Goal: Task Accomplishment & Management: Manage account settings

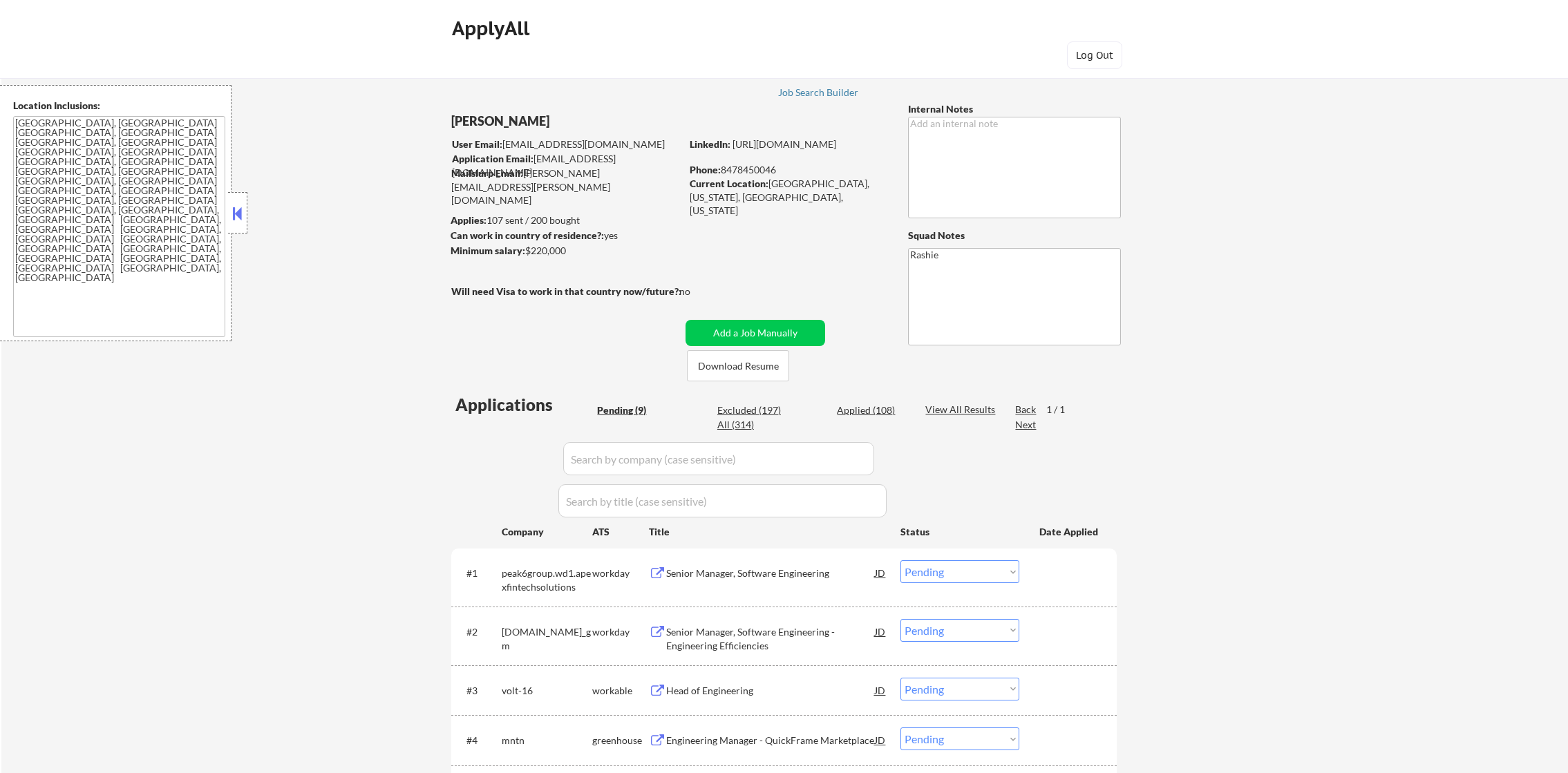
select select ""pending""
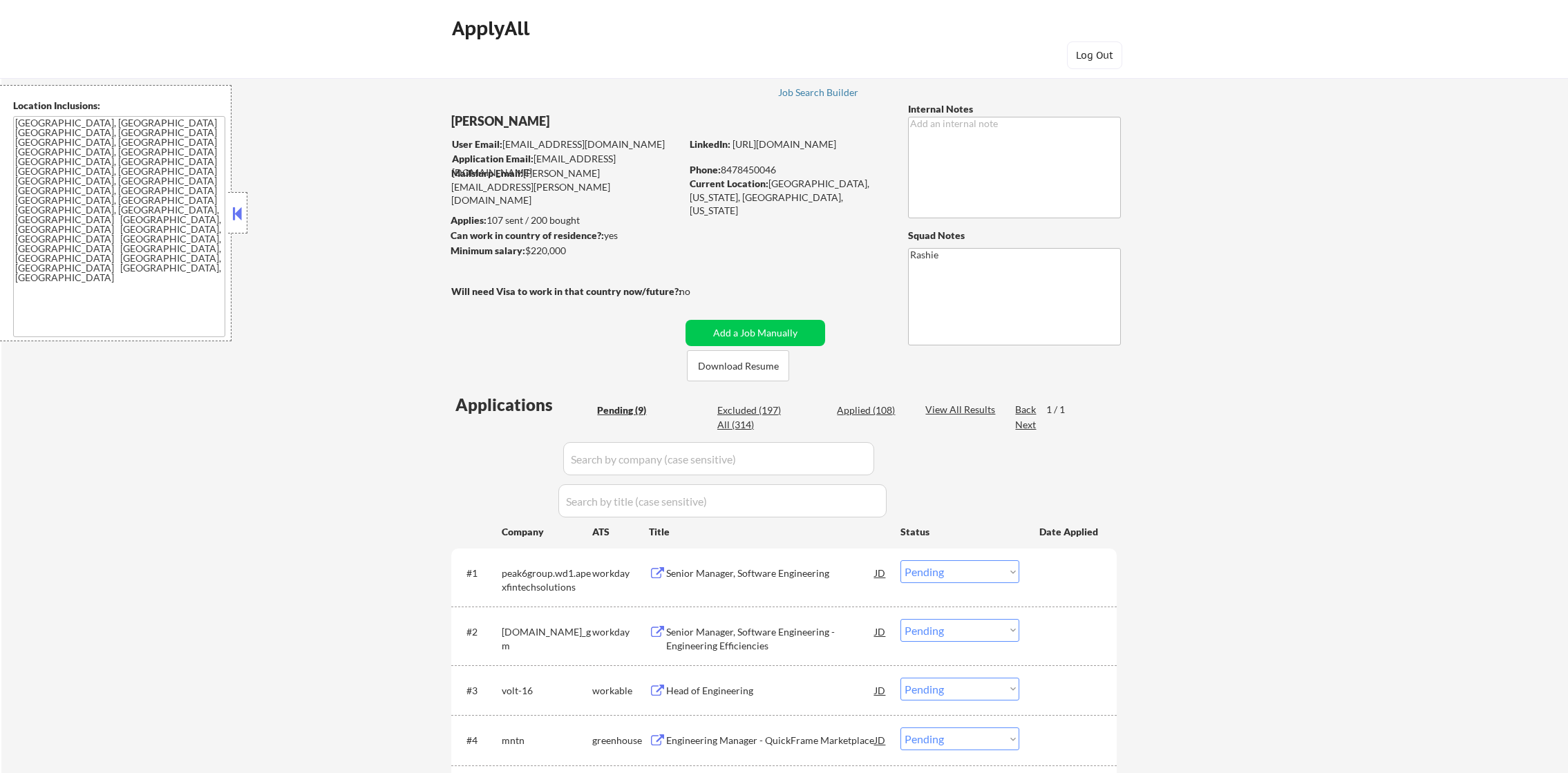
select select ""pending""
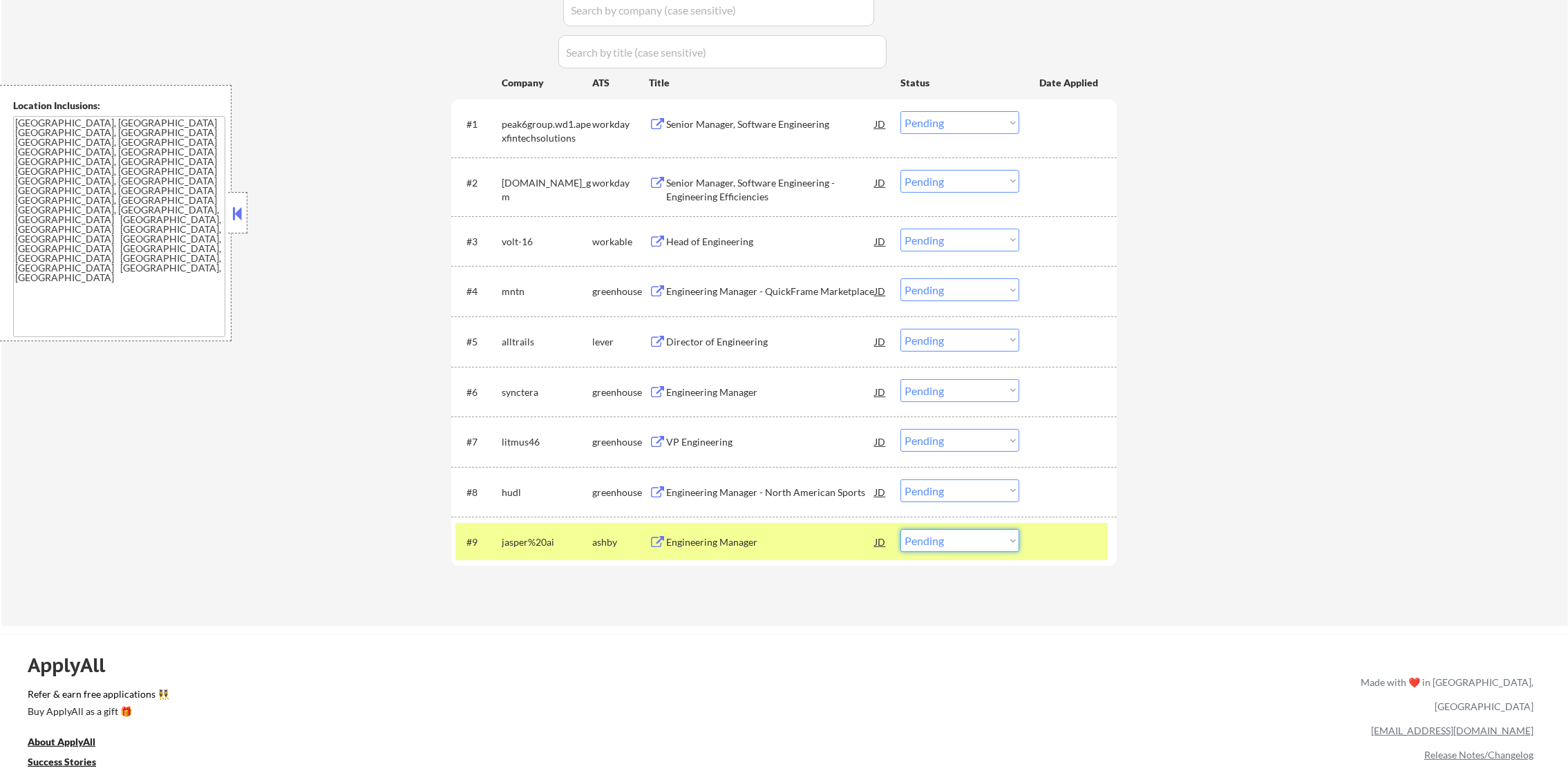
click at [921, 538] on select "Choose an option... Pending Applied Excluded (Questions) Excluded (Expired) Exc…" at bounding box center [959, 541] width 118 height 23
select select ""excluded""
click at [900, 529] on select "Choose an option... Pending Applied Excluded (Questions) Excluded (Expired) Exc…" at bounding box center [959, 541] width 118 height 23
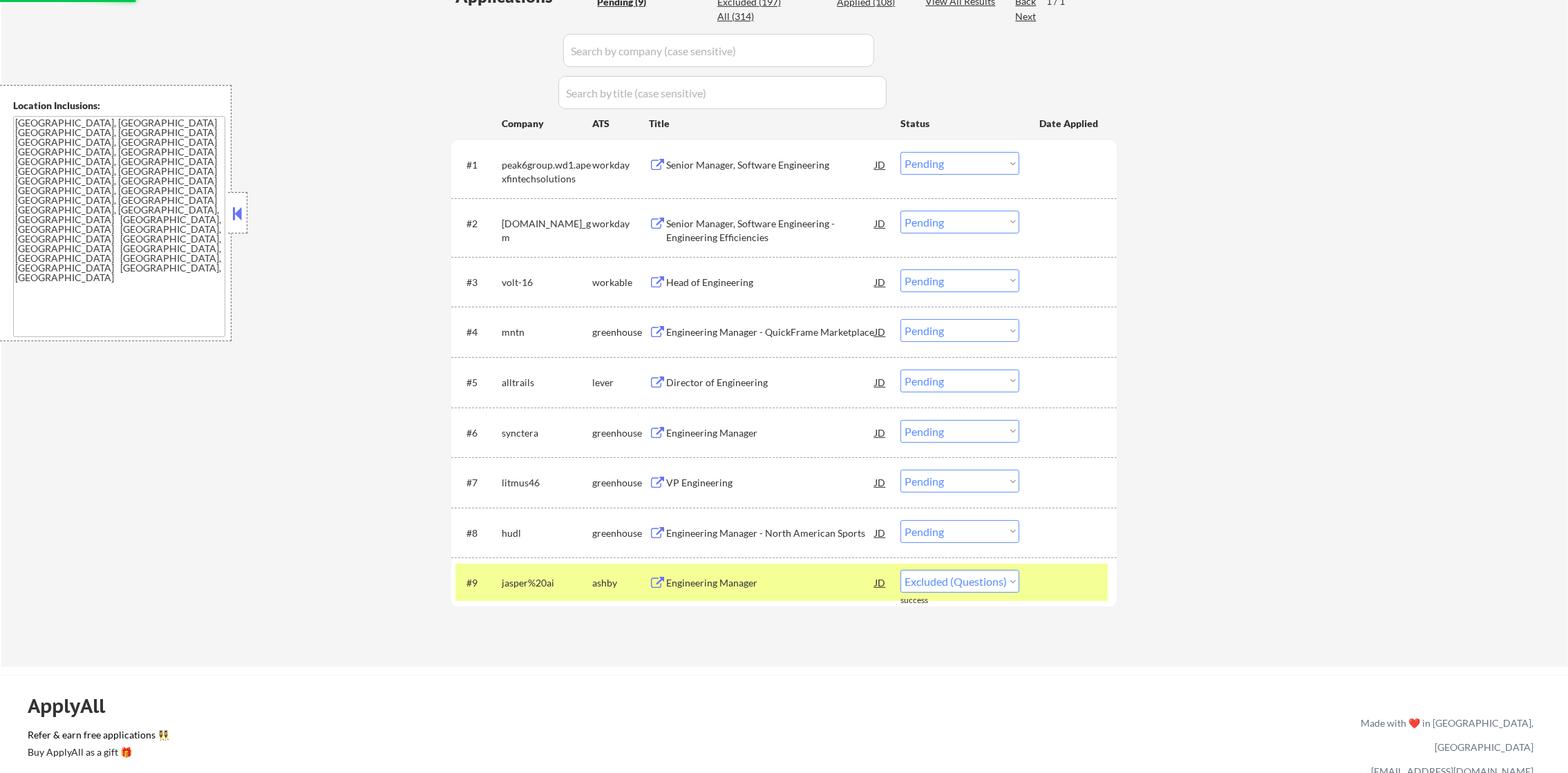
scroll to position [414, 0]
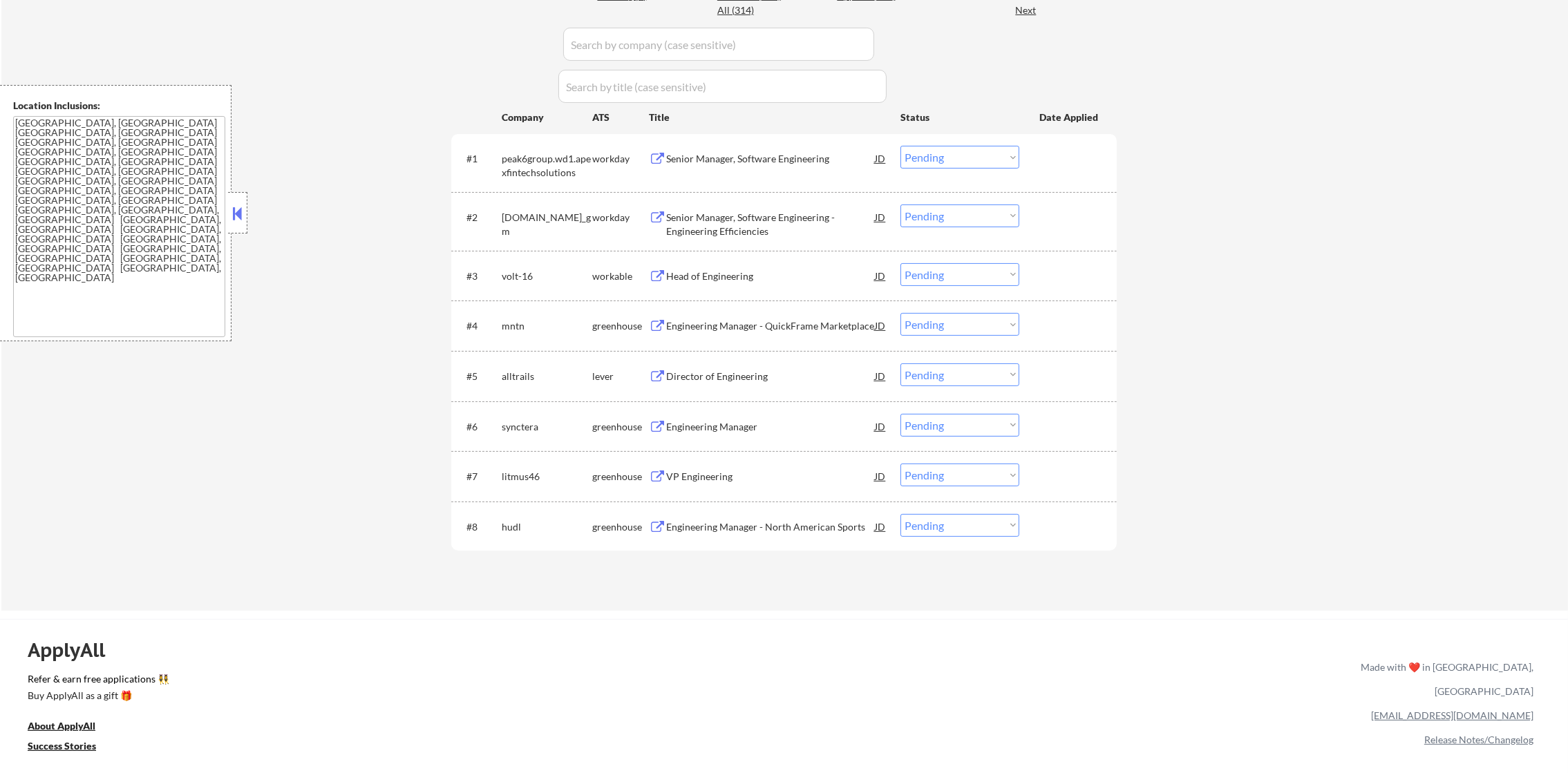
click at [759, 530] on div "Engineering Manager - North American Sports" at bounding box center [770, 527] width 208 height 14
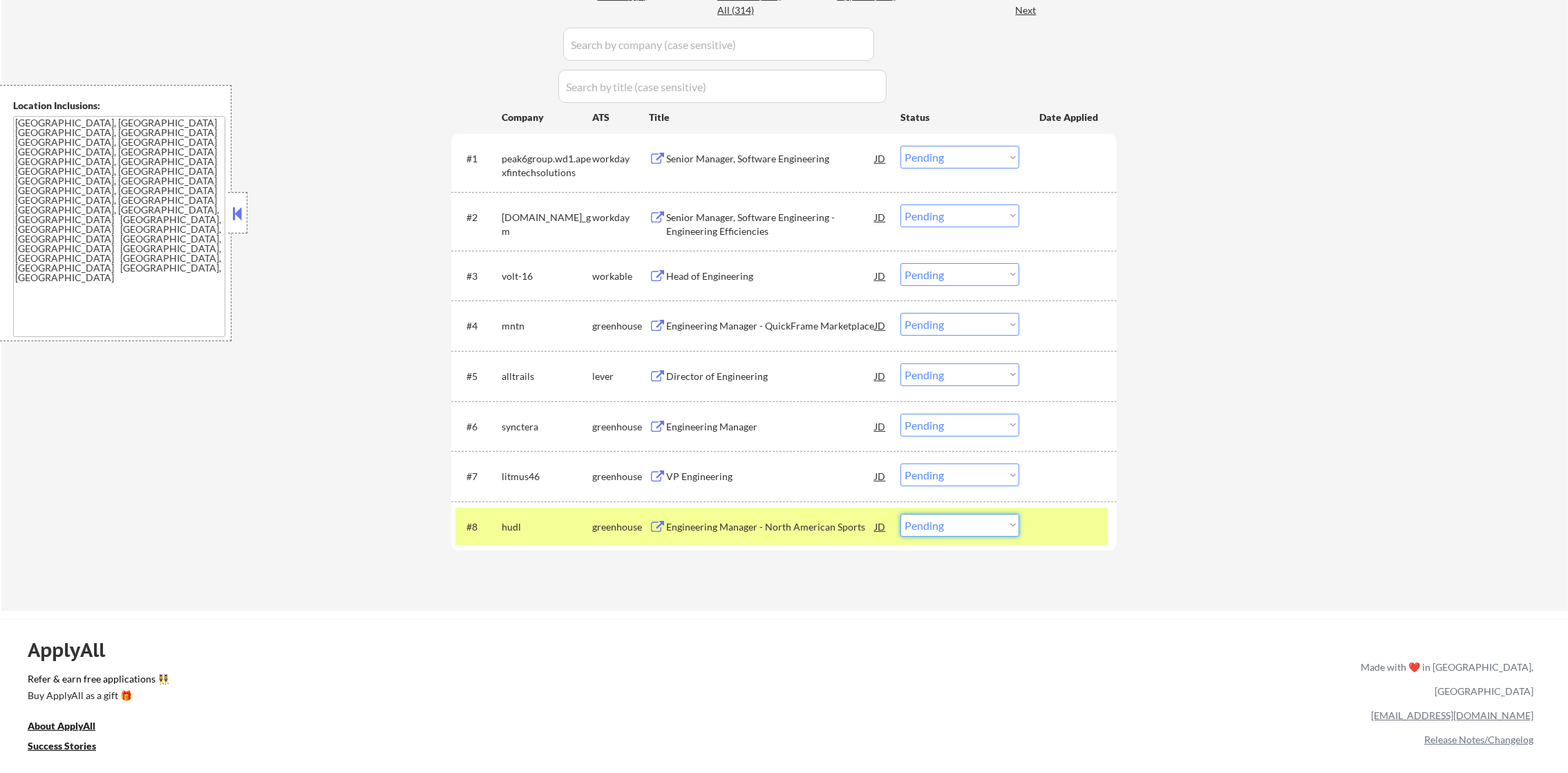
click at [942, 528] on select "Choose an option... Pending Applied Excluded (Questions) Excluded (Expired) Exc…" at bounding box center [959, 525] width 118 height 23
select select ""excluded__salary_""
click at [900, 514] on select "Choose an option... Pending Applied Excluded (Questions) Excluded (Expired) Exc…" at bounding box center [959, 525] width 118 height 23
click at [532, 515] on div "hudl" at bounding box center [547, 526] width 91 height 25
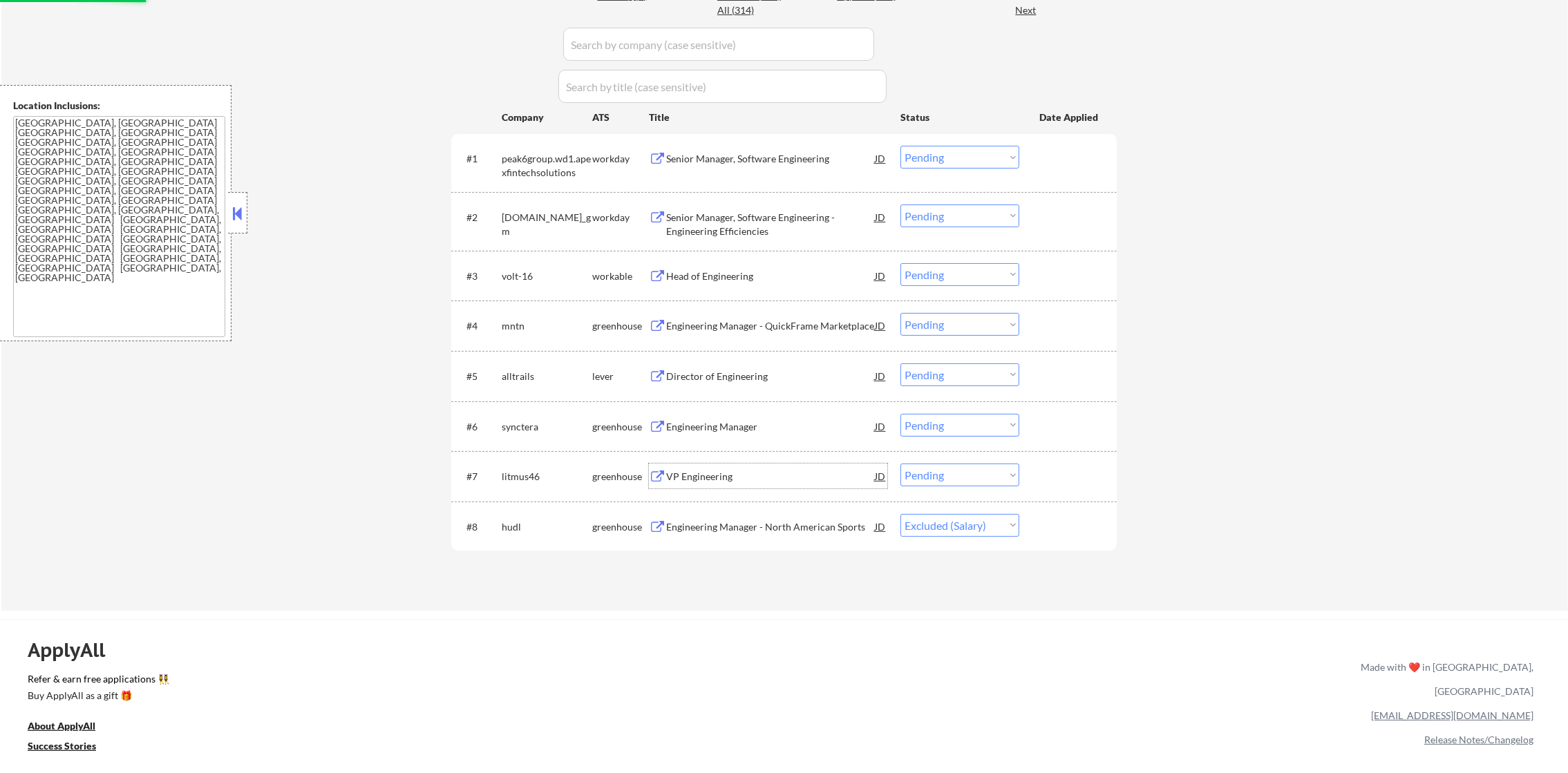
click at [725, 481] on div "VP Engineering" at bounding box center [770, 476] width 208 height 14
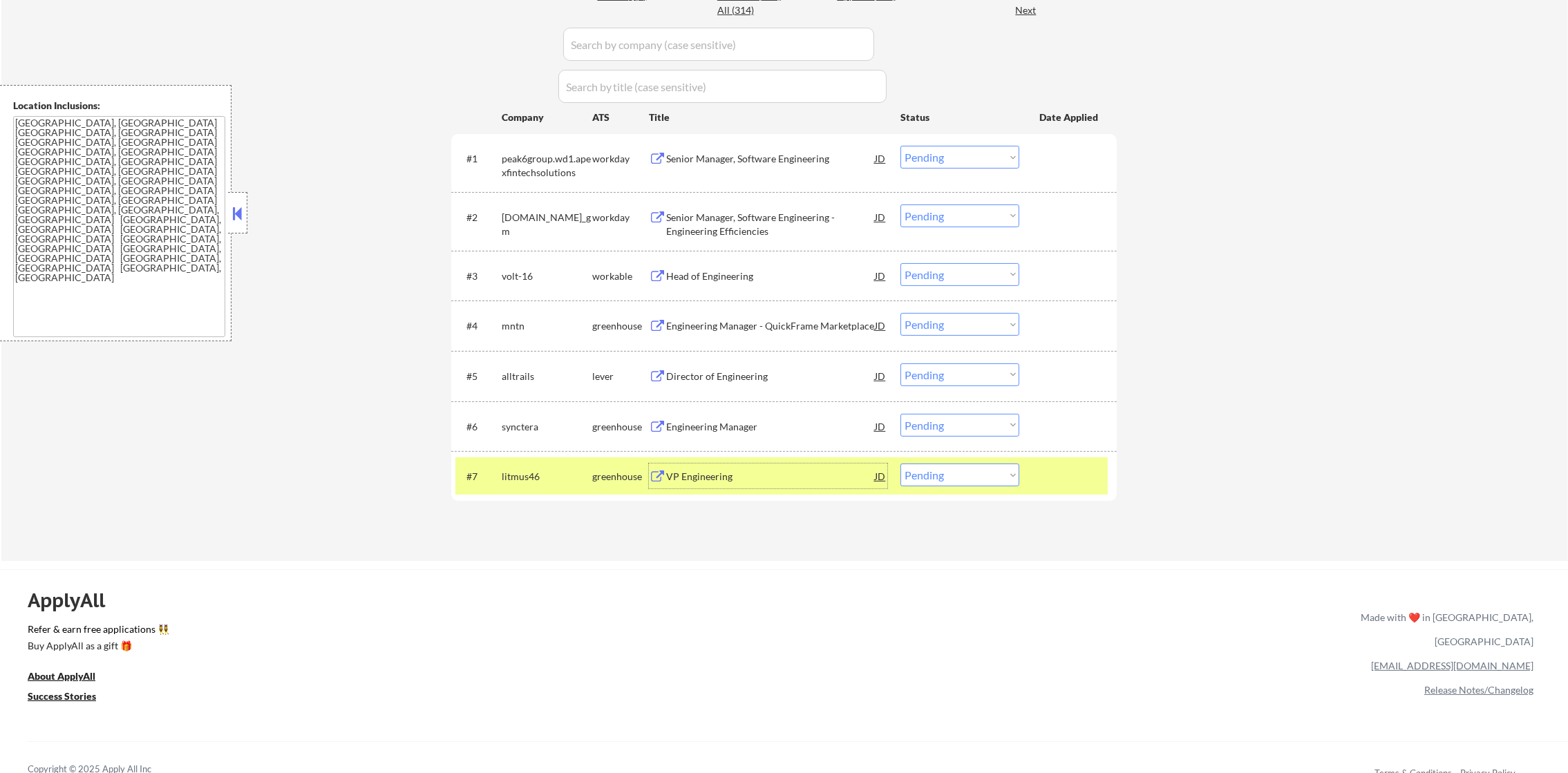
click at [967, 489] on div "#7 litmus46 greenhouse VP Engineering JD Choose an option... Pending Applied Ex…" at bounding box center [781, 476] width 652 height 38
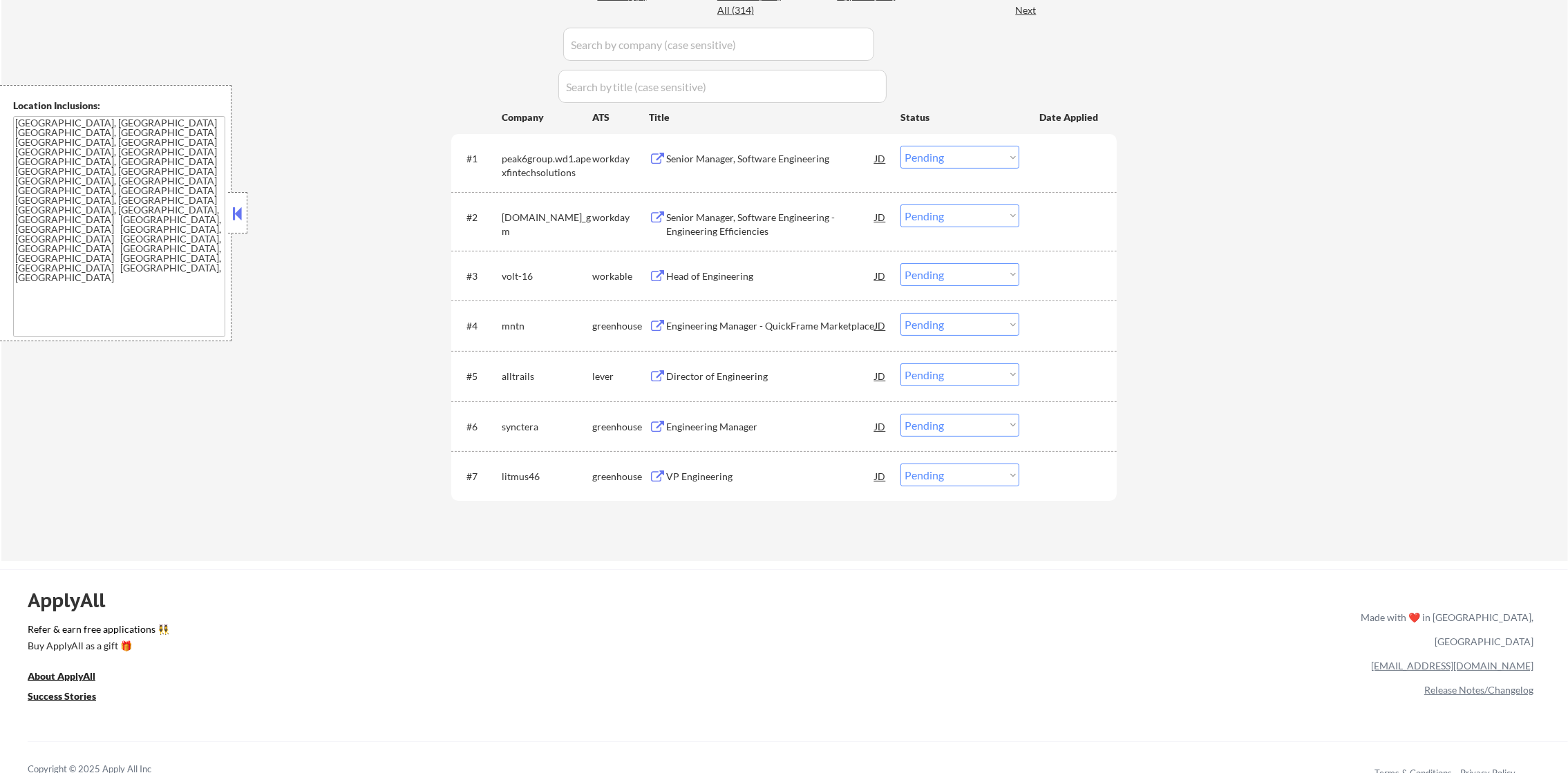
click at [989, 485] on select "Choose an option... Pending Applied Excluded (Questions) Excluded (Expired) Exc…" at bounding box center [959, 475] width 118 height 23
select select ""excluded__location_""
click at [900, 463] on select "Choose an option... Pending Applied Excluded (Questions) Excluded (Expired) Exc…" at bounding box center [959, 475] width 118 height 23
click at [766, 427] on div "Engineering Manager" at bounding box center [770, 427] width 208 height 14
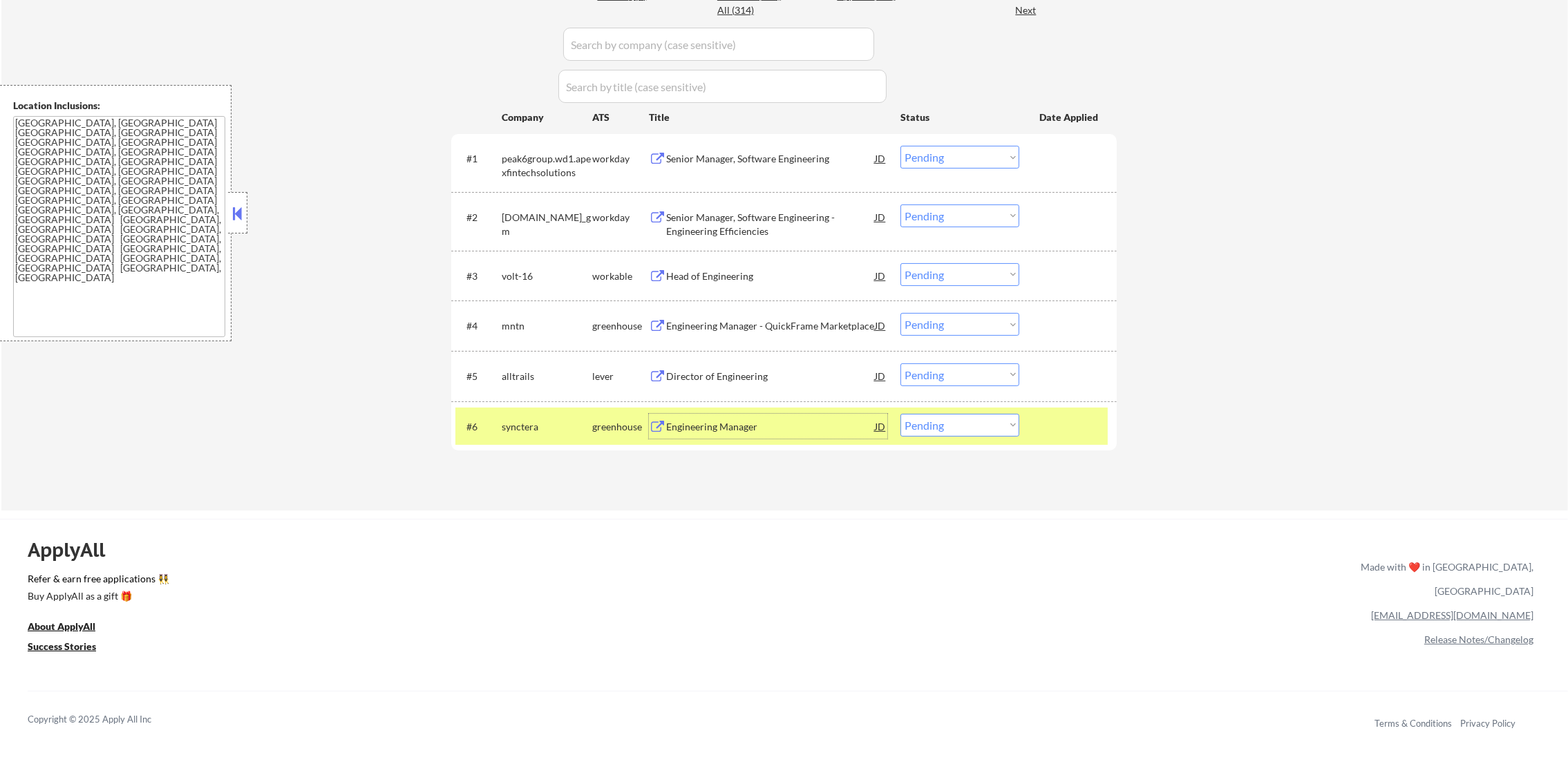
drag, startPoint x: 951, startPoint y: 424, endPoint x: 950, endPoint y: 436, distance: 12.0
click at [951, 424] on select "Choose an option... Pending Applied Excluded (Questions) Excluded (Expired) Exc…" at bounding box center [959, 425] width 118 height 23
select select ""excluded__bad_match_""
click at [900, 413] on select "Choose an option... Pending Applied Excluded (Questions) Excluded (Expired) Exc…" at bounding box center [959, 425] width 118 height 23
click at [507, 431] on div "synctera" at bounding box center [547, 427] width 91 height 14
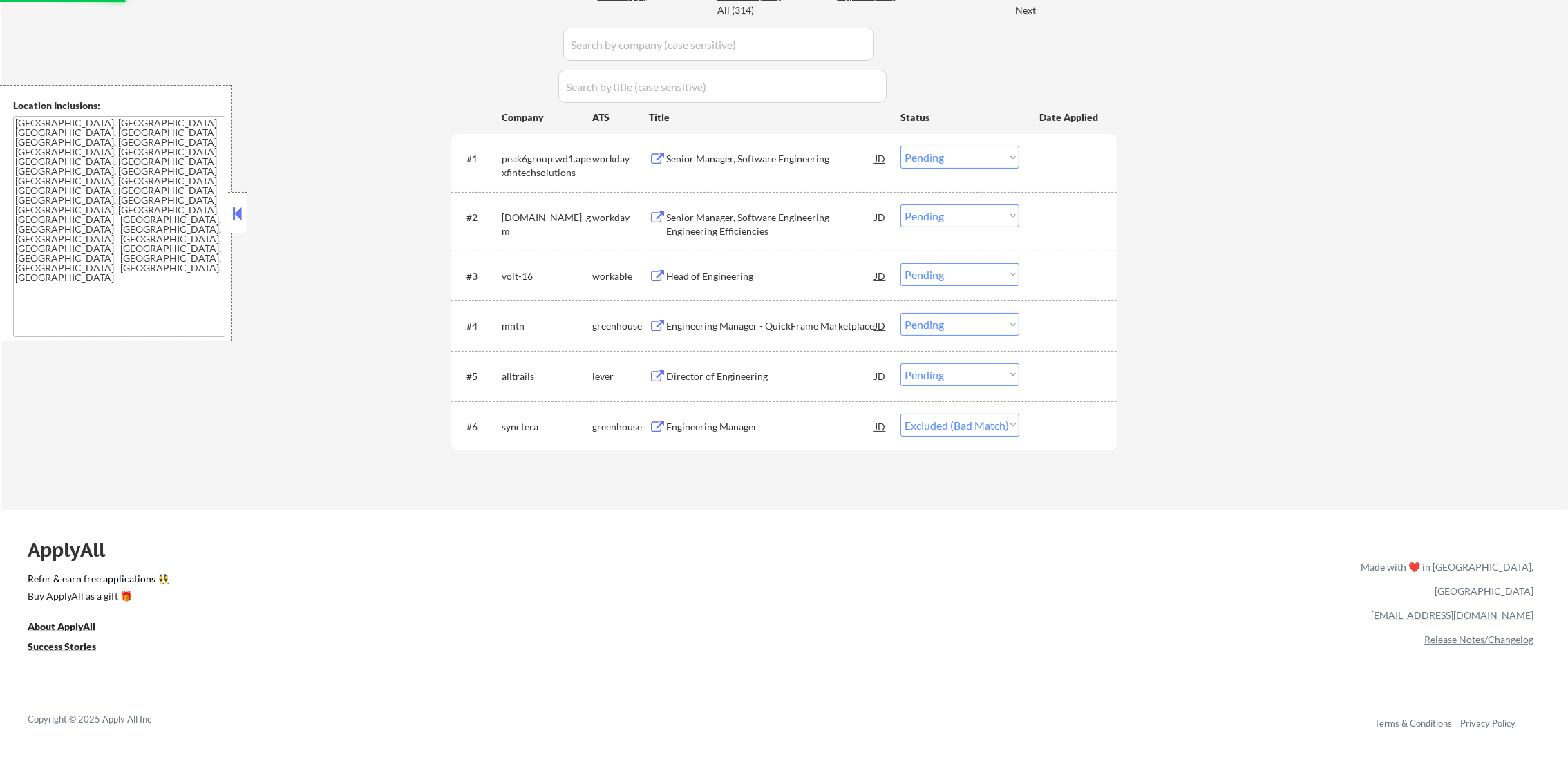
click at [739, 369] on div "Director of Engineering" at bounding box center [770, 376] width 208 height 14
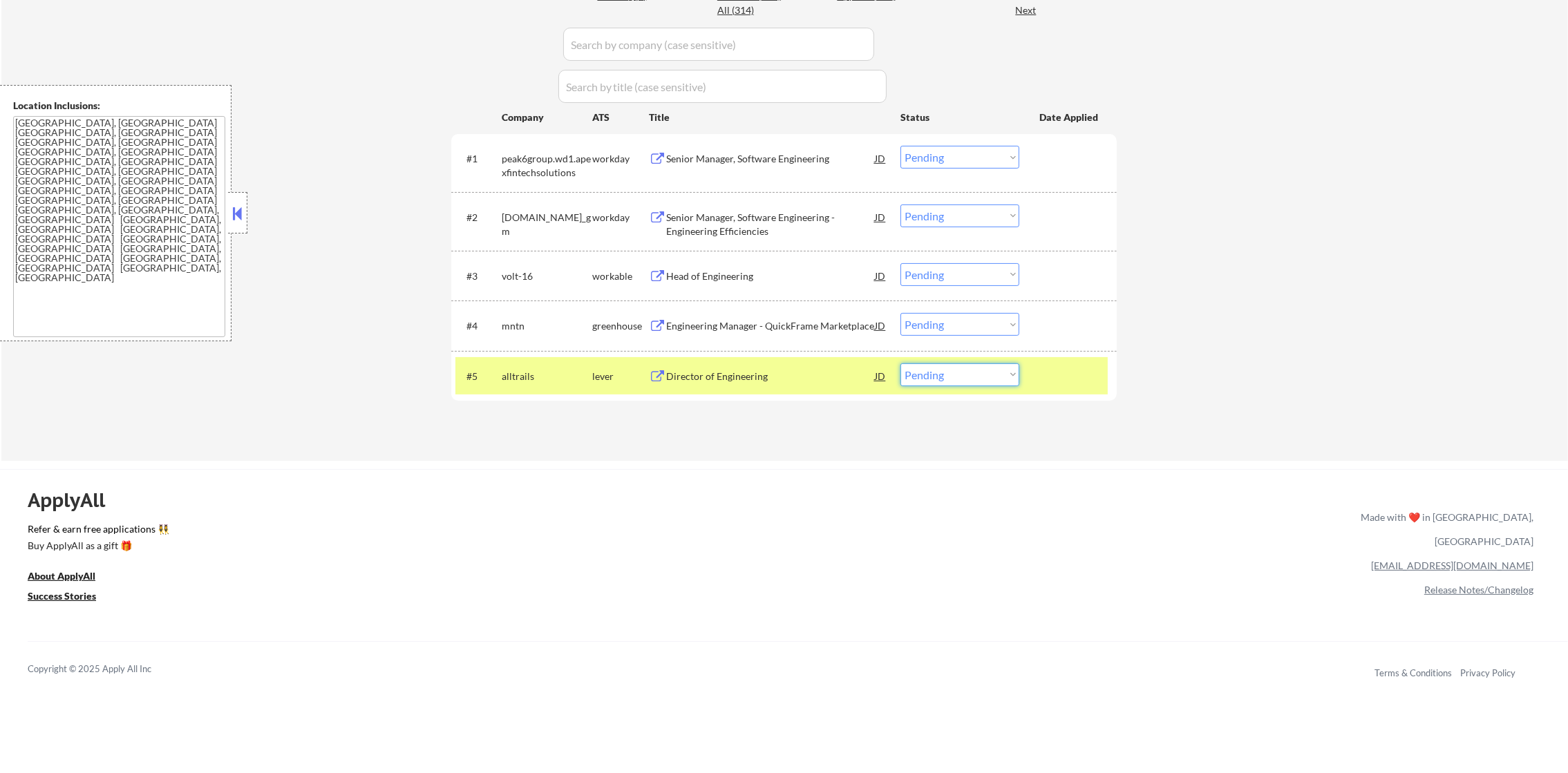
click at [922, 370] on select "Choose an option... Pending Applied Excluded (Questions) Excluded (Expired) Exc…" at bounding box center [959, 375] width 118 height 23
select select ""applied""
click at [900, 364] on select "Choose an option... Pending Applied Excluded (Questions) Excluded (Expired) Exc…" at bounding box center [959, 375] width 118 height 23
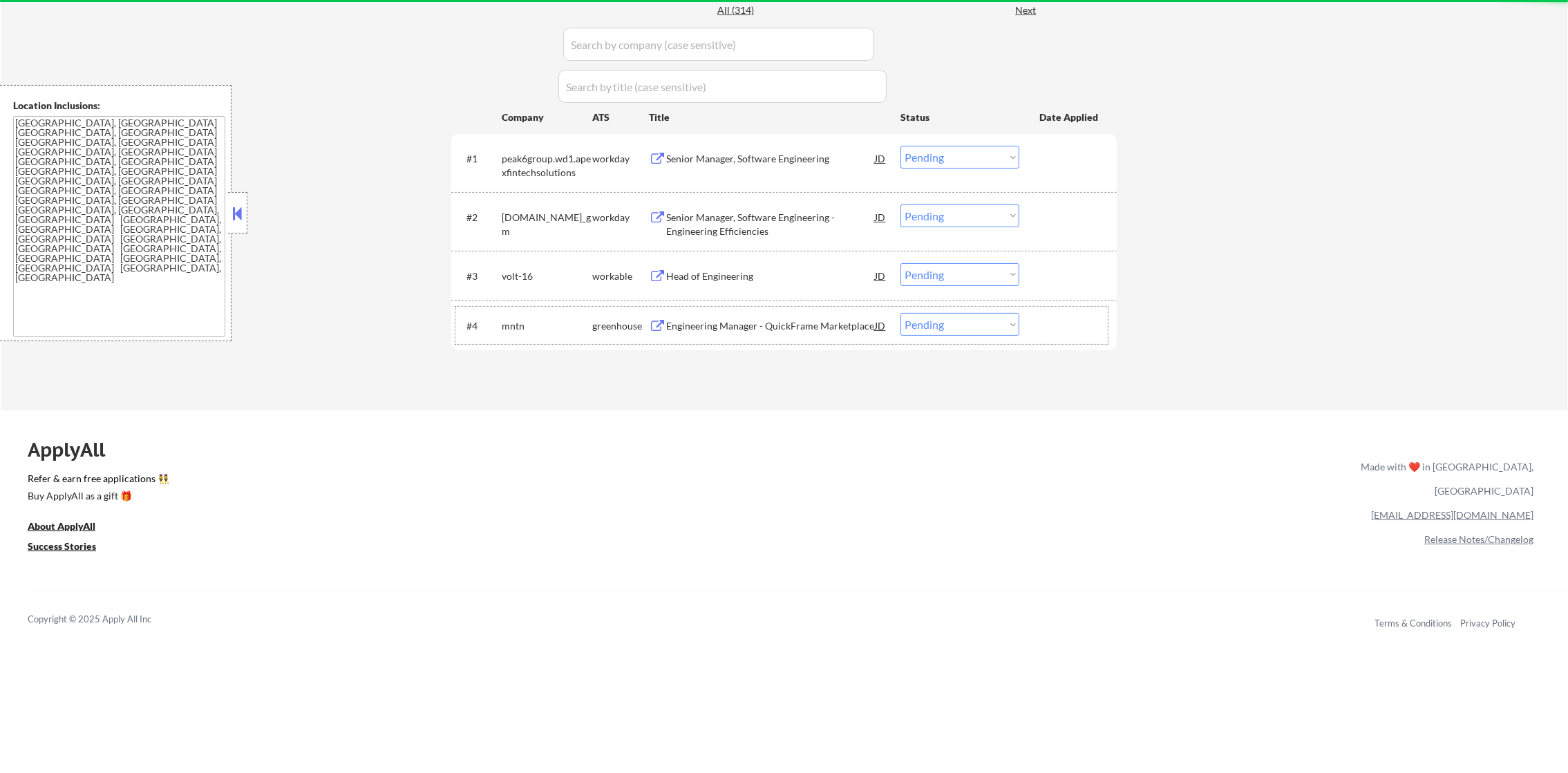
click at [799, 340] on div "#4 mntn greenhouse Engineering Manager - QuickFrame Marketplace JD Choose an op…" at bounding box center [781, 325] width 652 height 38
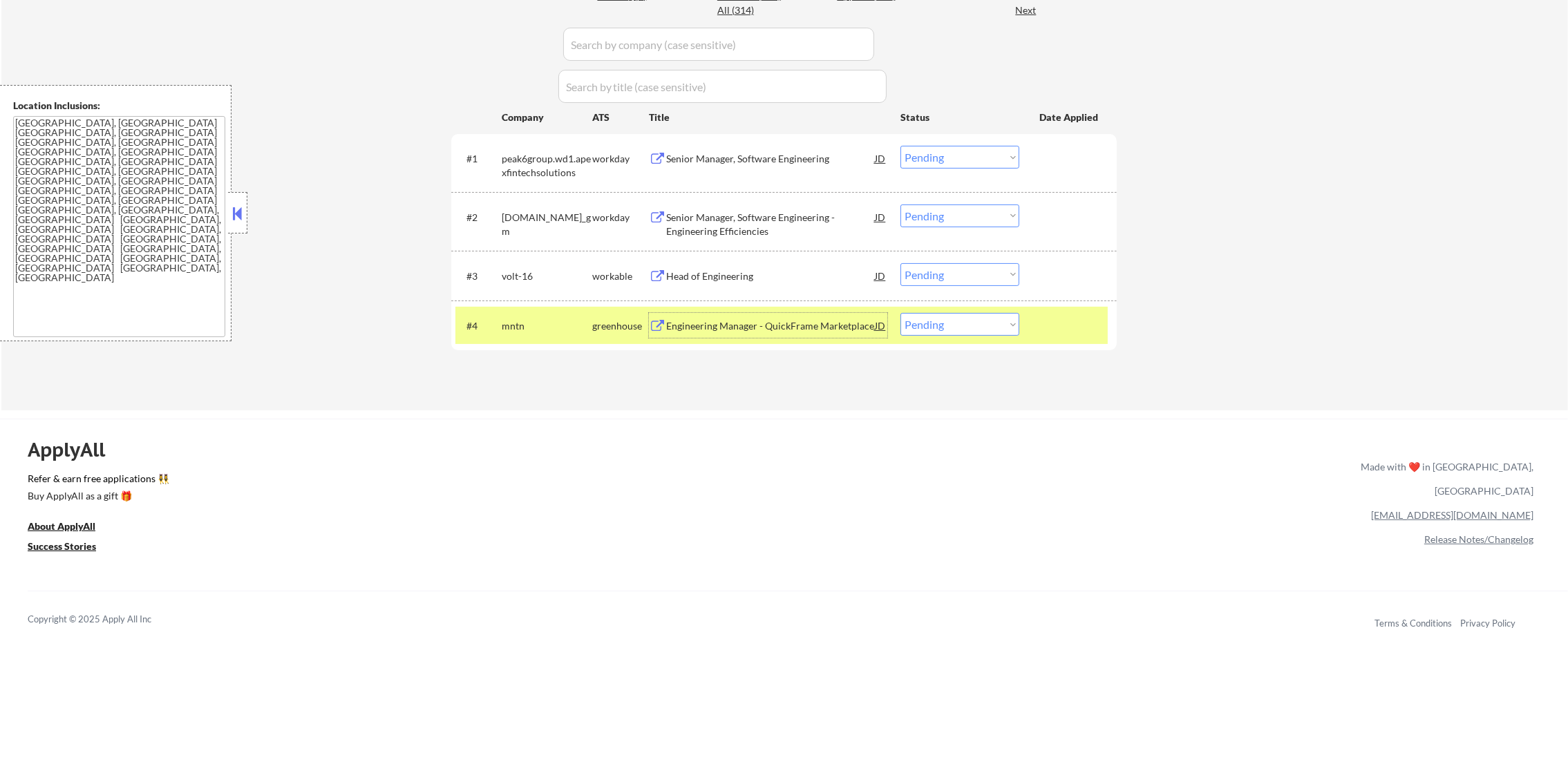
click at [803, 330] on div "Engineering Manager - QuickFrame Marketplace" at bounding box center [770, 326] width 208 height 14
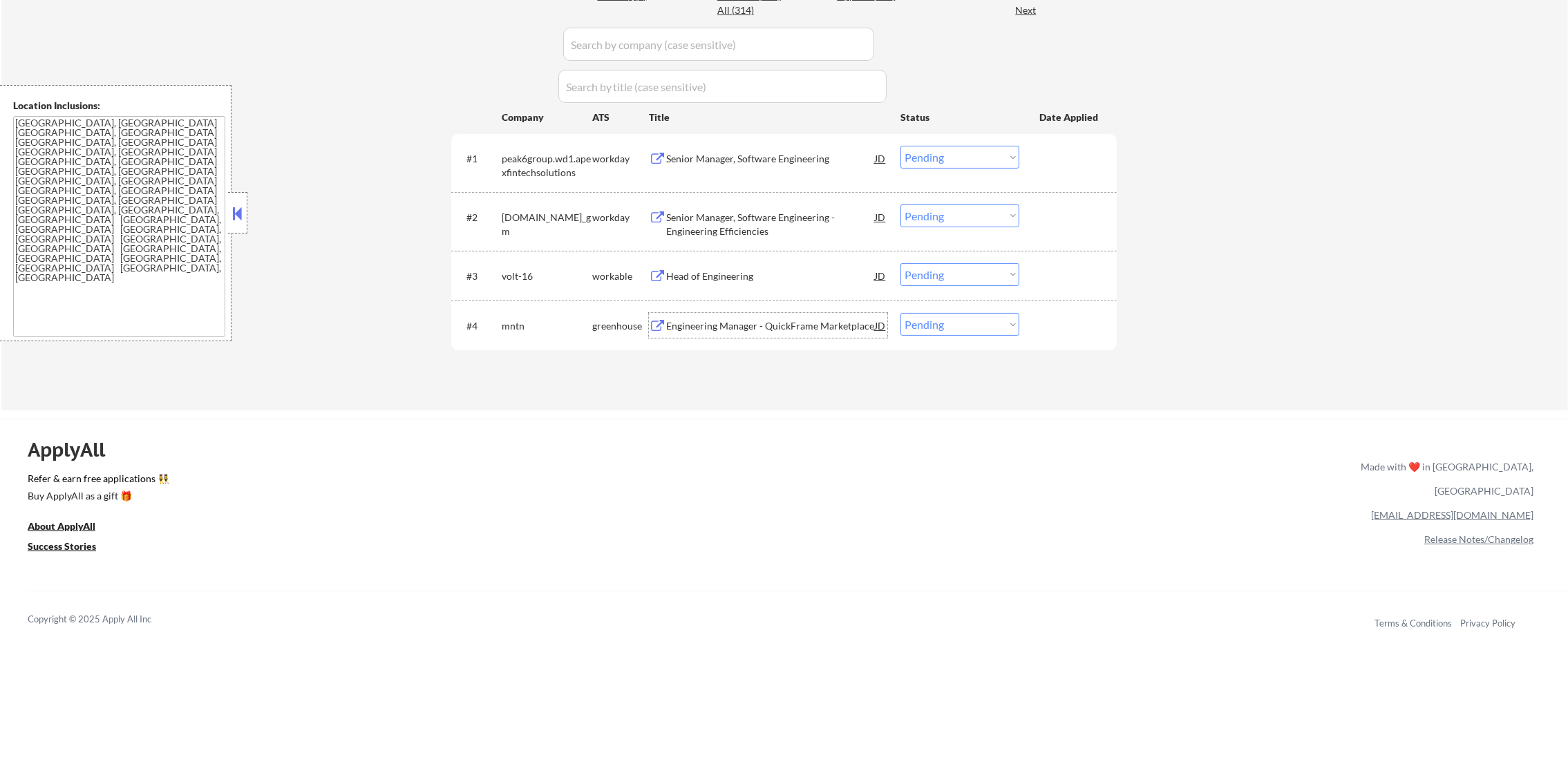
click at [938, 320] on select "Choose an option... Pending Applied Excluded (Questions) Excluded (Expired) Exc…" at bounding box center [959, 324] width 118 height 23
select select ""applied""
click at [900, 313] on select "Choose an option... Pending Applied Excluded (Questions) Excluded (Expired) Exc…" at bounding box center [959, 324] width 118 height 23
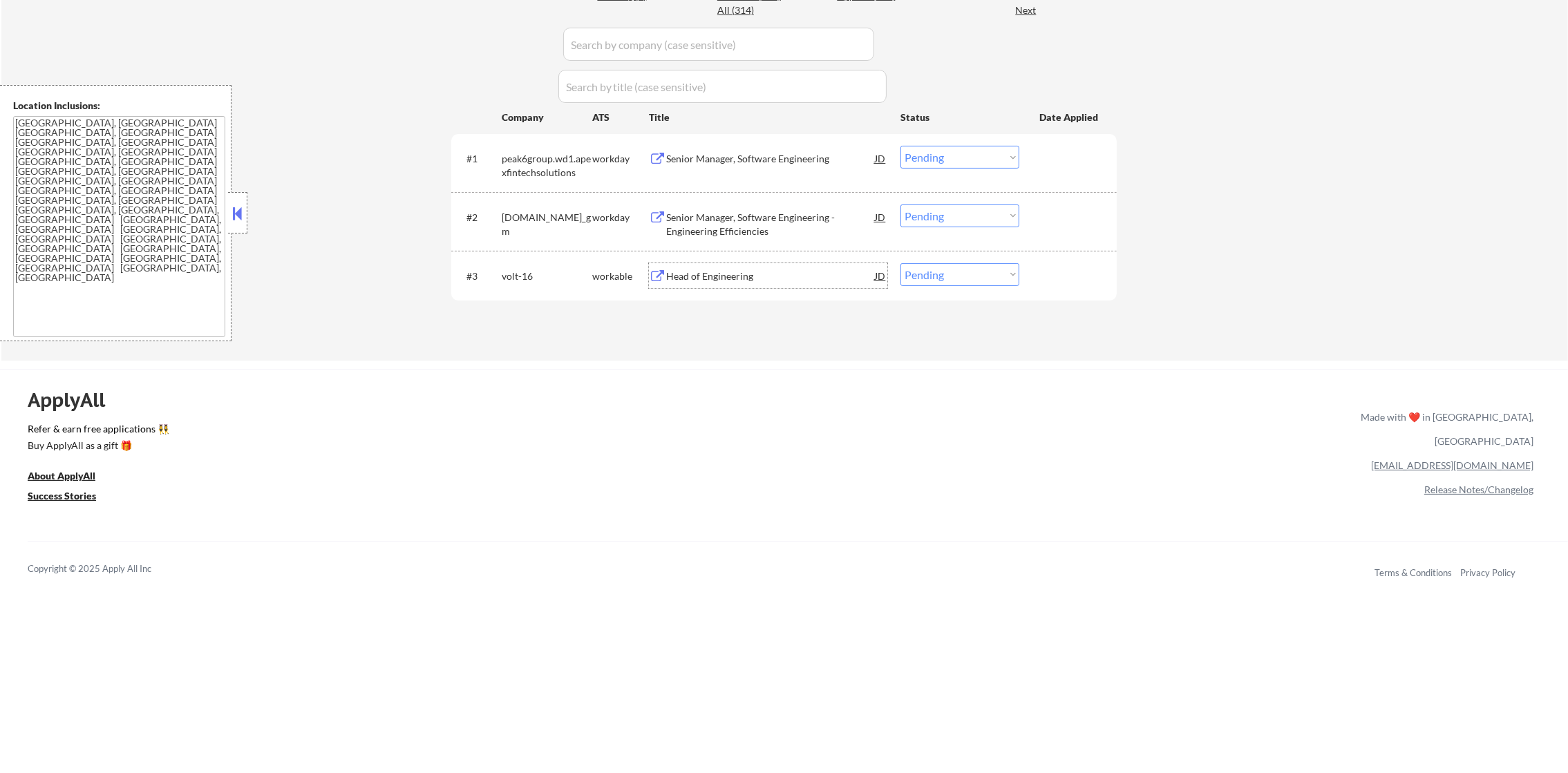
click at [744, 279] on div "Head of Engineering" at bounding box center [770, 276] width 208 height 14
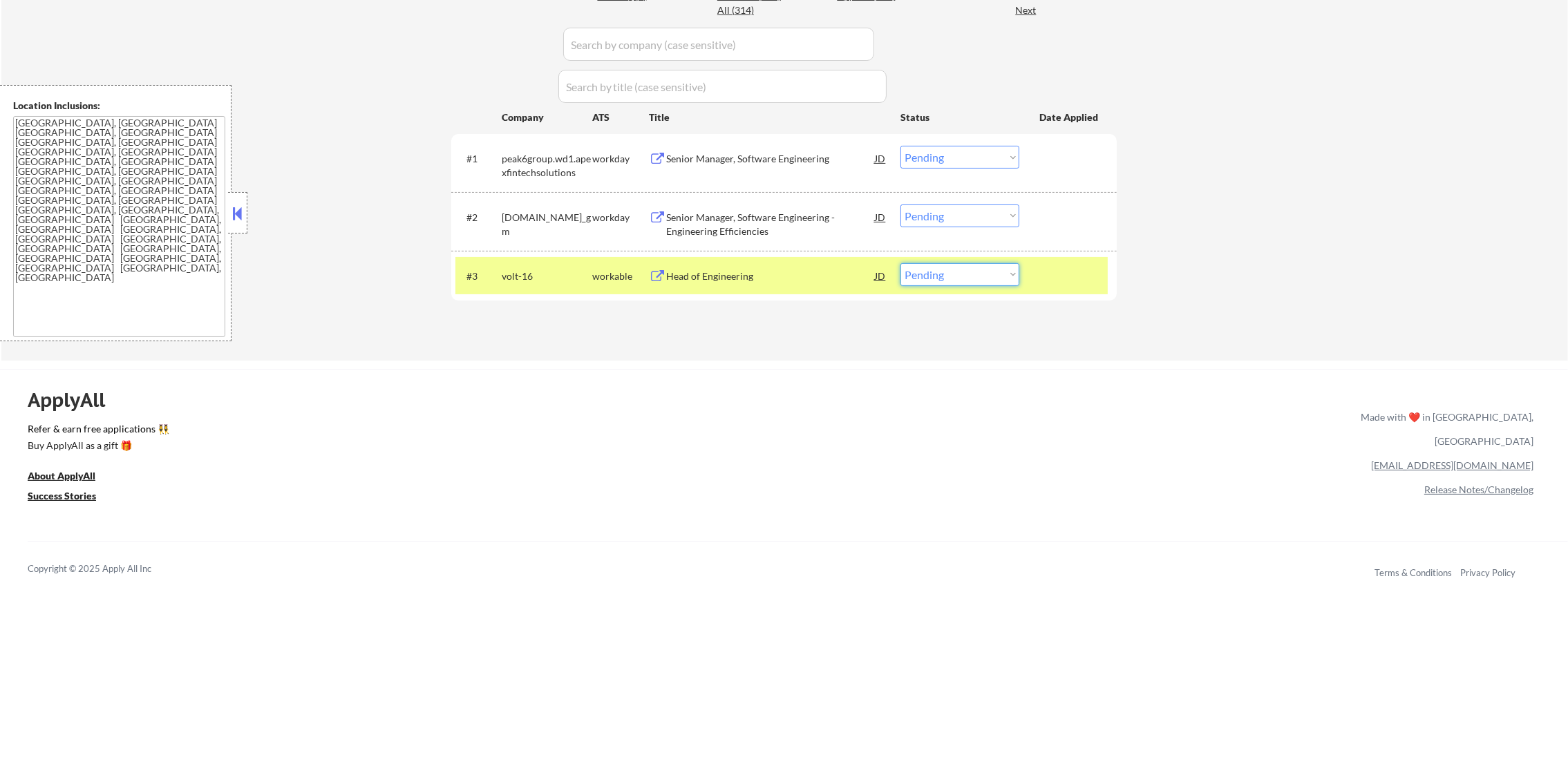
click at [976, 282] on select "Choose an option... Pending Applied Excluded (Questions) Excluded (Expired) Exc…" at bounding box center [959, 275] width 118 height 23
select select ""excluded__salary_""
click at [900, 263] on select "Choose an option... Pending Applied Excluded (Questions) Excluded (Expired) Exc…" at bounding box center [959, 275] width 118 height 23
click at [525, 289] on div "#3 volt-16 workable Head of Engineering JD Choose an option... Pending Applied …" at bounding box center [781, 276] width 652 height 38
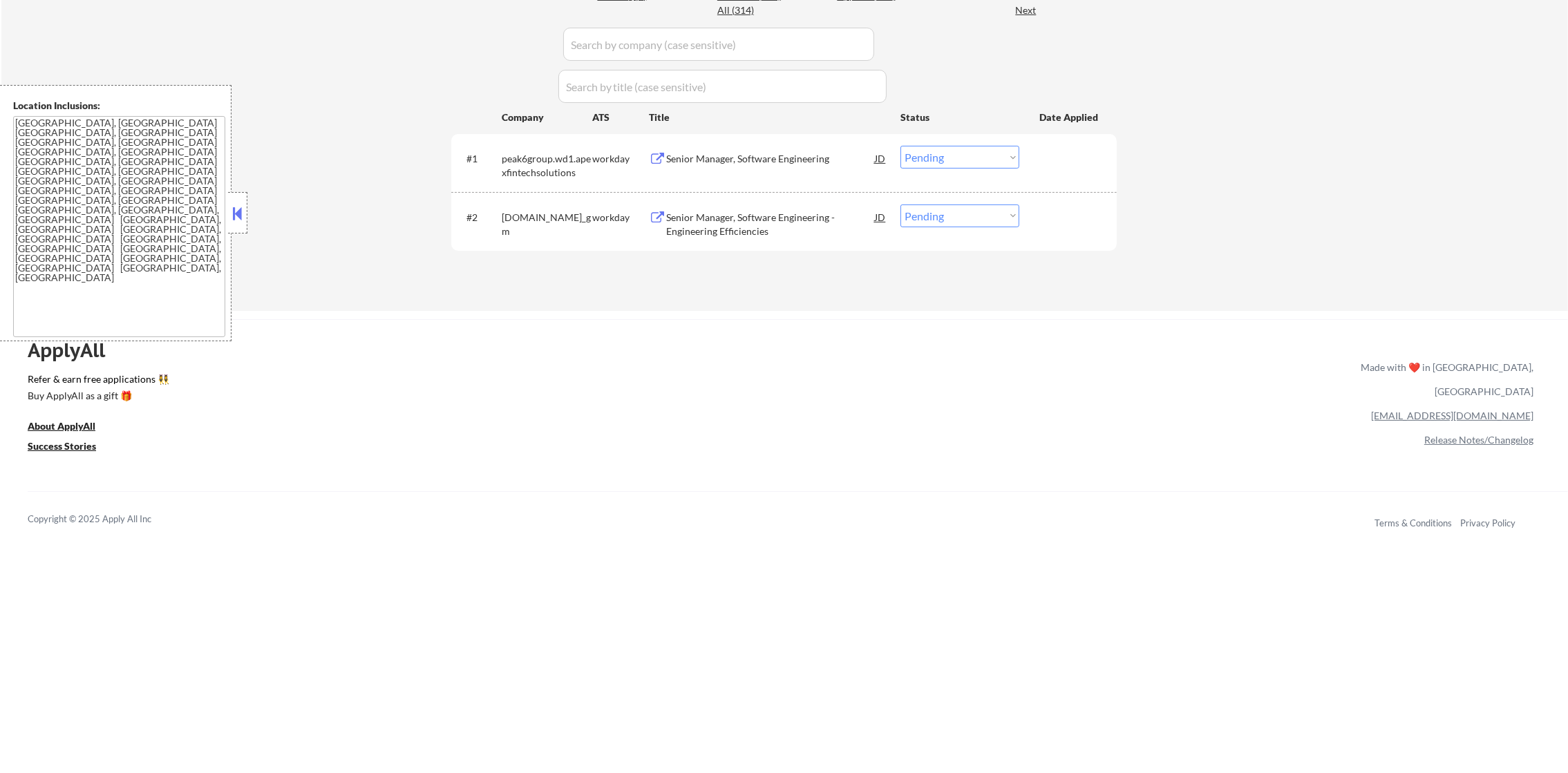
click at [770, 165] on div "Senior Manager, Software Engineering" at bounding box center [770, 159] width 208 height 14
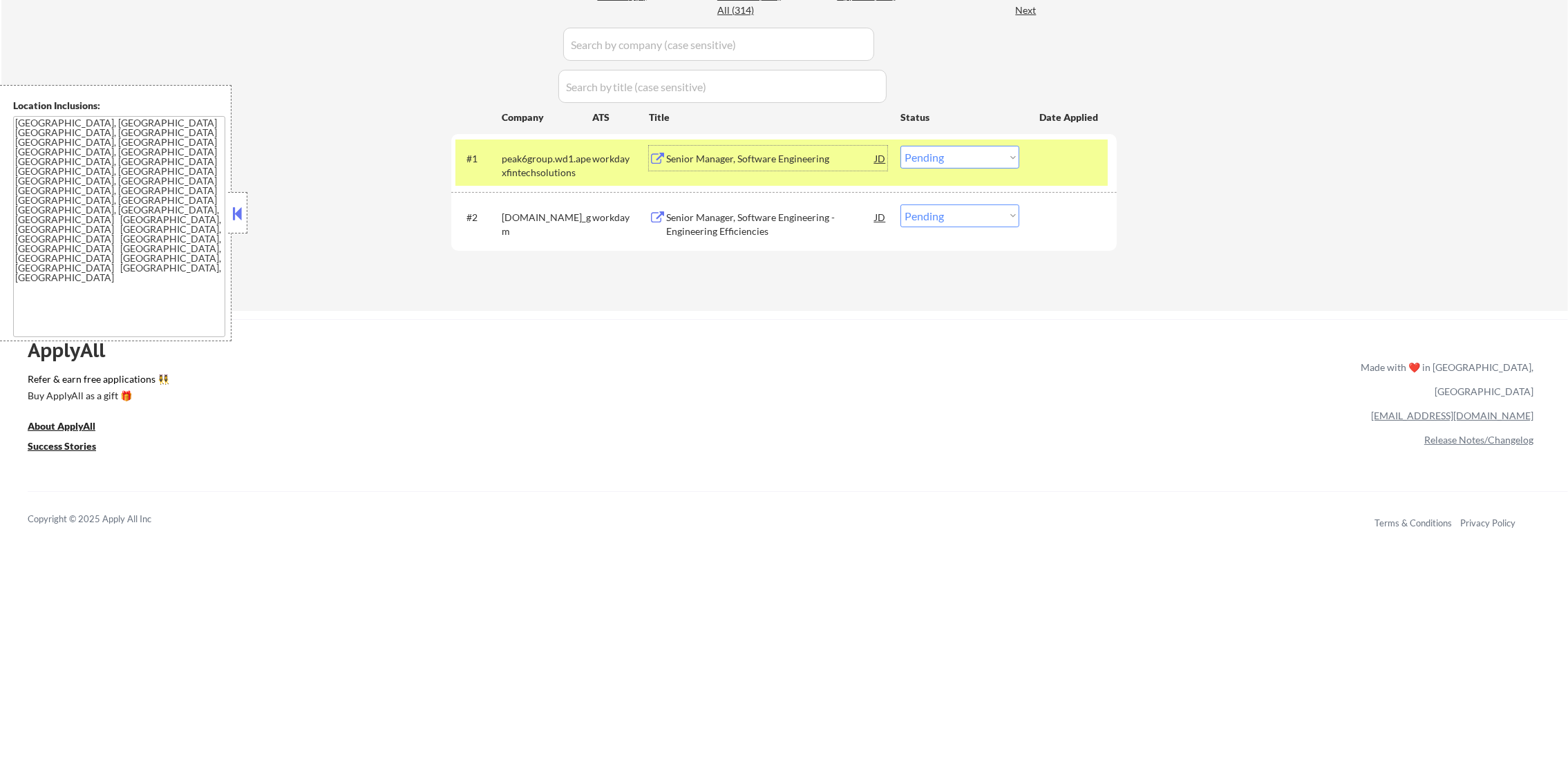
scroll to position [346, 0]
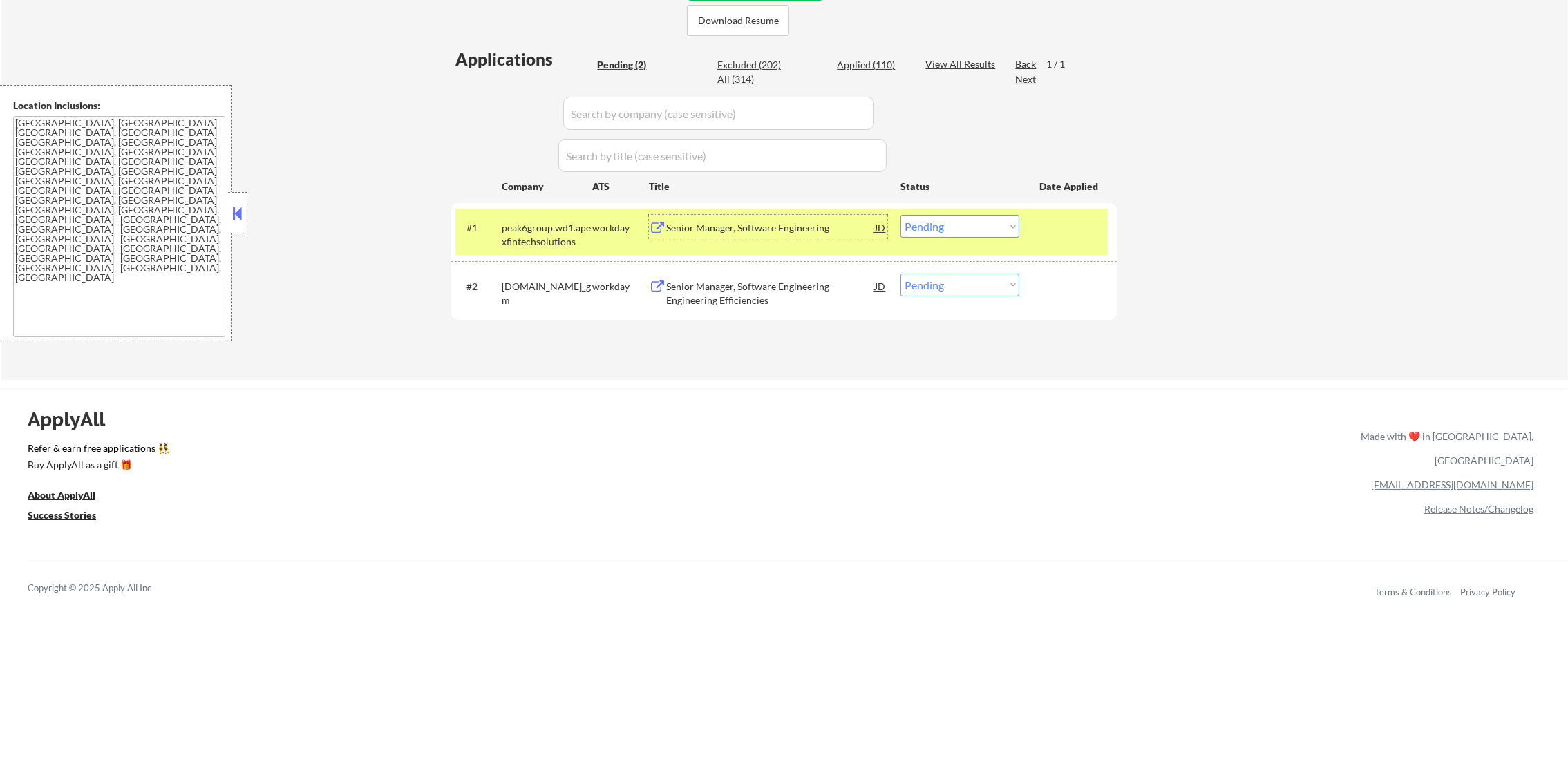
drag, startPoint x: 952, startPoint y: 222, endPoint x: 950, endPoint y: 233, distance: 11.2
click at [951, 223] on select "Choose an option... Pending Applied Excluded (Questions) Excluded (Expired) Exc…" at bounding box center [959, 226] width 118 height 23
click at [900, 215] on select "Choose an option... Pending Applied Excluded (Questions) Excluded (Expired) Exc…" at bounding box center [959, 226] width 118 height 23
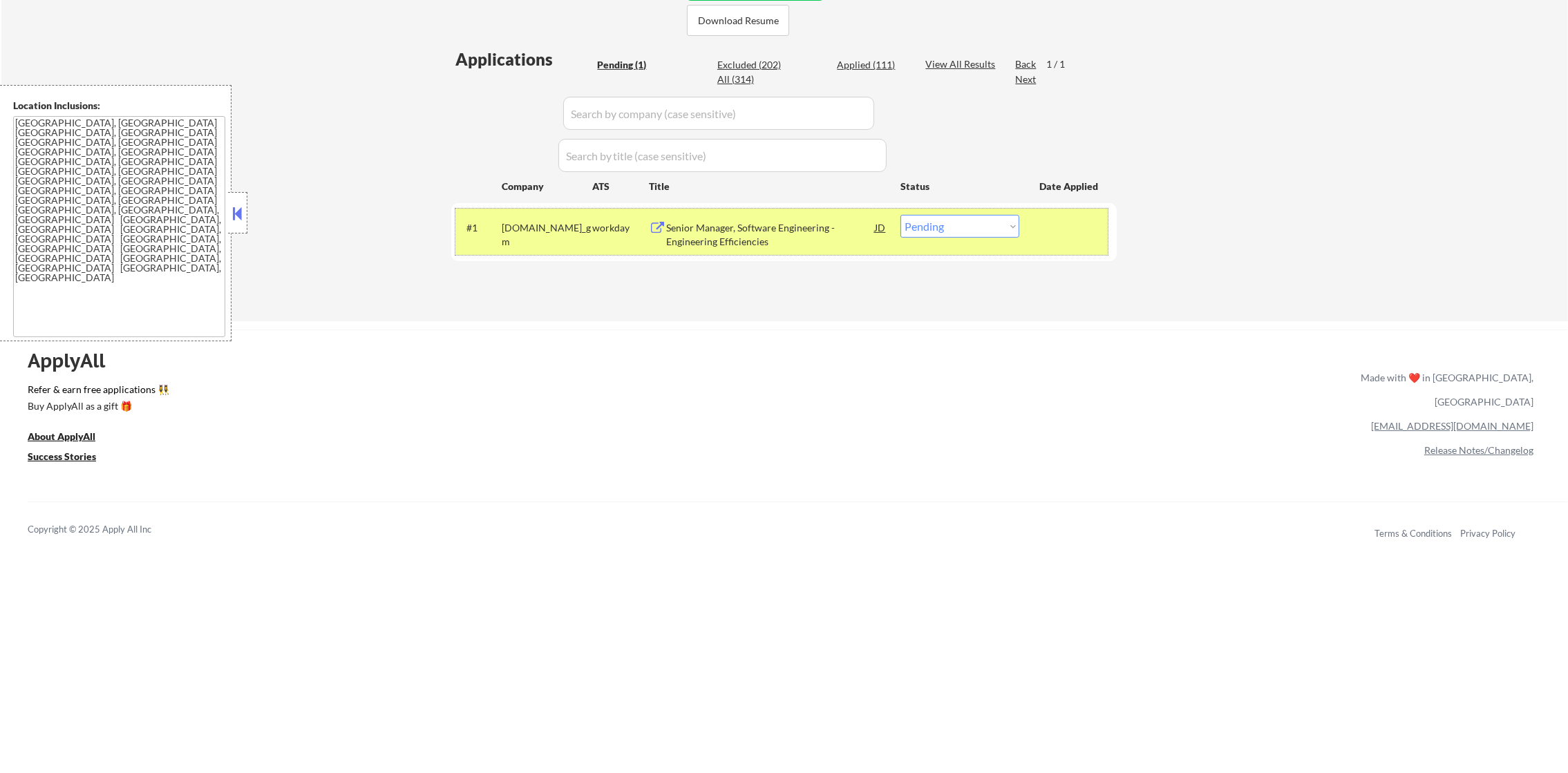
click at [928, 208] on div "#1 generalmotors.wd5.careers_gm workday Senior Manager, Software Engineering - …" at bounding box center [781, 231] width 652 height 46
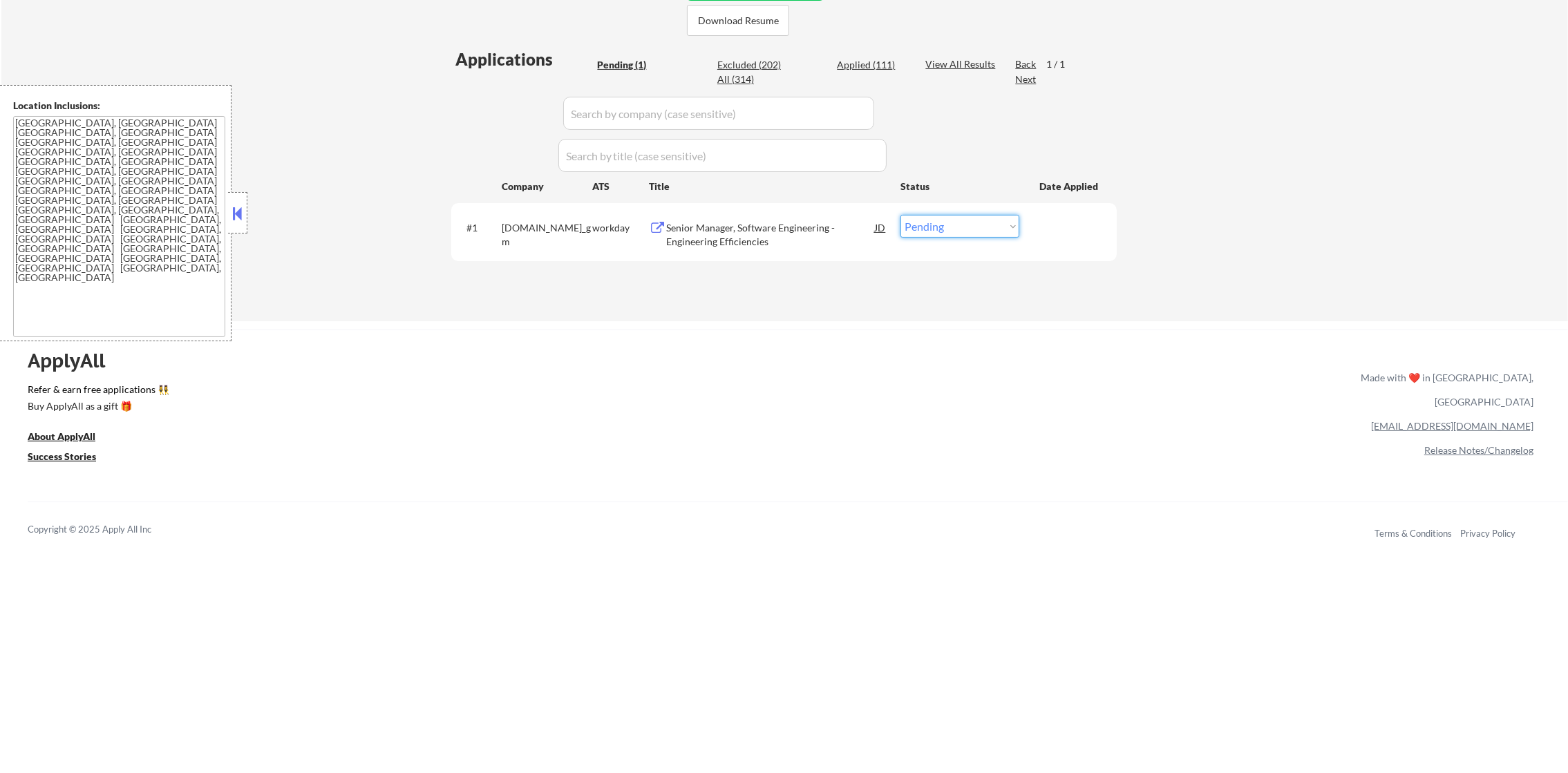
drag, startPoint x: 923, startPoint y: 229, endPoint x: 923, endPoint y: 238, distance: 9.0
click at [923, 231] on select "Choose an option... Pending Applied Excluded (Questions) Excluded (Expired) Exc…" at bounding box center [959, 226] width 118 height 23
select select ""applied""
click at [900, 215] on select "Choose an option... Pending Applied Excluded (Questions) Excluded (Expired) Exc…" at bounding box center [959, 226] width 118 height 23
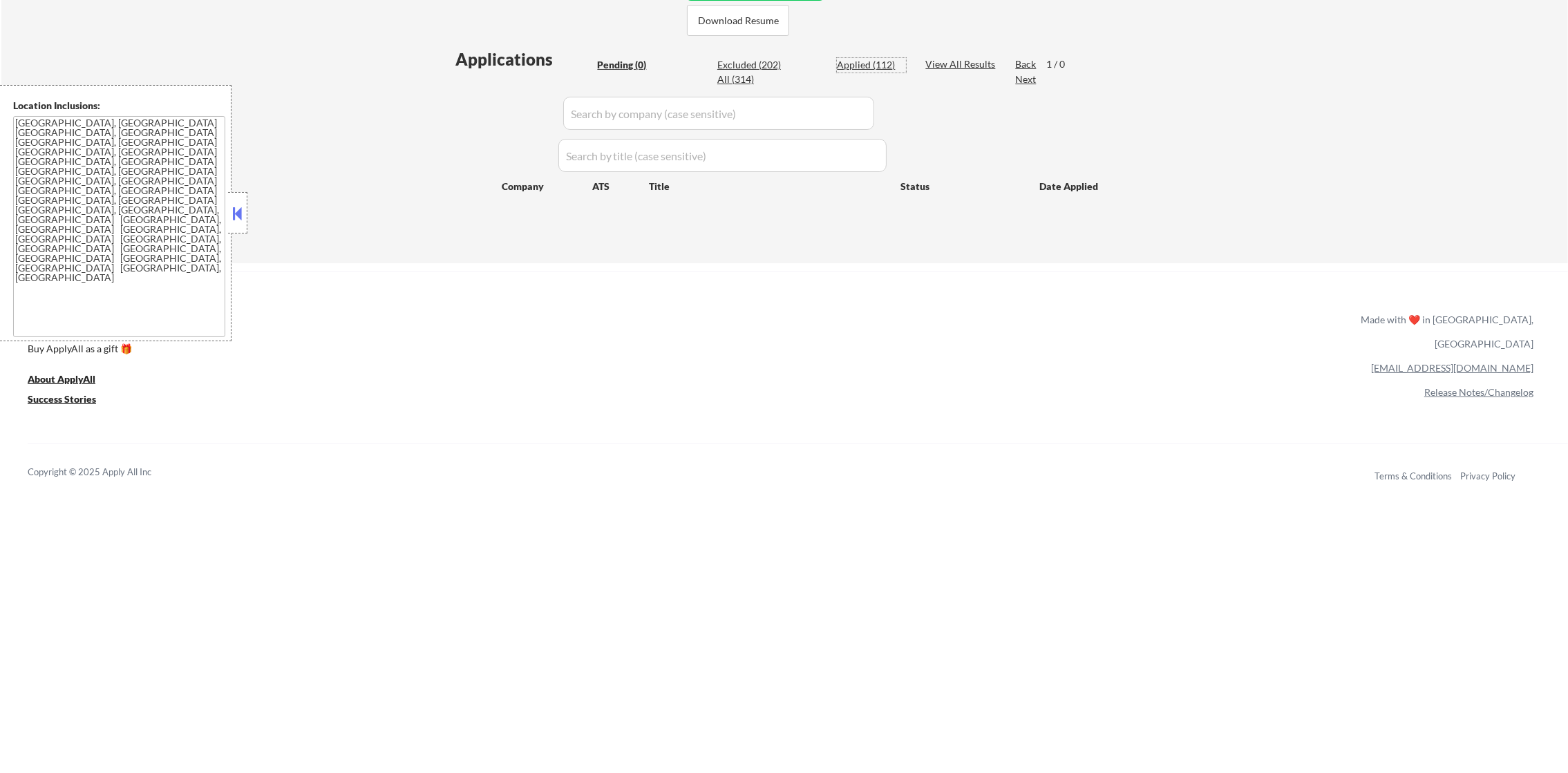
click at [879, 62] on div "Applied (112)" at bounding box center [871, 65] width 69 height 14
select select ""applied""
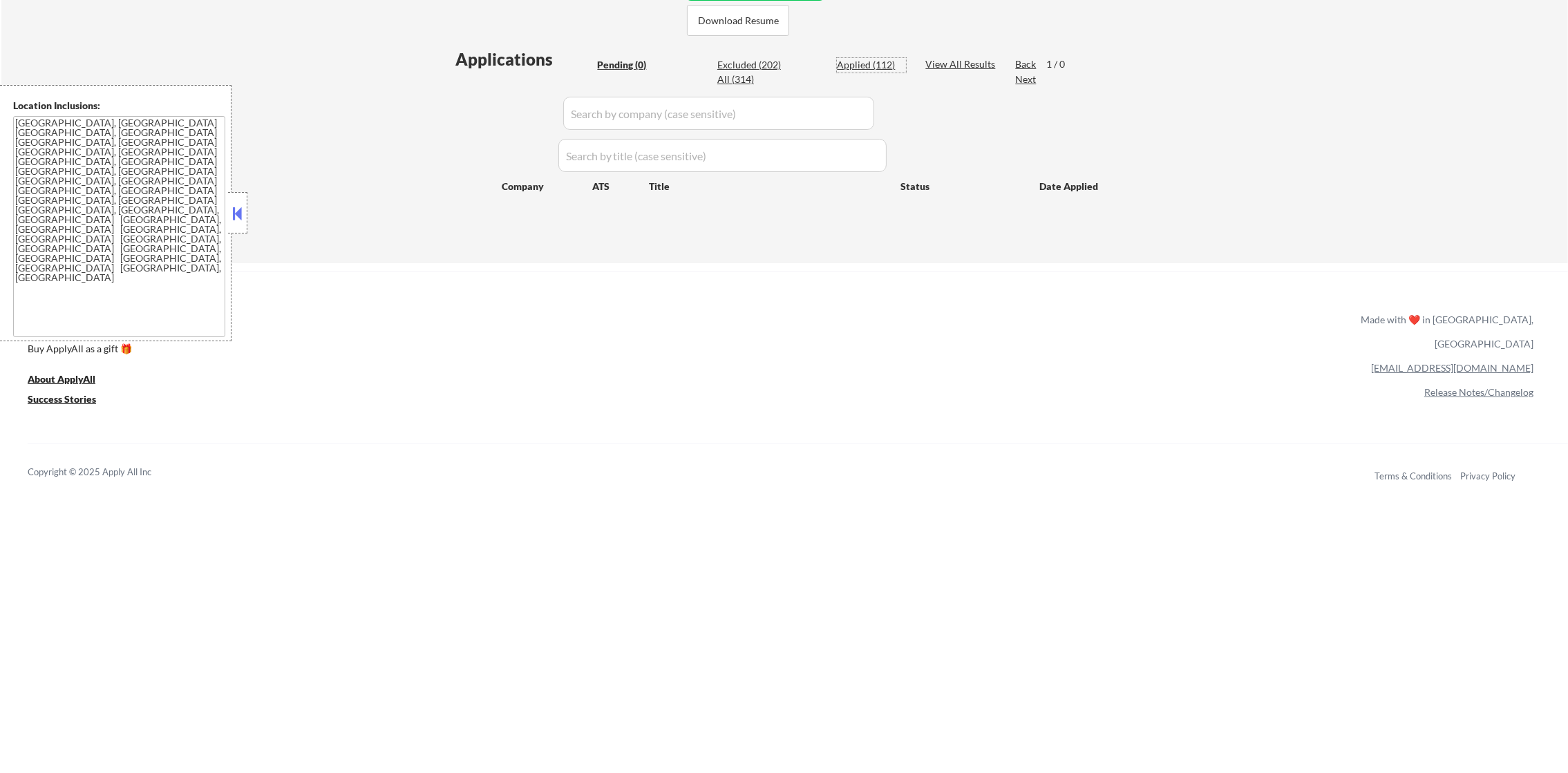
select select ""applied""
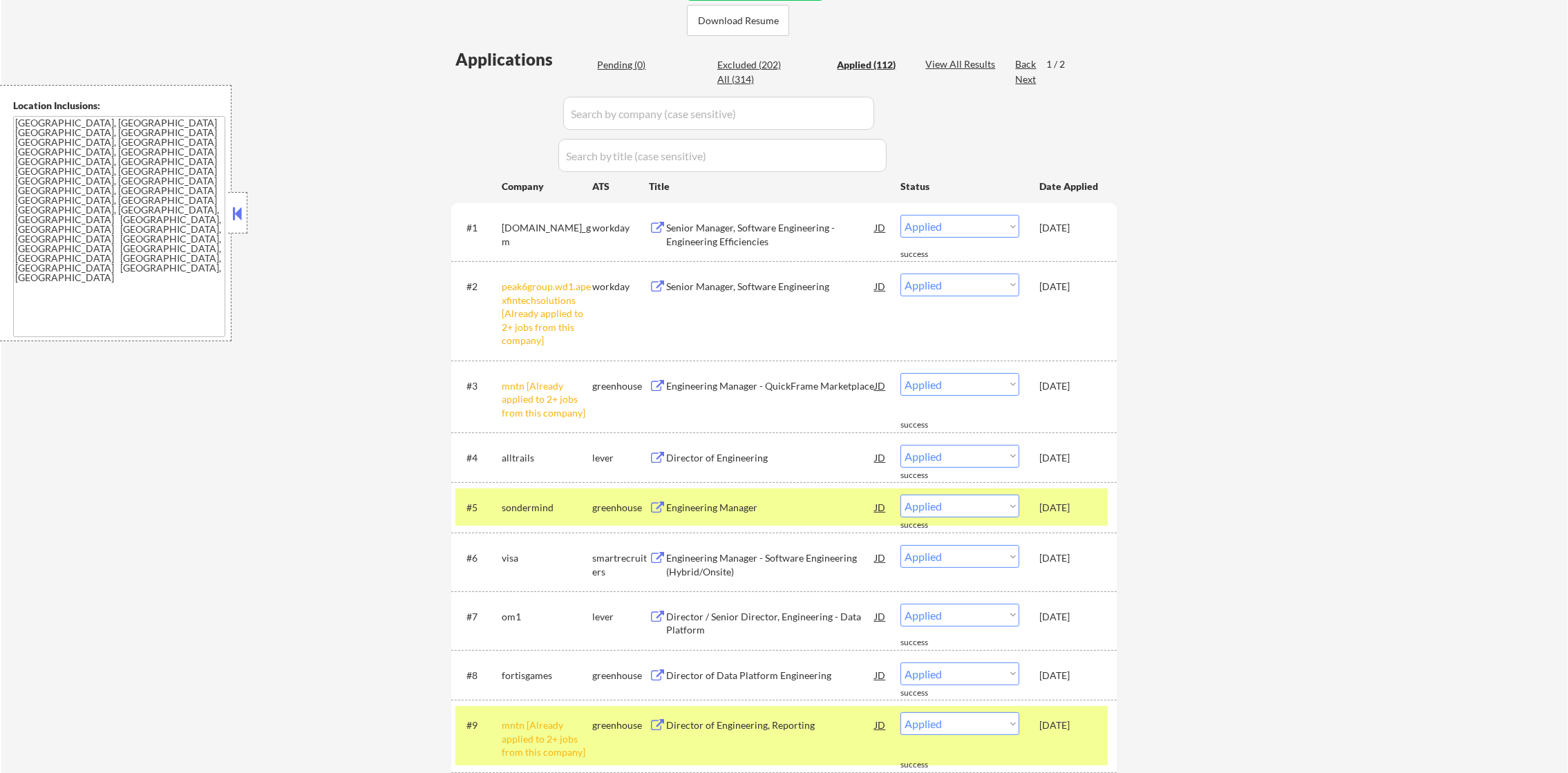
drag, startPoint x: 1469, startPoint y: 0, endPoint x: 715, endPoint y: 294, distance: 809.3
click at [715, 294] on div "Senior Manager, Software Engineering" at bounding box center [770, 286] width 208 height 25
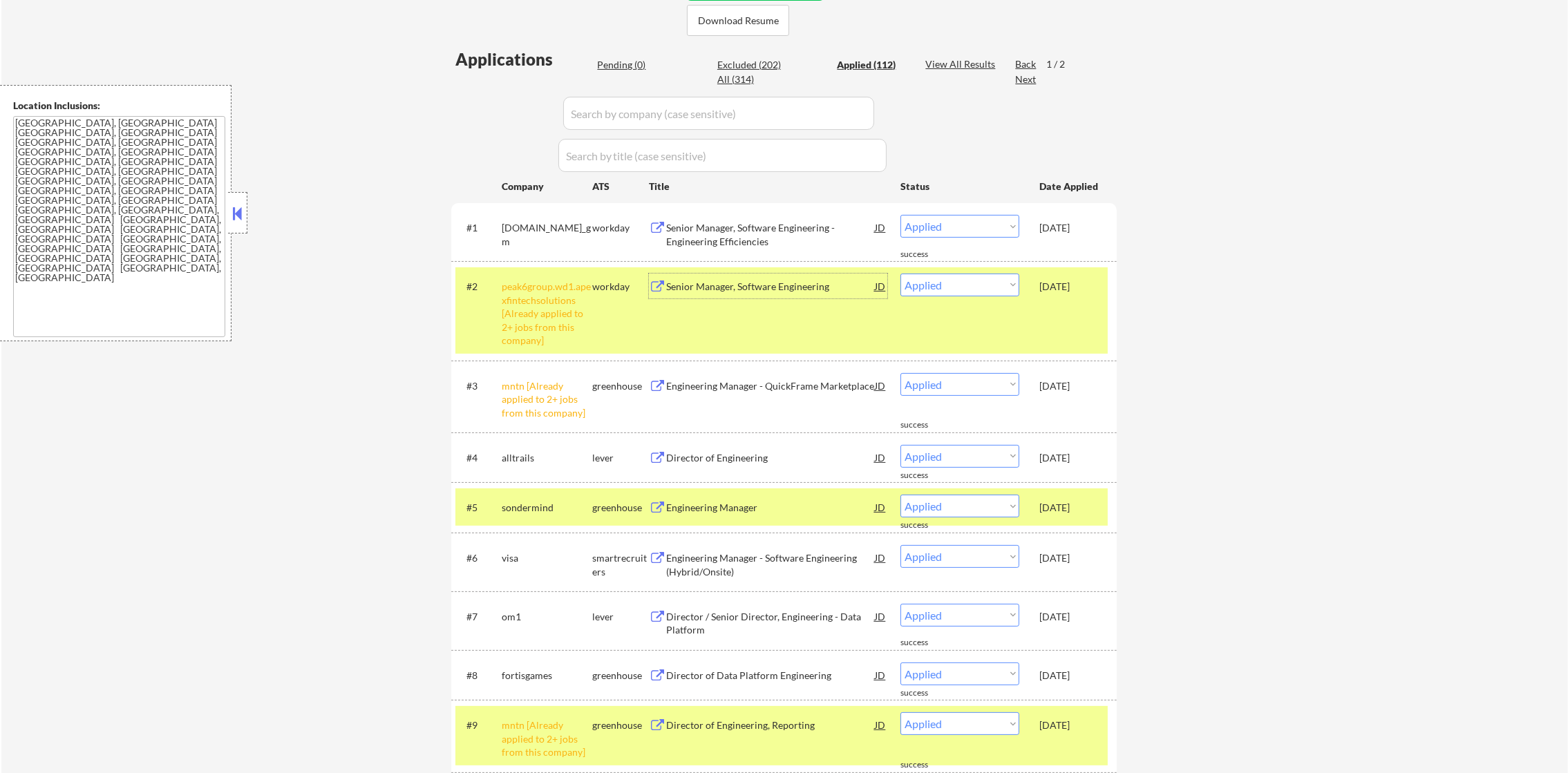
click at [752, 241] on div "Senior Manager, Software Engineering - Engineering Efficiencies" at bounding box center [770, 235] width 208 height 27
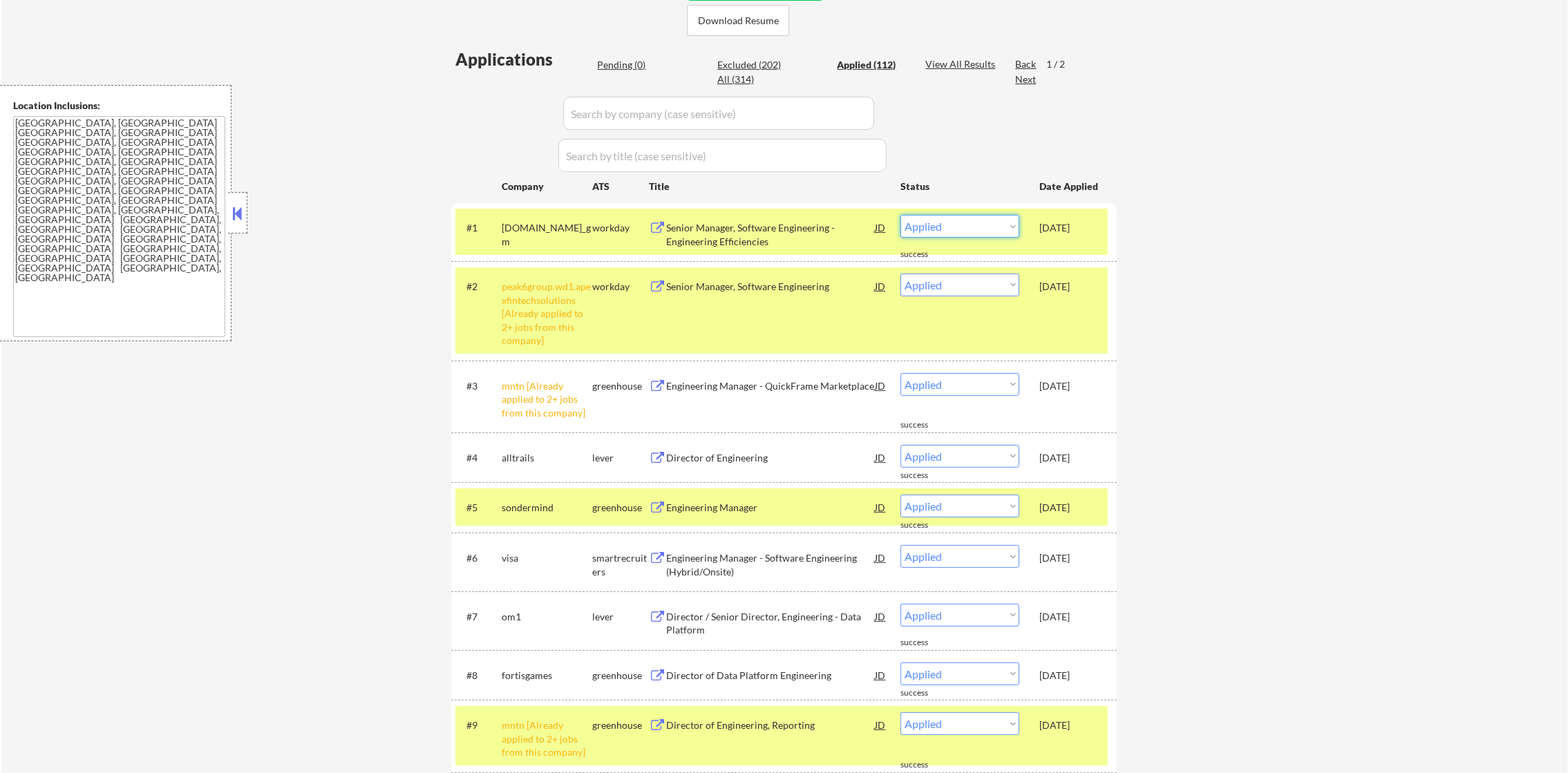
click at [965, 229] on select "Choose an option... Pending Applied Excluded (Questions) Excluded (Expired) Exc…" at bounding box center [959, 226] width 118 height 23
select select ""excluded""
click at [900, 215] on select "Choose an option... Pending Applied Excluded (Questions) Excluded (Expired) Exc…" at bounding box center [959, 226] width 118 height 23
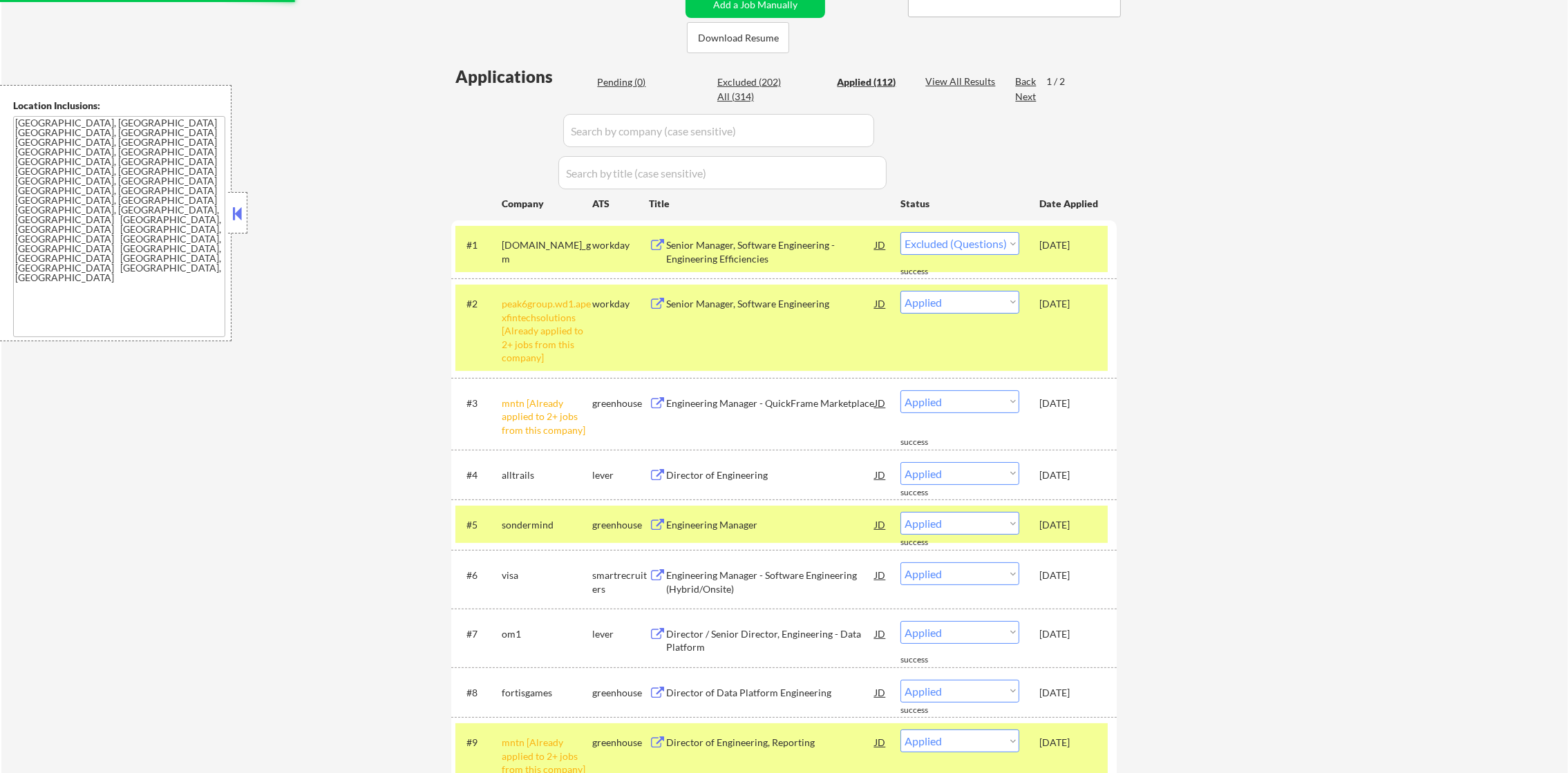
scroll to position [311, 0]
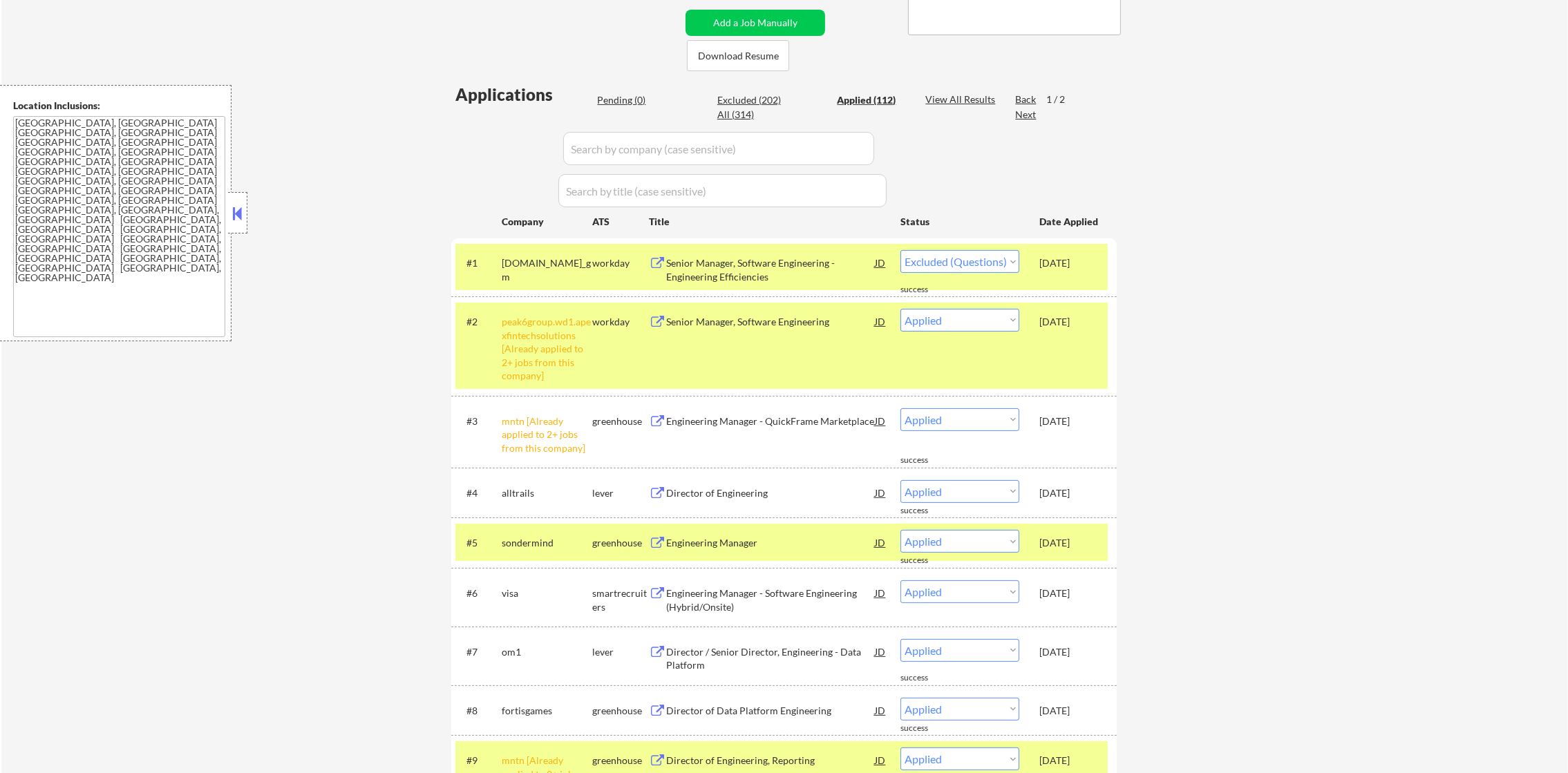
select select ""excluded""
select select ""applied""
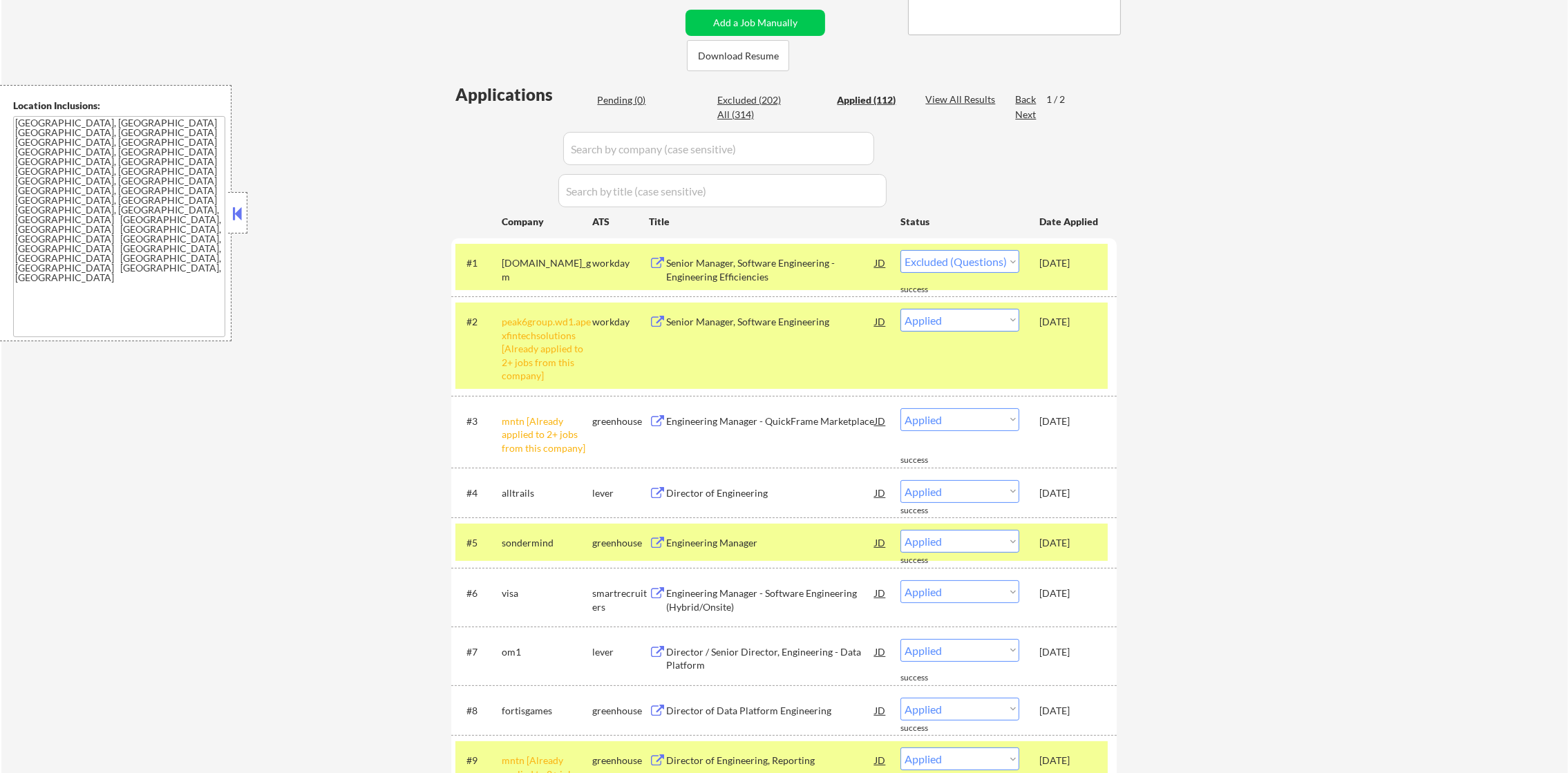
select select ""applied""
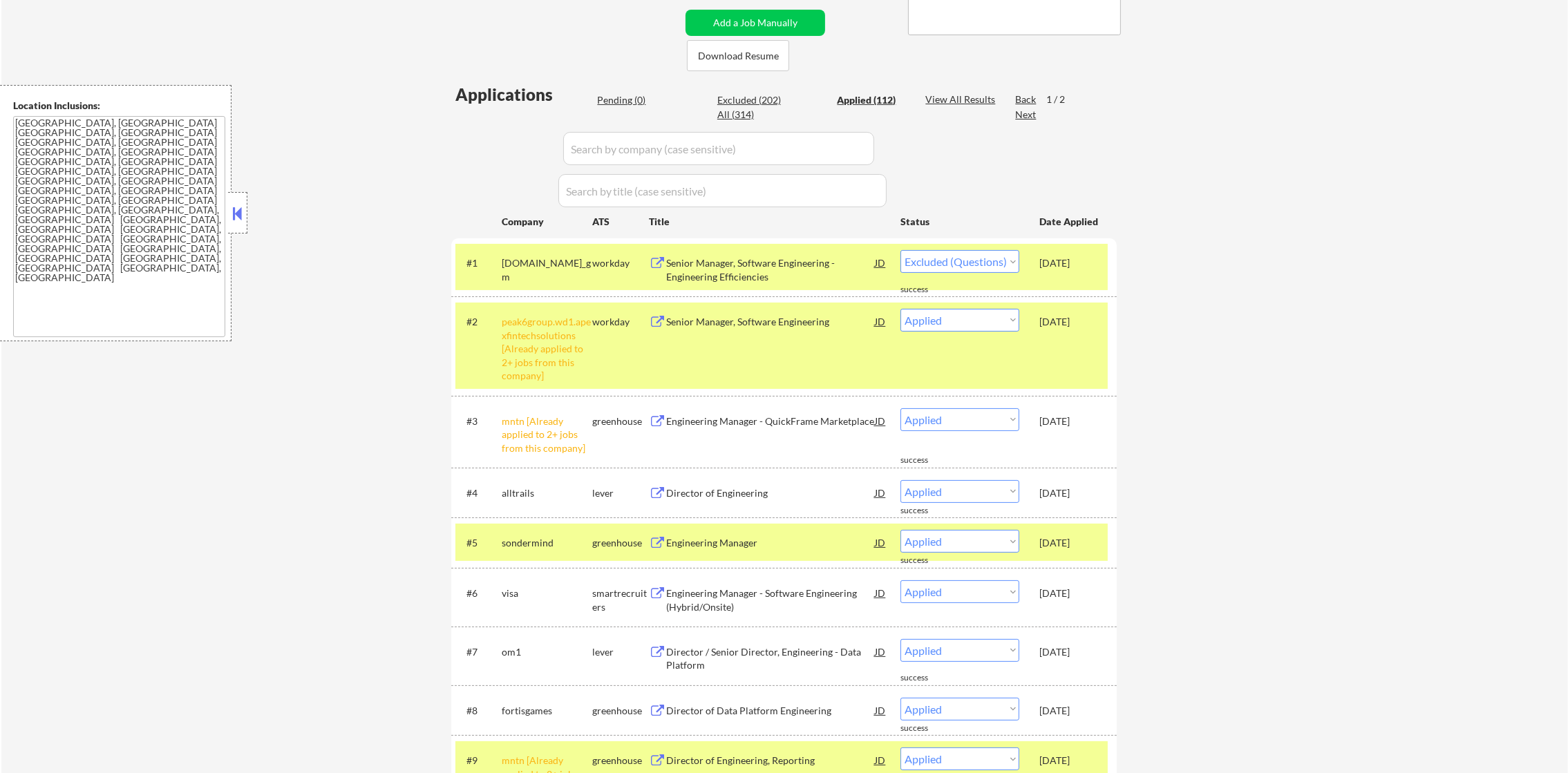
select select ""applied""
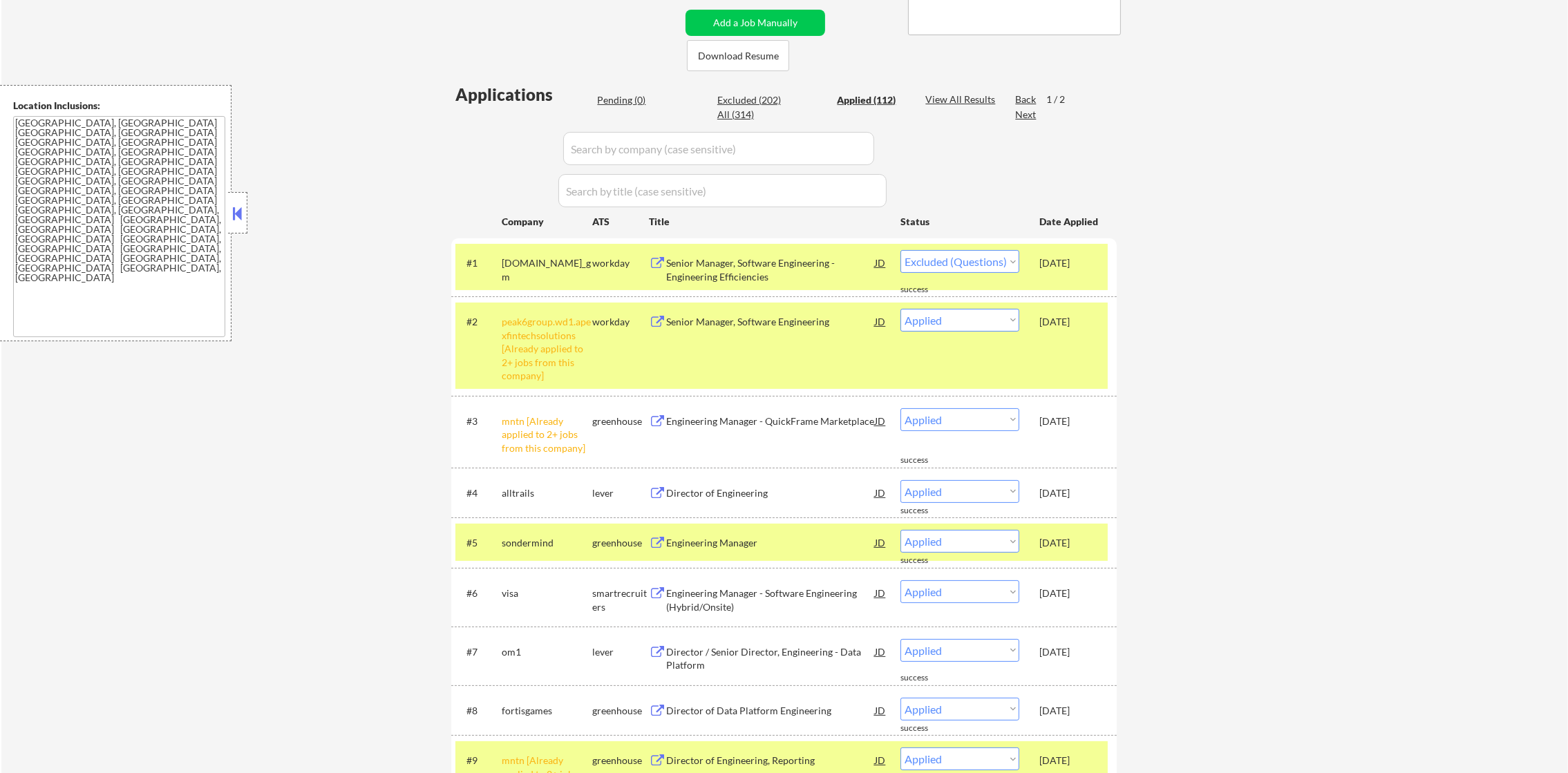
select select ""applied""
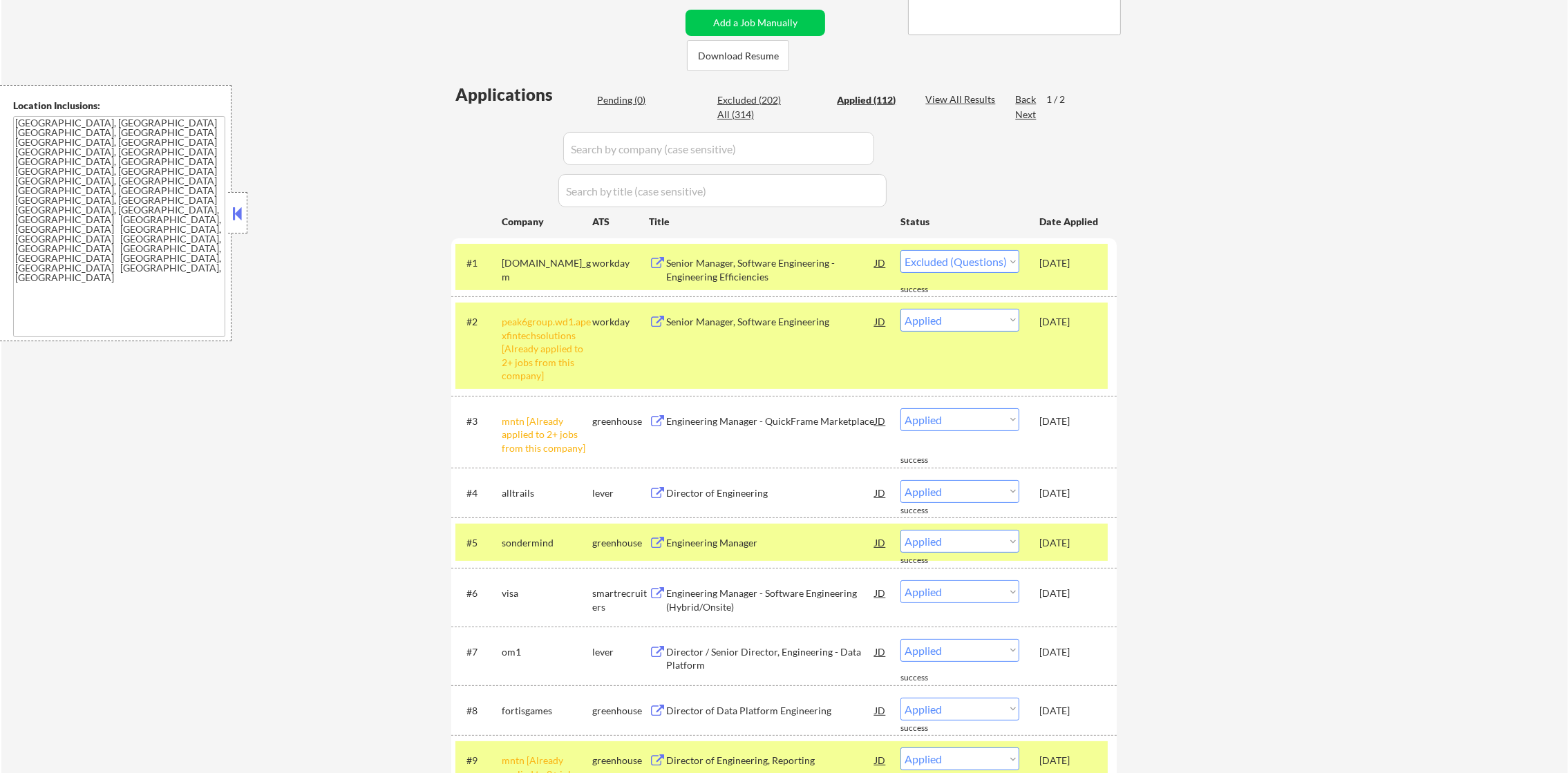
select select ""applied""
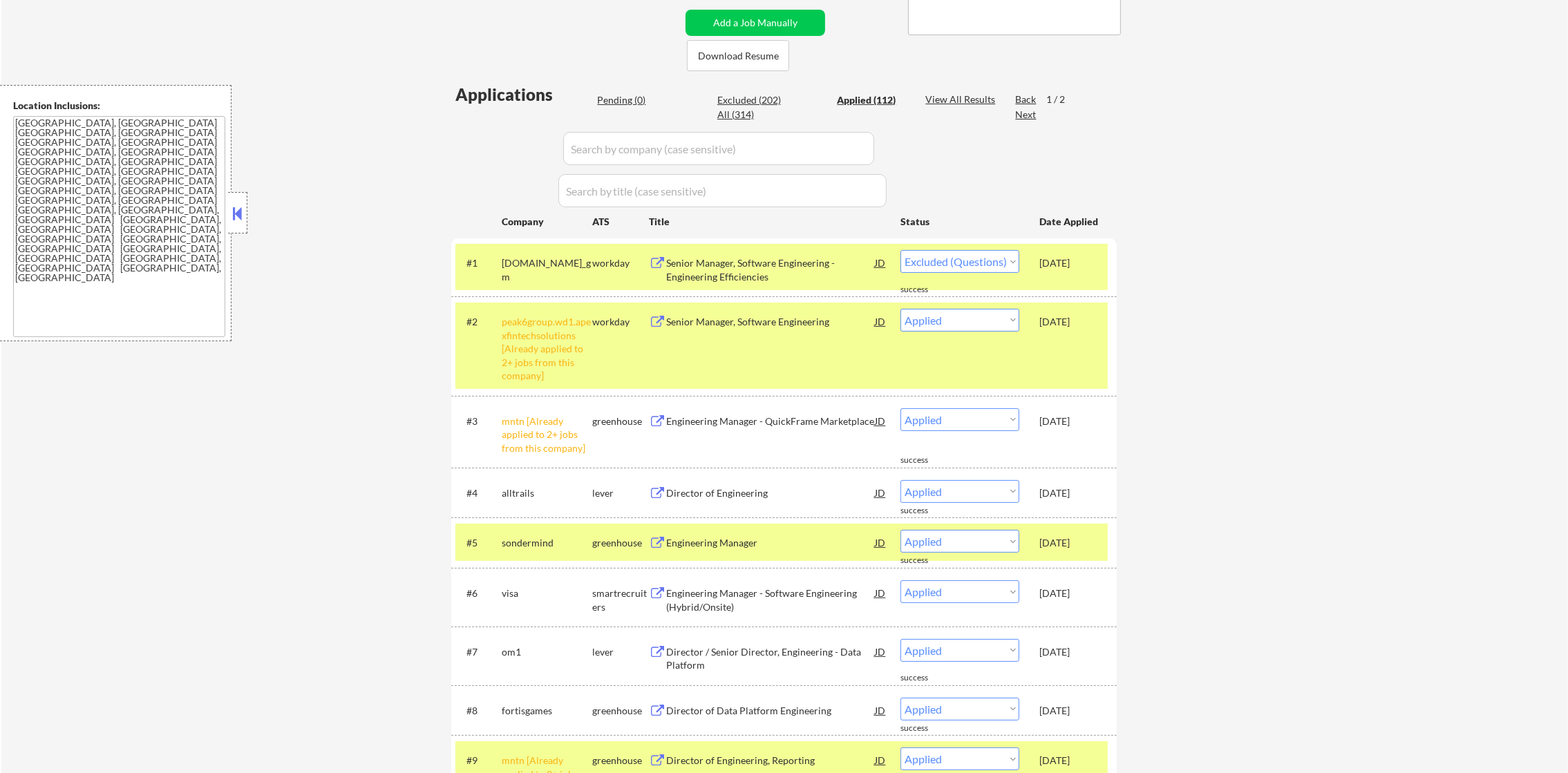
select select ""applied""
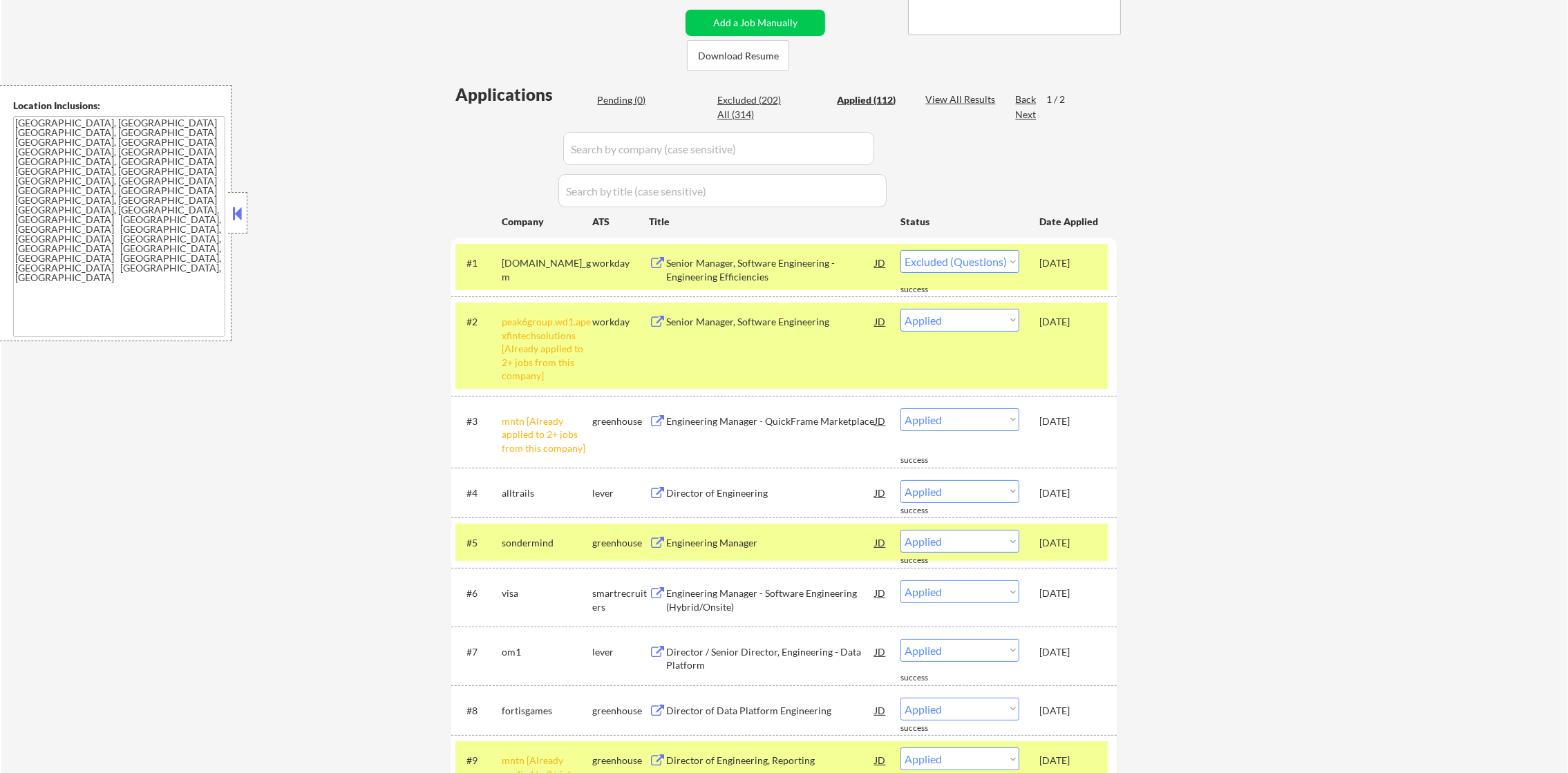
select select ""applied""
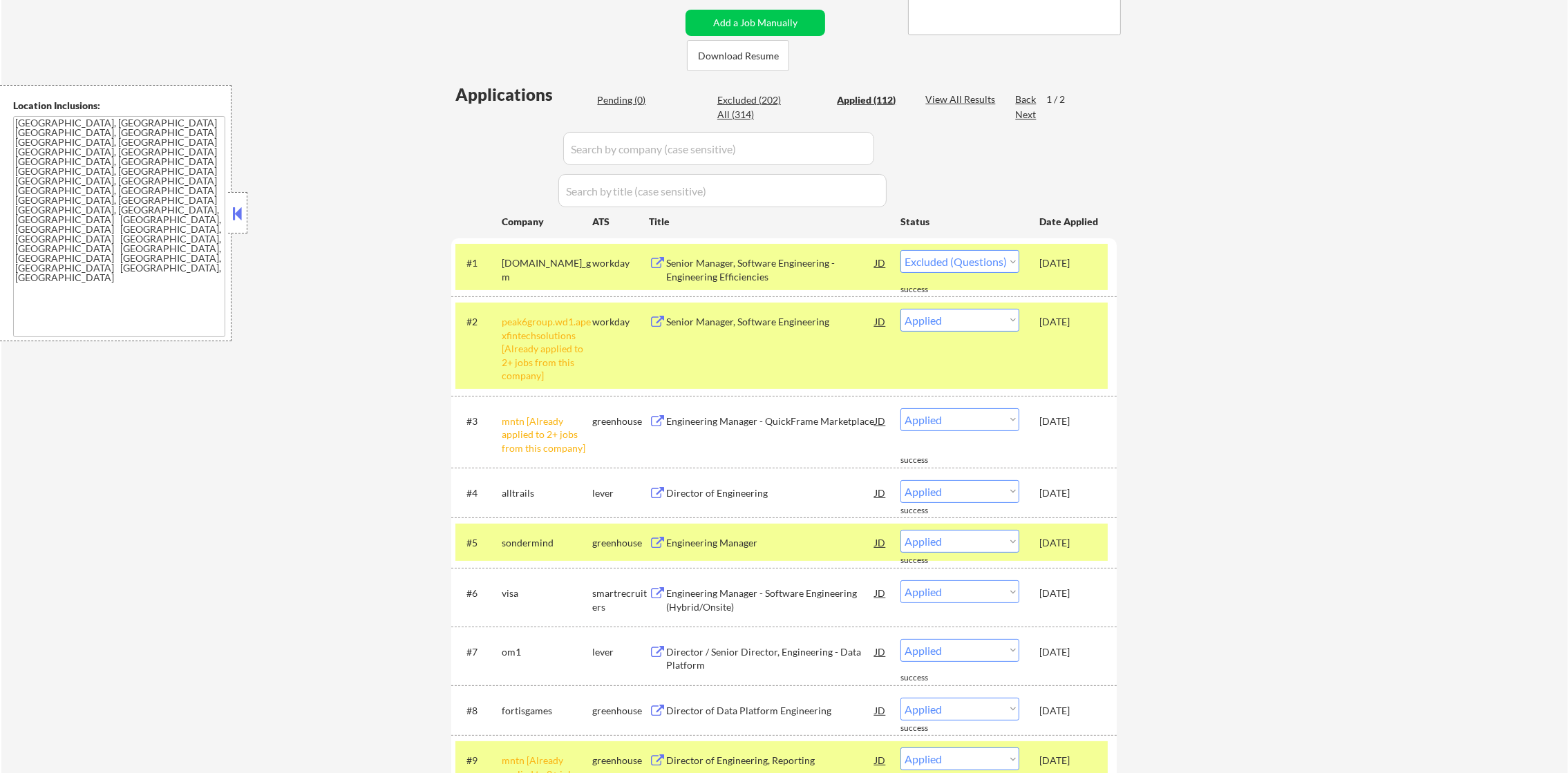
select select ""applied""
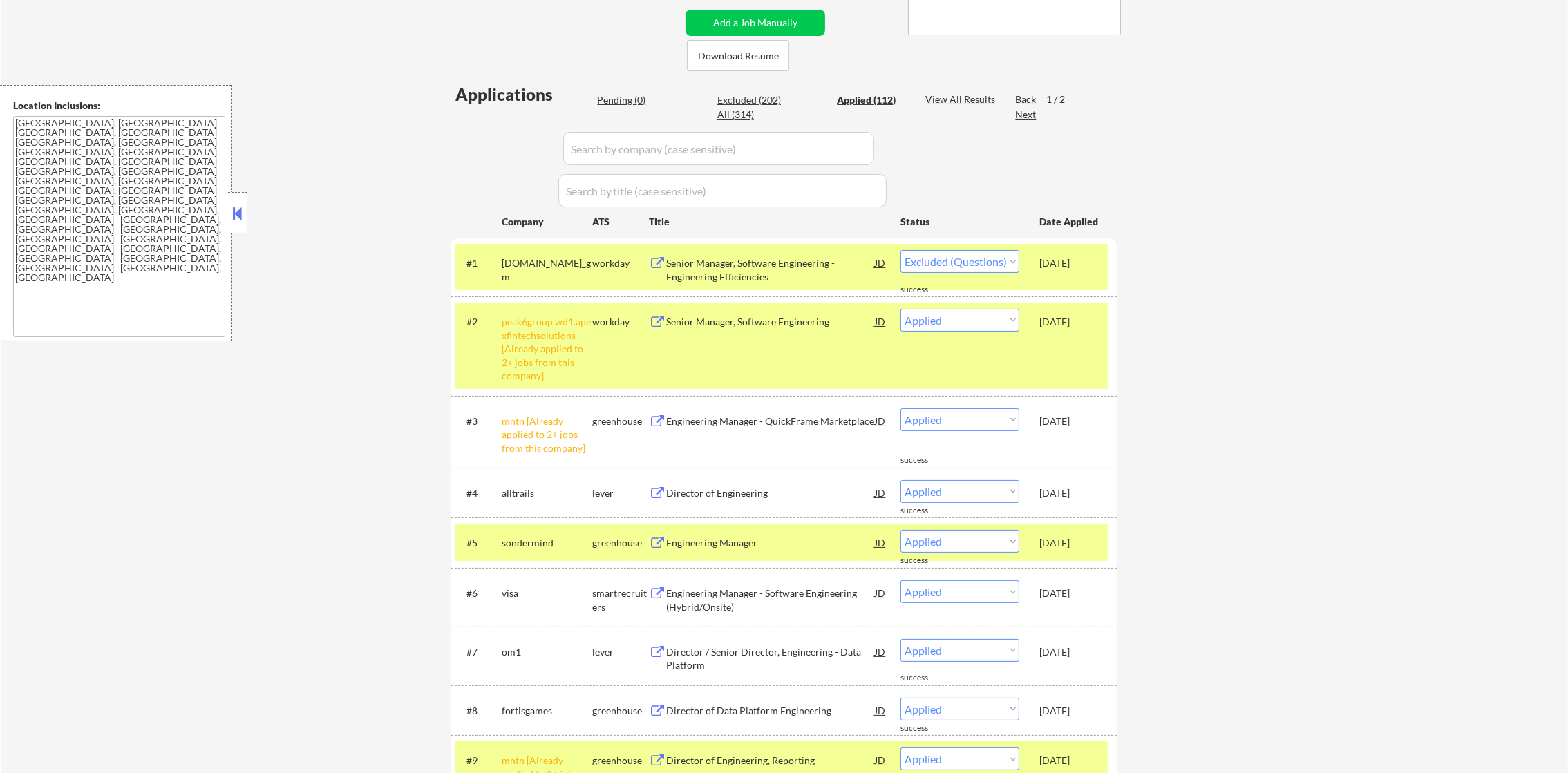
select select ""applied""
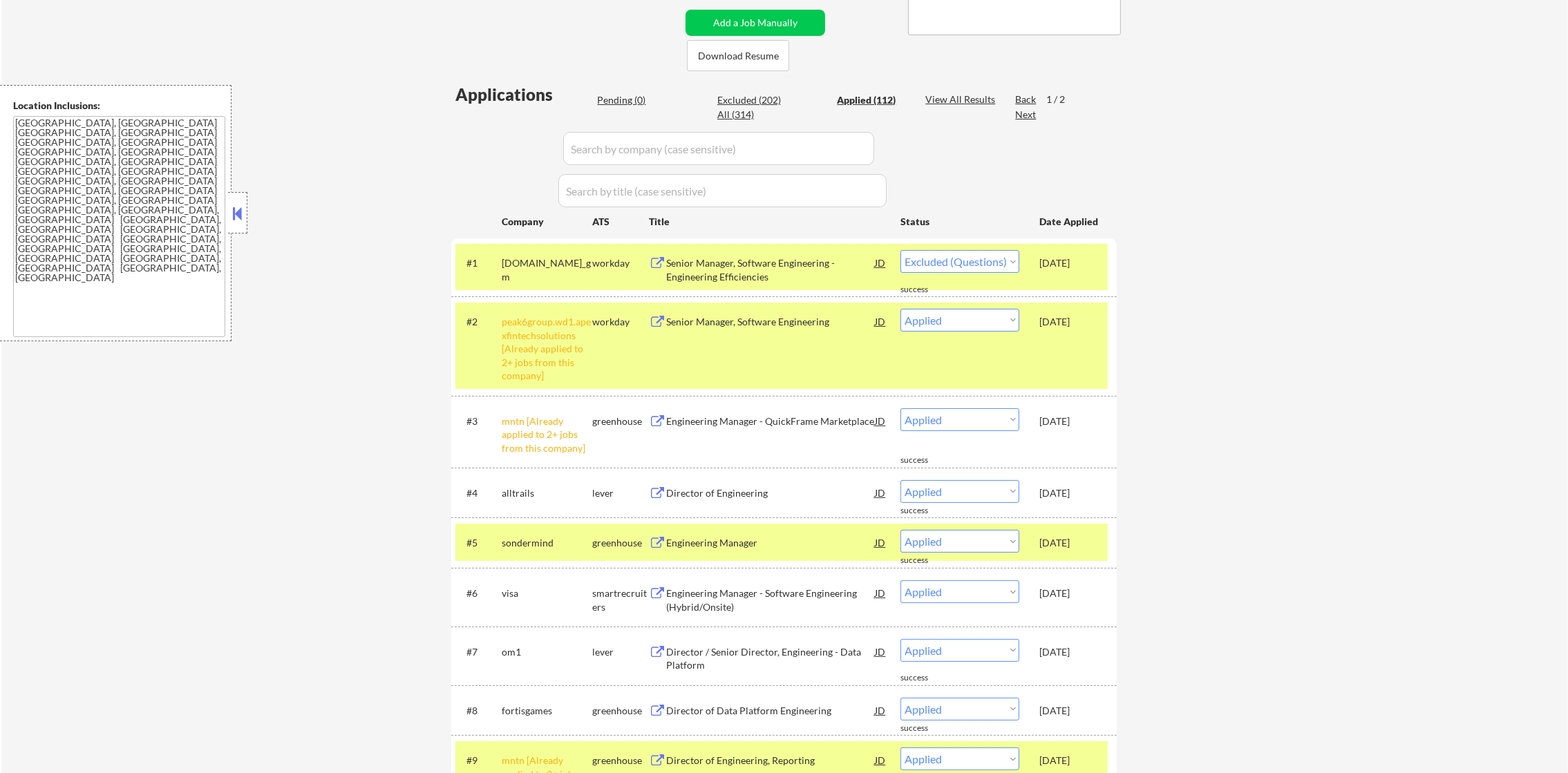
select select ""applied""
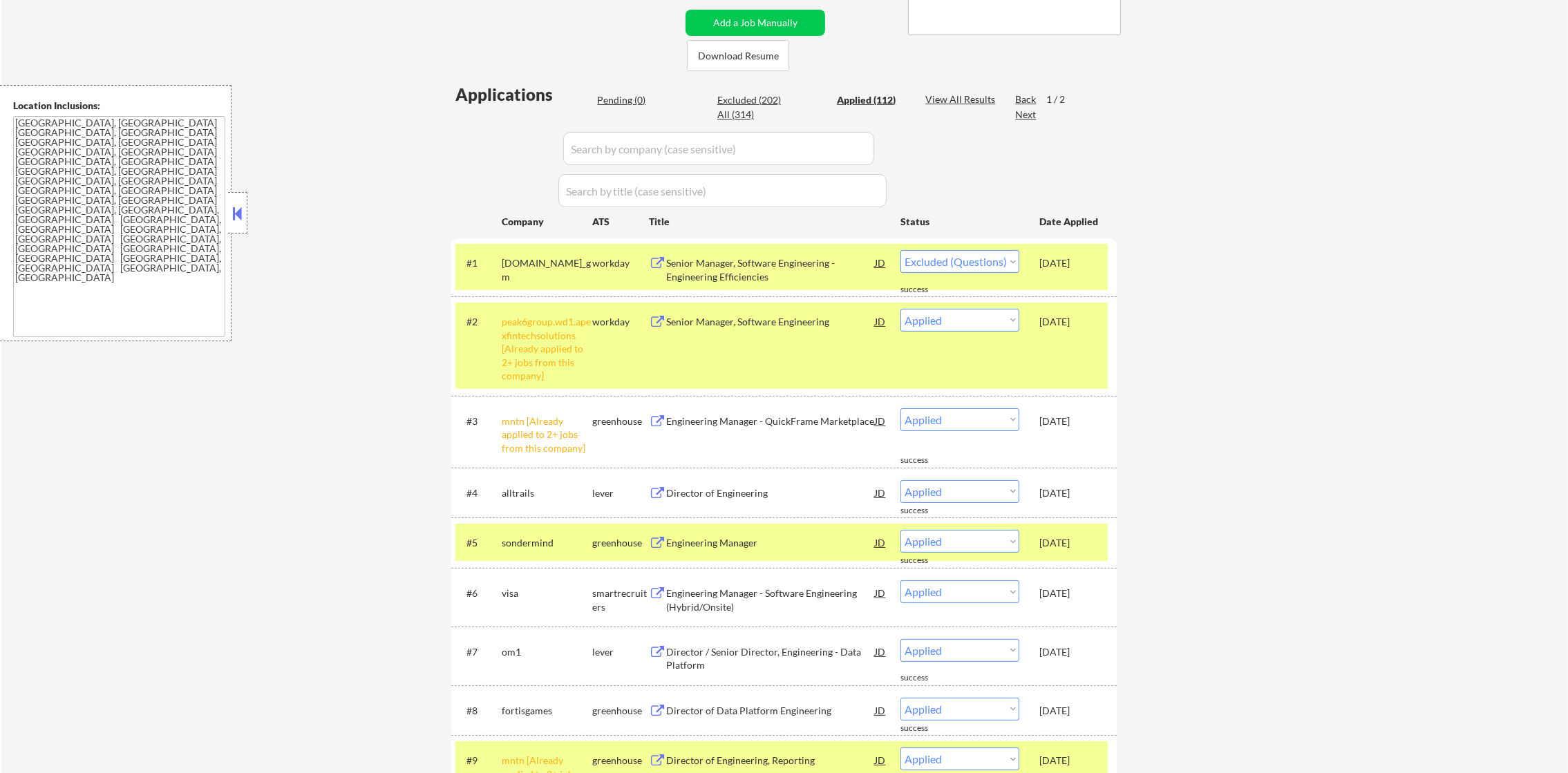
select select ""applied""
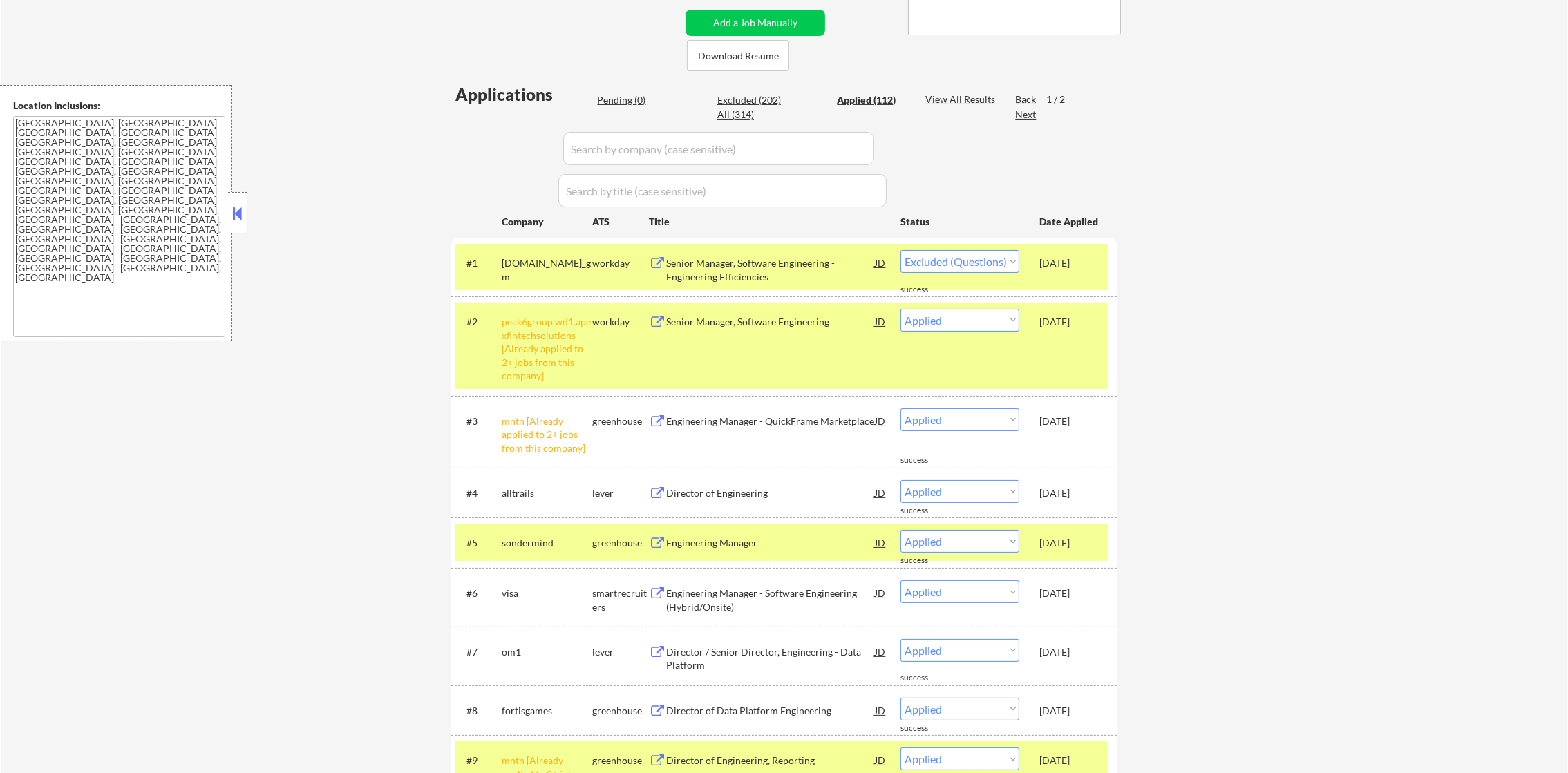
select select ""applied""
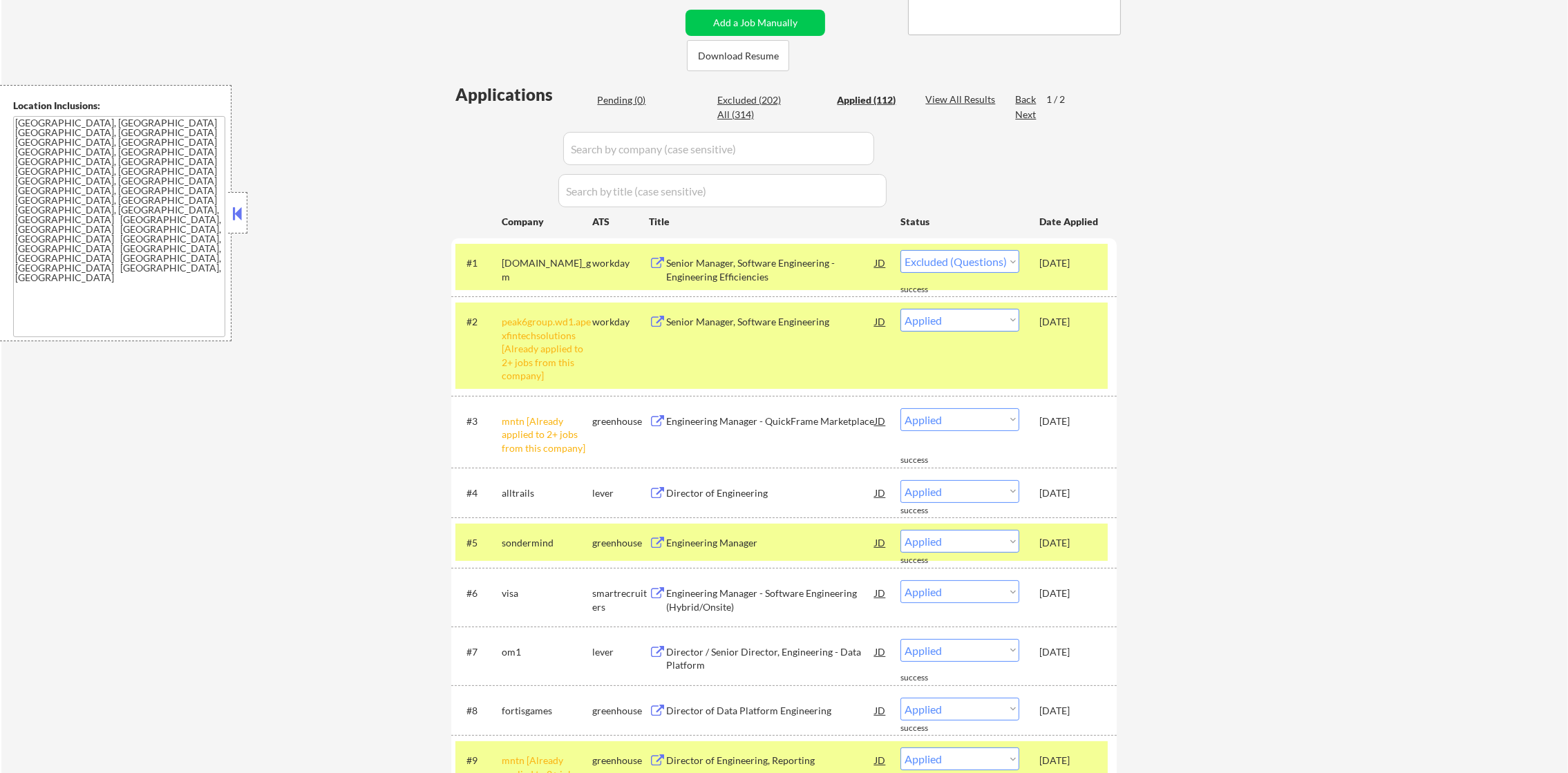
select select ""applied""
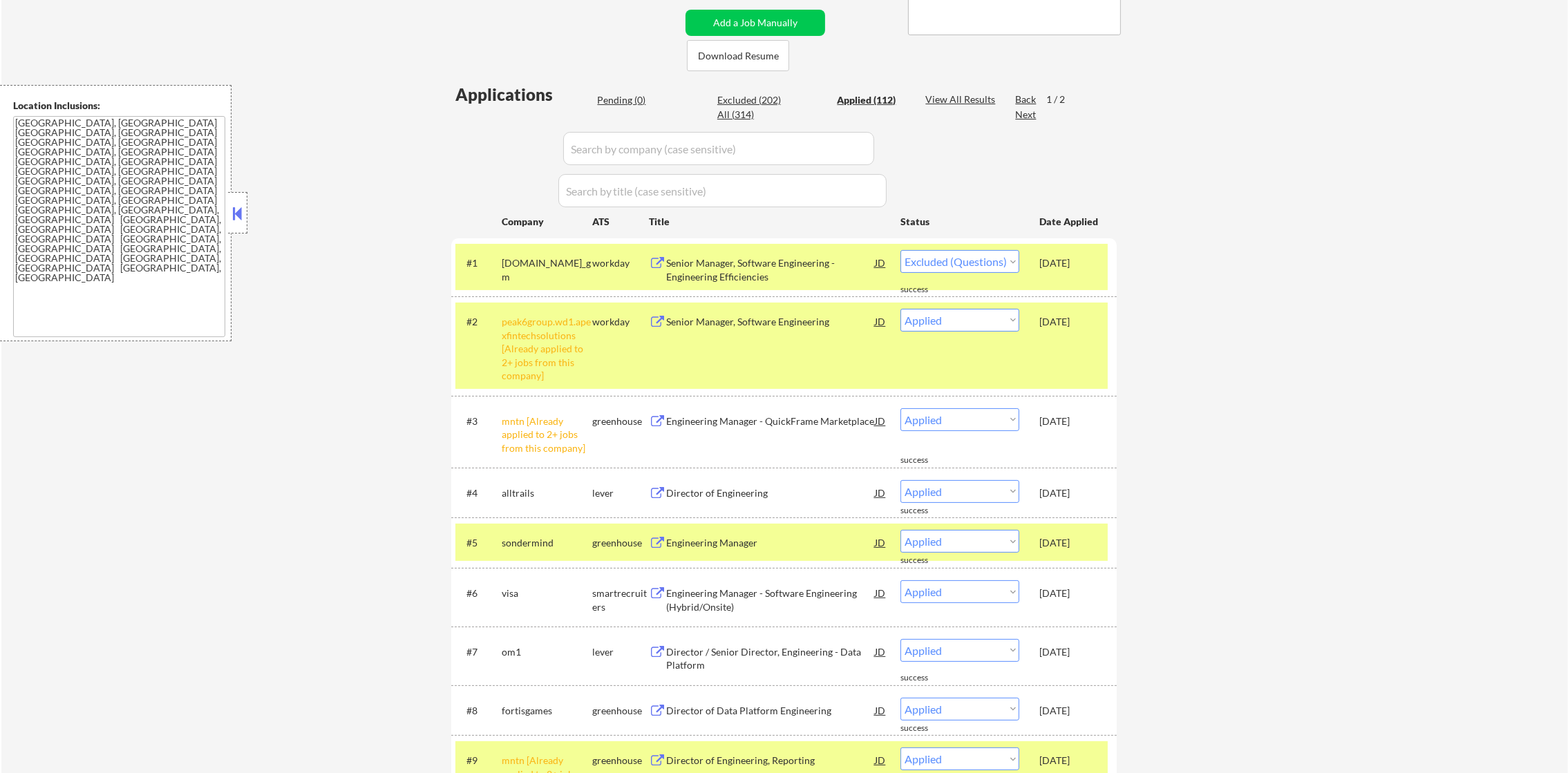
select select ""applied""
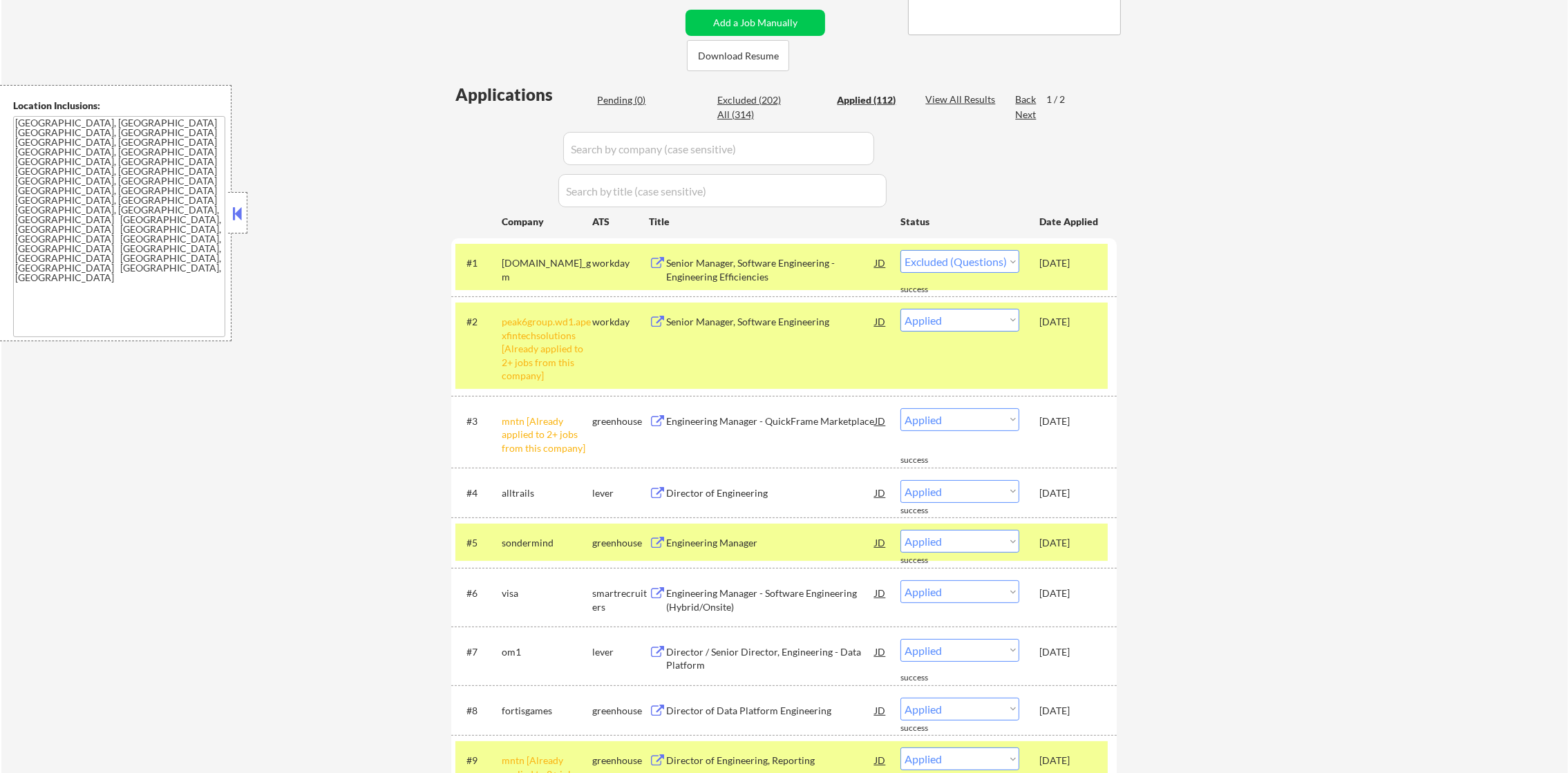
select select ""applied""
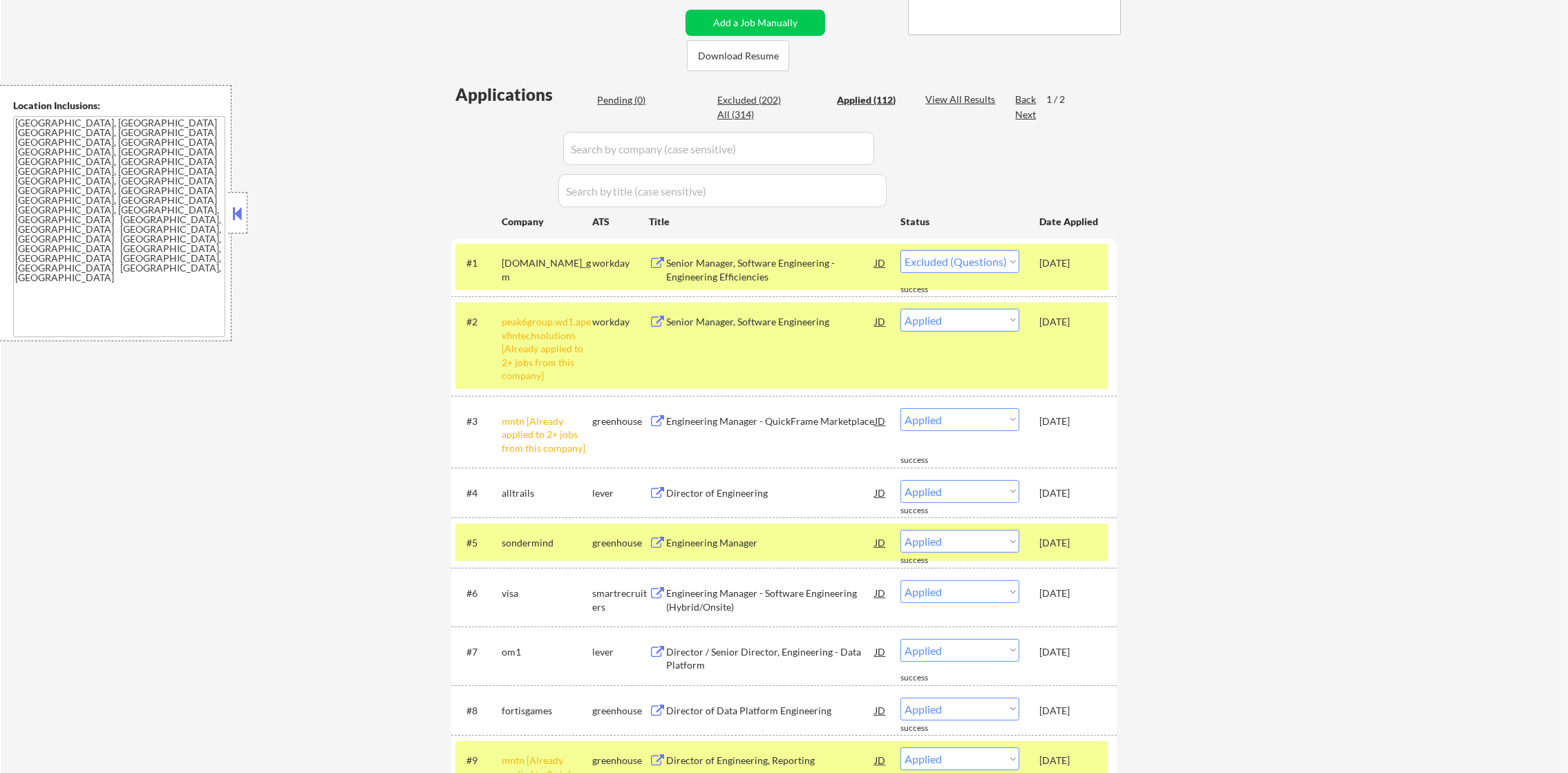
select select ""applied""
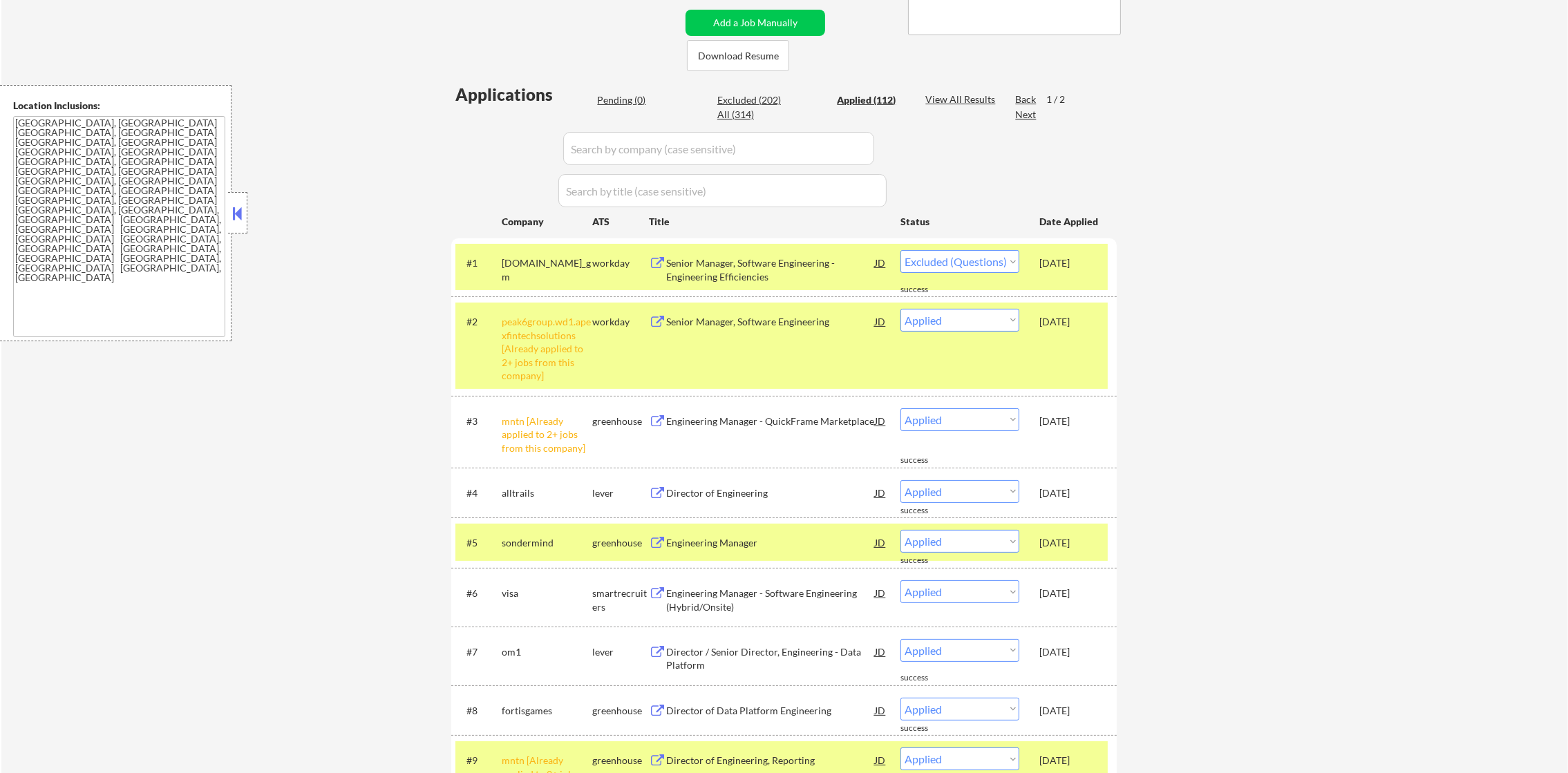
select select ""applied""
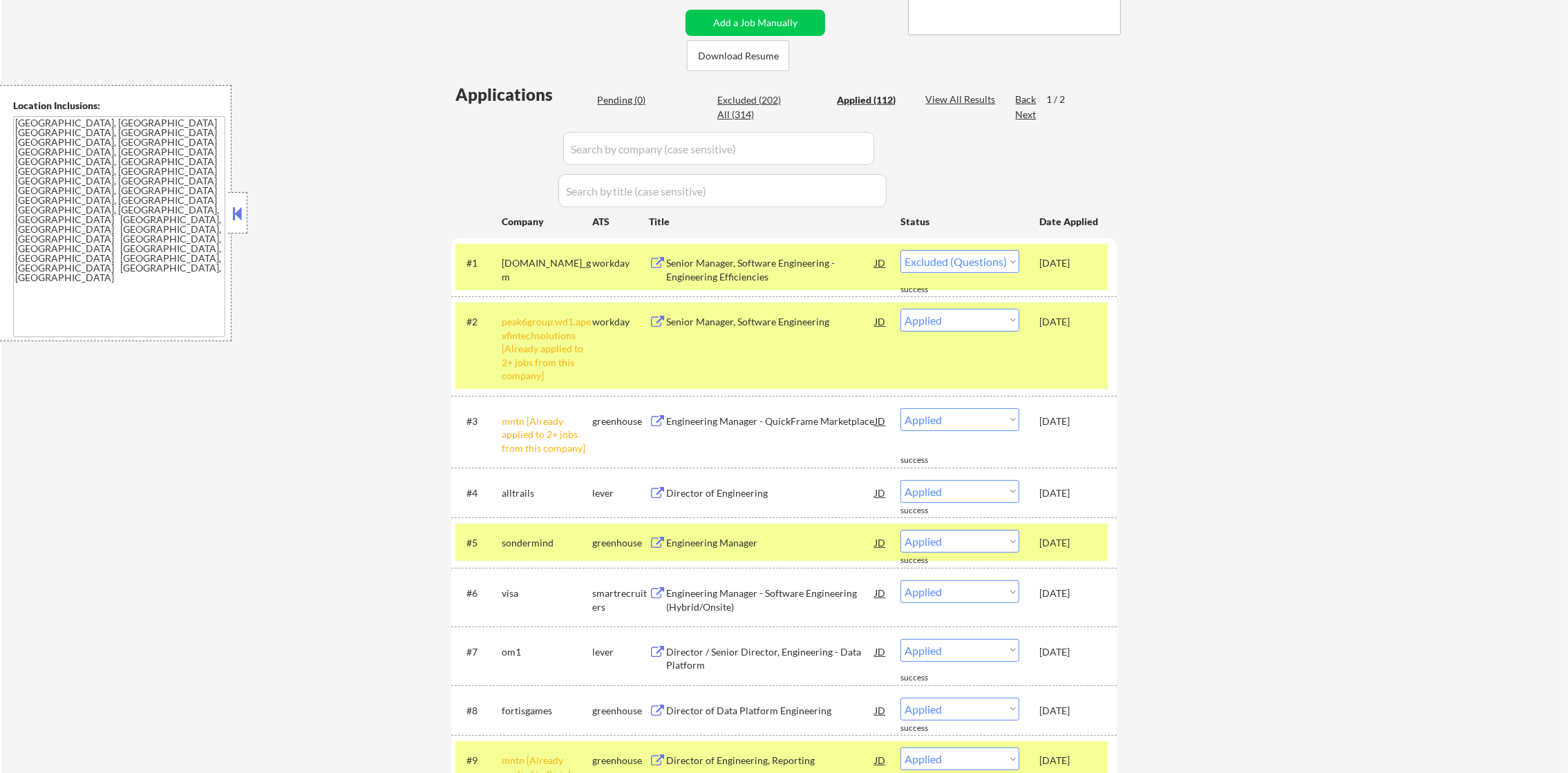
select select ""applied""
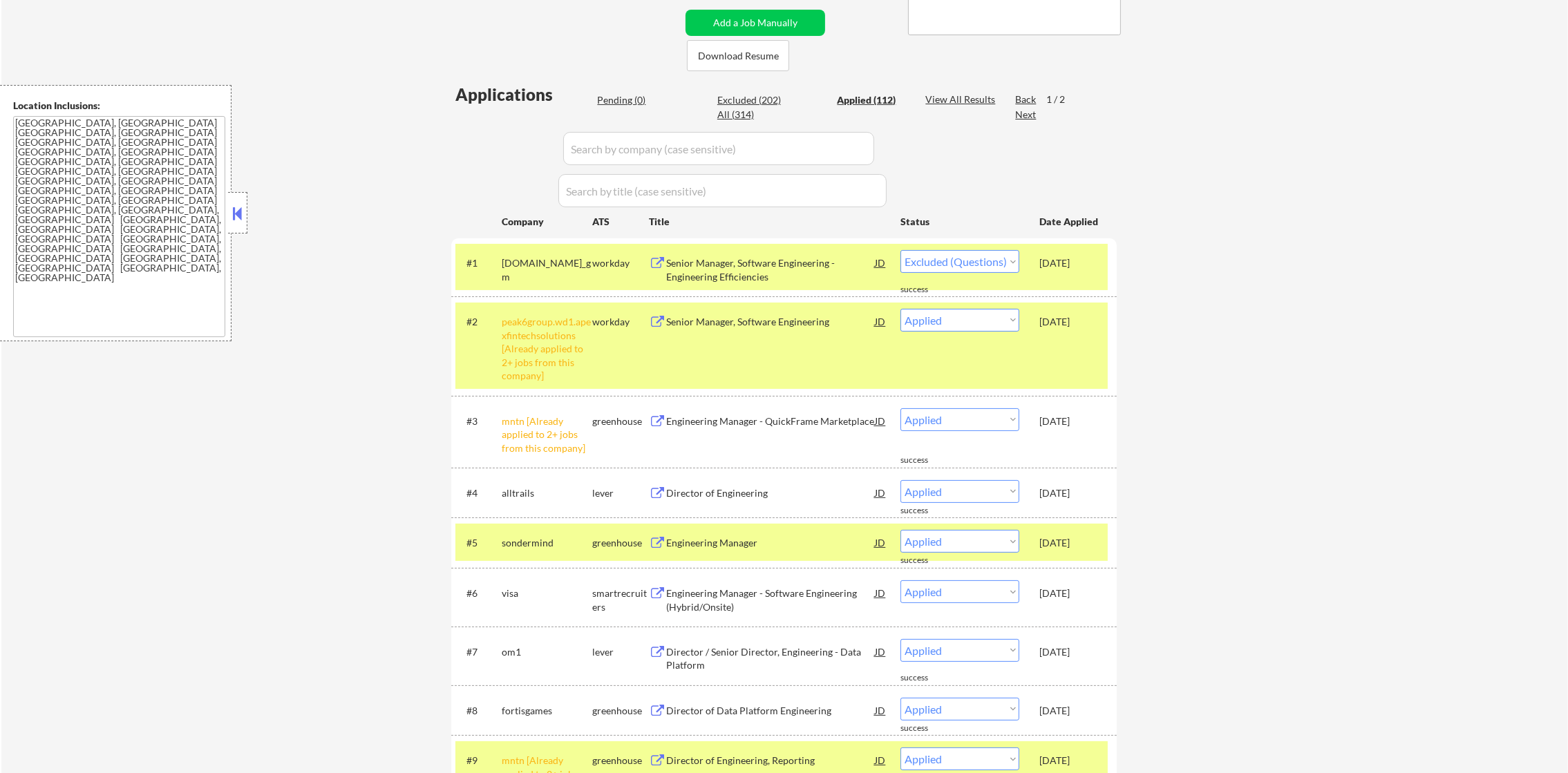
select select ""applied""
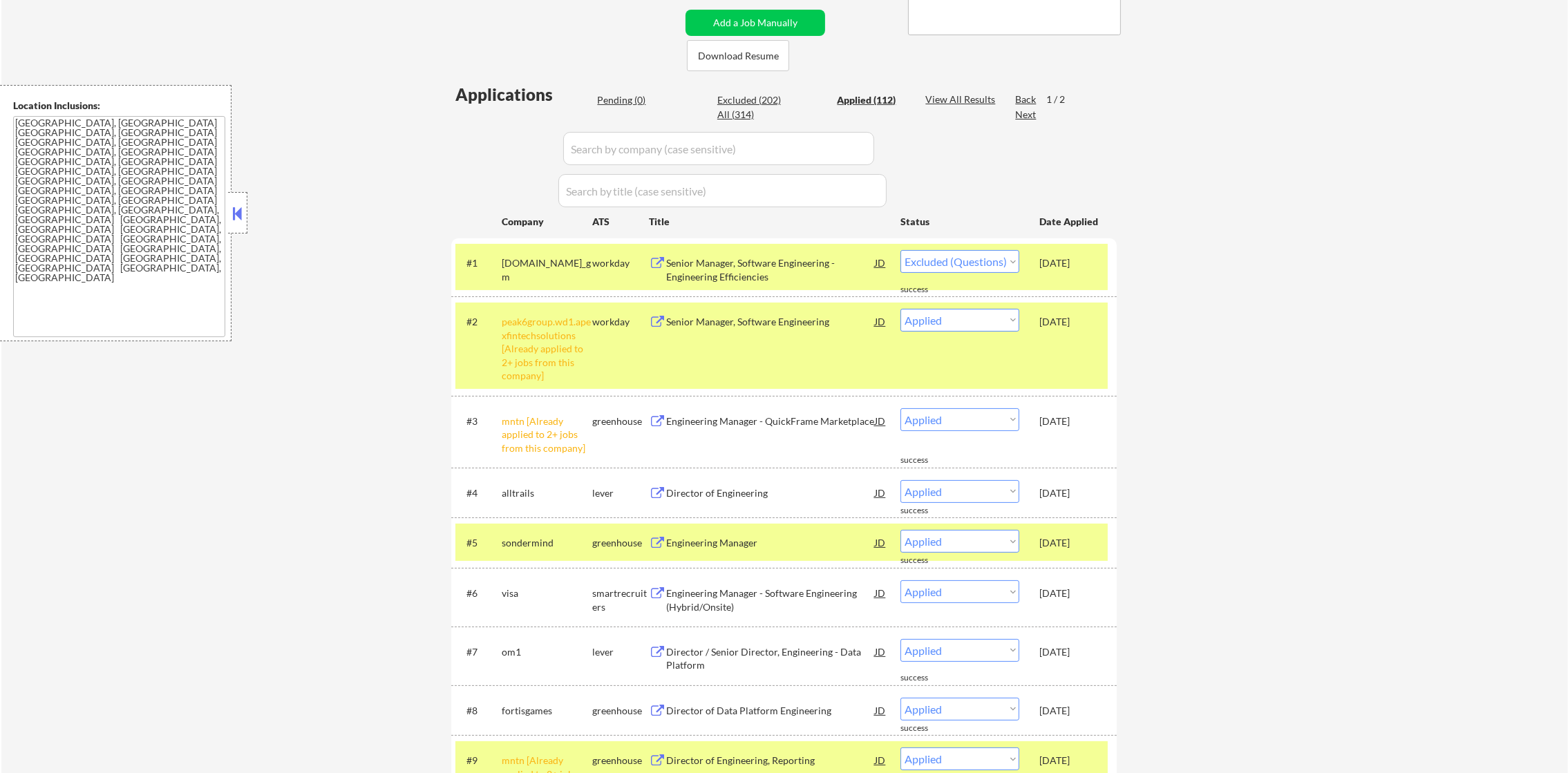
select select ""applied""
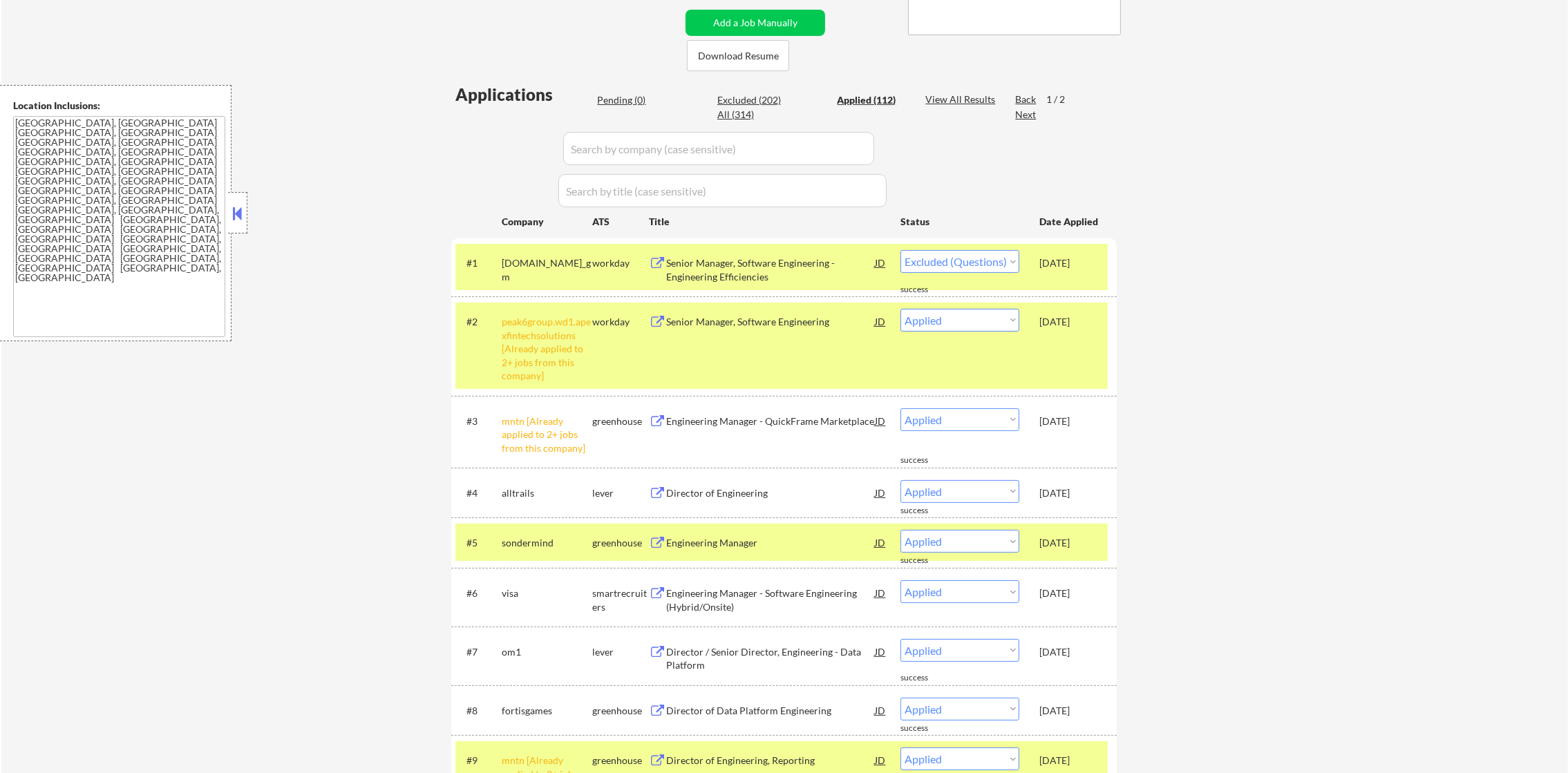
scroll to position [0, 0]
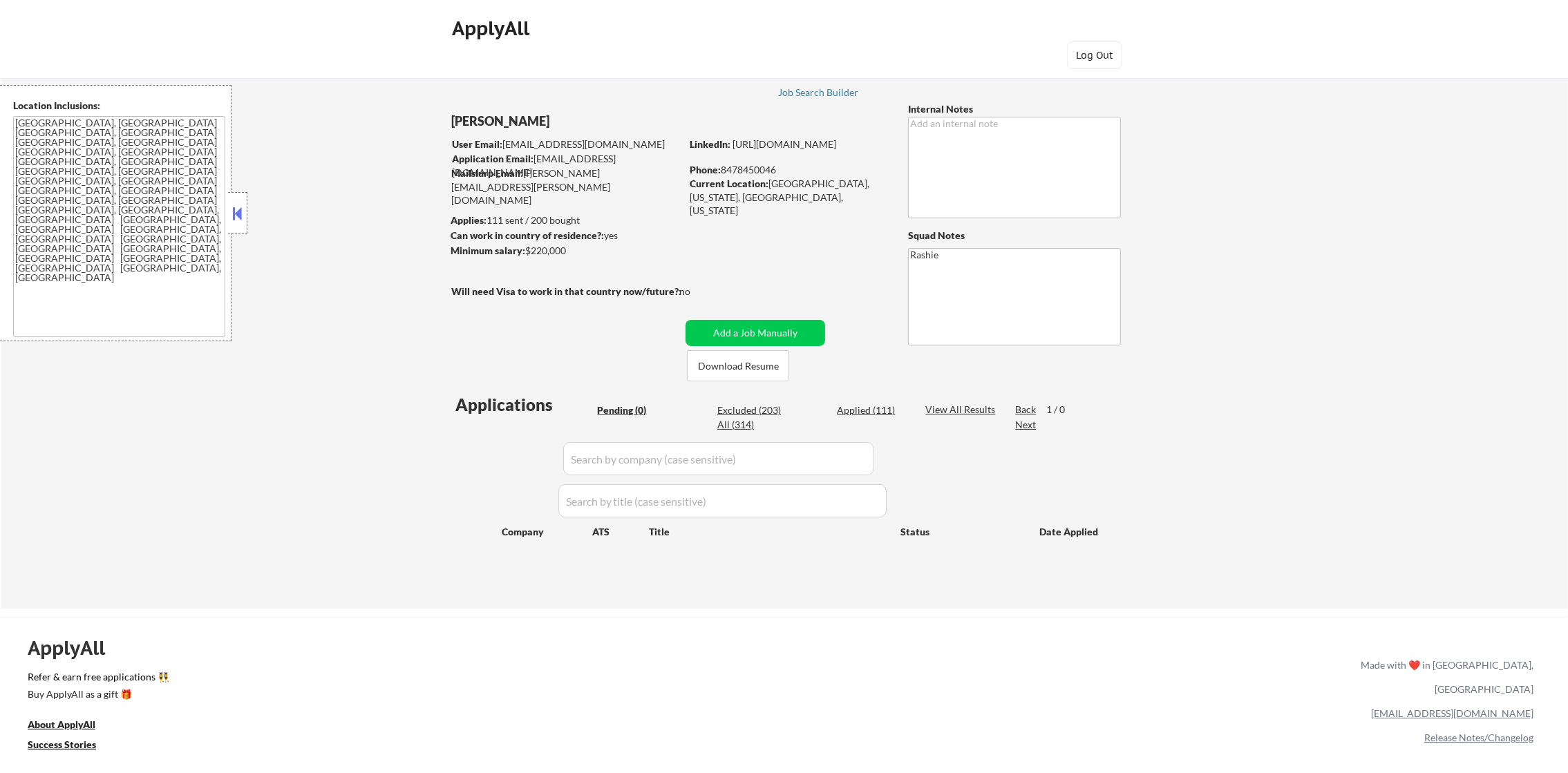
click at [887, 418] on div "Pending (0) Excluded (203) Applied (111) All (314)" at bounding box center [752, 418] width 309 height 29
click at [887, 410] on div "Applied (111)" at bounding box center [871, 410] width 69 height 14
select select ""applied""
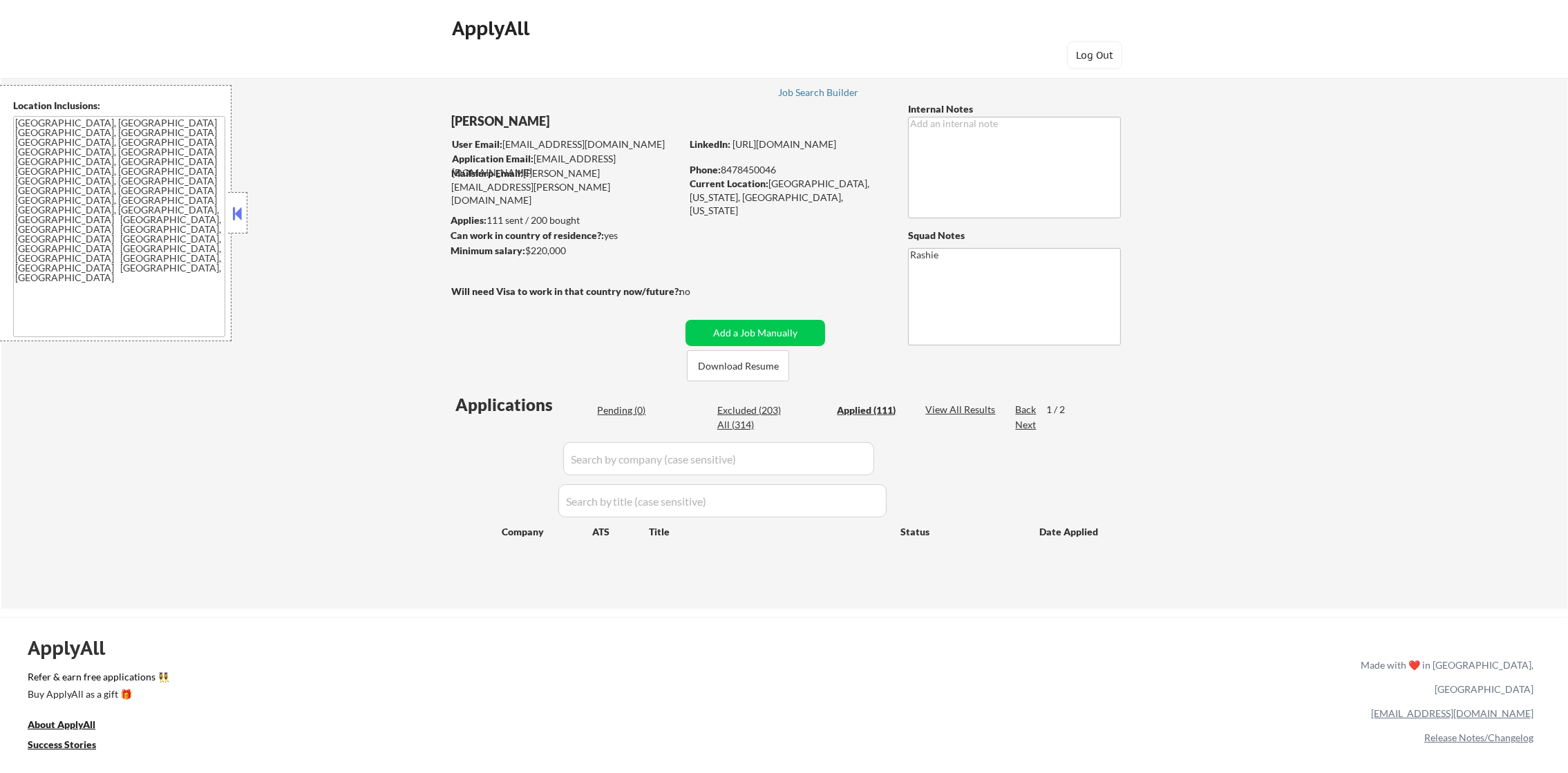
select select ""applied""
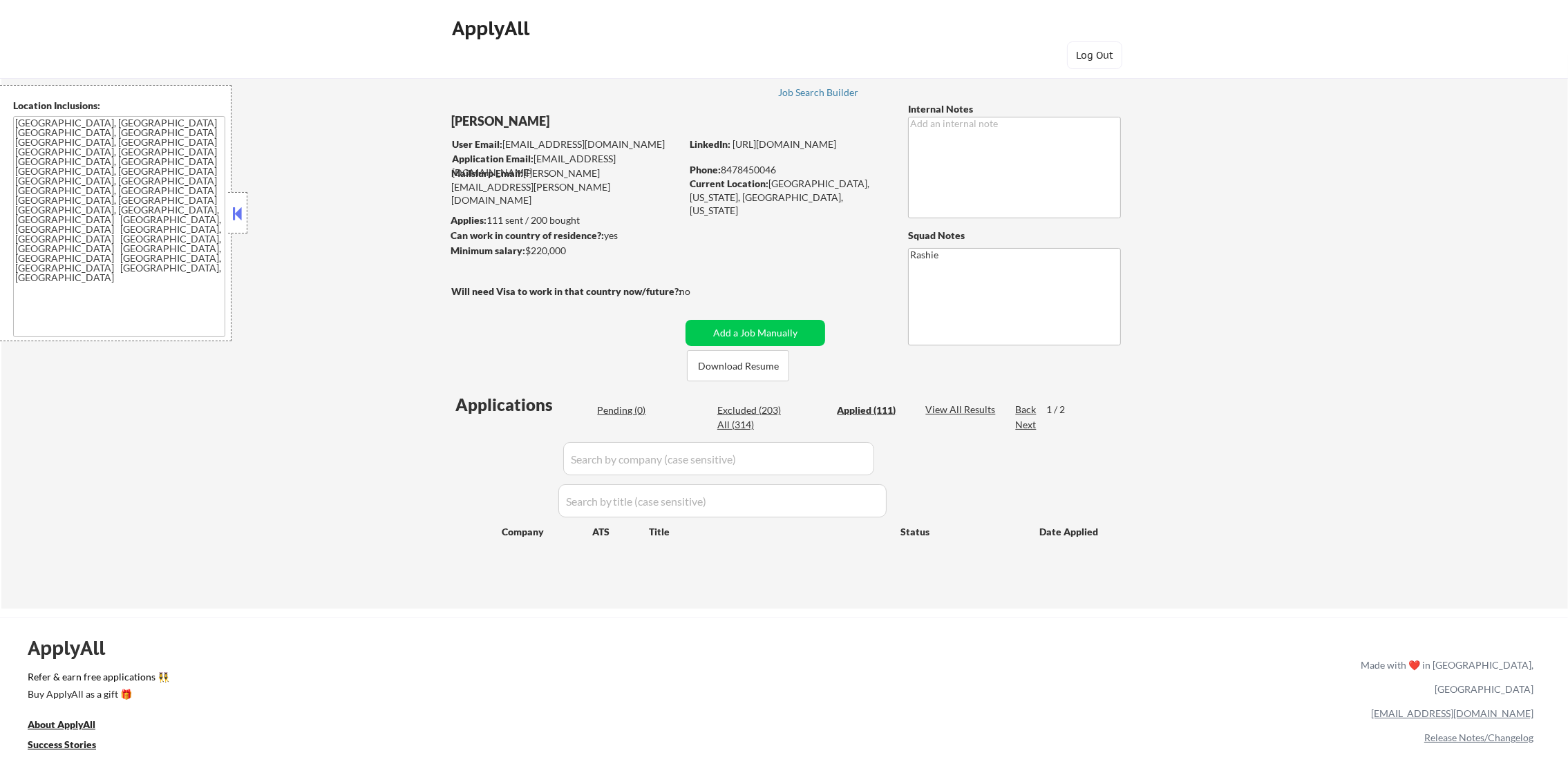
select select ""applied""
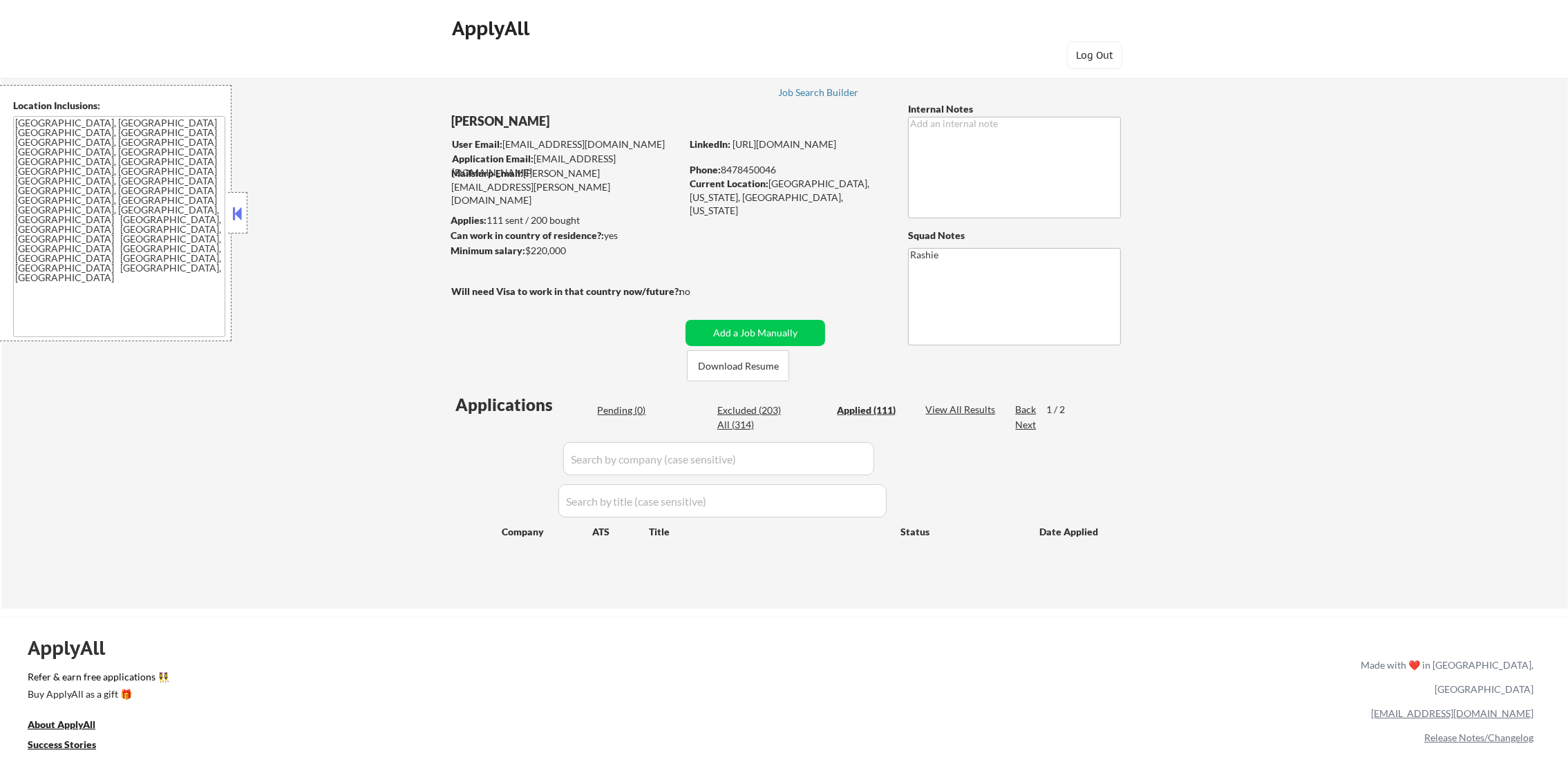
select select ""applied""
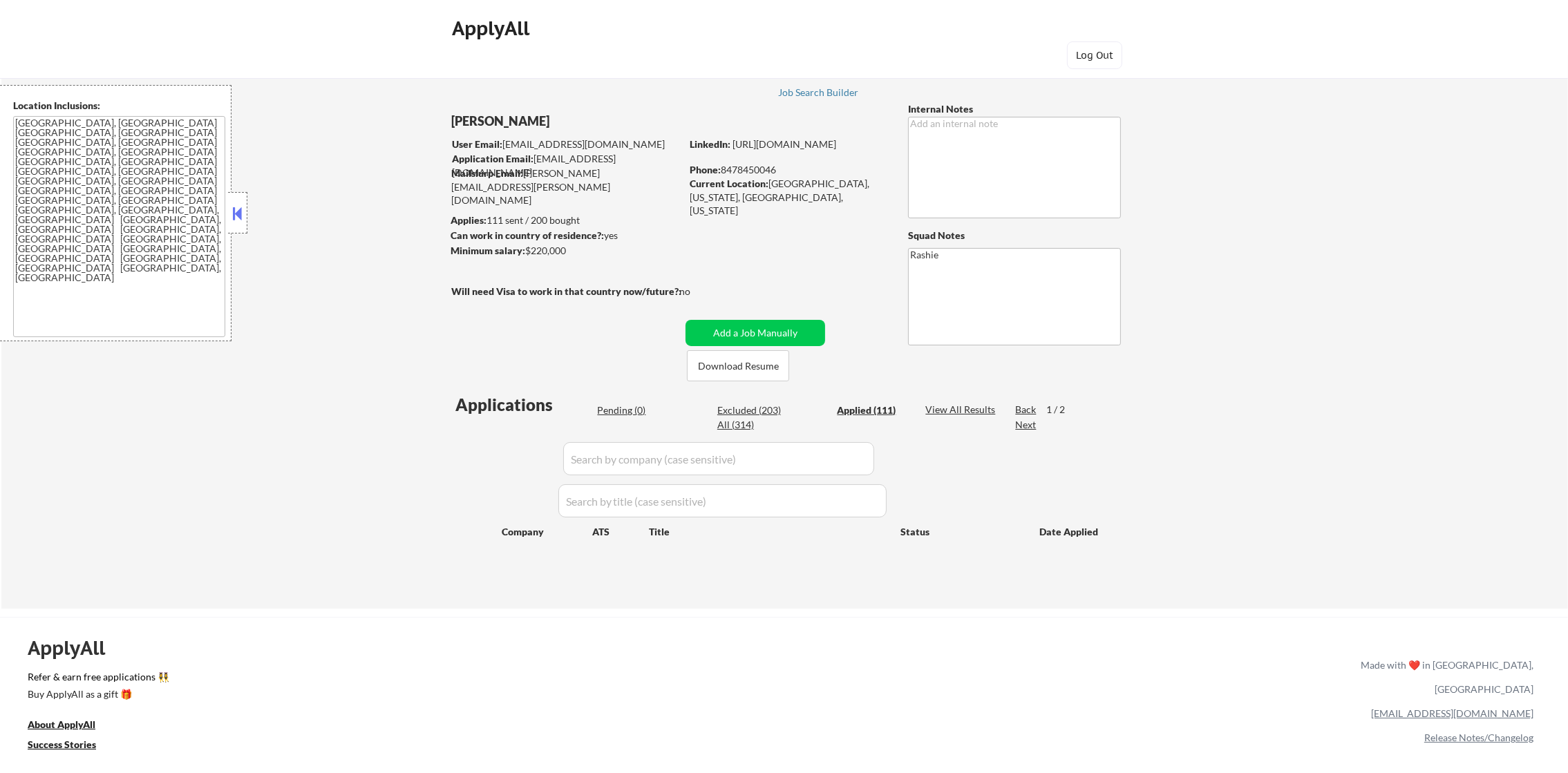
select select ""applied""
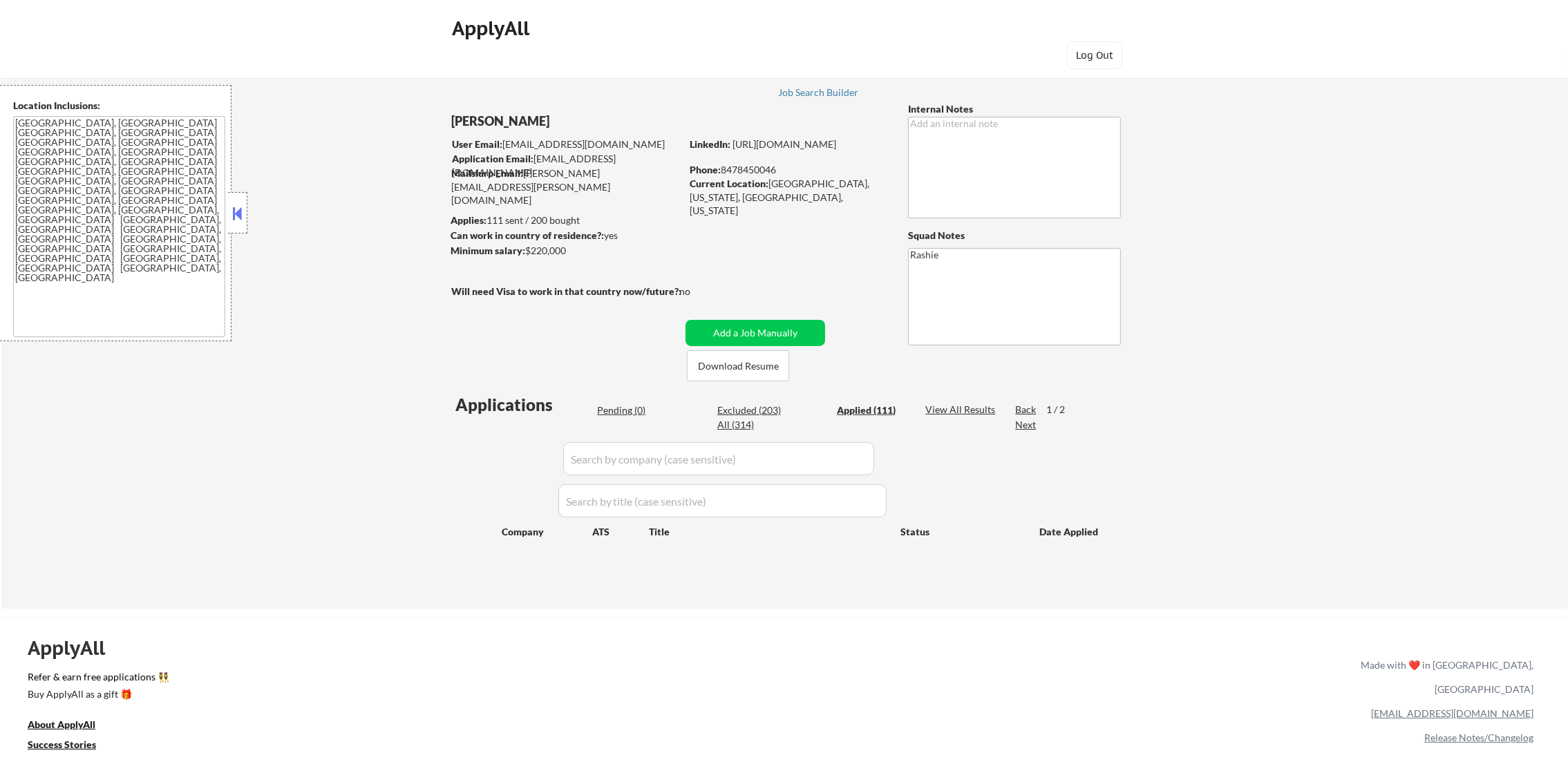
select select ""applied""
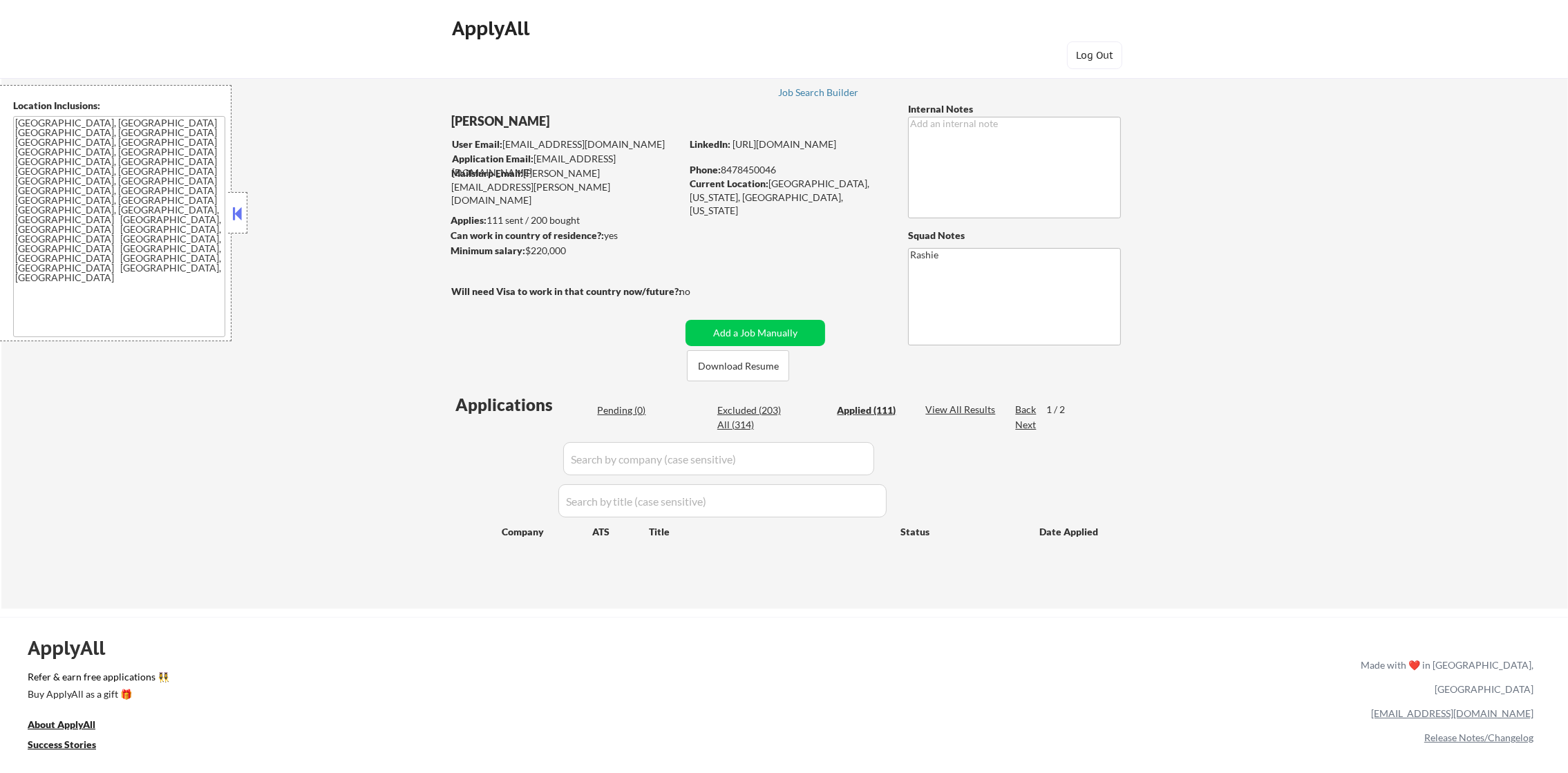
select select ""applied""
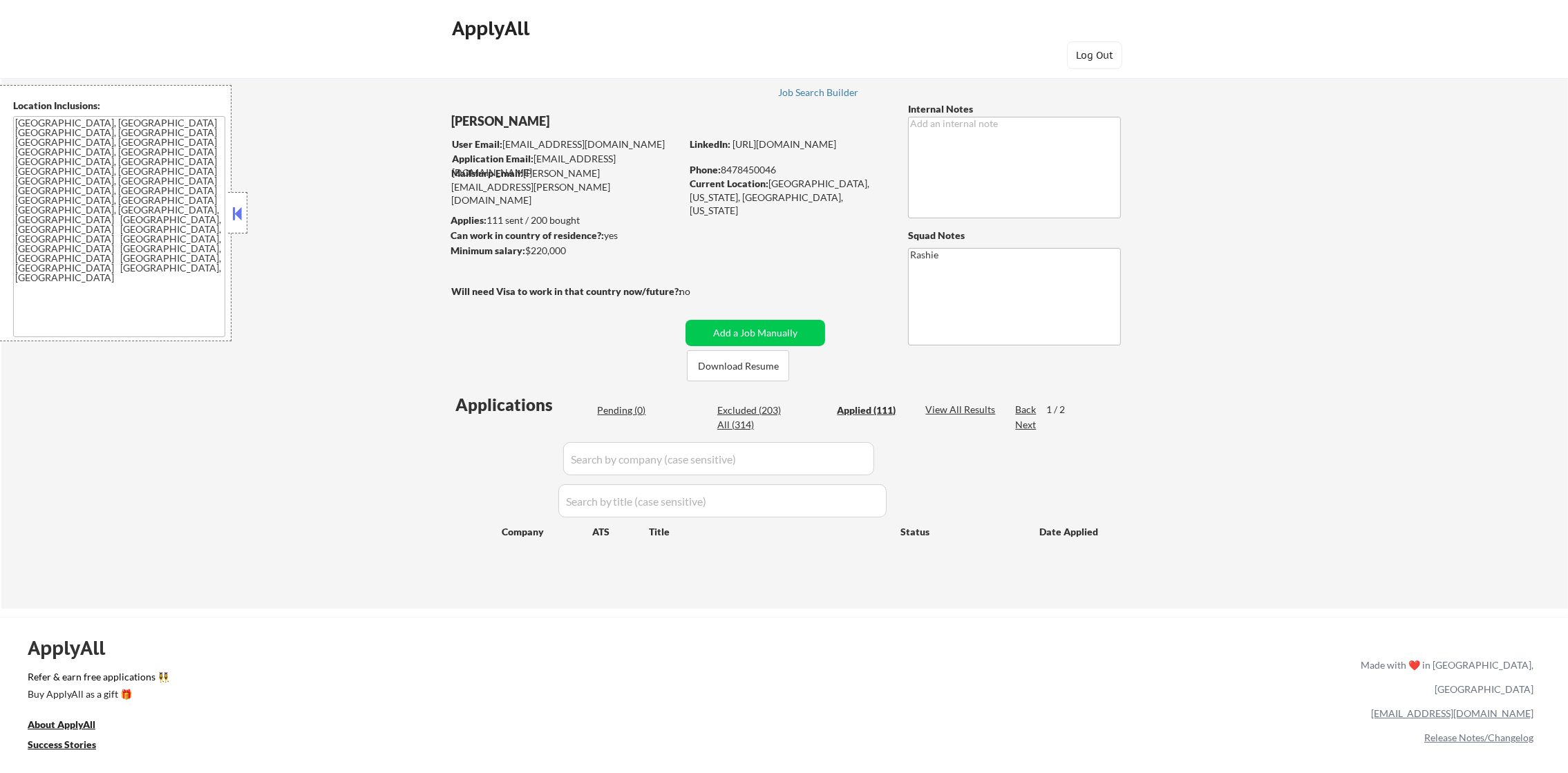
select select ""applied""
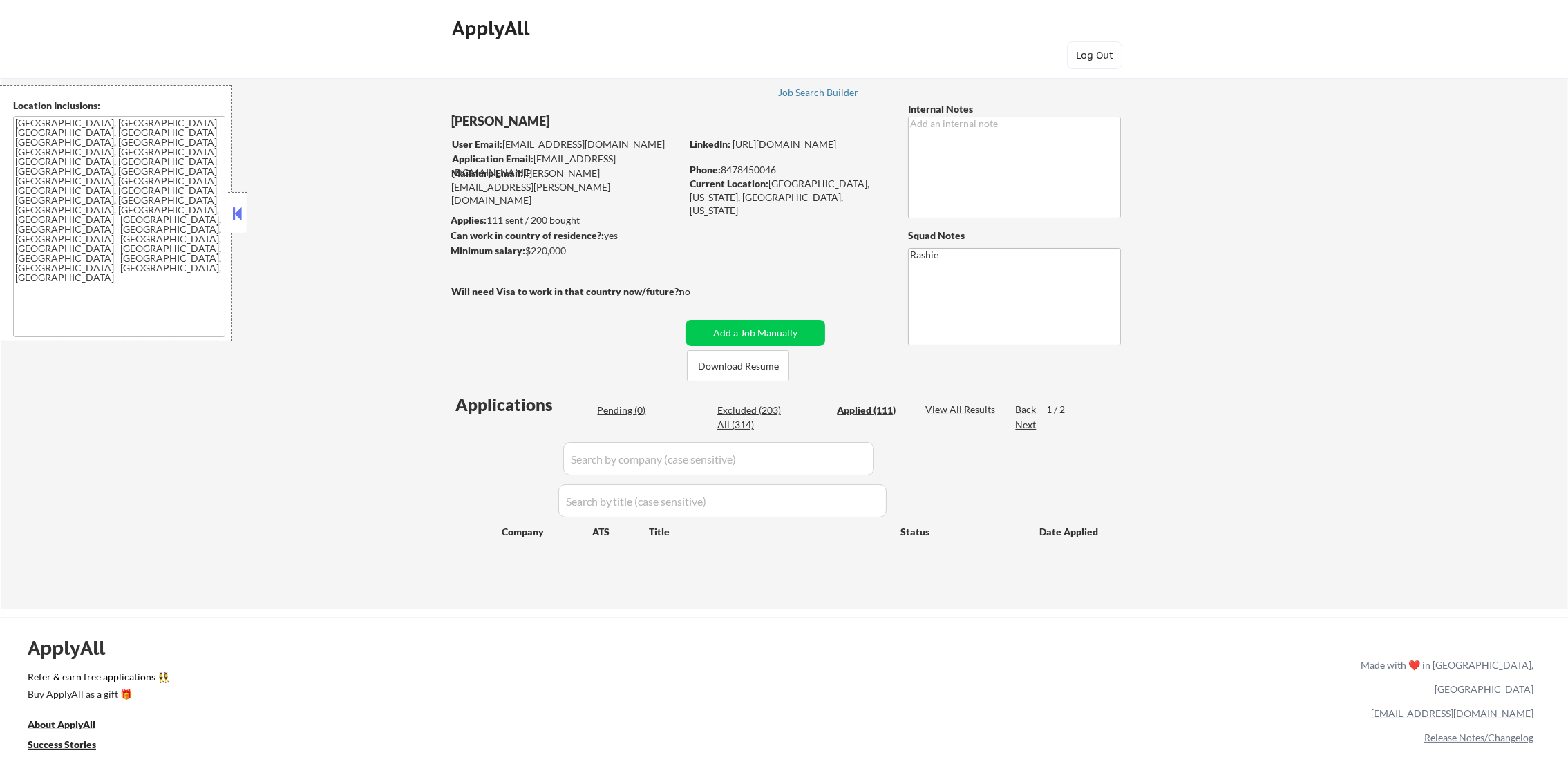
select select ""applied""
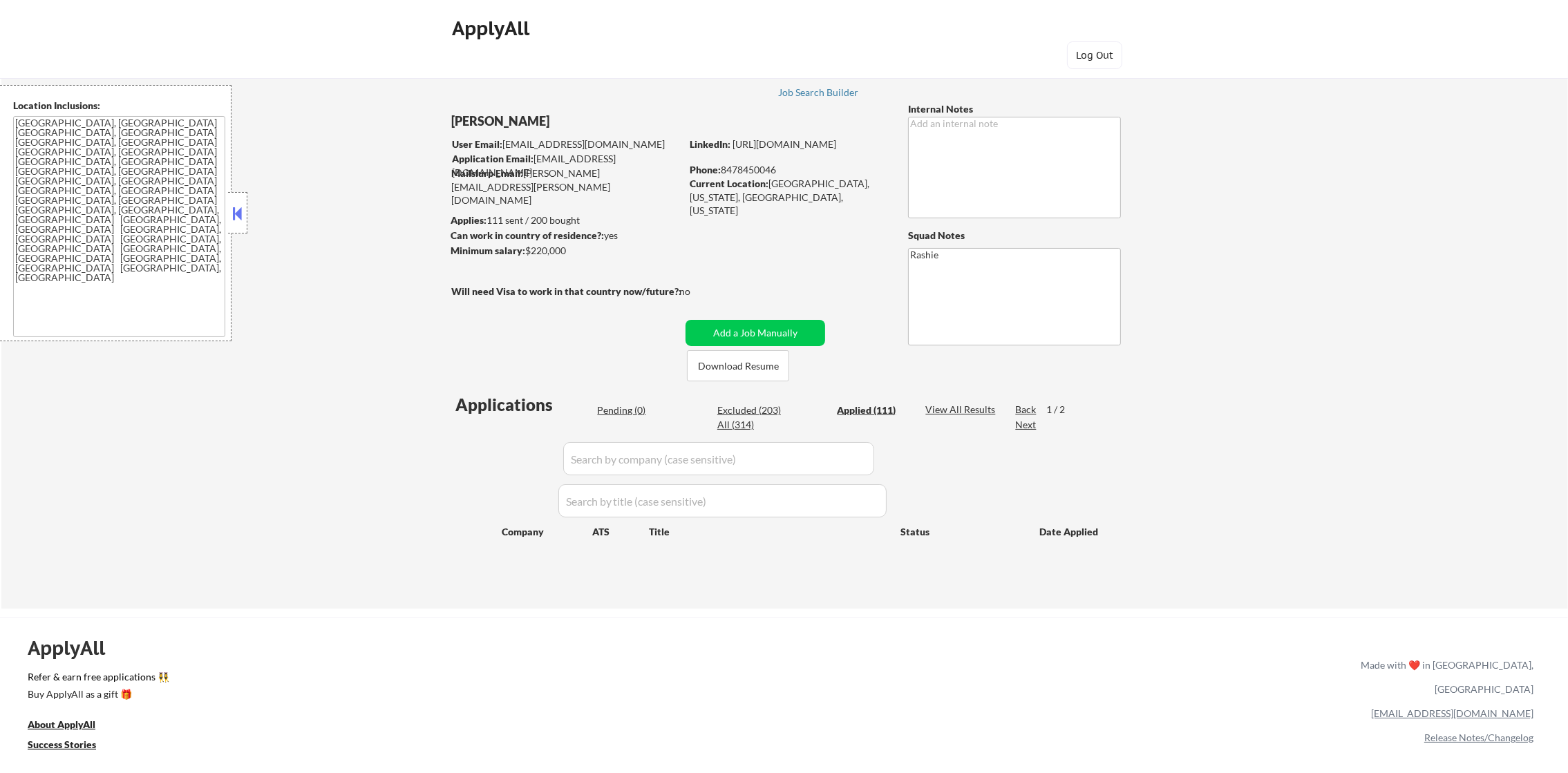
select select ""applied""
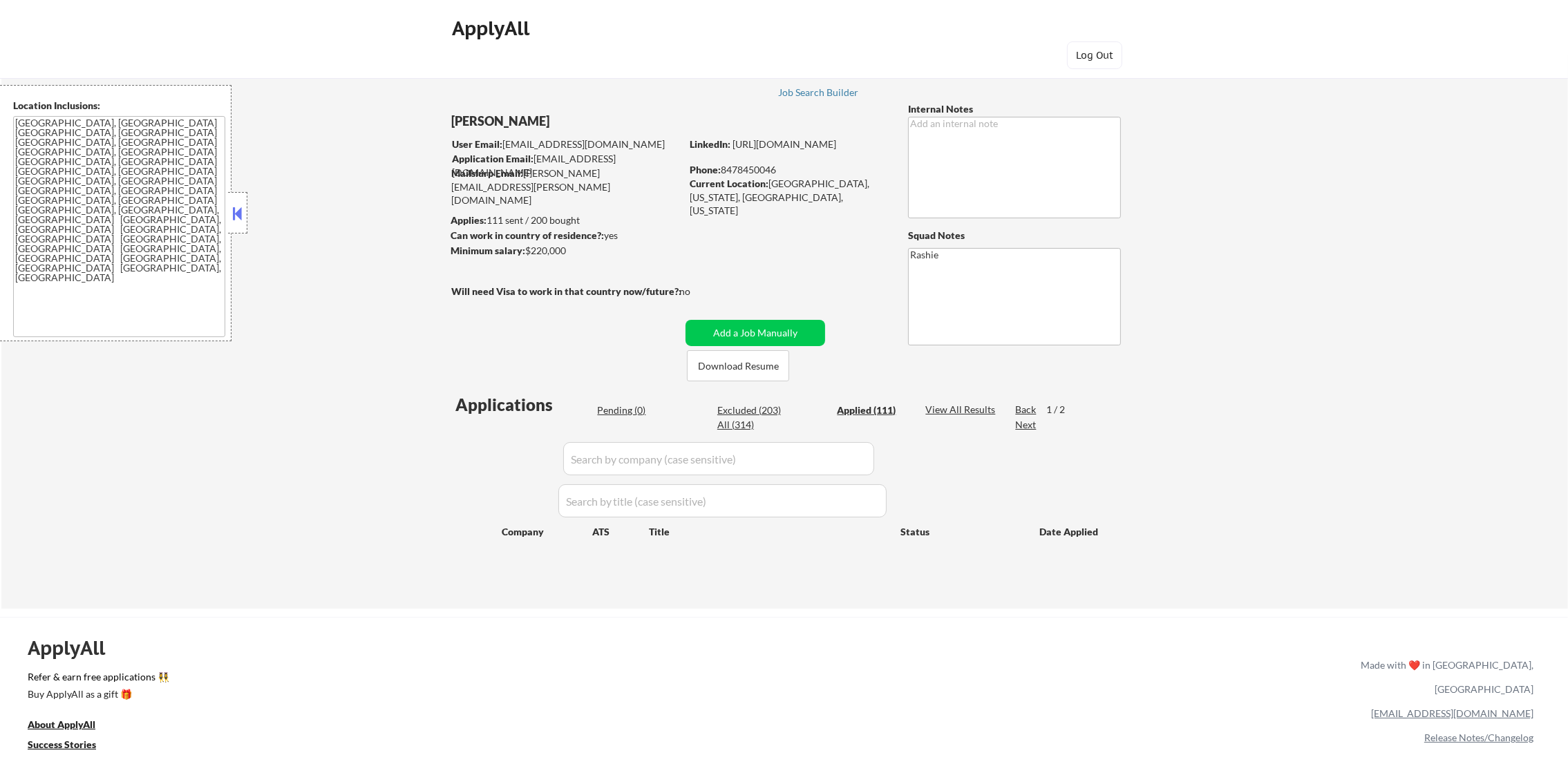
select select ""applied""
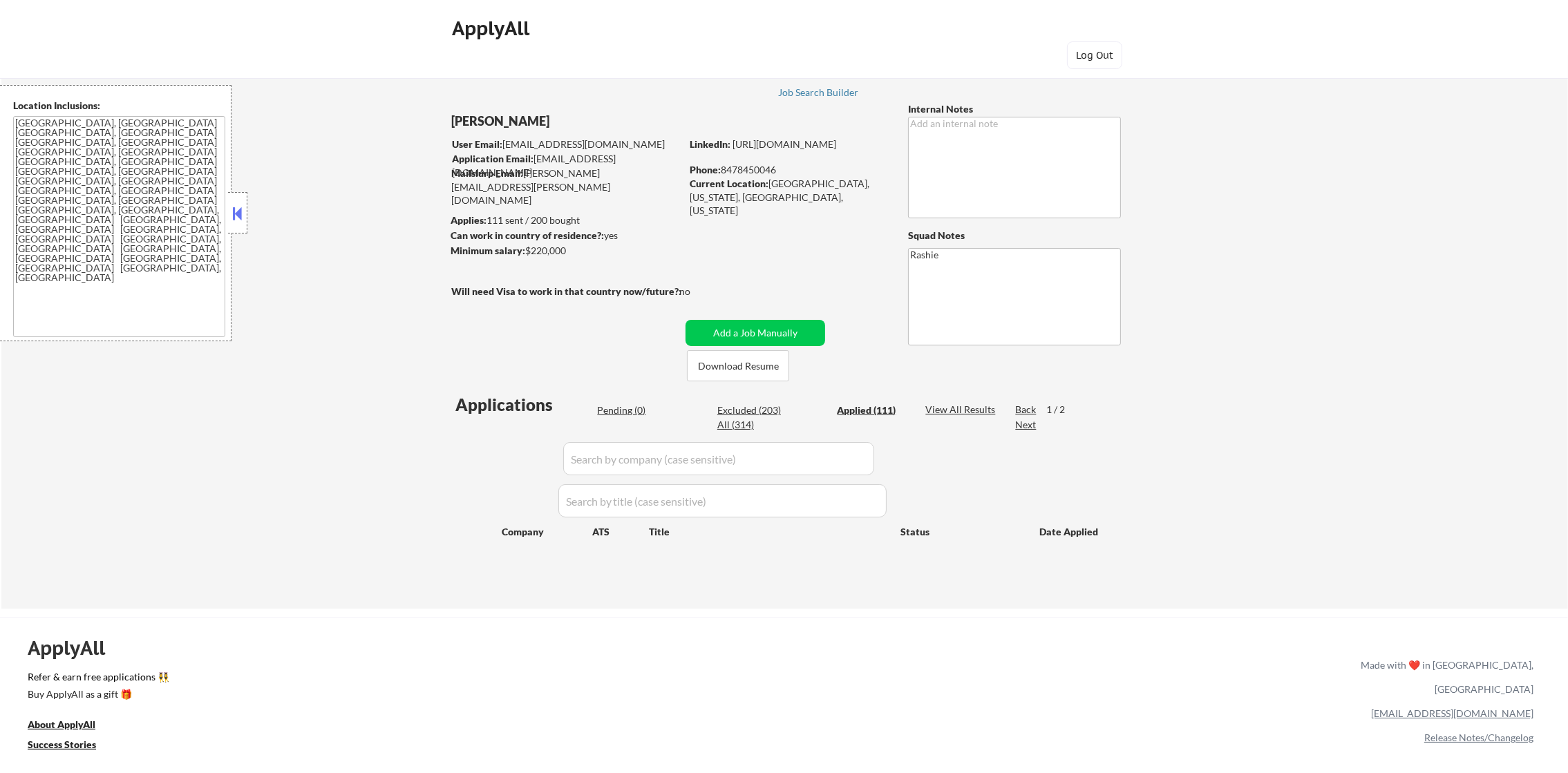
select select ""applied""
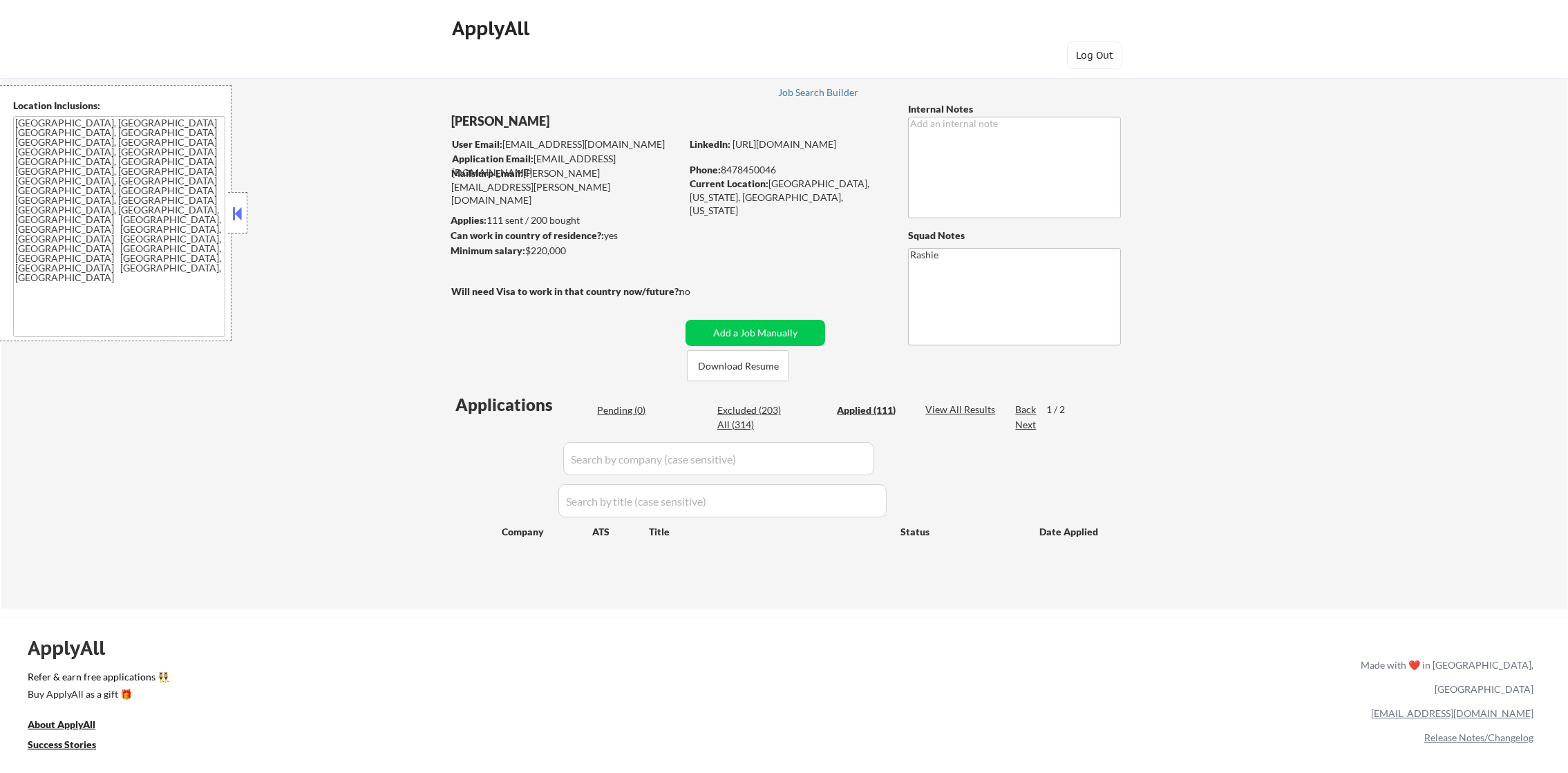
select select ""applied""
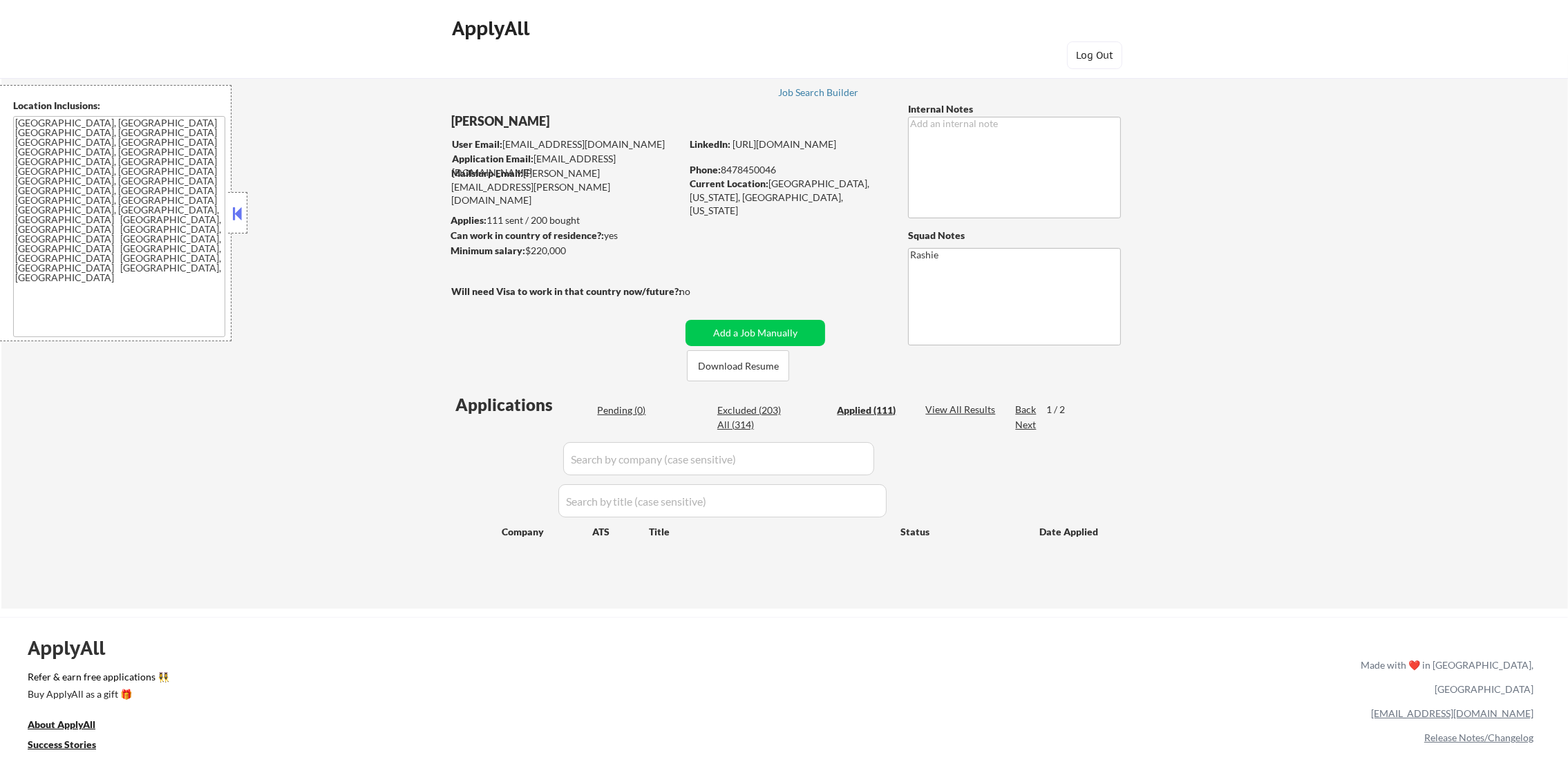
select select ""applied""
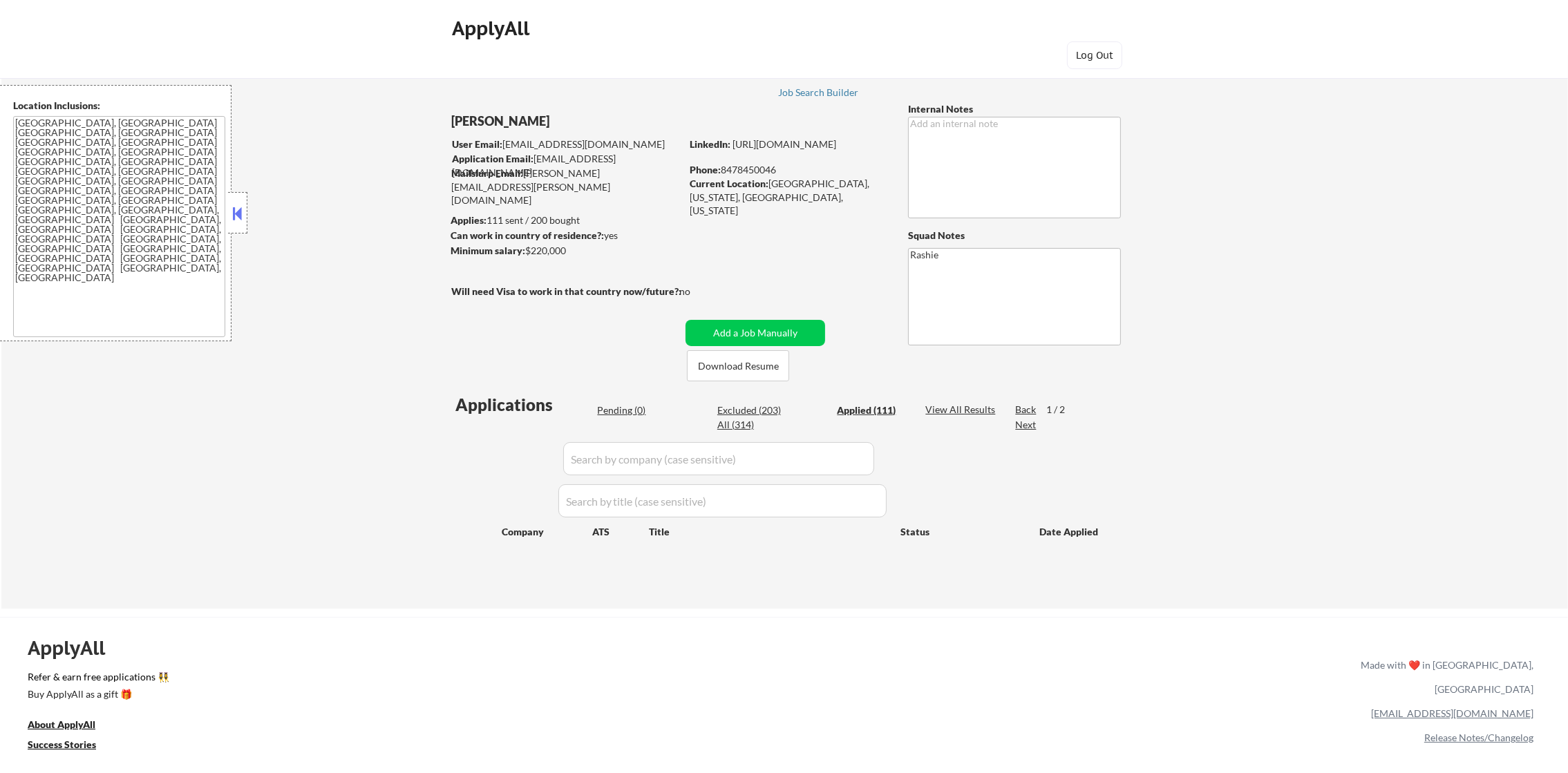
select select ""applied""
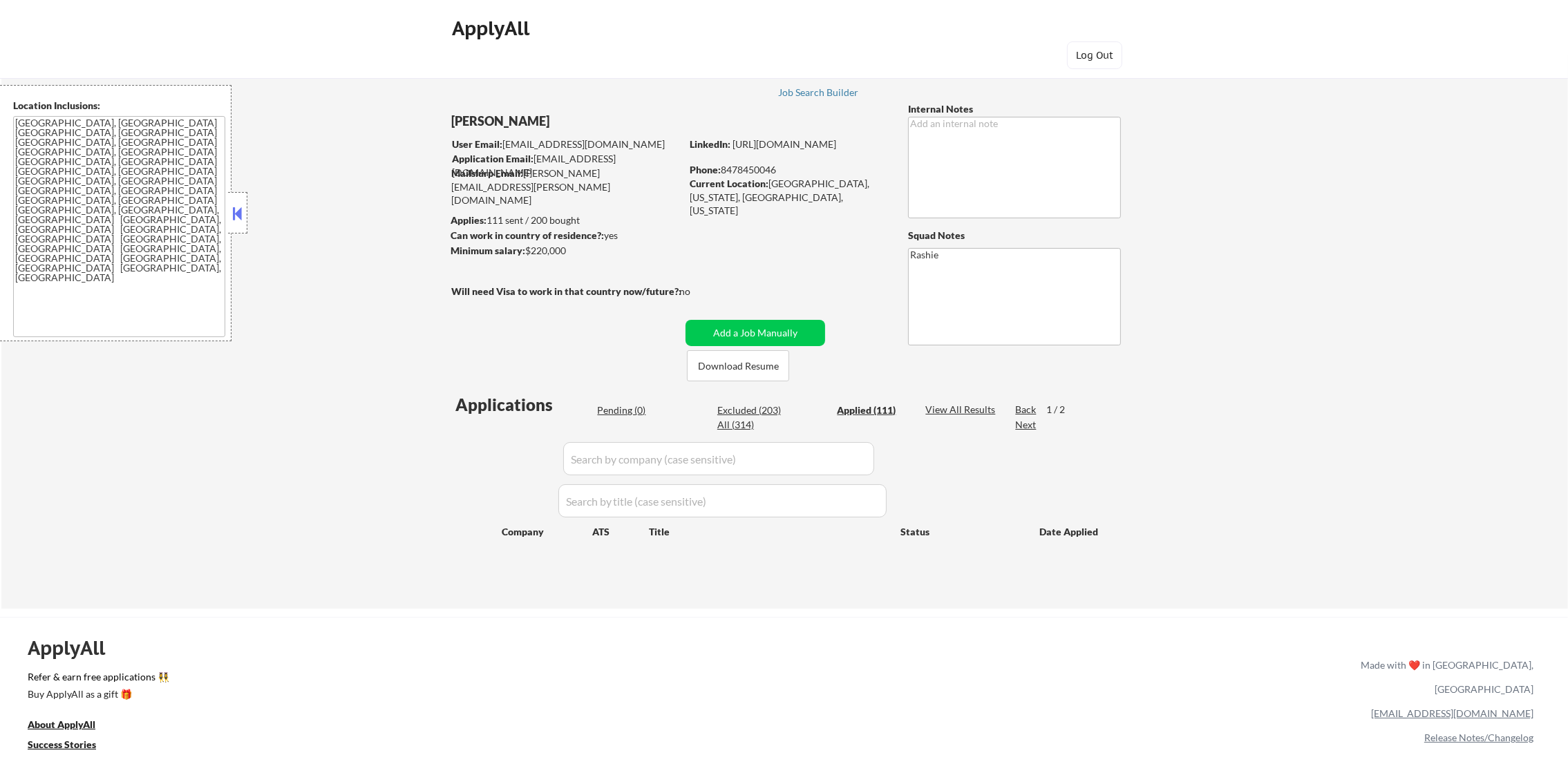
select select ""applied""
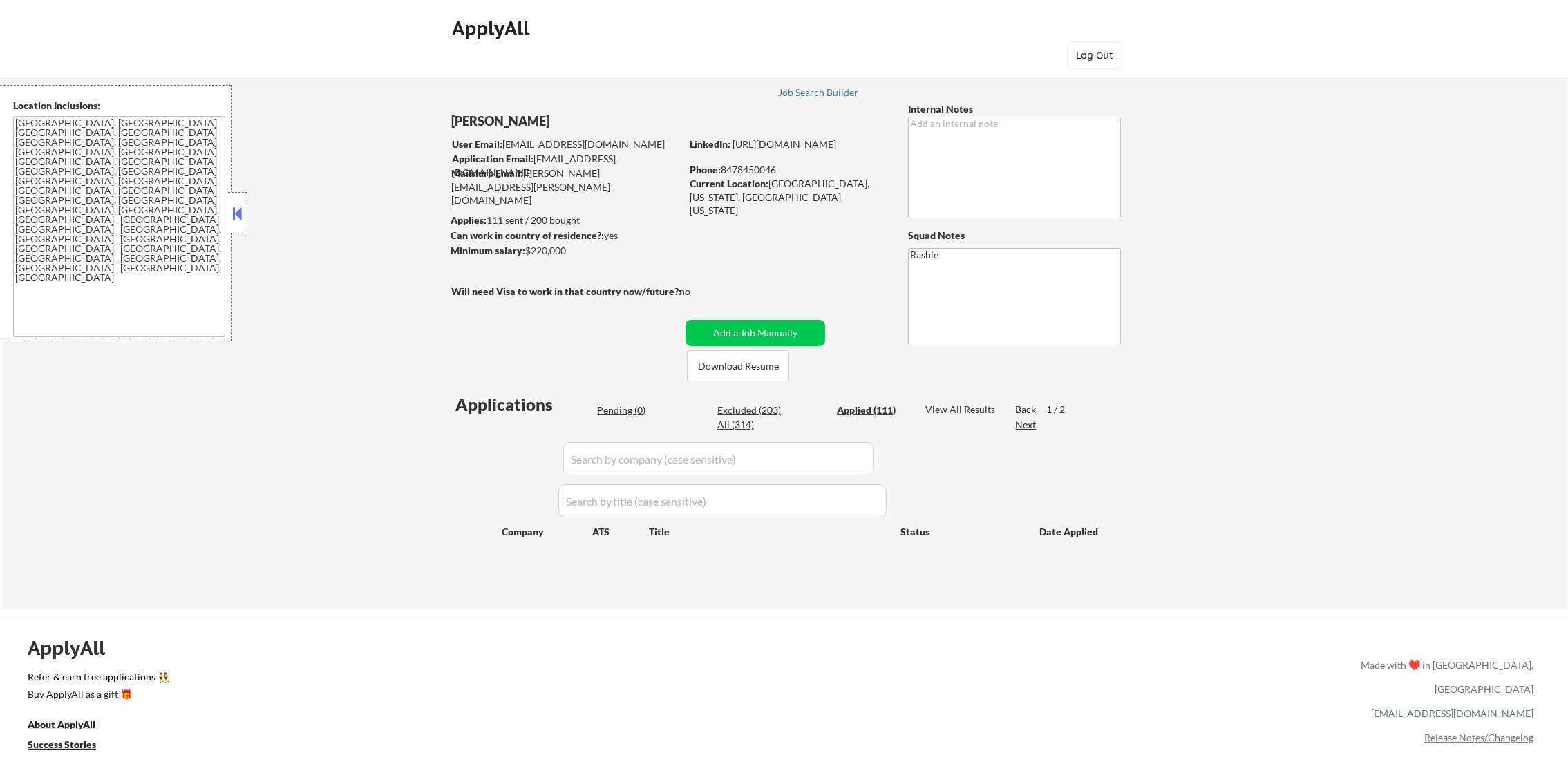
select select ""applied""
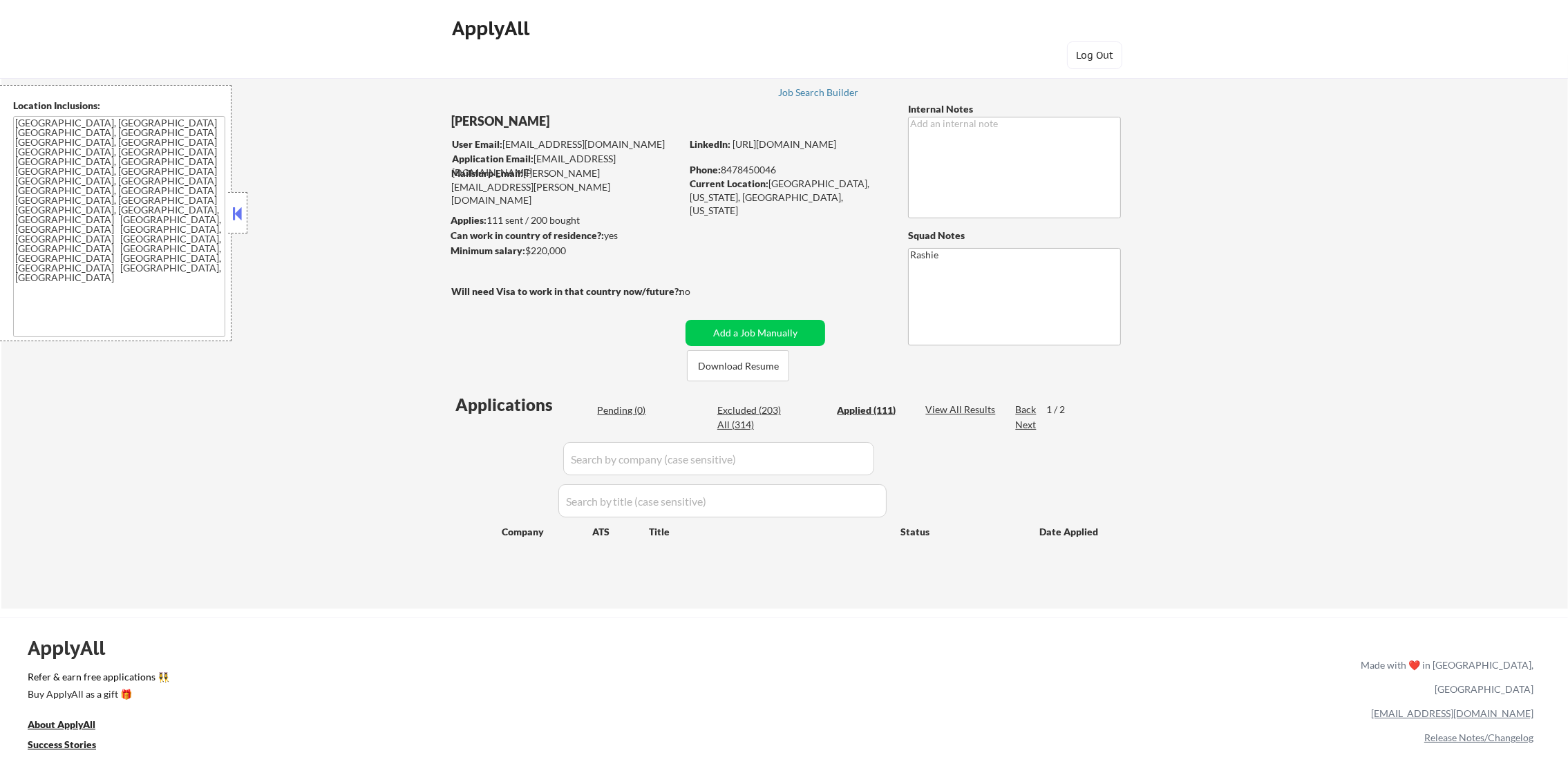
select select ""applied""
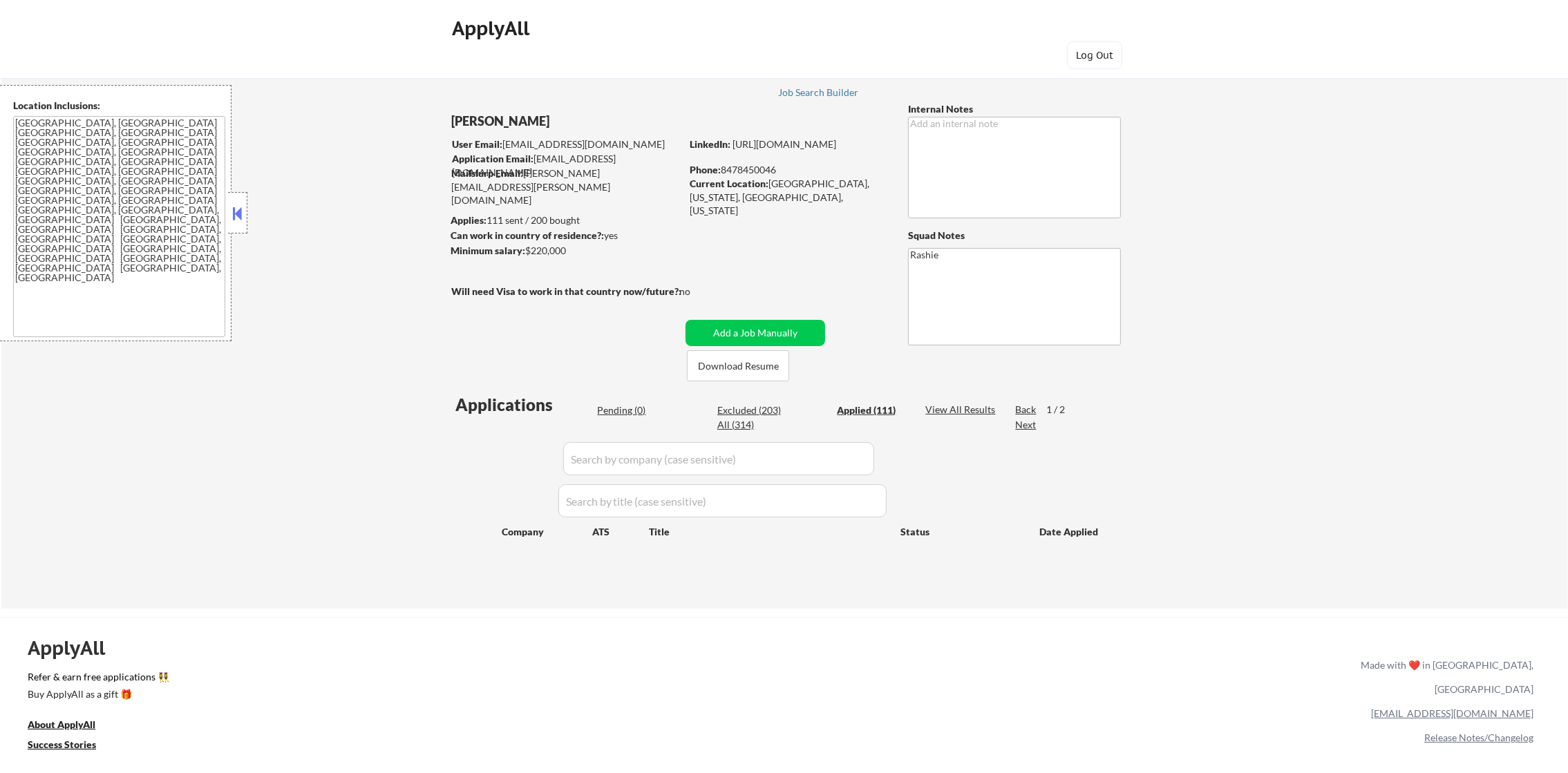
select select ""applied""
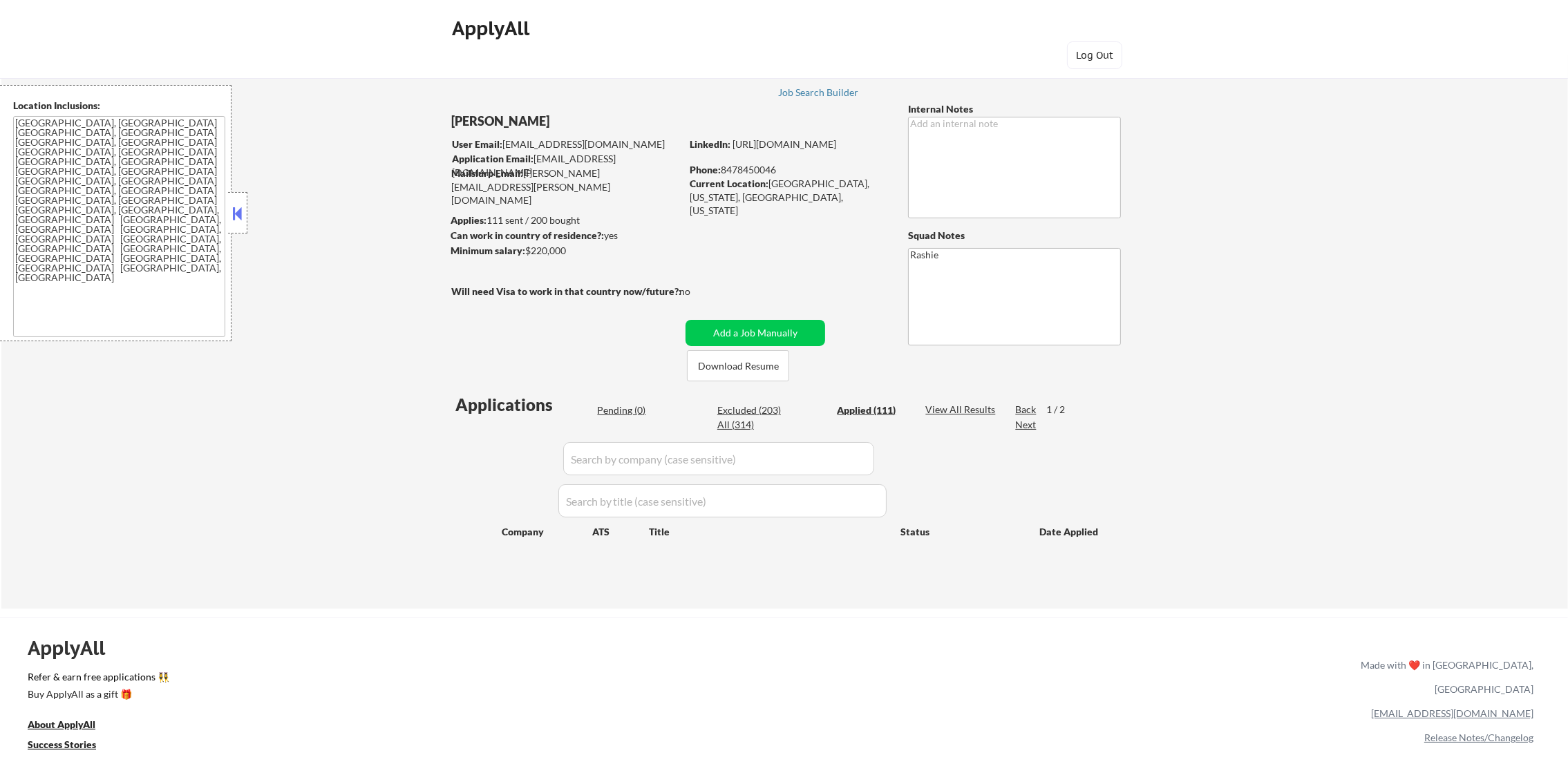
select select ""applied""
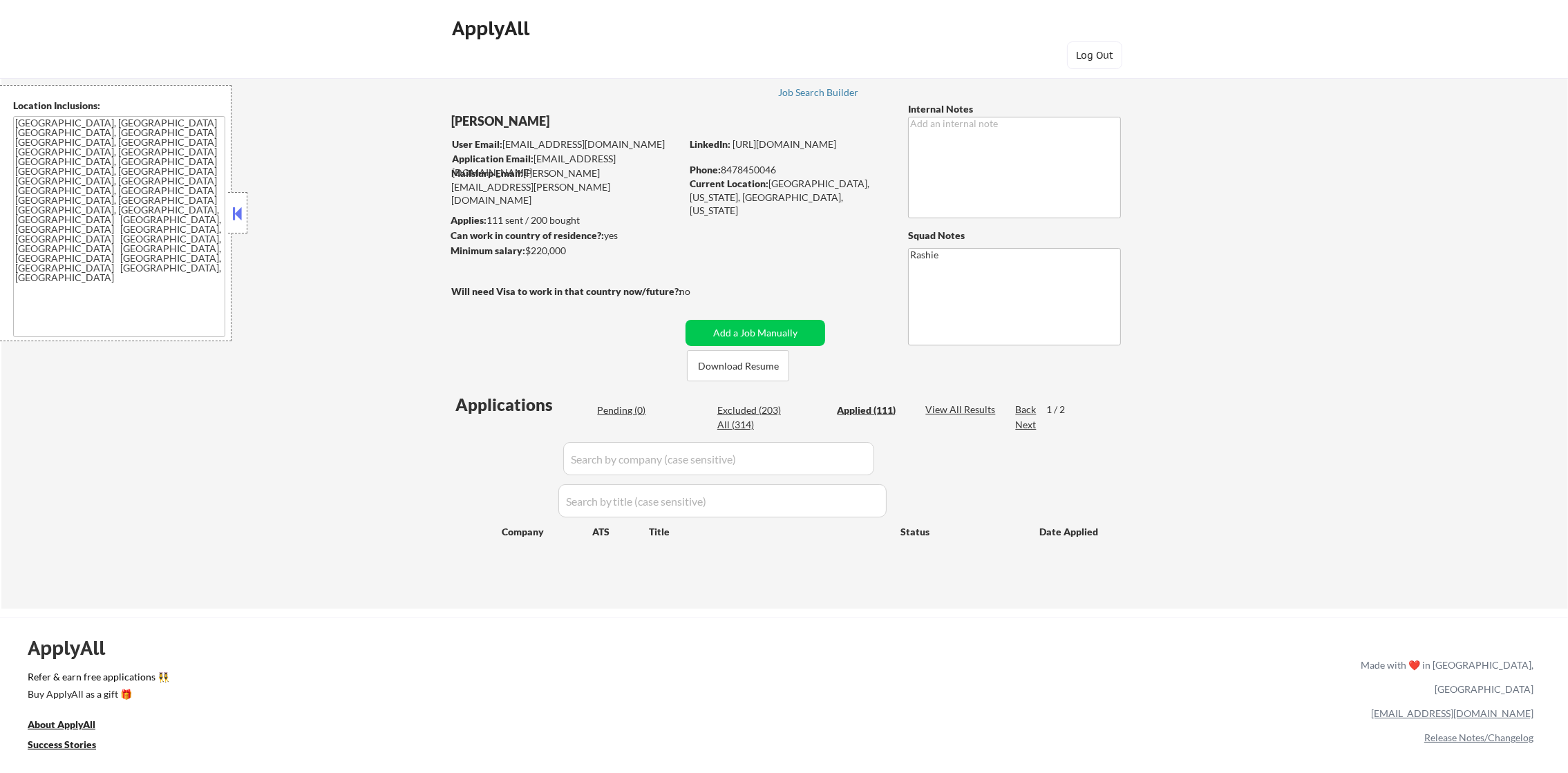
select select ""applied""
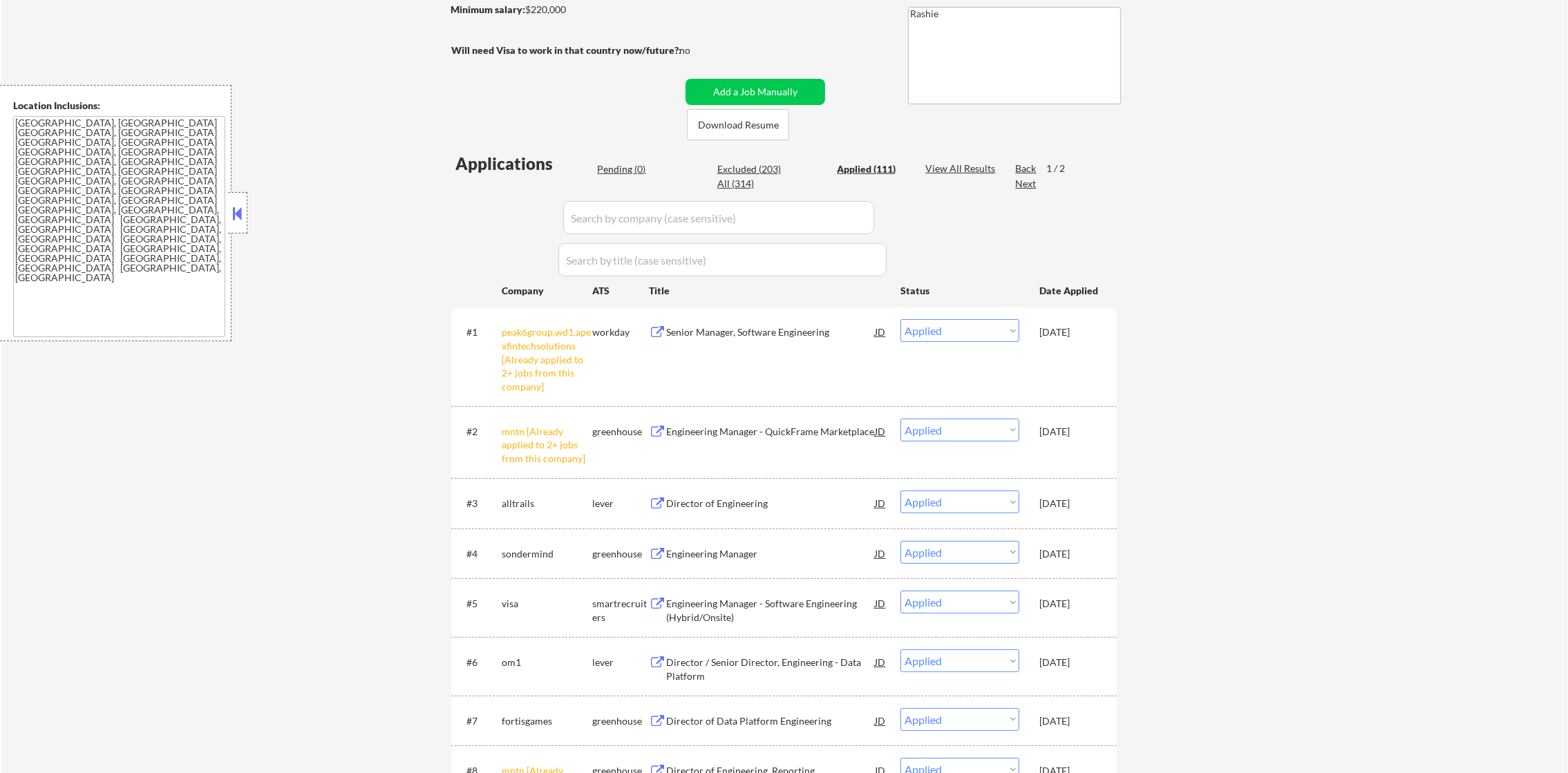
scroll to position [242, 0]
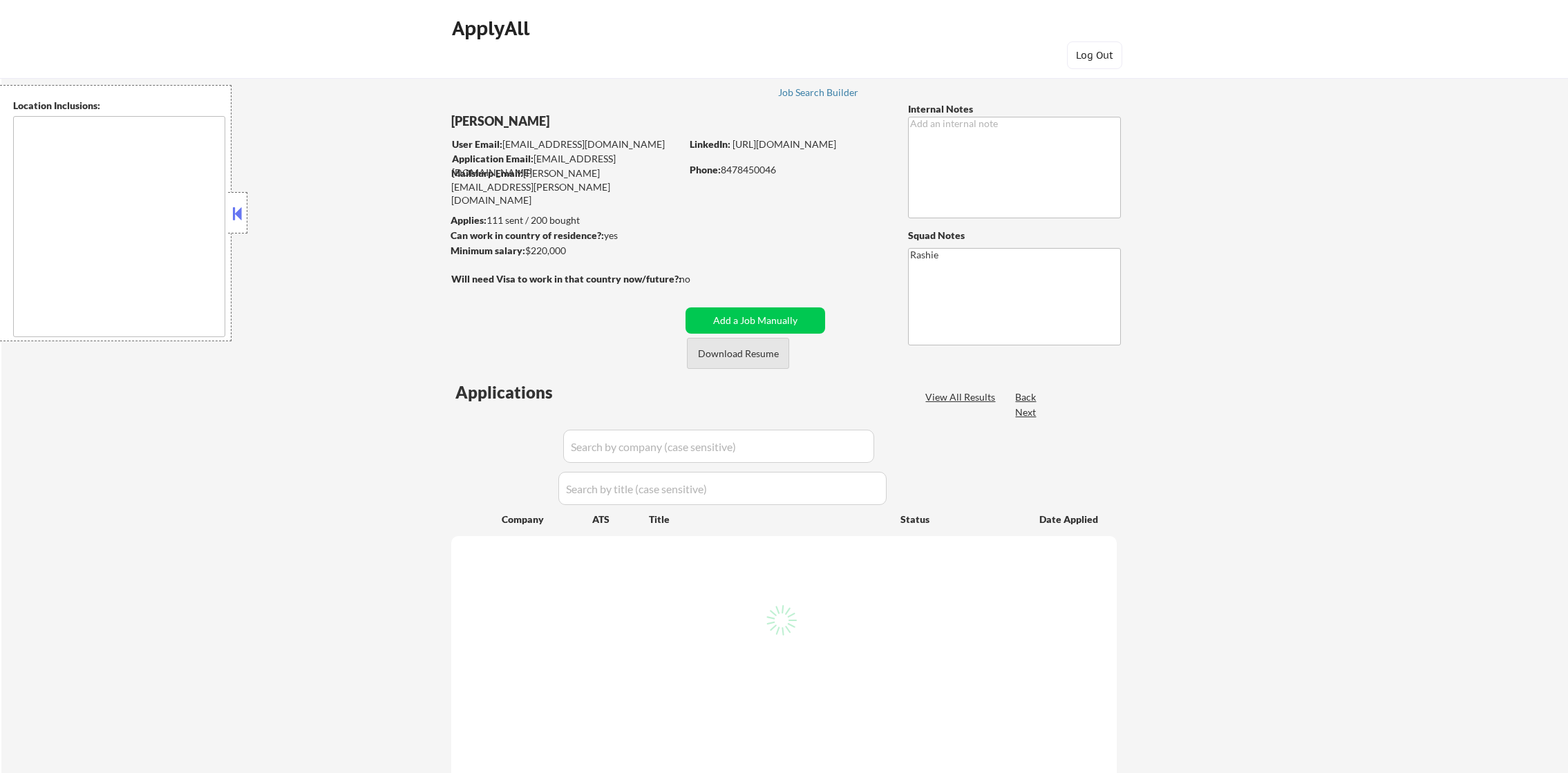
type textarea "[GEOGRAPHIC_DATA], [GEOGRAPHIC_DATA] [GEOGRAPHIC_DATA], [GEOGRAPHIC_DATA] [GEOG…"
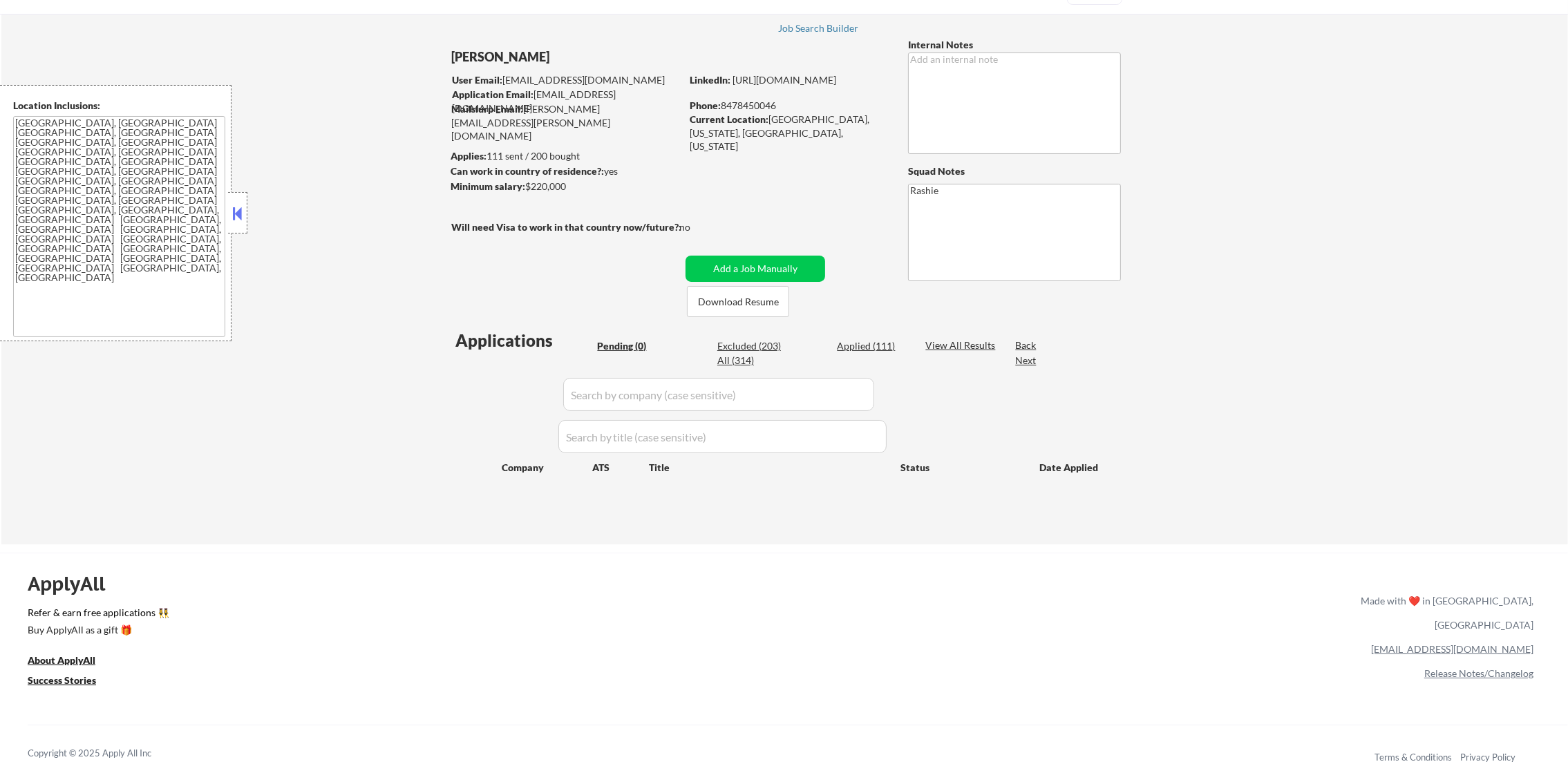
scroll to position [69, 0]
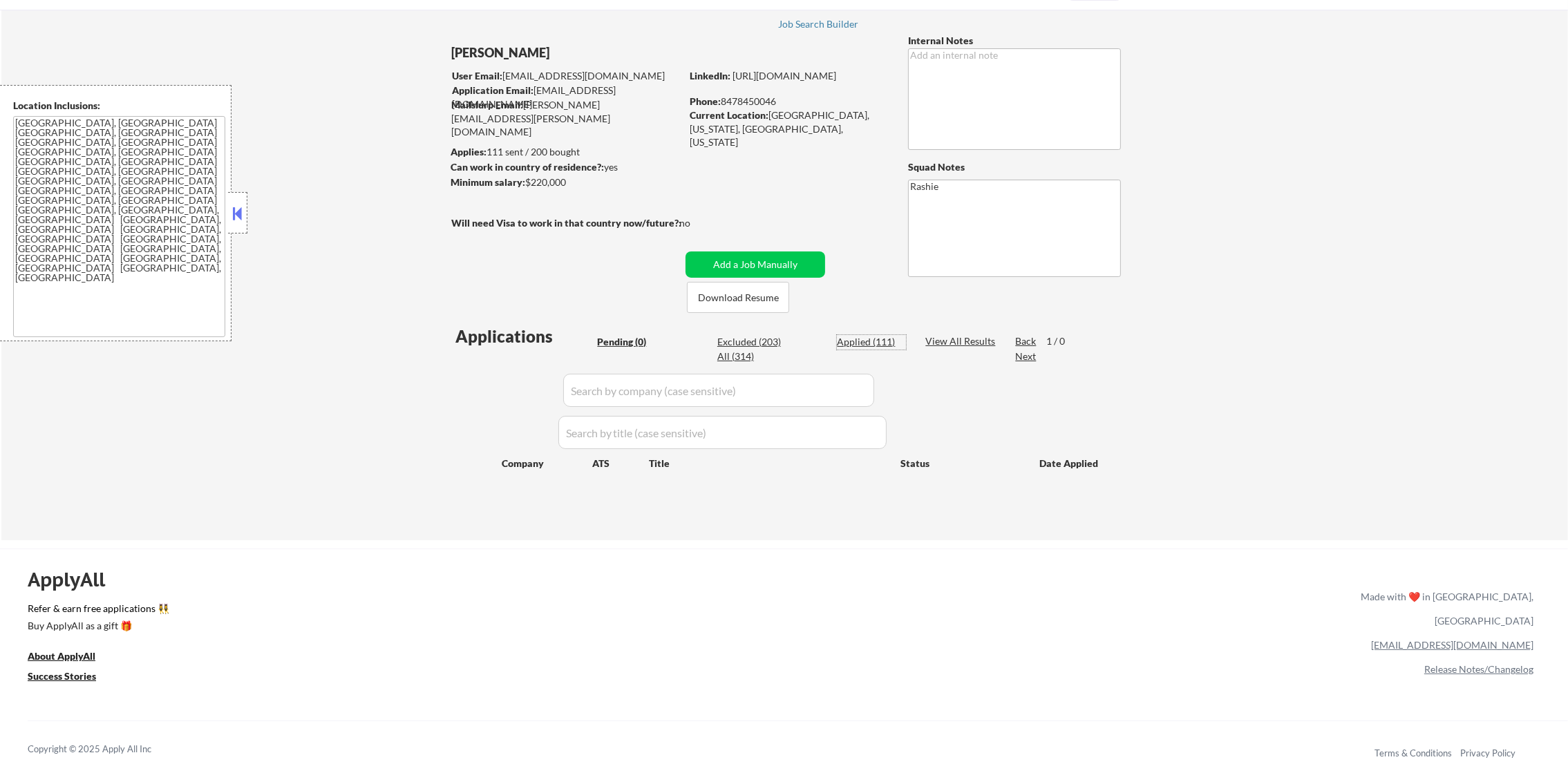
click at [860, 337] on div "Applied (111)" at bounding box center [871, 342] width 69 height 14
select select ""applied""
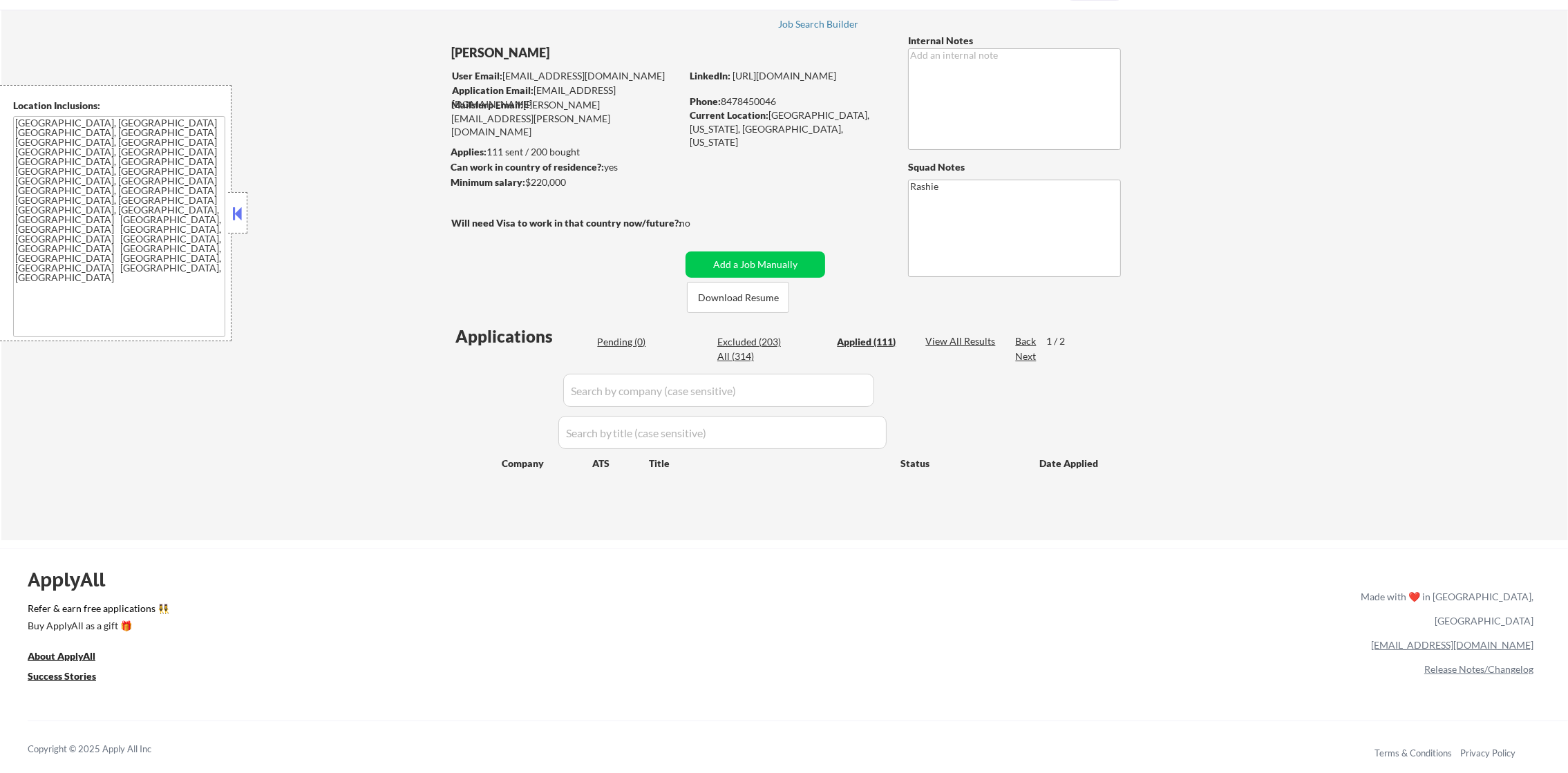
select select ""applied""
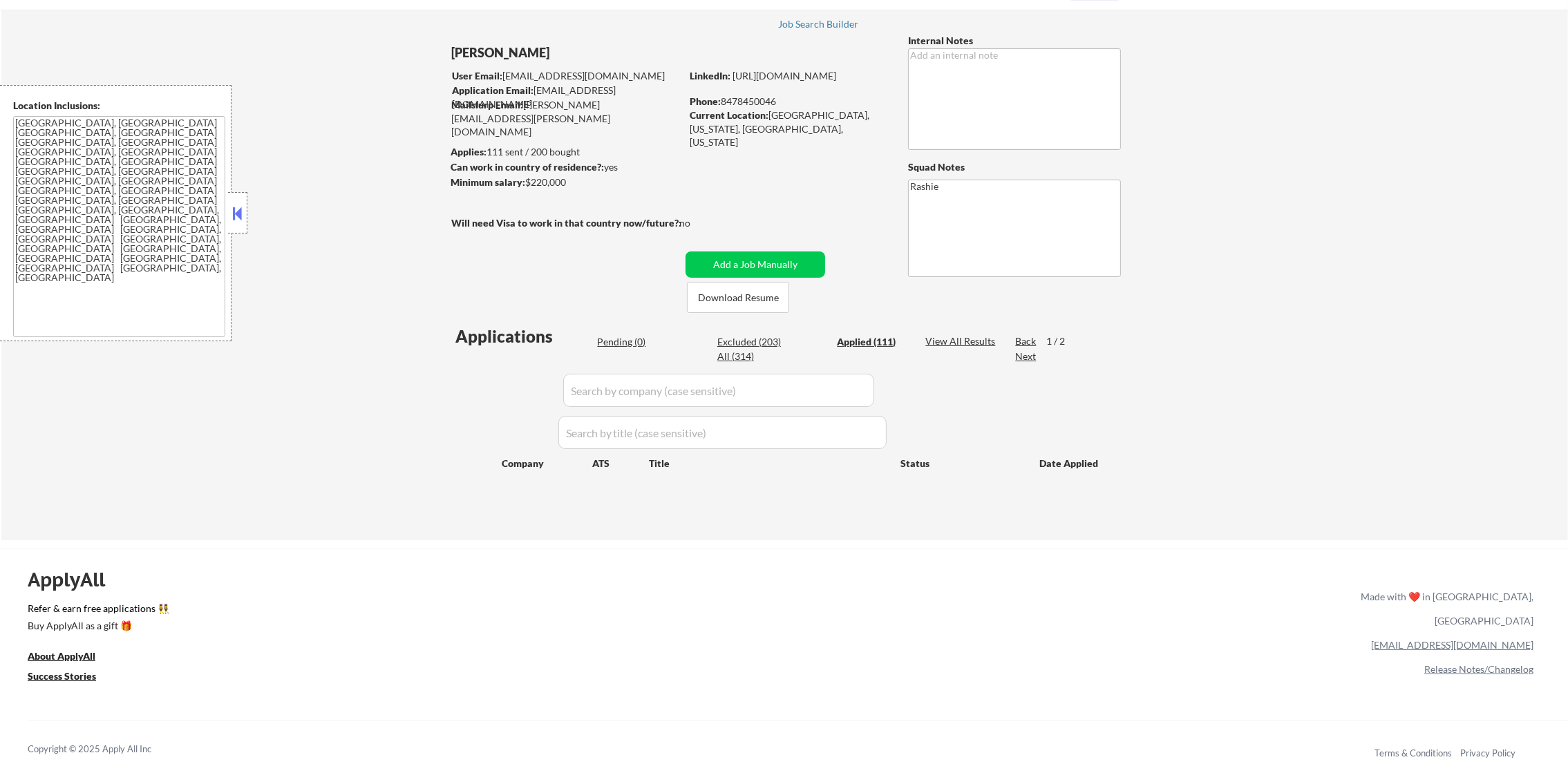
select select ""applied""
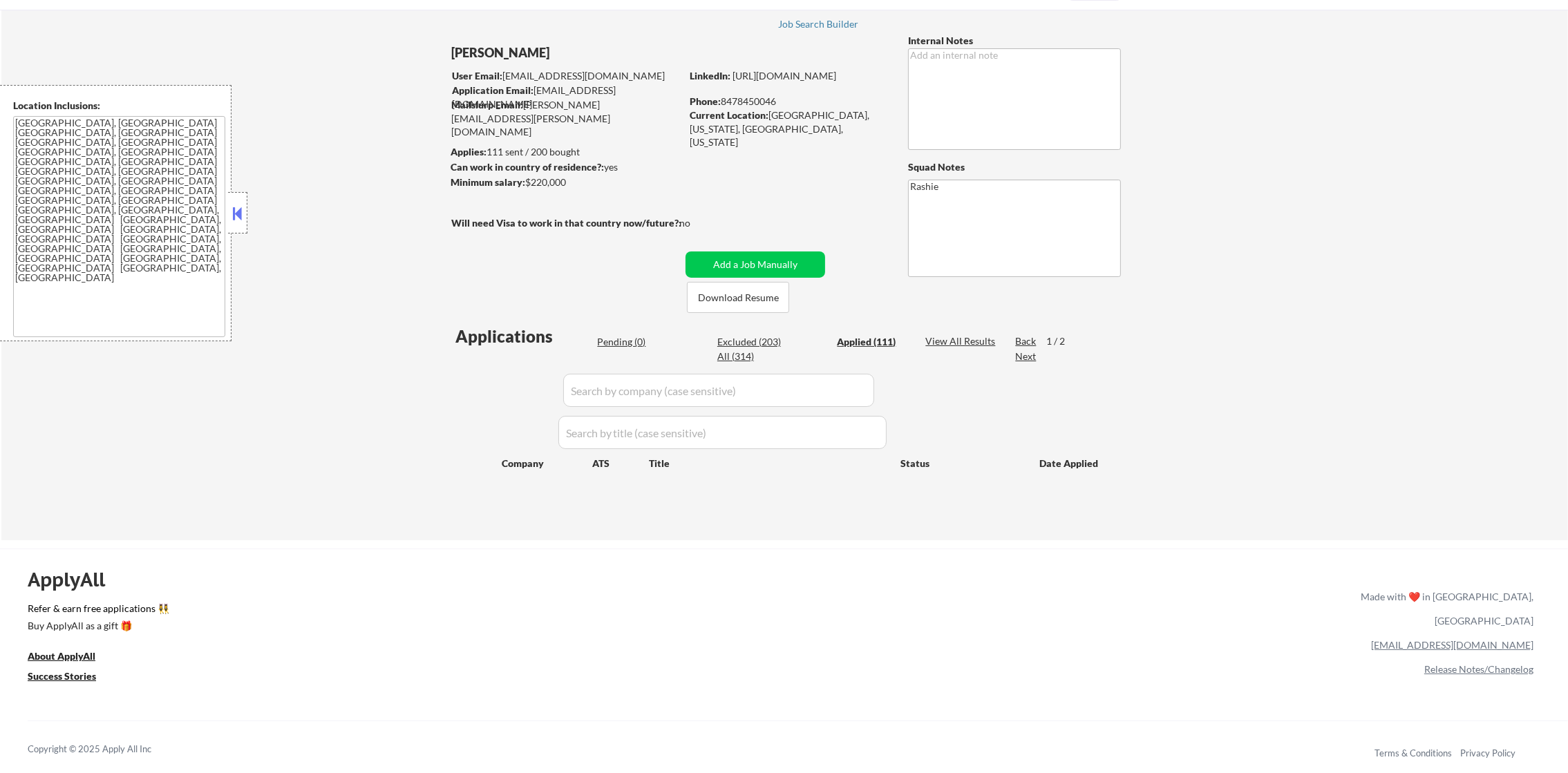
select select ""applied""
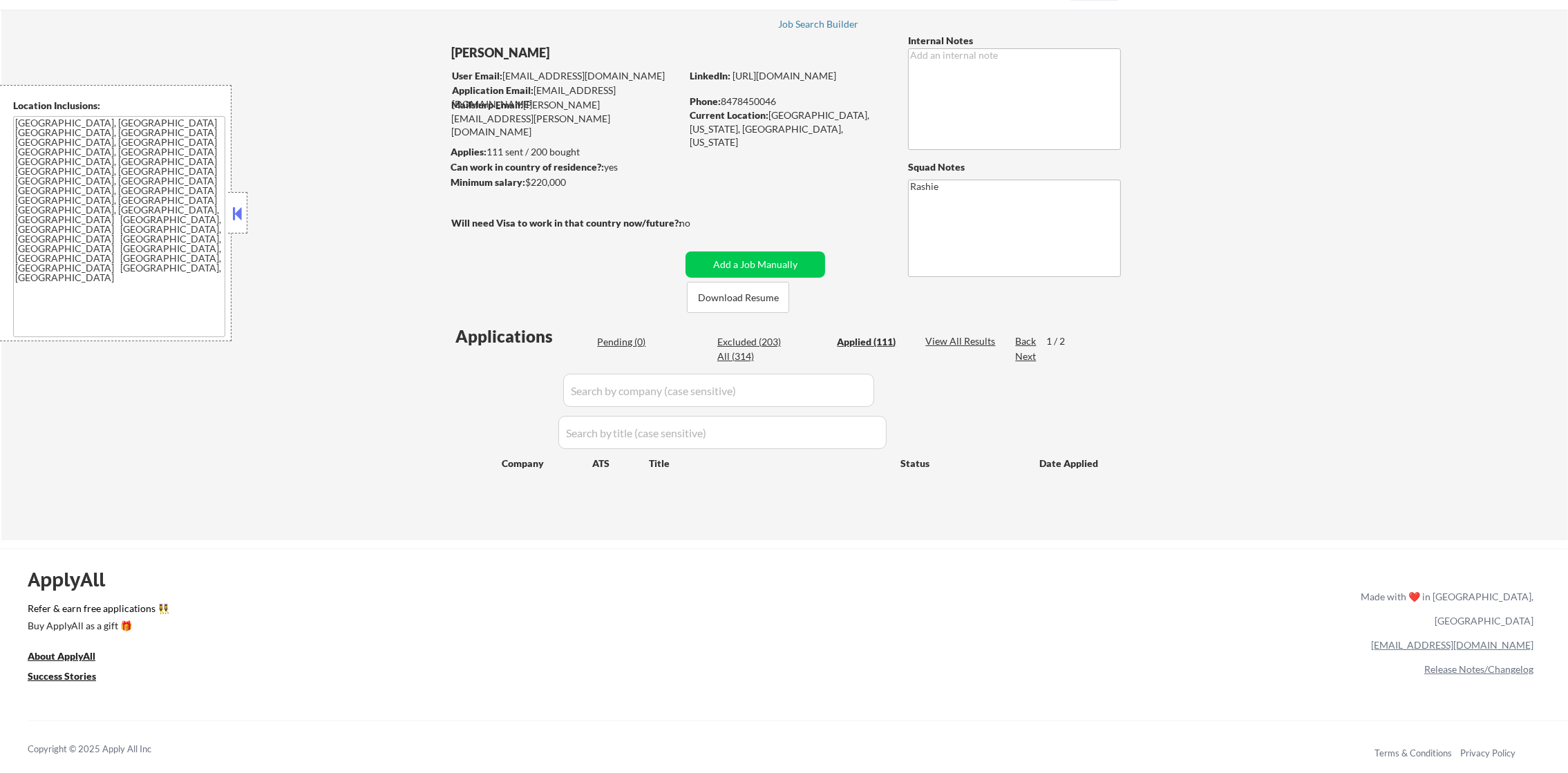
select select ""applied""
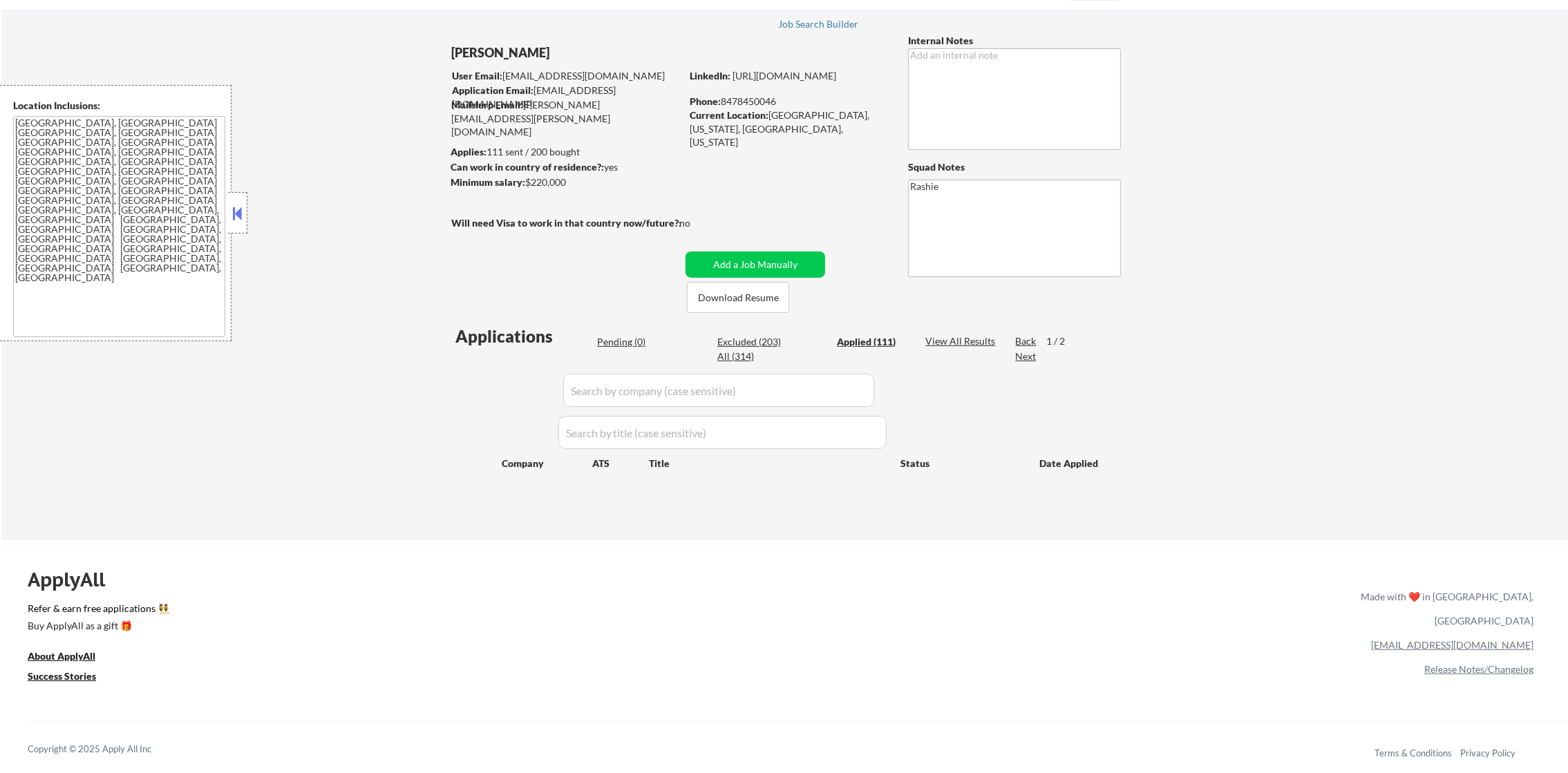
select select ""applied""
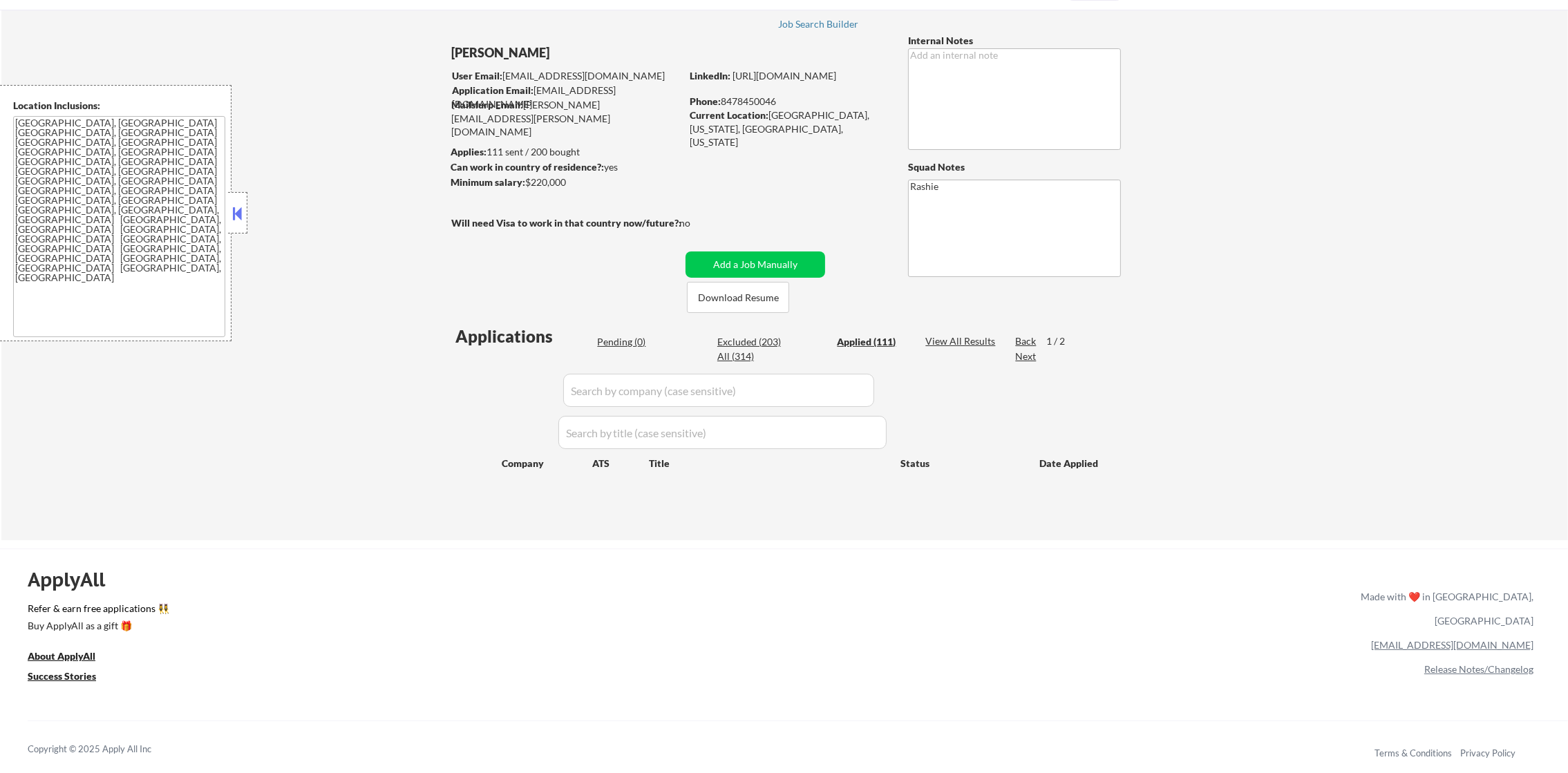
select select ""applied""
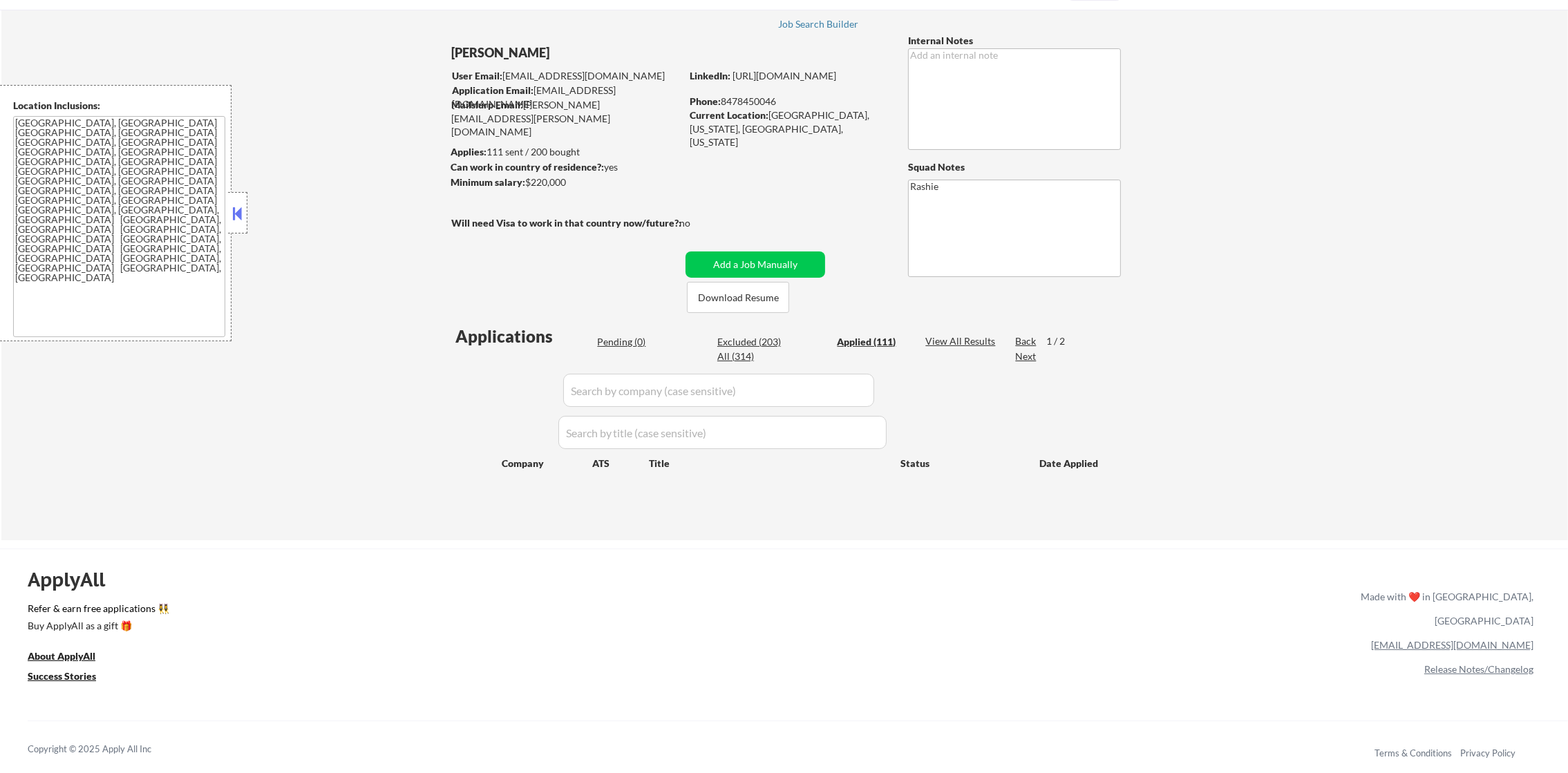
select select ""applied""
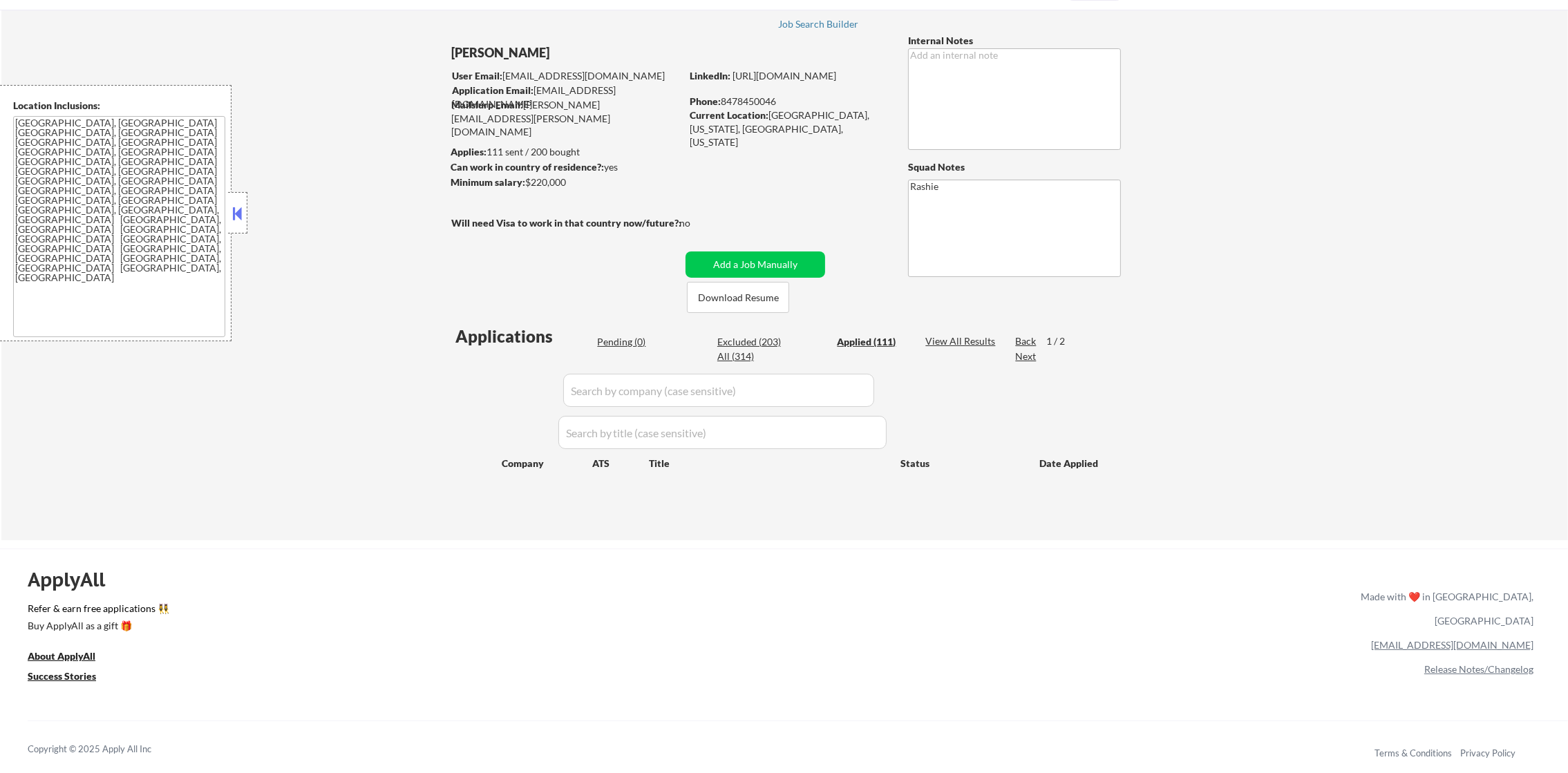
select select ""applied""
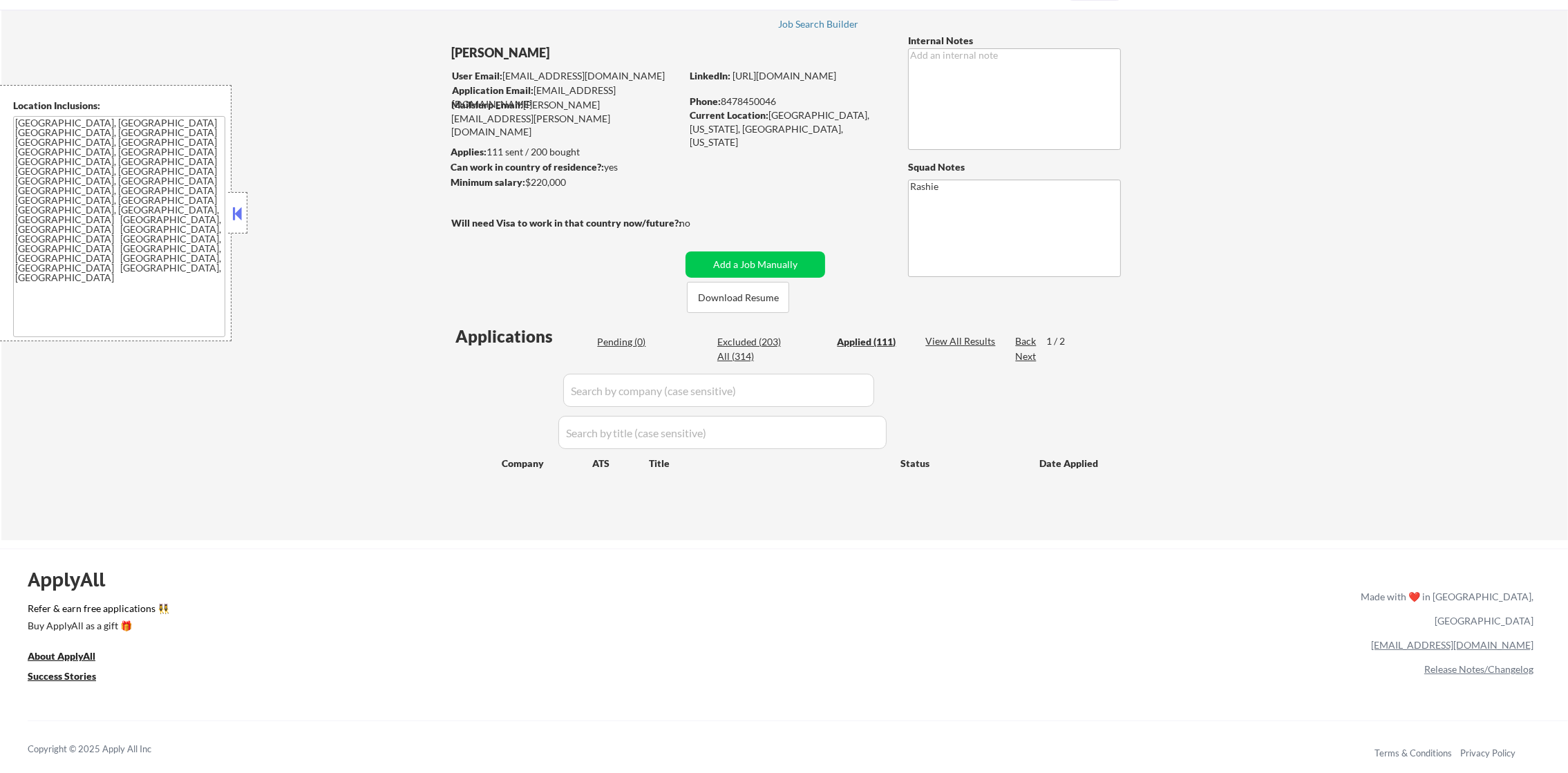
select select ""applied""
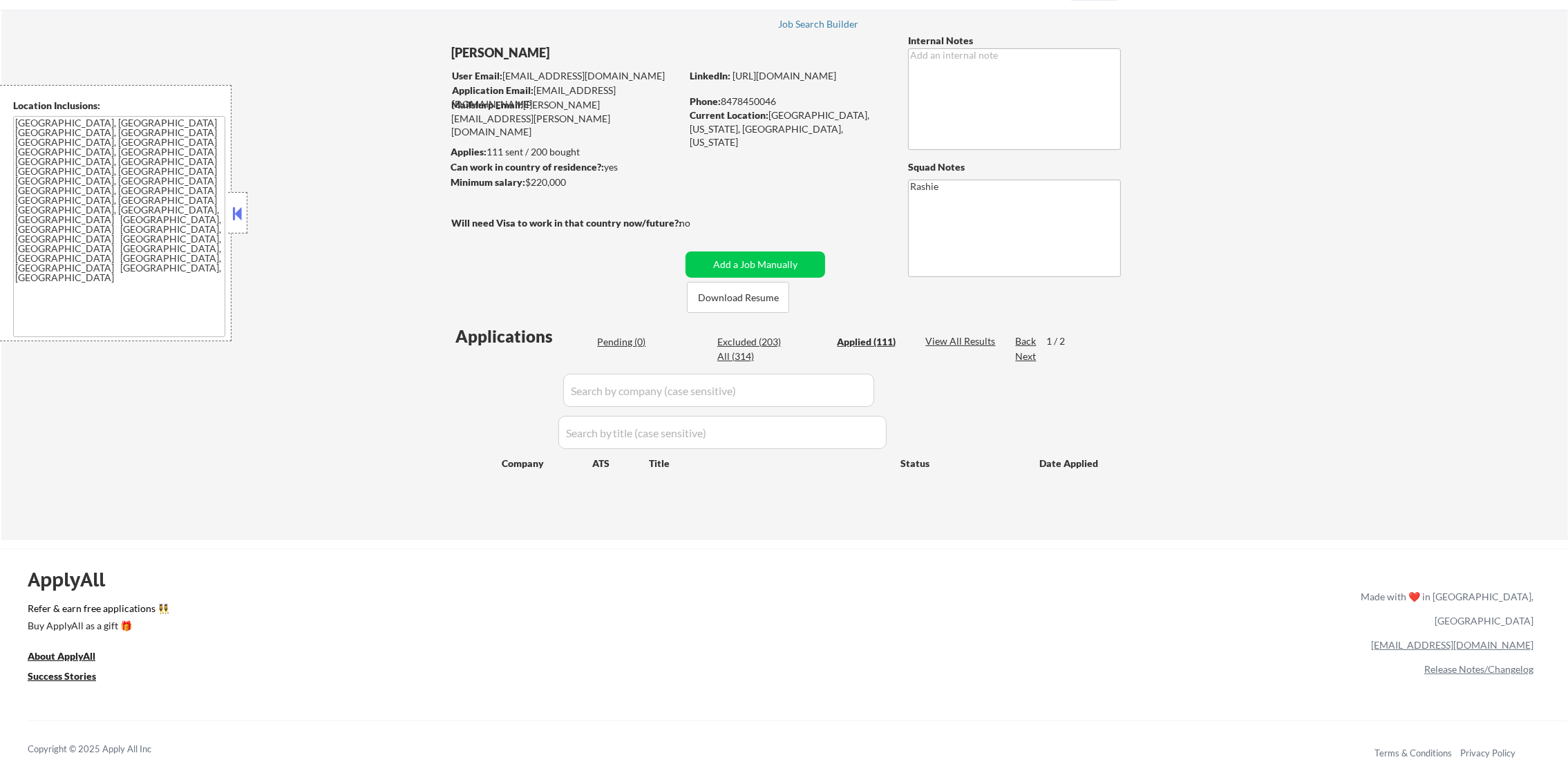
select select ""applied""
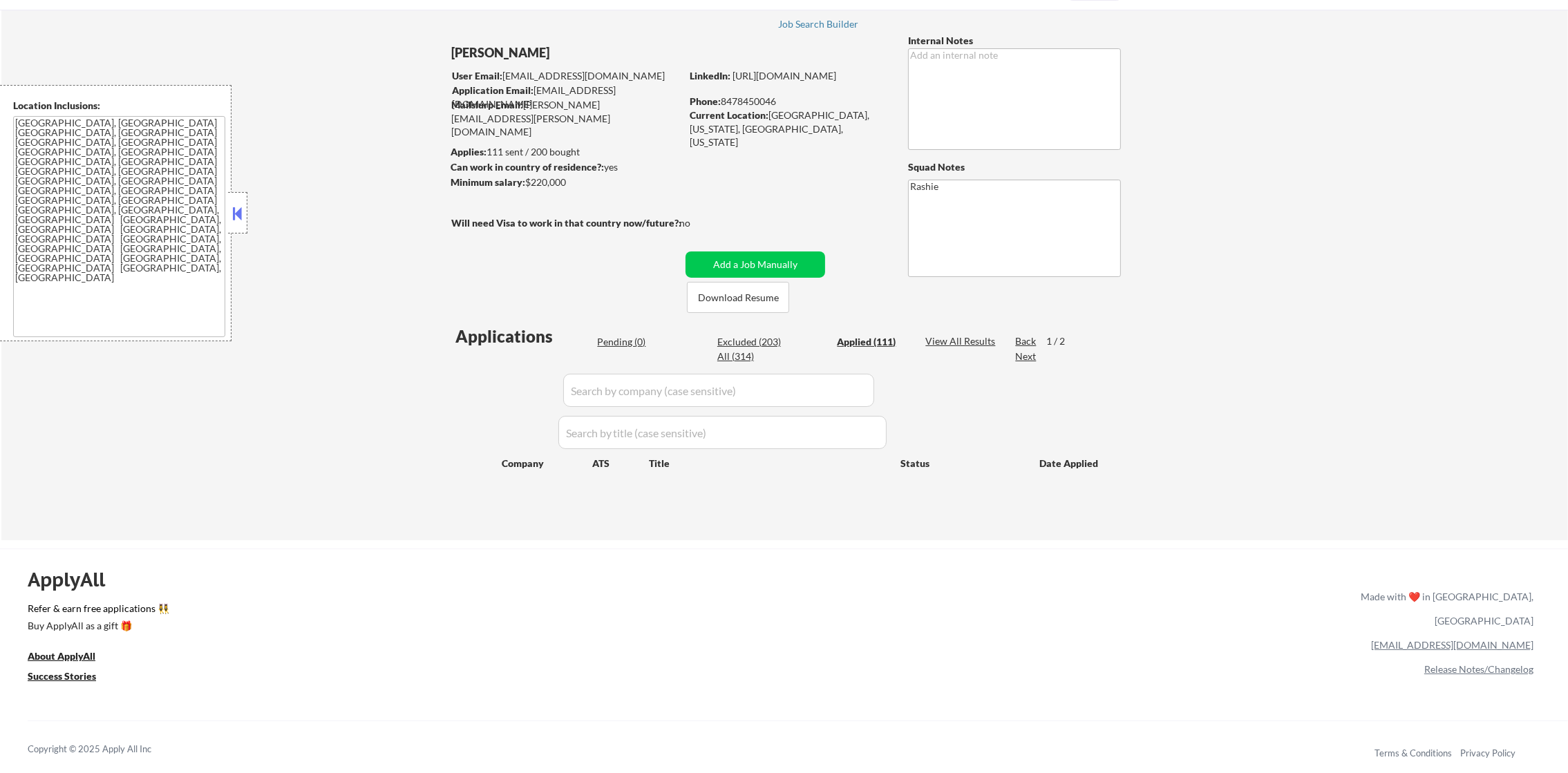
select select ""applied""
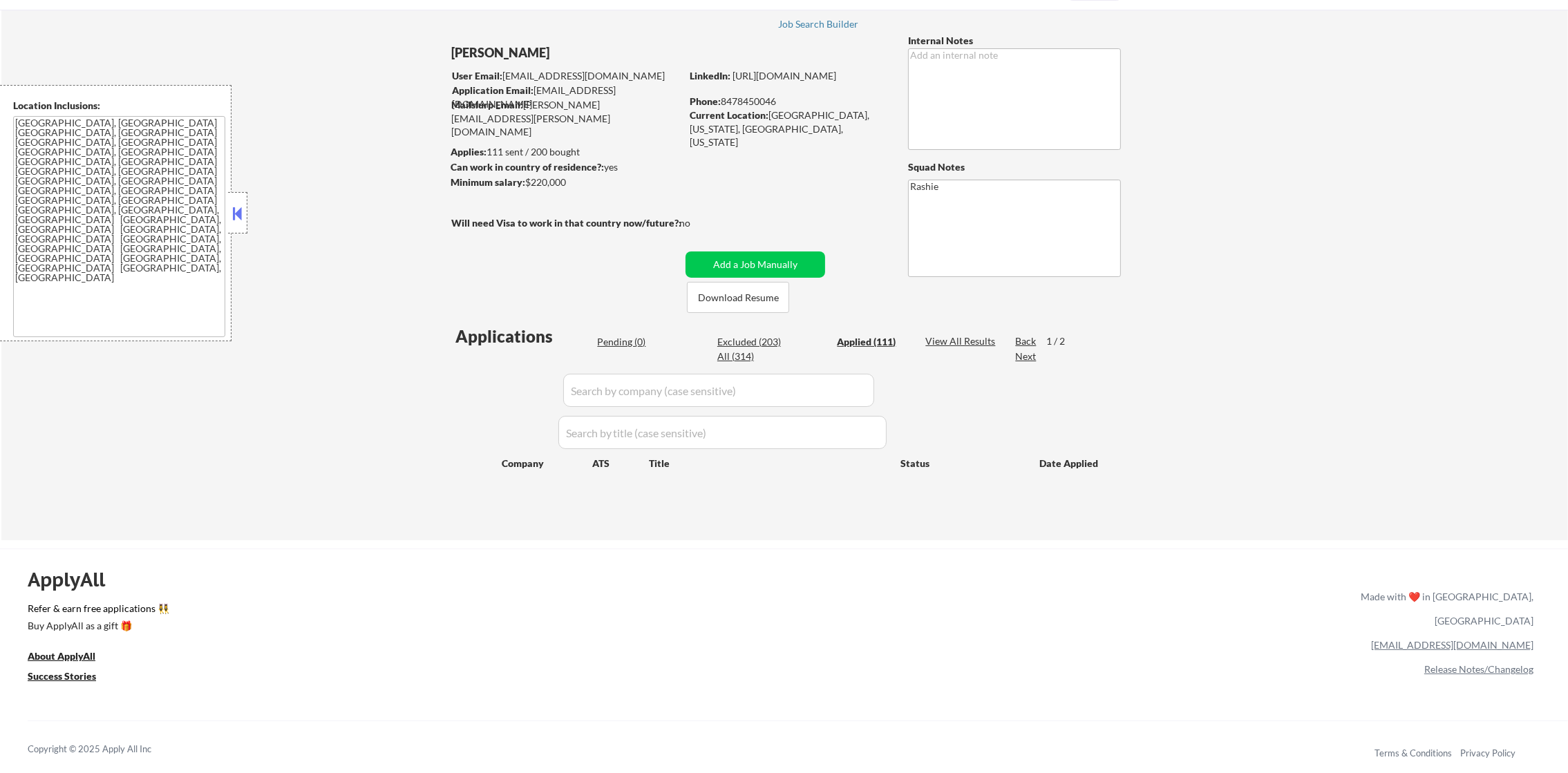
select select ""applied""
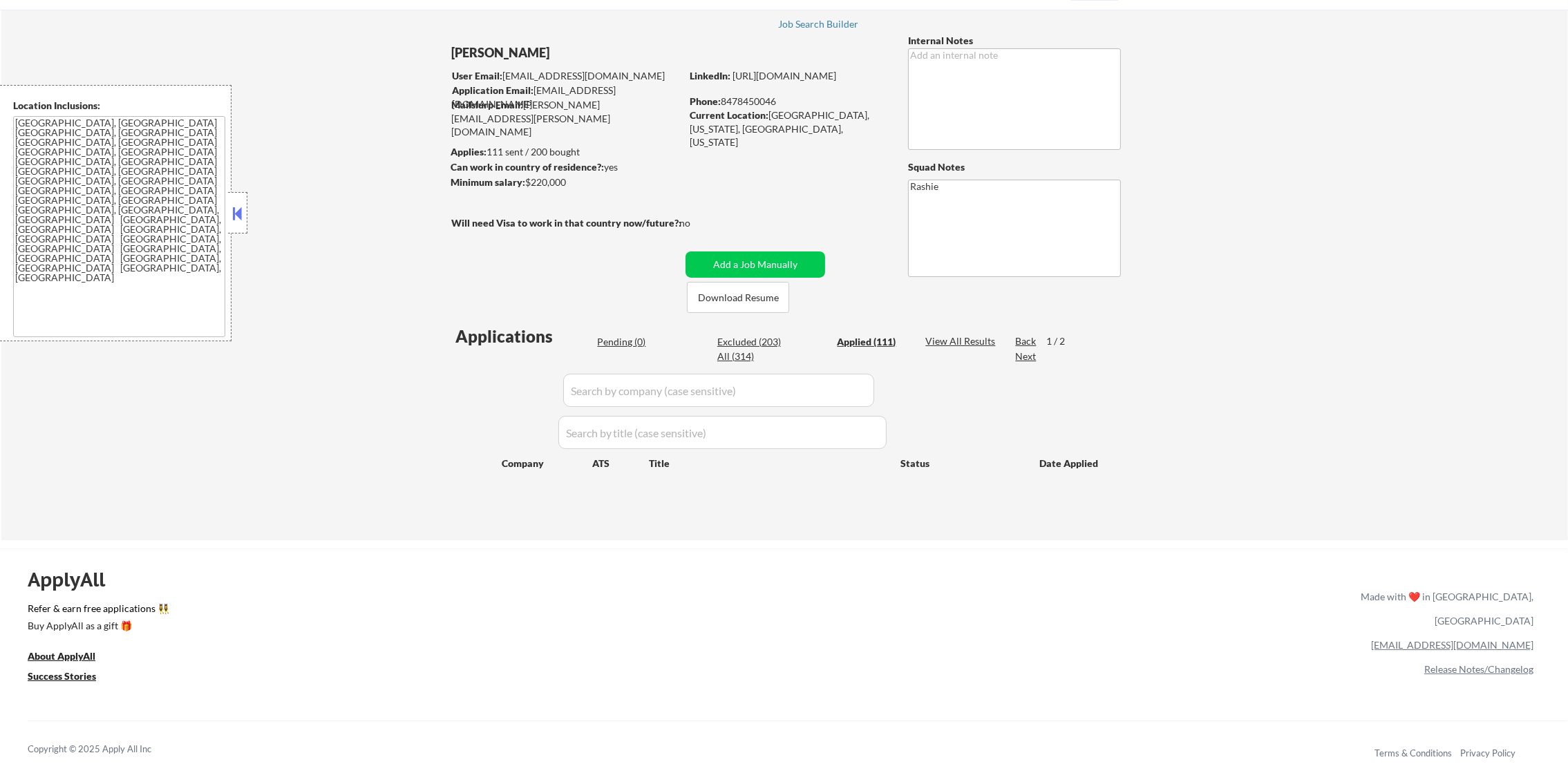
select select ""applied""
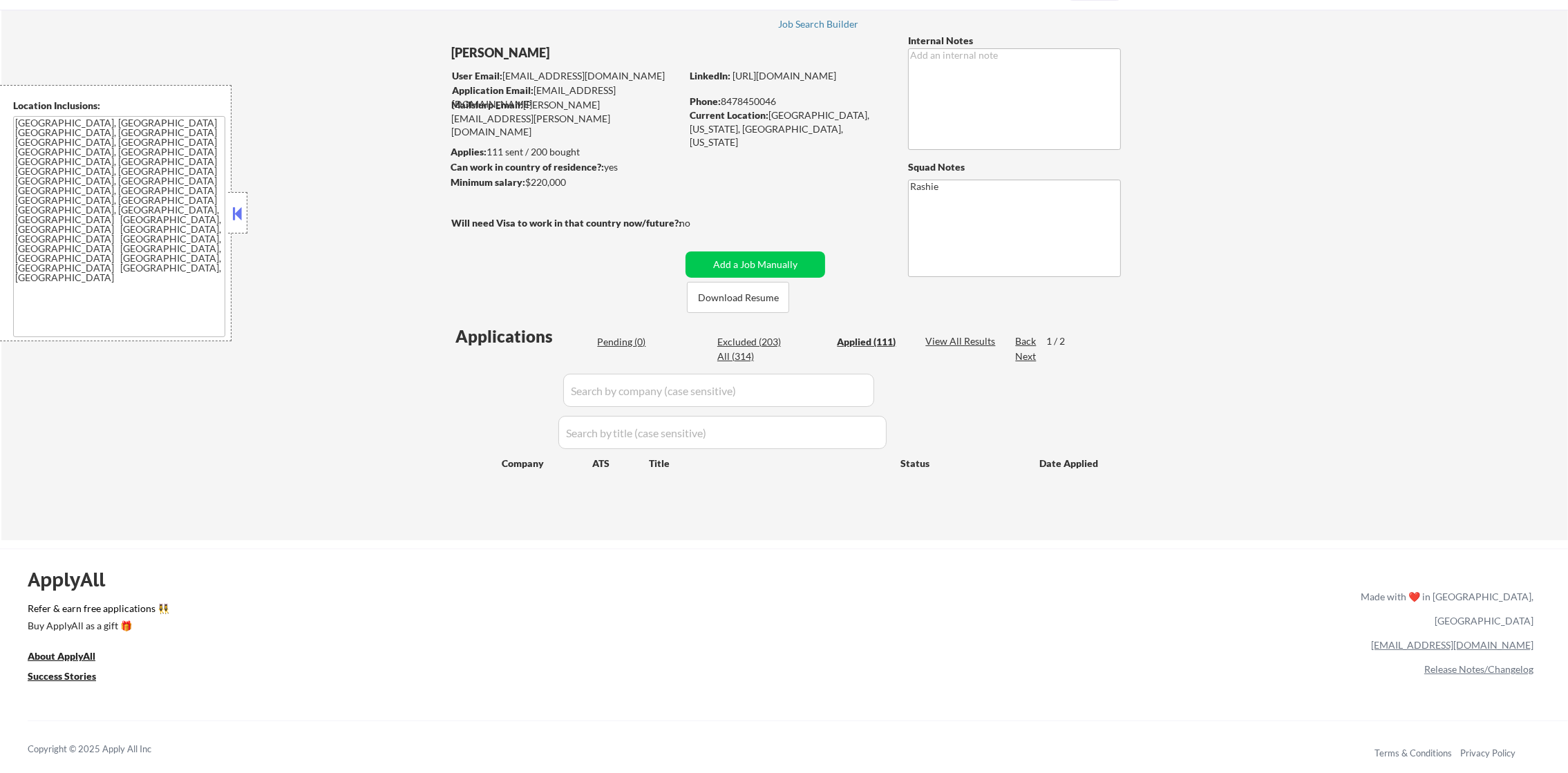
select select ""applied""
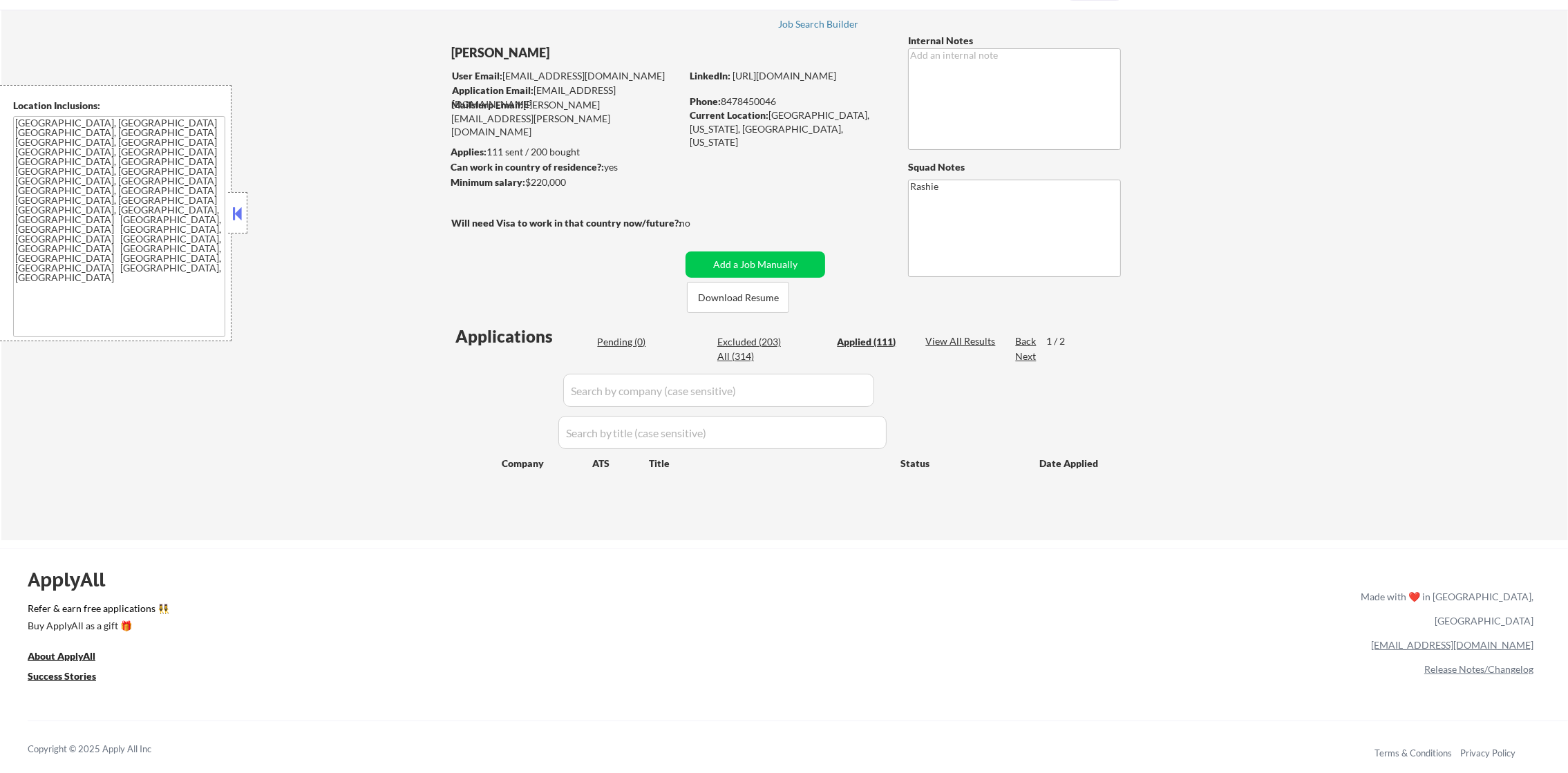
select select ""applied""
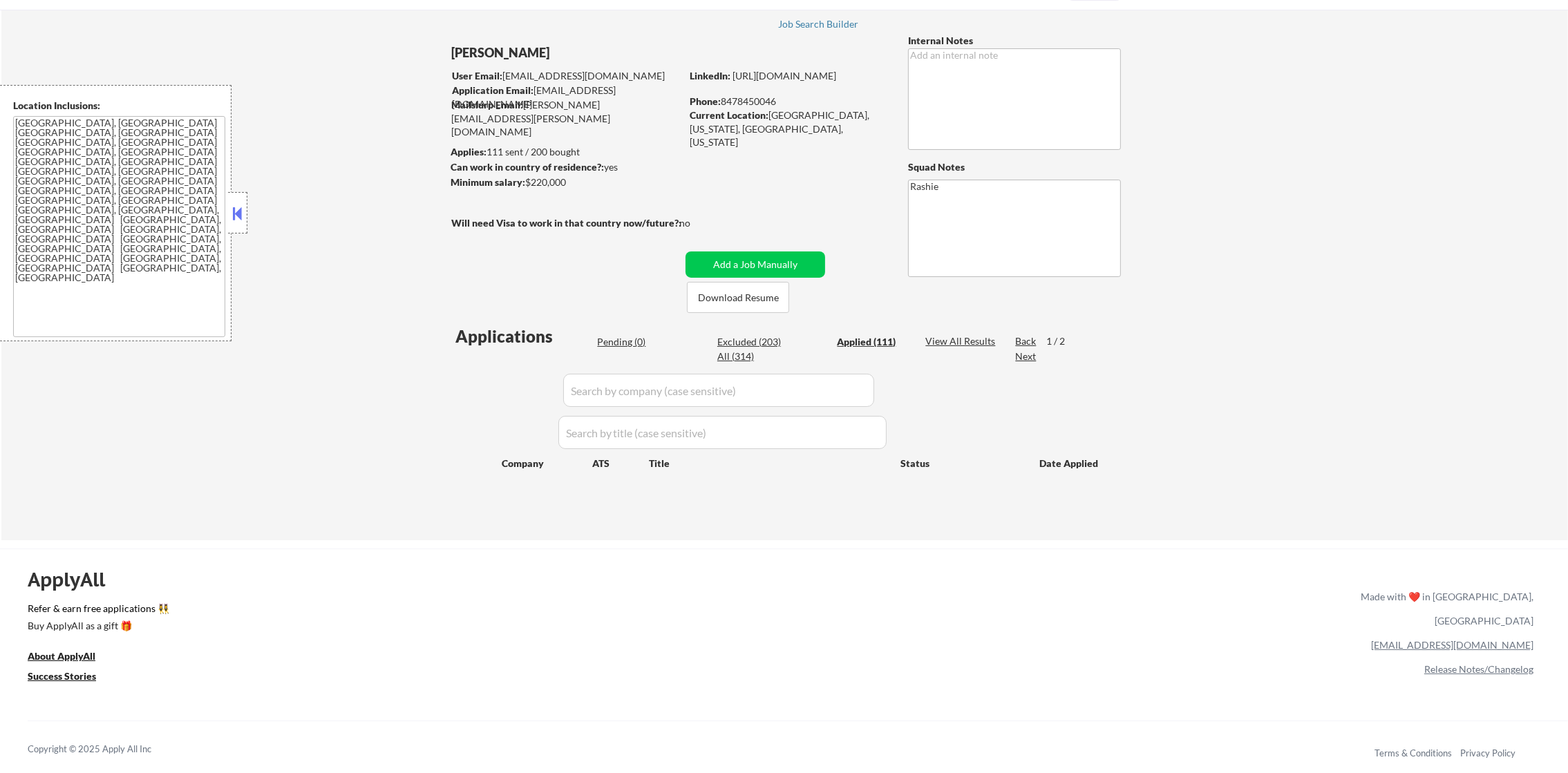
select select ""applied""
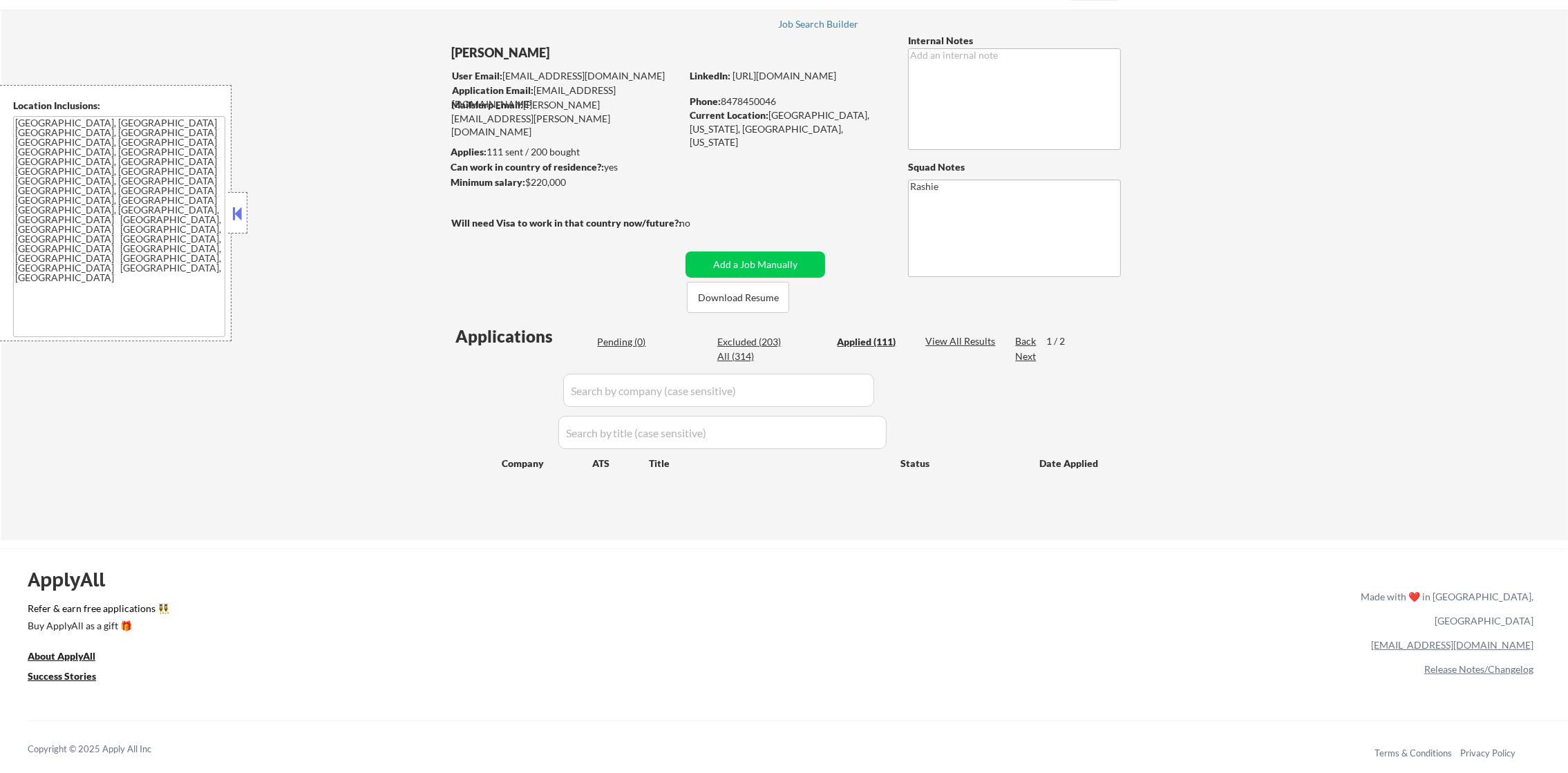
select select ""applied""
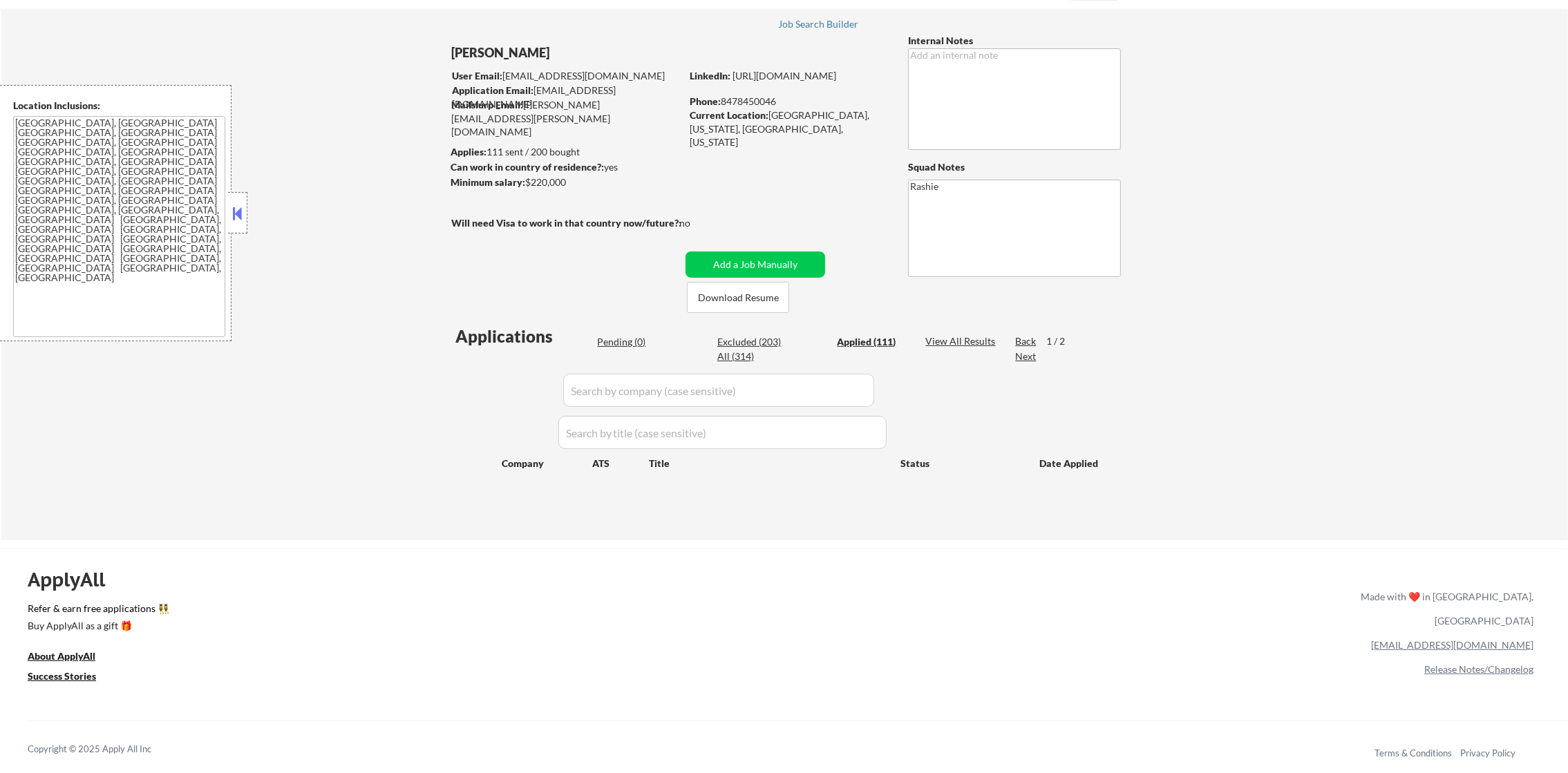
select select ""applied""
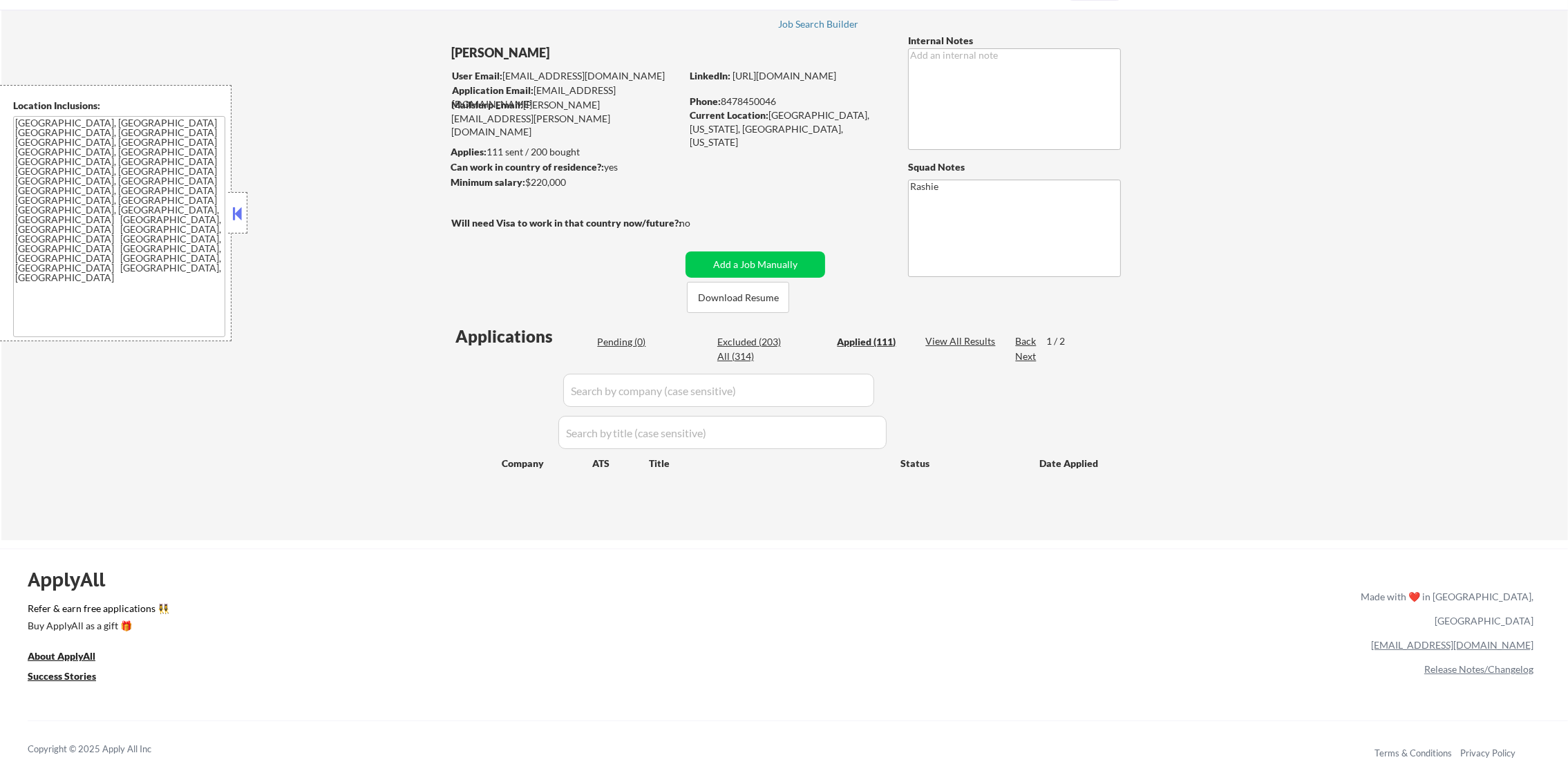
select select ""applied""
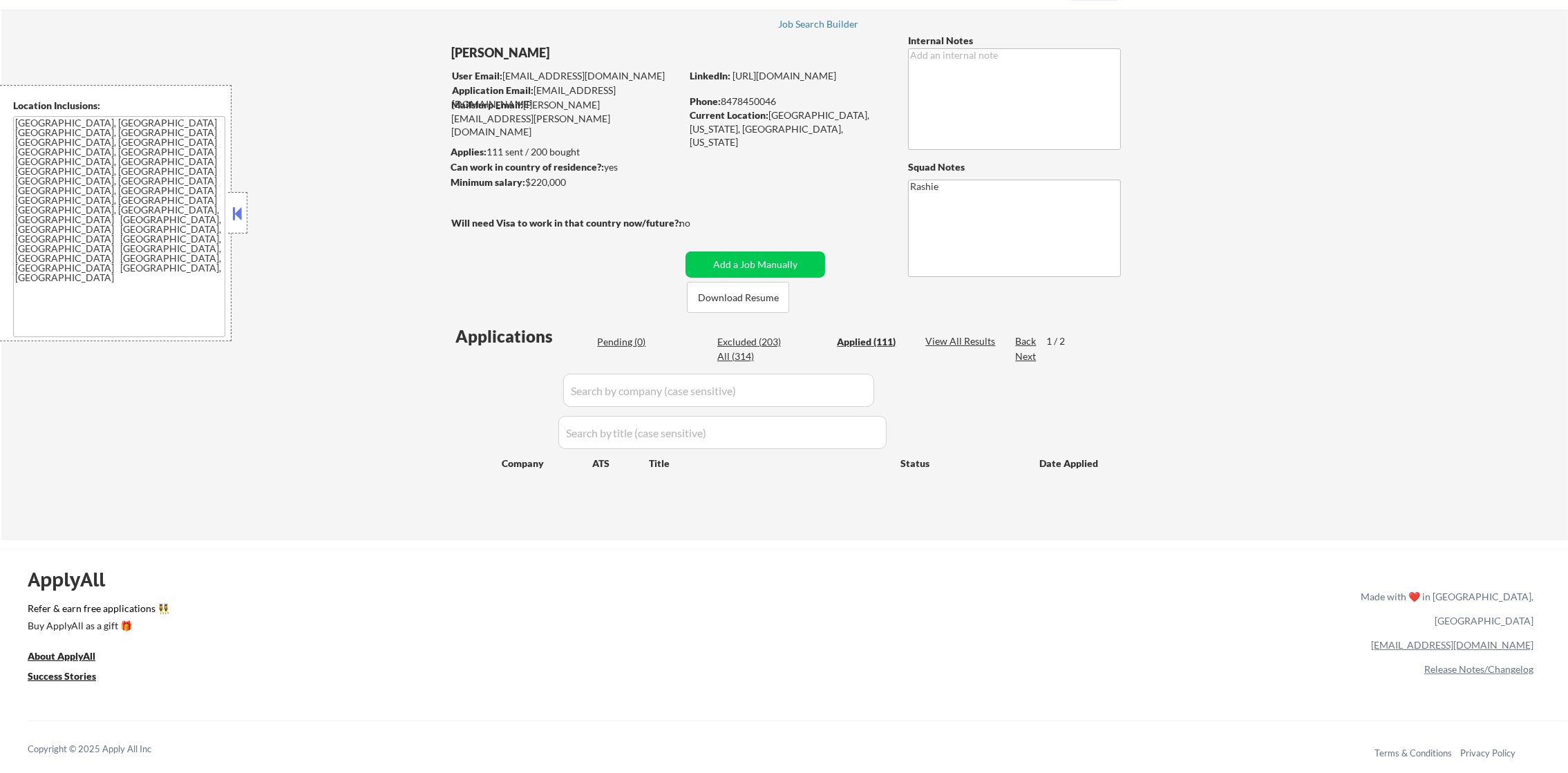
select select ""applied""
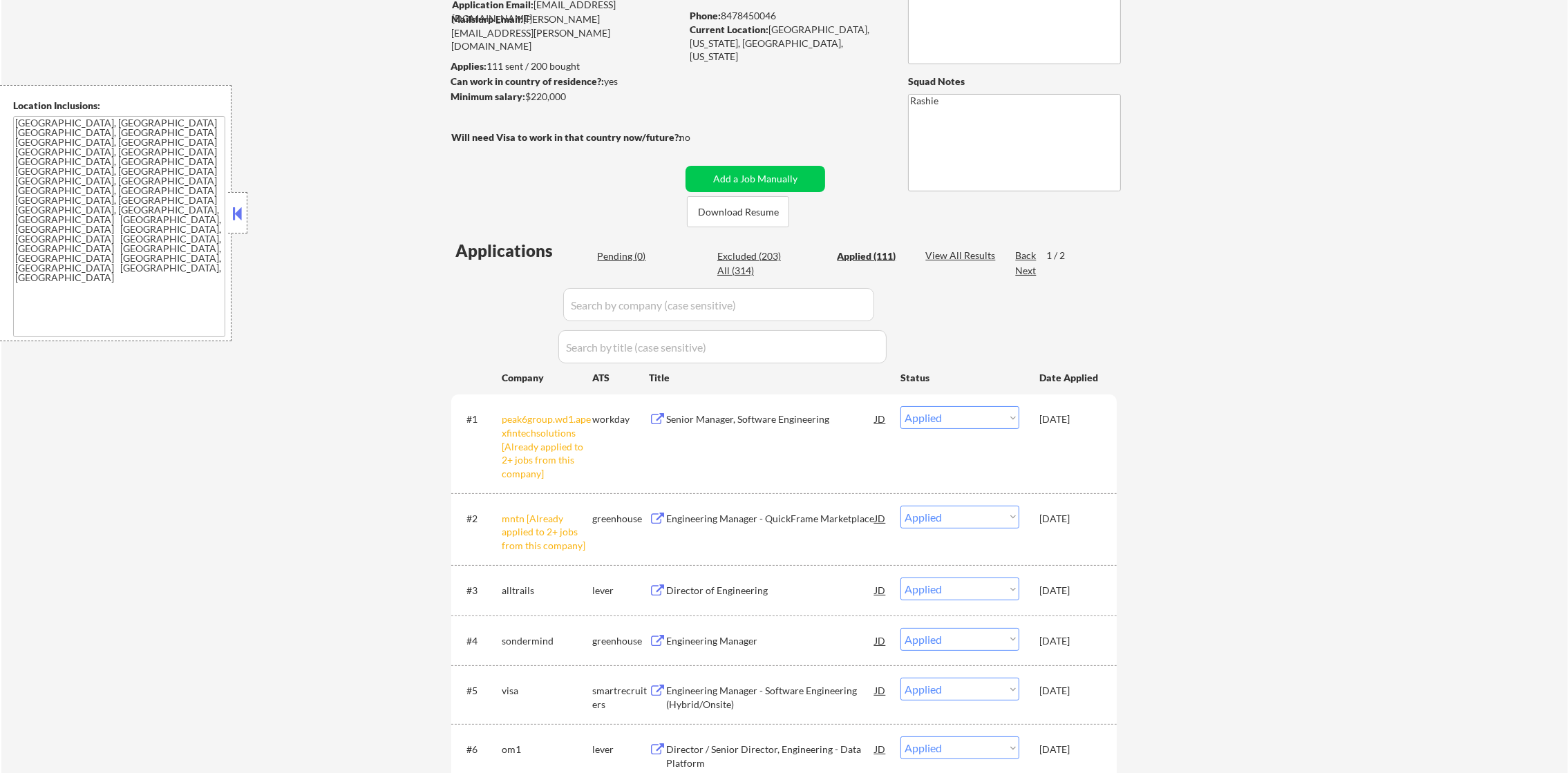
scroll to position [311, 0]
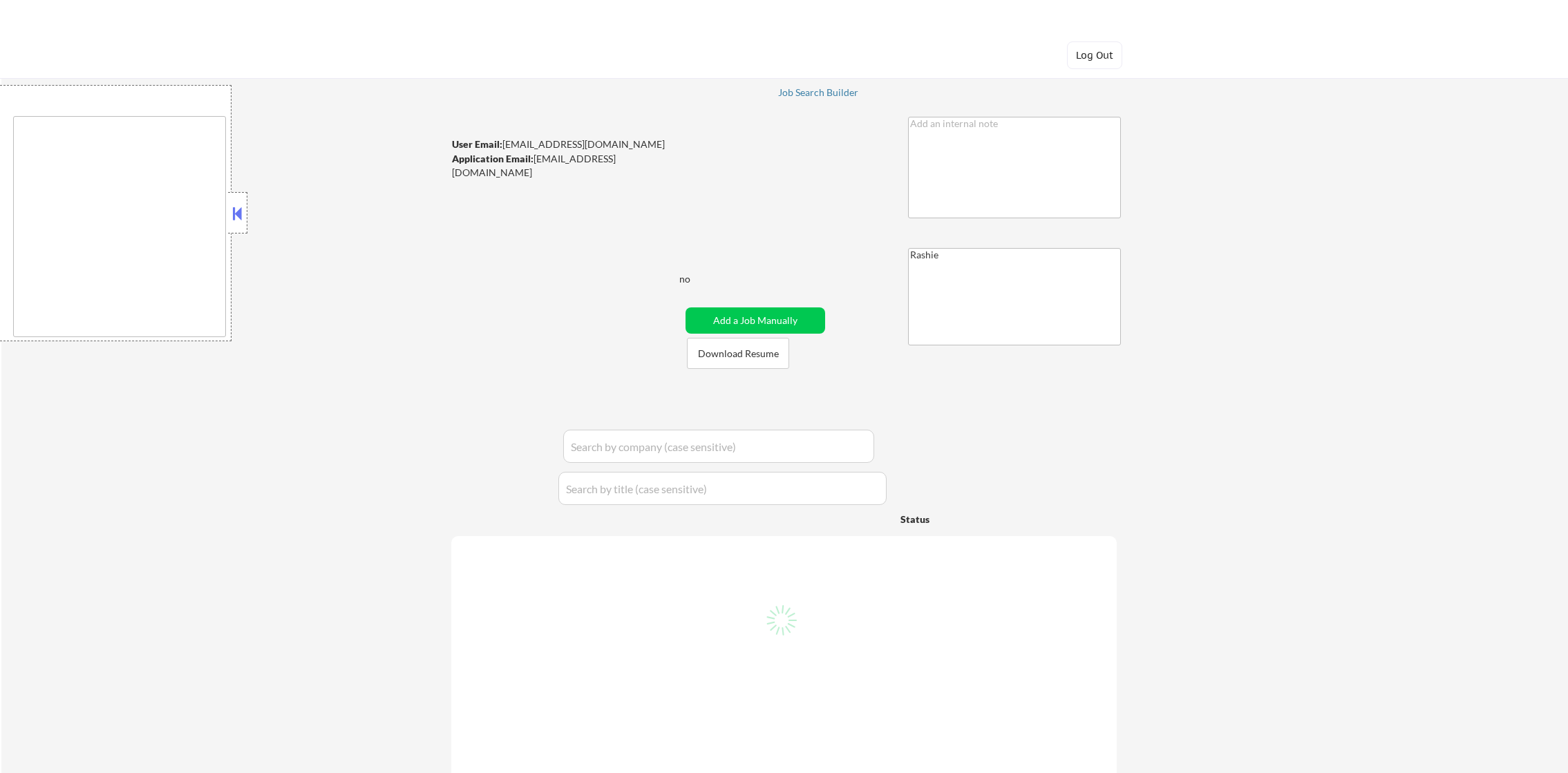
type textarea "[GEOGRAPHIC_DATA], [GEOGRAPHIC_DATA] [GEOGRAPHIC_DATA], [GEOGRAPHIC_DATA] [GEOG…"
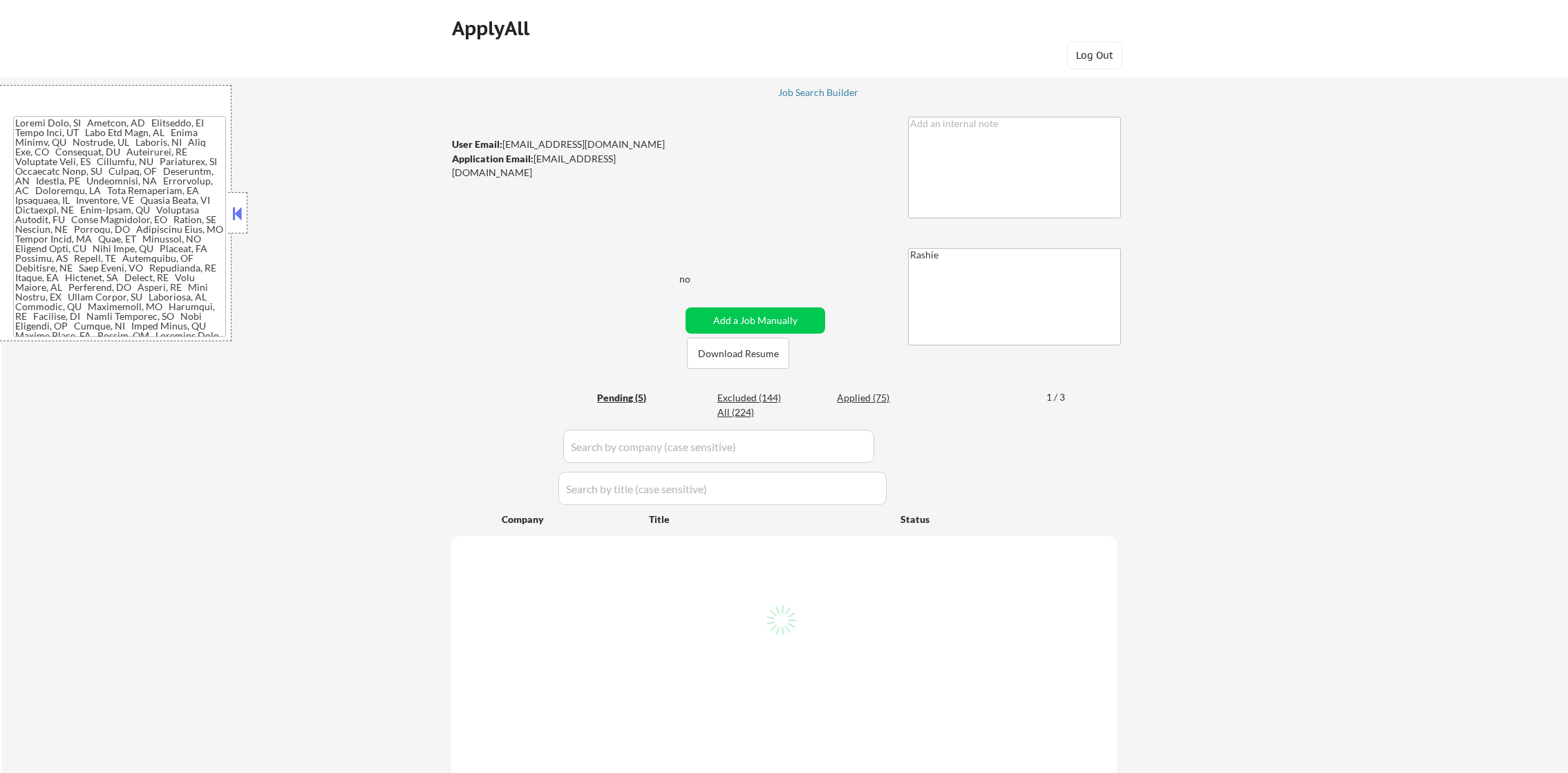
select select ""pending""
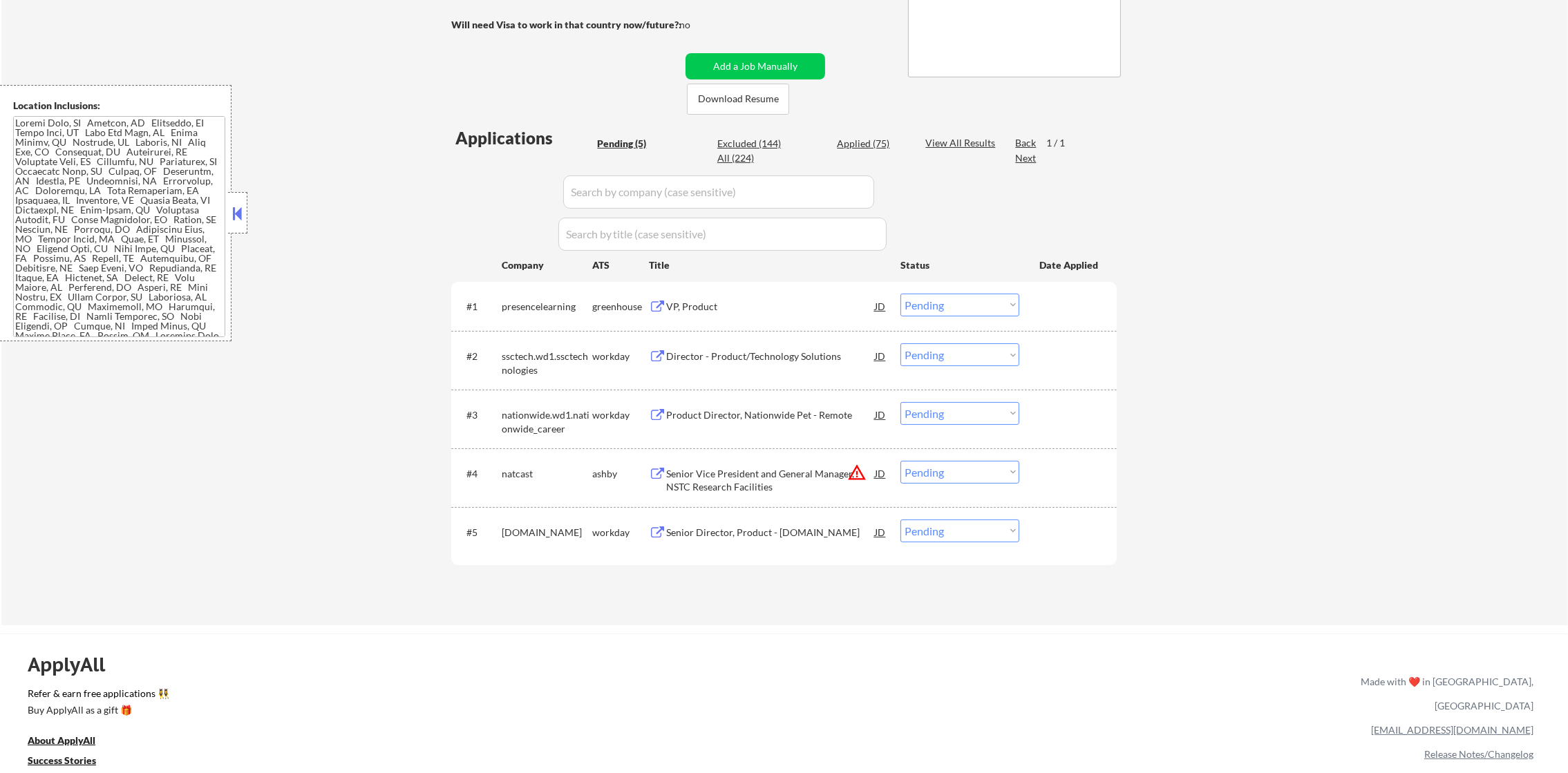
scroll to position [275, 0]
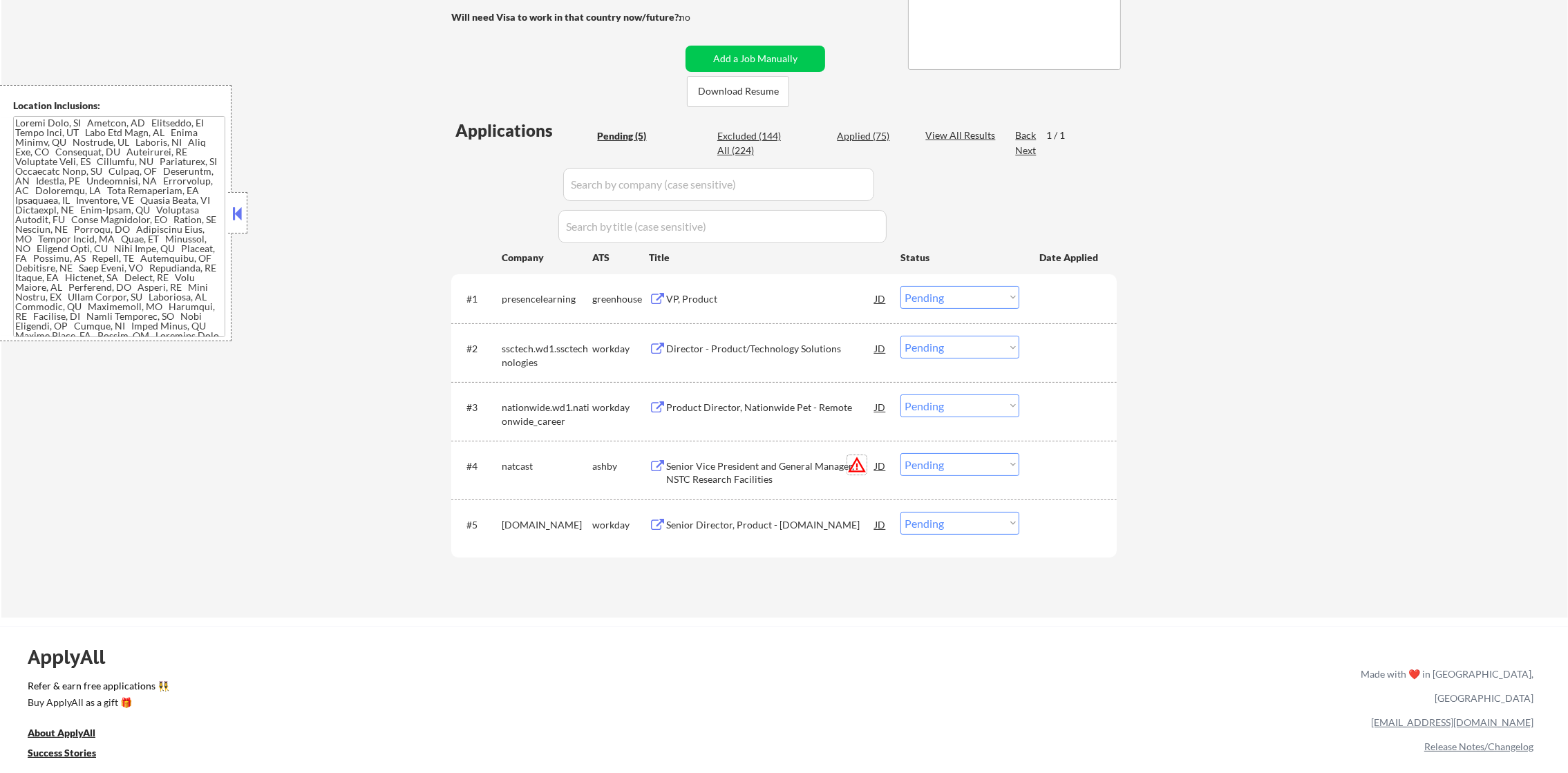
click at [855, 461] on button "warning_amber" at bounding box center [857, 465] width 20 height 20
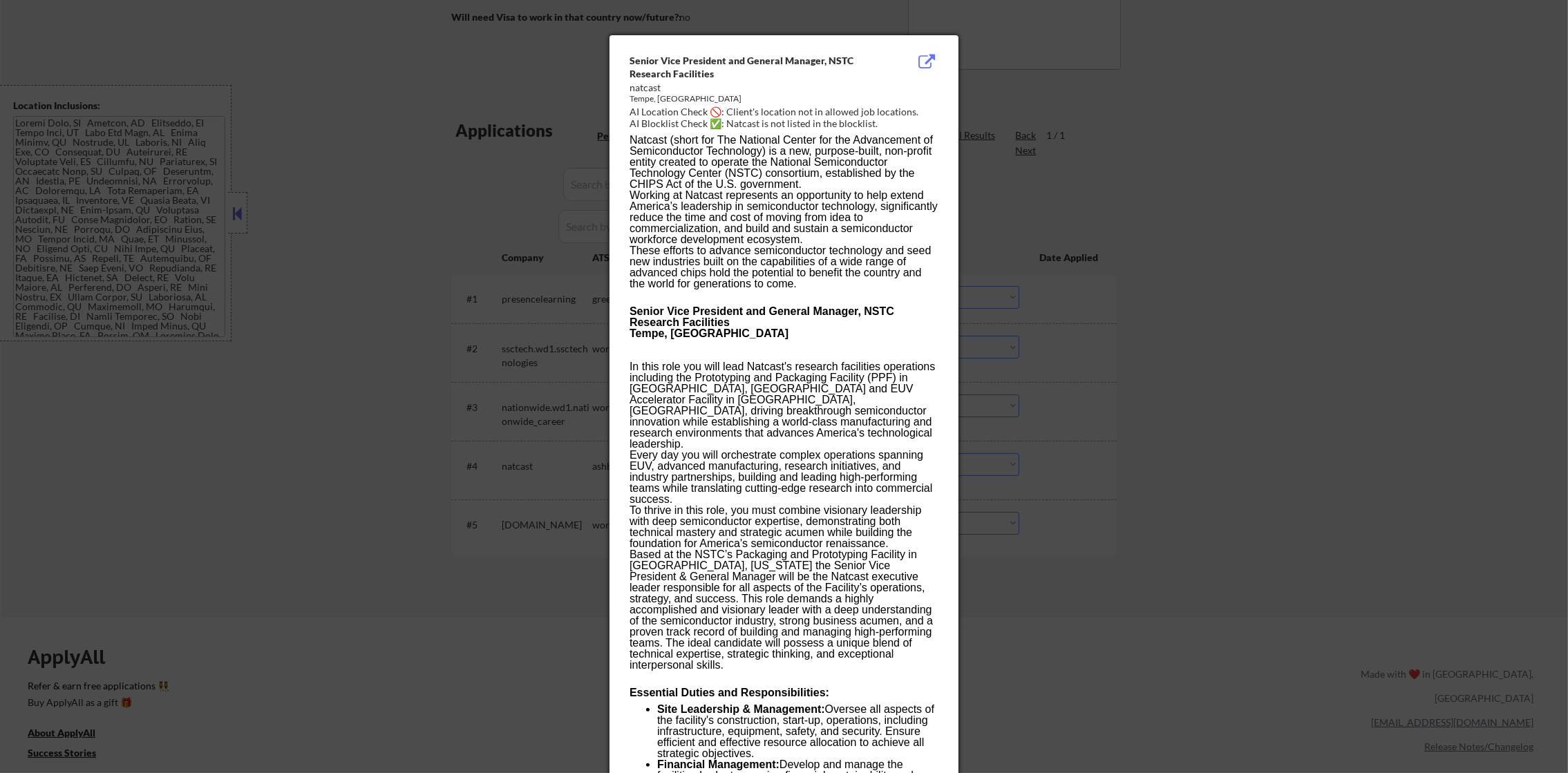
drag, startPoint x: 1272, startPoint y: 265, endPoint x: 1126, endPoint y: 350, distance: 168.9
click at [1271, 266] on div at bounding box center [784, 386] width 1568 height 773
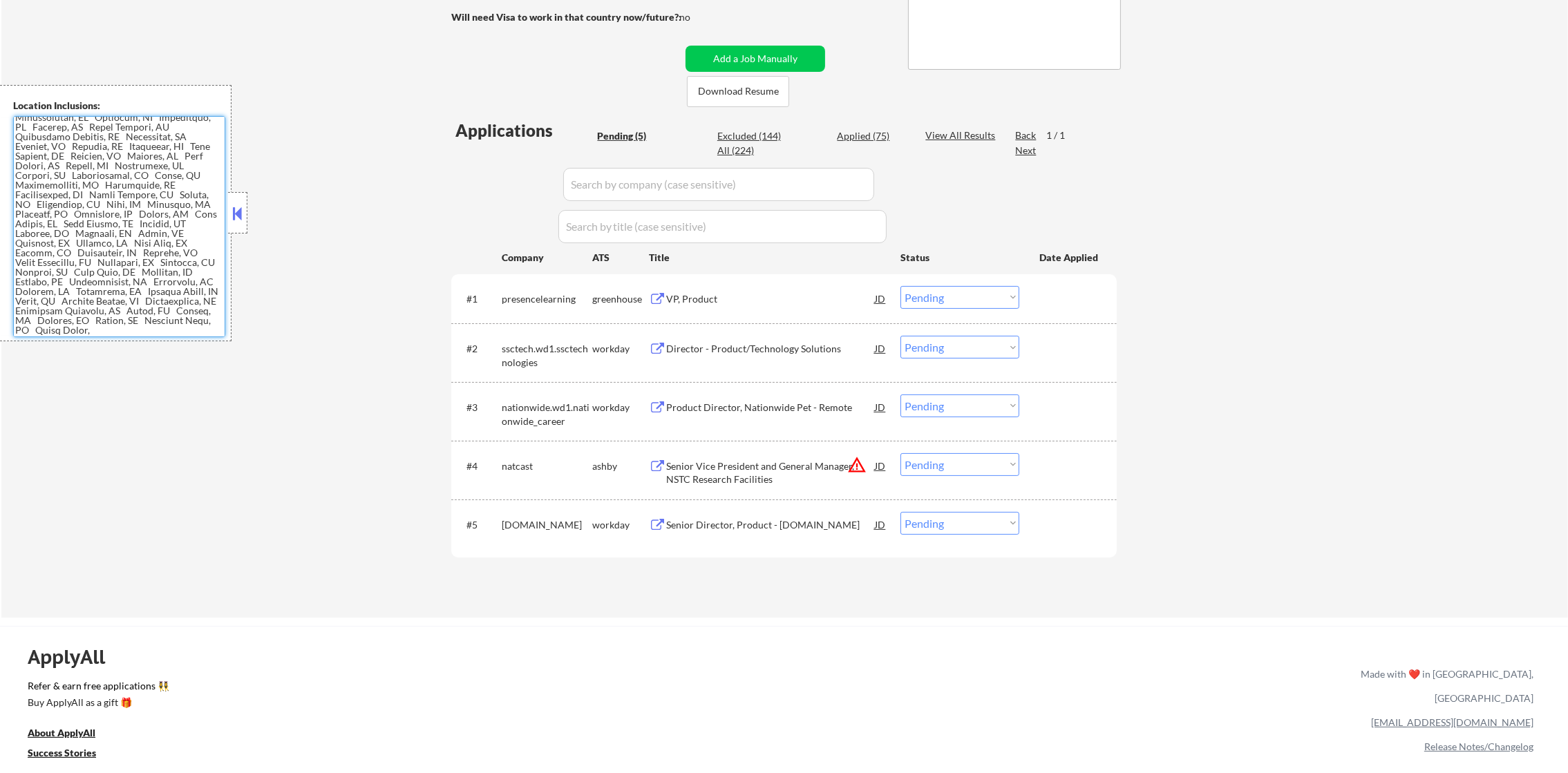
scroll to position [0, 0]
click at [820, 476] on div "Senior Vice President and General Manager, NSTC Research Facilities" at bounding box center [770, 472] width 208 height 27
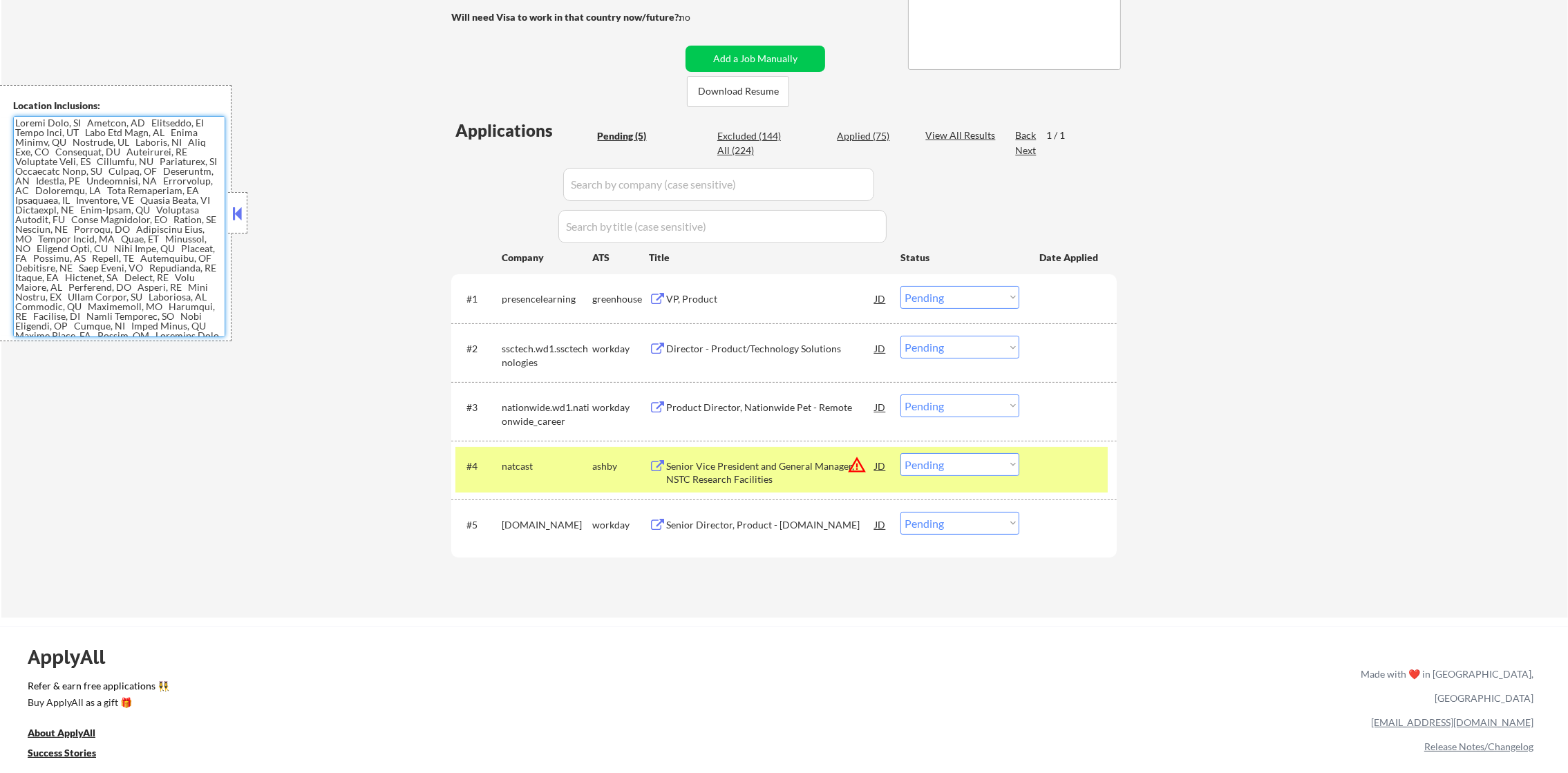
click at [123, 207] on textarea at bounding box center [119, 226] width 212 height 221
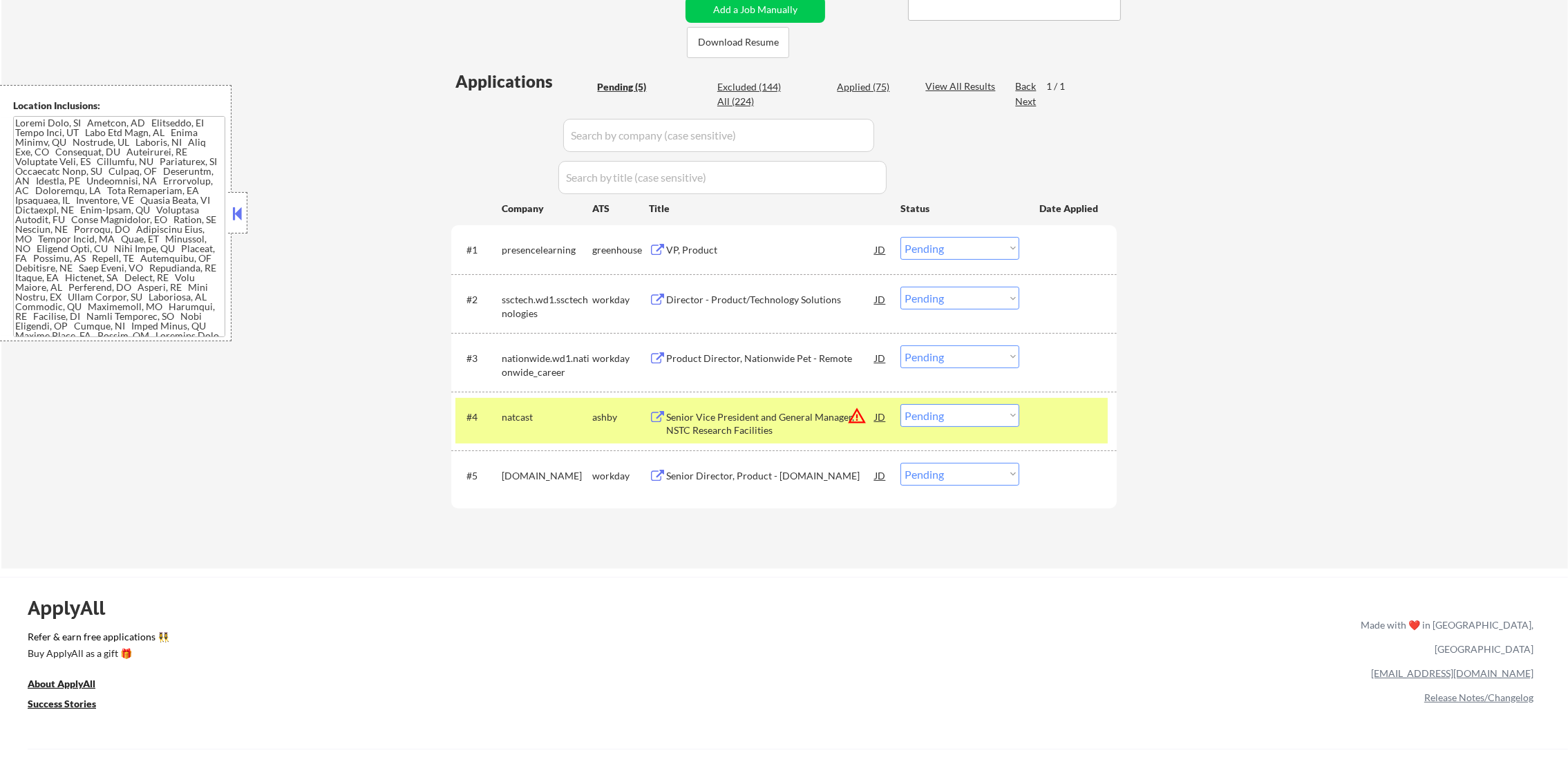
scroll to position [449, 0]
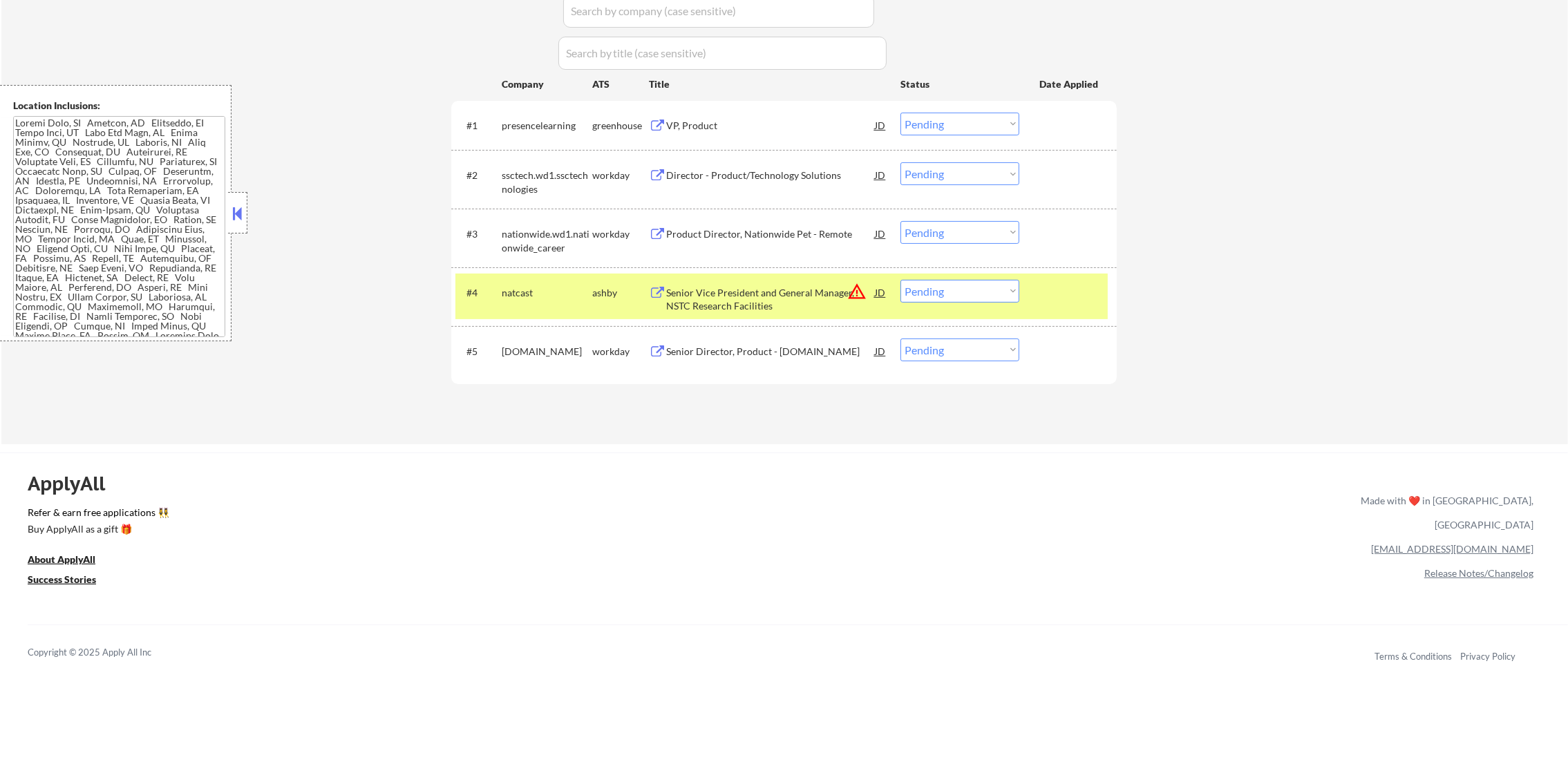
click at [537, 311] on div "#4 natcast ashby Senior Vice President and General Manager, NSTC Research Facil…" at bounding box center [781, 297] width 652 height 46
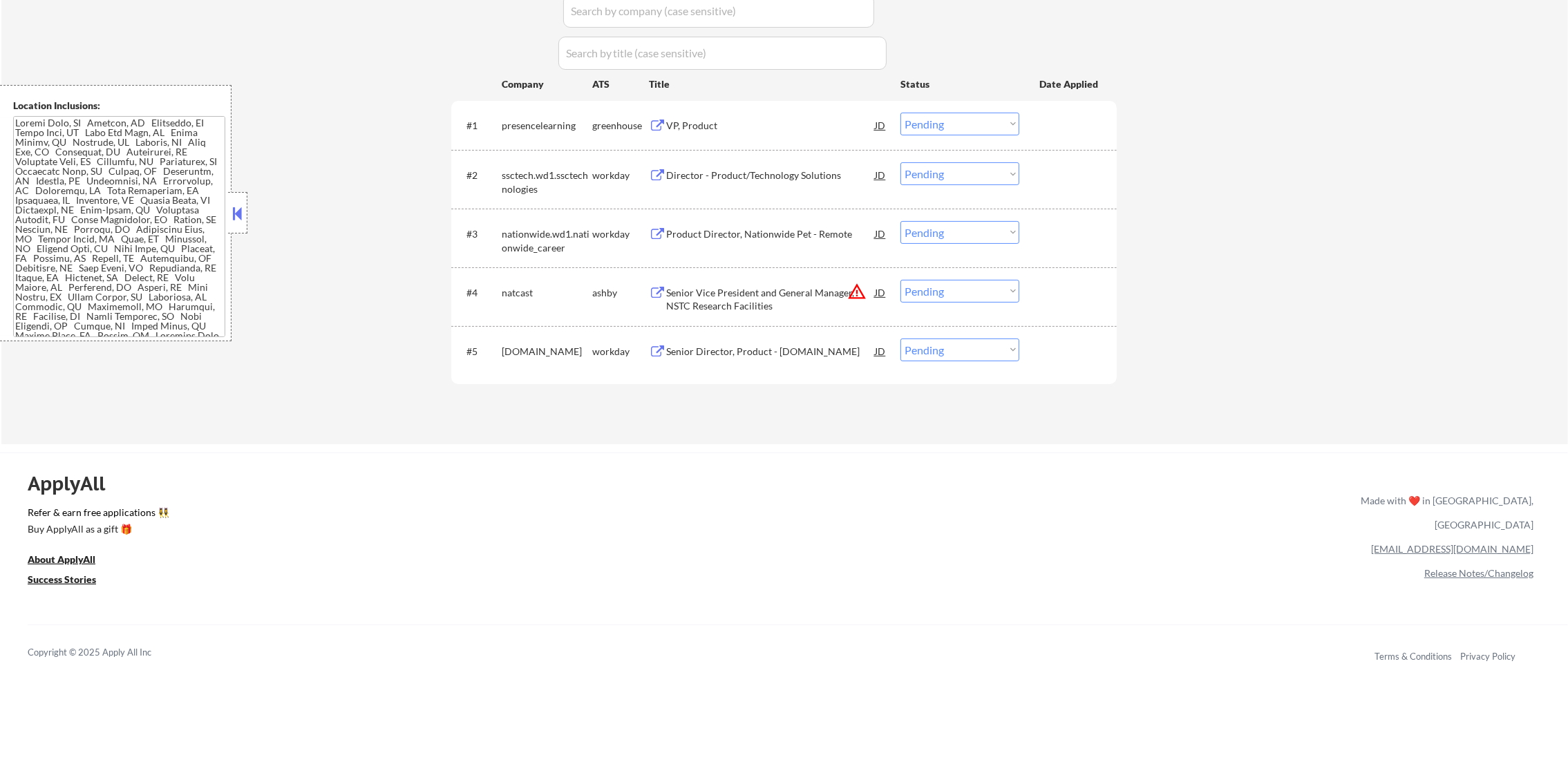
click at [797, 297] on div "Senior Vice President and General Manager, NSTC Research Facilities" at bounding box center [770, 299] width 208 height 27
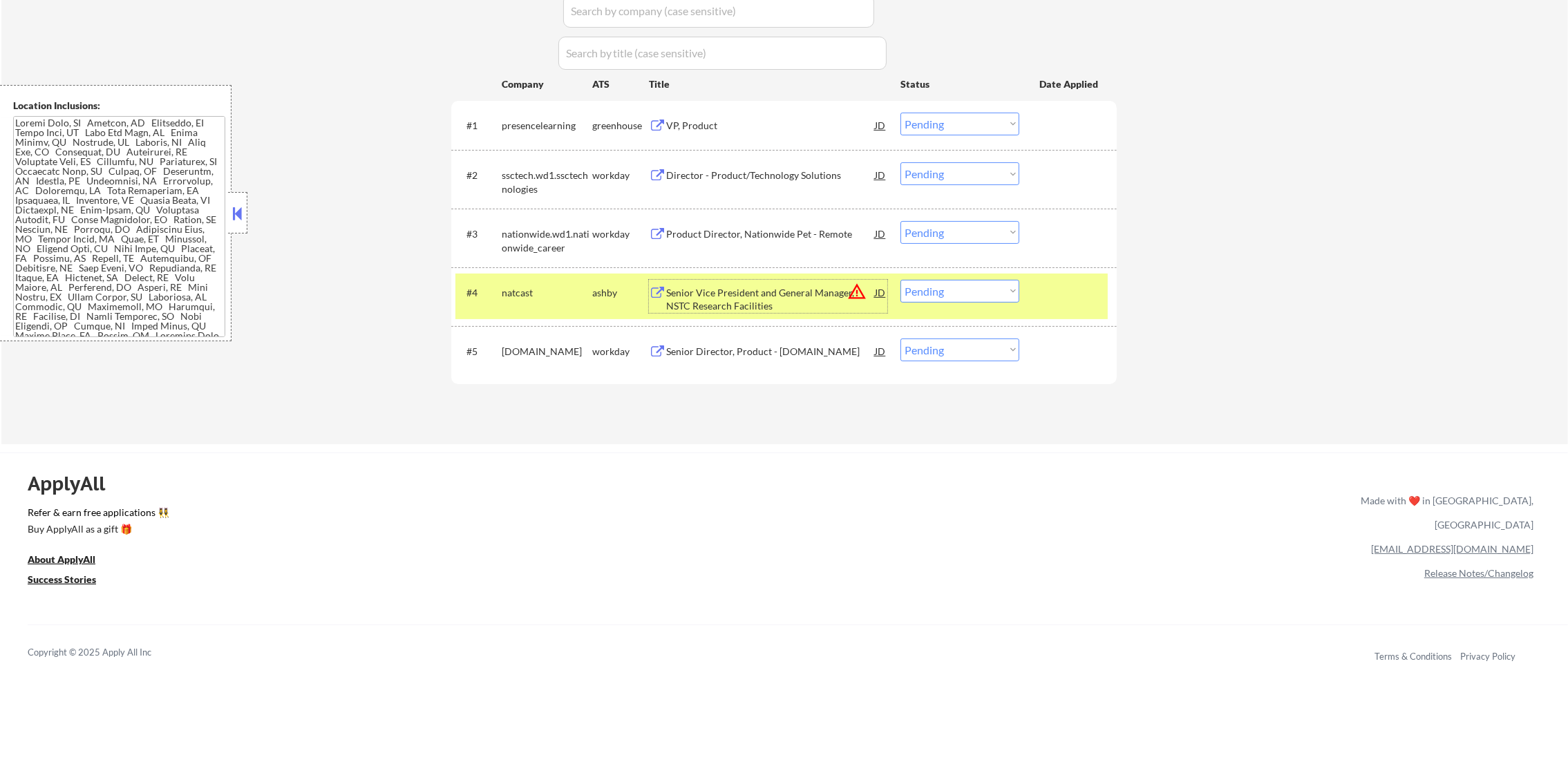
click at [964, 286] on select "Choose an option... Pending Applied Excluded (Questions) Excluded (Expired) Exc…" at bounding box center [959, 291] width 118 height 23
click at [900, 279] on select "Choose an option... Pending Applied Excluded (Questions) Excluded (Expired) Exc…" at bounding box center [959, 291] width 118 height 23
click at [508, 286] on div "natcast" at bounding box center [547, 293] width 91 height 14
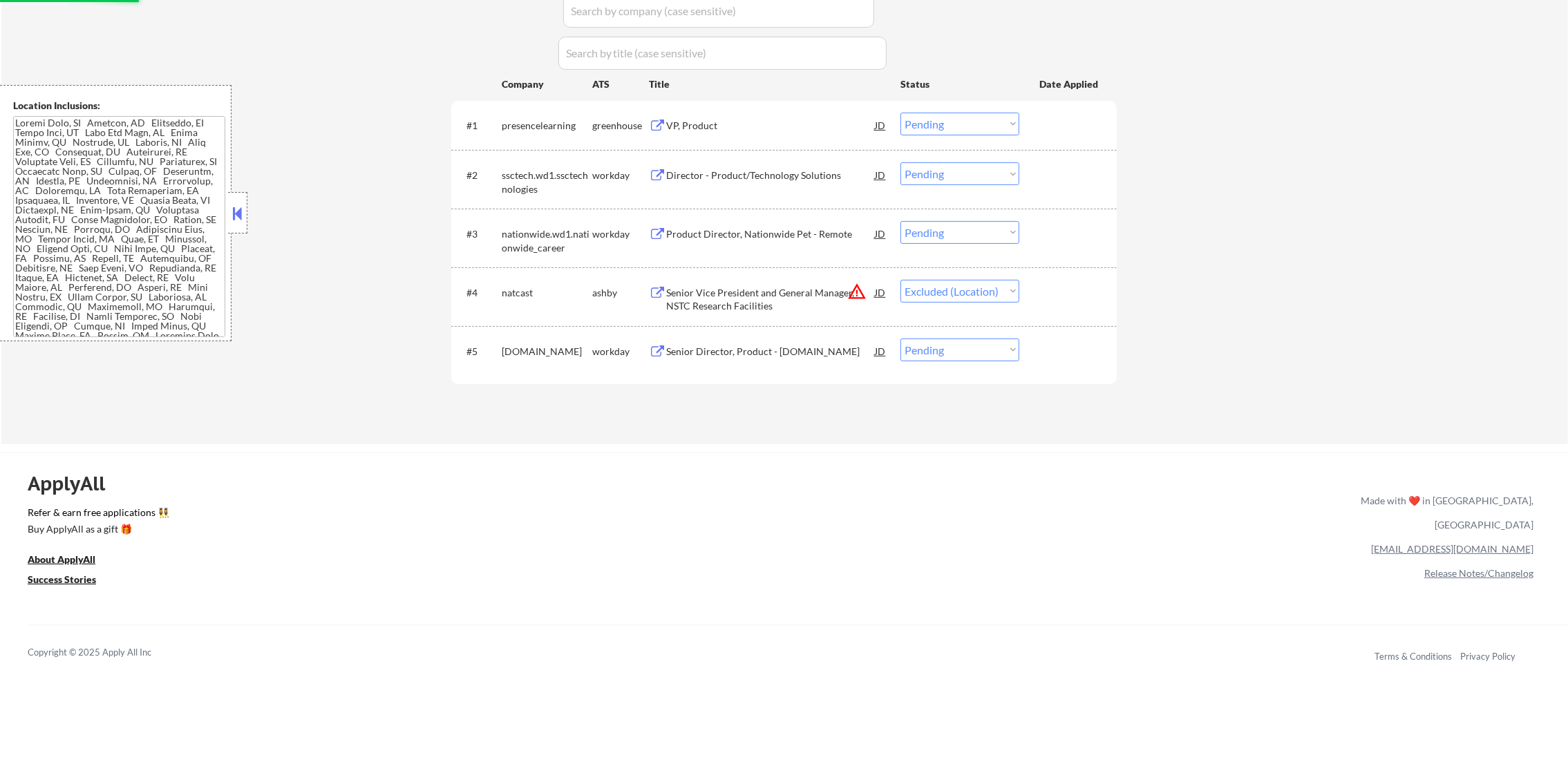
click at [798, 338] on div "Senior Director, Product - BigFuture.org" at bounding box center [770, 351] width 208 height 25
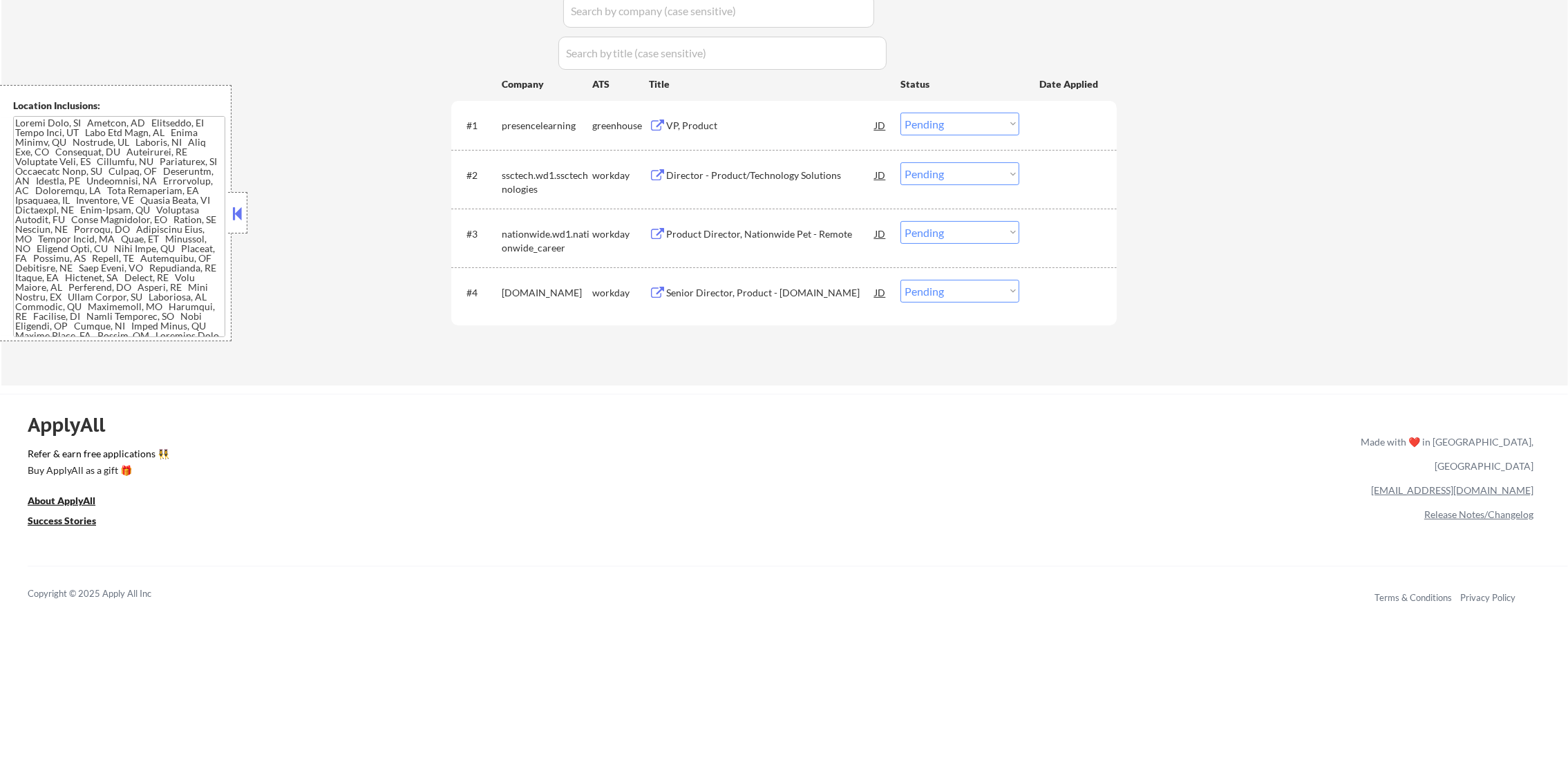
click at [927, 288] on select "Choose an option... Pending Applied Excluded (Questions) Excluded (Expired) Exc…" at bounding box center [959, 291] width 118 height 23
select select ""excluded__salary_""
click at [900, 279] on select "Choose an option... Pending Applied Excluded (Questions) Excluded (Expired) Exc…" at bounding box center [959, 291] width 118 height 23
click at [745, 232] on div "Product Director, Nationwide Pet - Remote" at bounding box center [770, 234] width 208 height 14
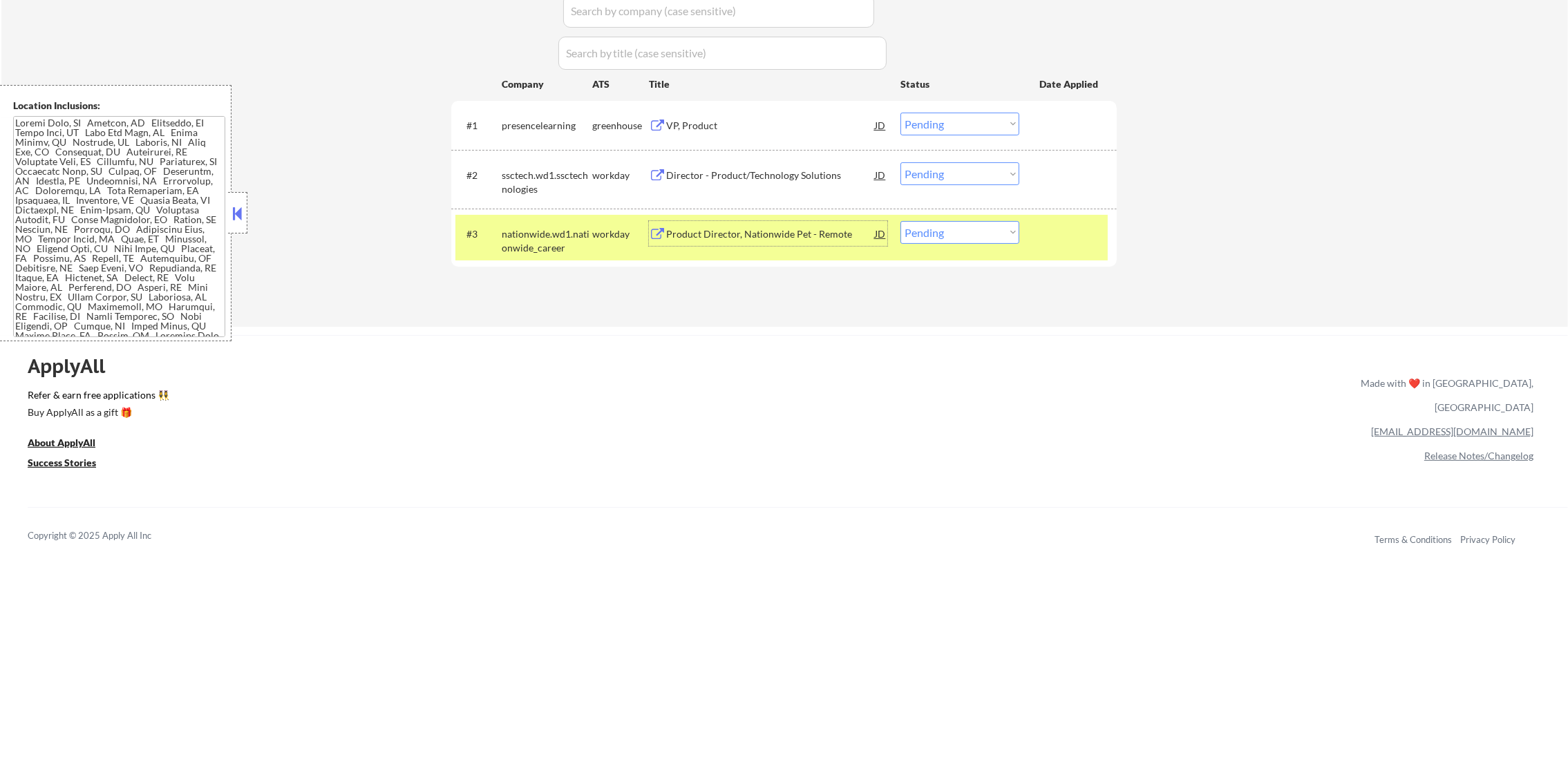
click at [949, 239] on select "Choose an option... Pending Applied Excluded (Questions) Excluded (Expired) Exc…" at bounding box center [959, 233] width 118 height 23
select select ""excluded__salary_""
click at [900, 221] on select "Choose an option... Pending Applied Excluded (Questions) Excluded (Expired) Exc…" at bounding box center [959, 233] width 118 height 23
click at [516, 218] on div "#3 nationwide.wd1.nationwide_career workday Product Director, Nationwide Pet - …" at bounding box center [781, 238] width 652 height 46
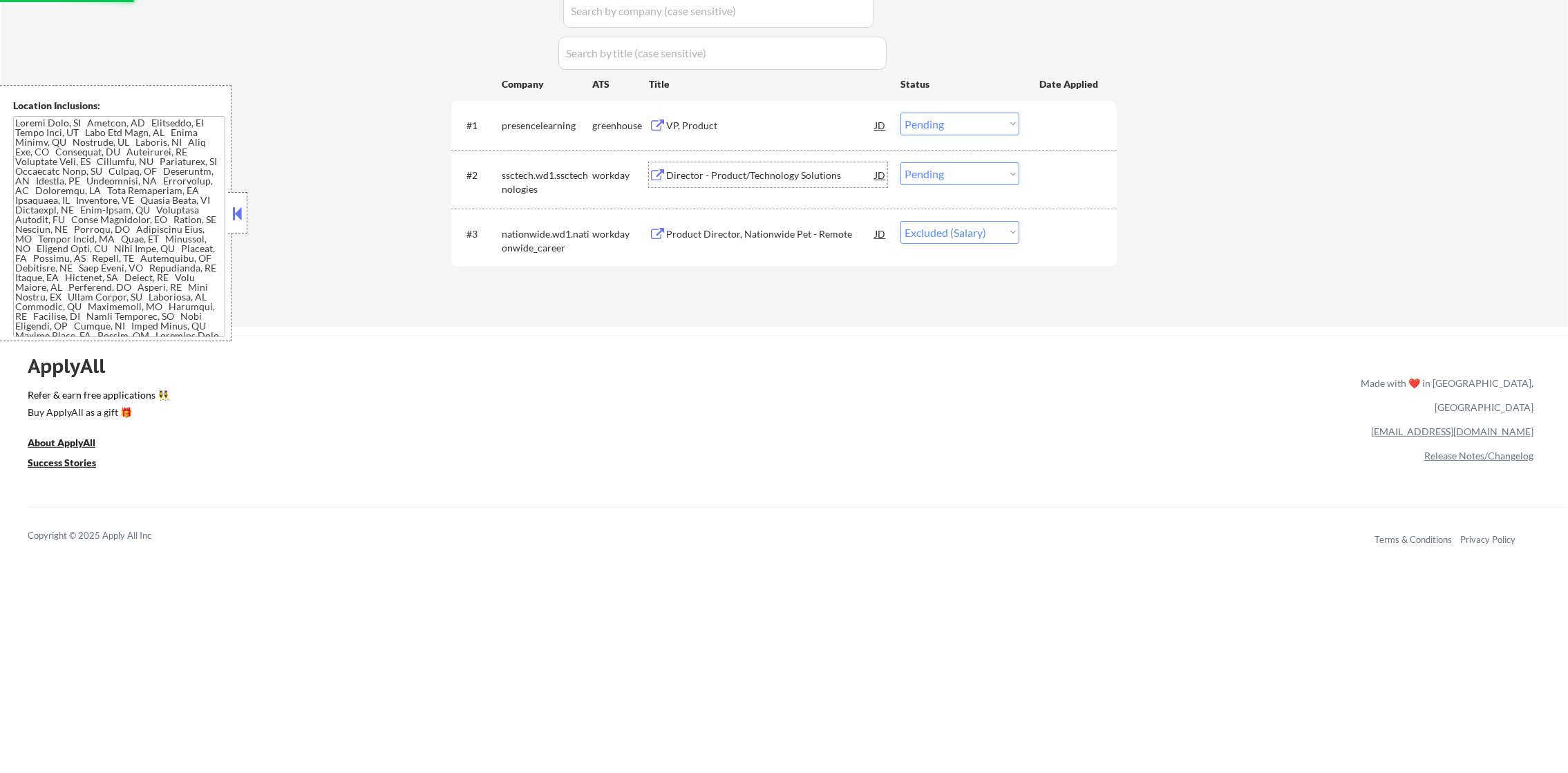
click at [735, 180] on div "Director - Product/Technology Solutions" at bounding box center [770, 175] width 208 height 14
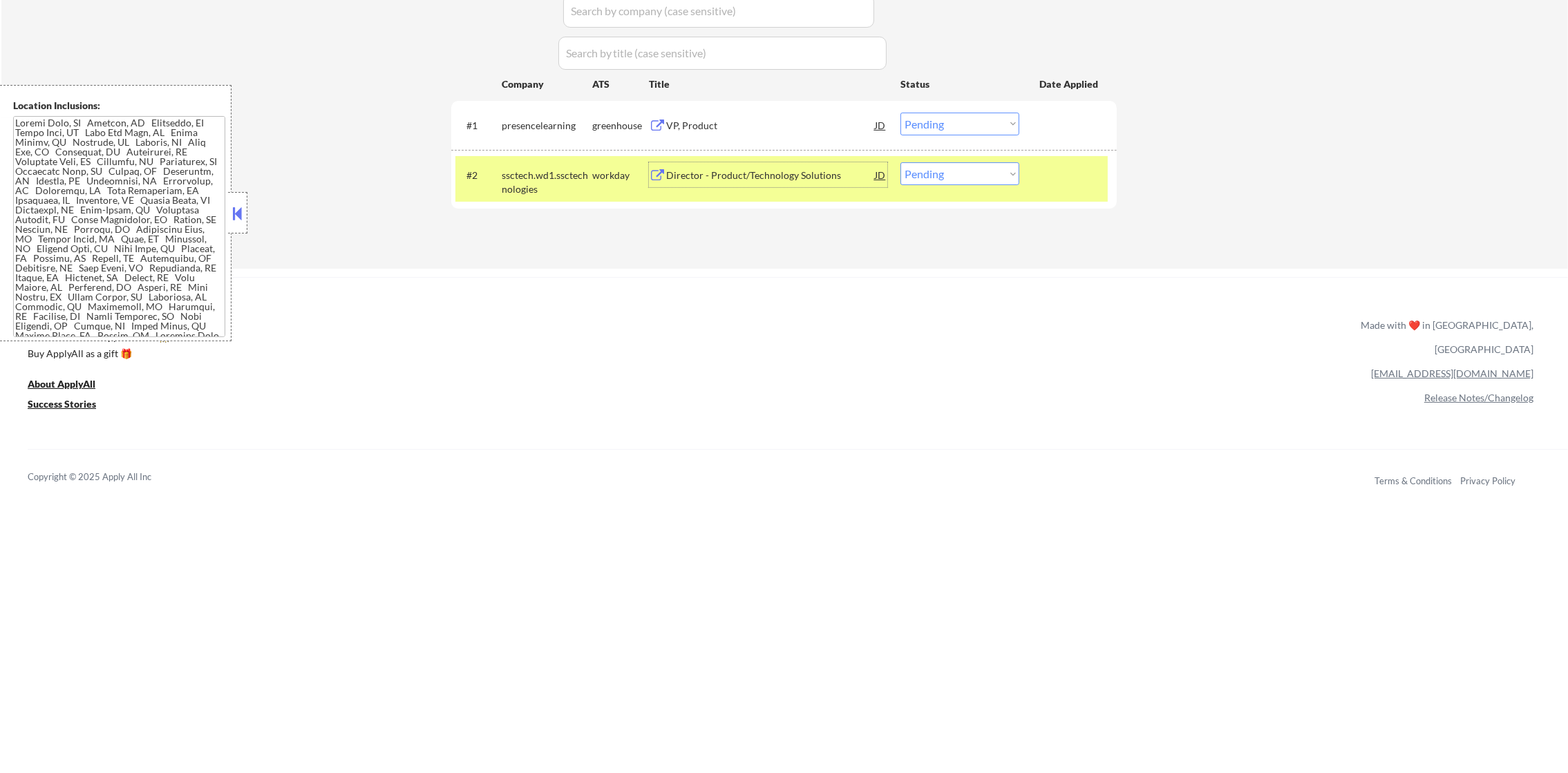
drag, startPoint x: 926, startPoint y: 167, endPoint x: 930, endPoint y: 185, distance: 18.4
click at [926, 169] on select "Choose an option... Pending Applied Excluded (Questions) Excluded (Expired) Exc…" at bounding box center [959, 174] width 118 height 23
select select ""excluded__salary_""
click at [900, 163] on select "Choose an option... Pending Applied Excluded (Questions) Excluded (Expired) Exc…" at bounding box center [959, 174] width 118 height 23
click at [503, 199] on div "#2 ssctech.wd1.ssctechnologies workday Director - Product/Technology Solutions …" at bounding box center [781, 179] width 652 height 46
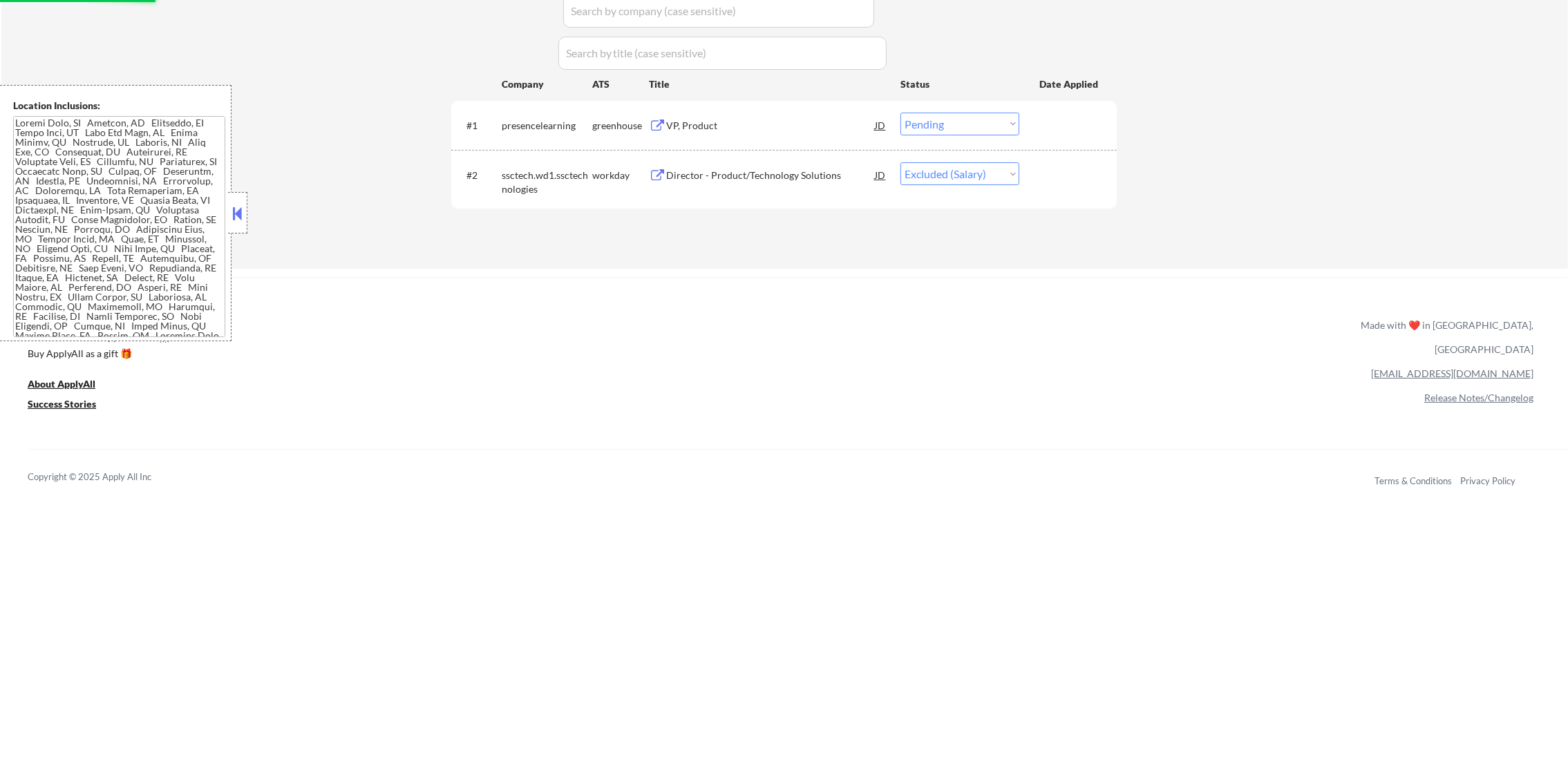
click at [764, 119] on div "VP, Product" at bounding box center [770, 125] width 208 height 14
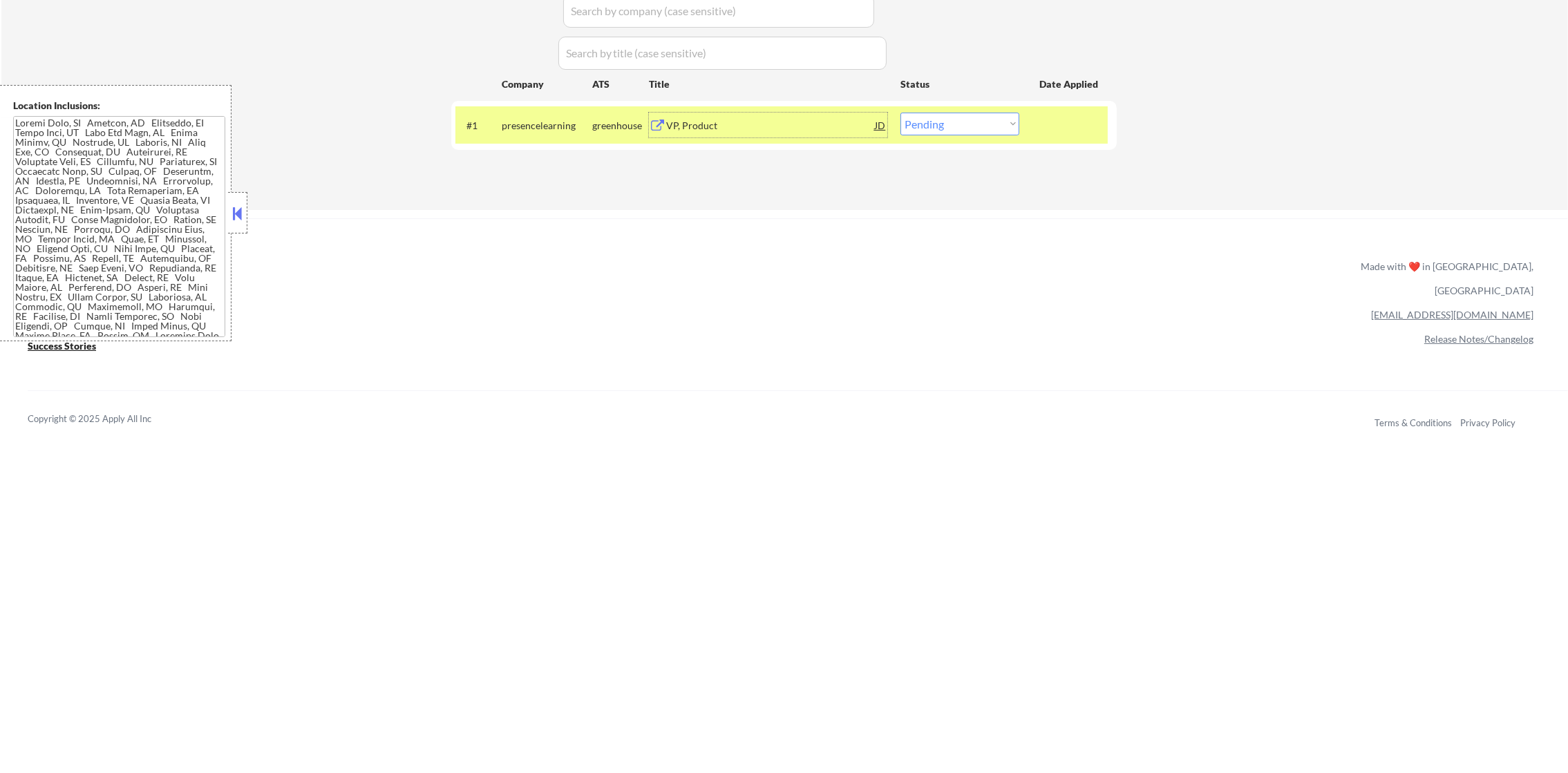
click at [950, 122] on select "Choose an option... Pending Applied Excluded (Questions) Excluded (Expired) Exc…" at bounding box center [959, 124] width 118 height 23
select select ""applied""
click at [900, 113] on select "Choose an option... Pending Applied Excluded (Questions) Excluded (Expired) Exc…" at bounding box center [959, 124] width 118 height 23
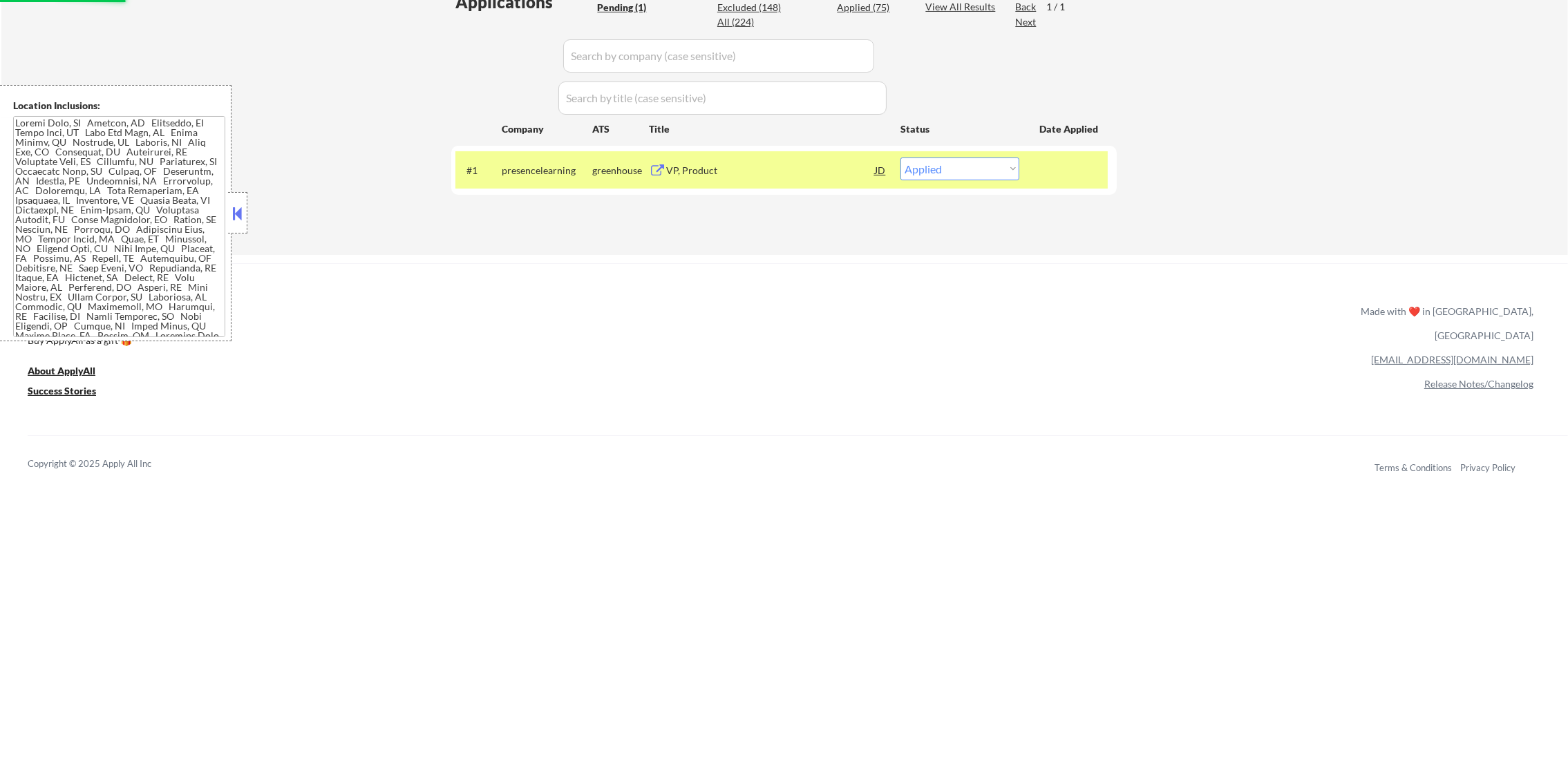
scroll to position [275, 0]
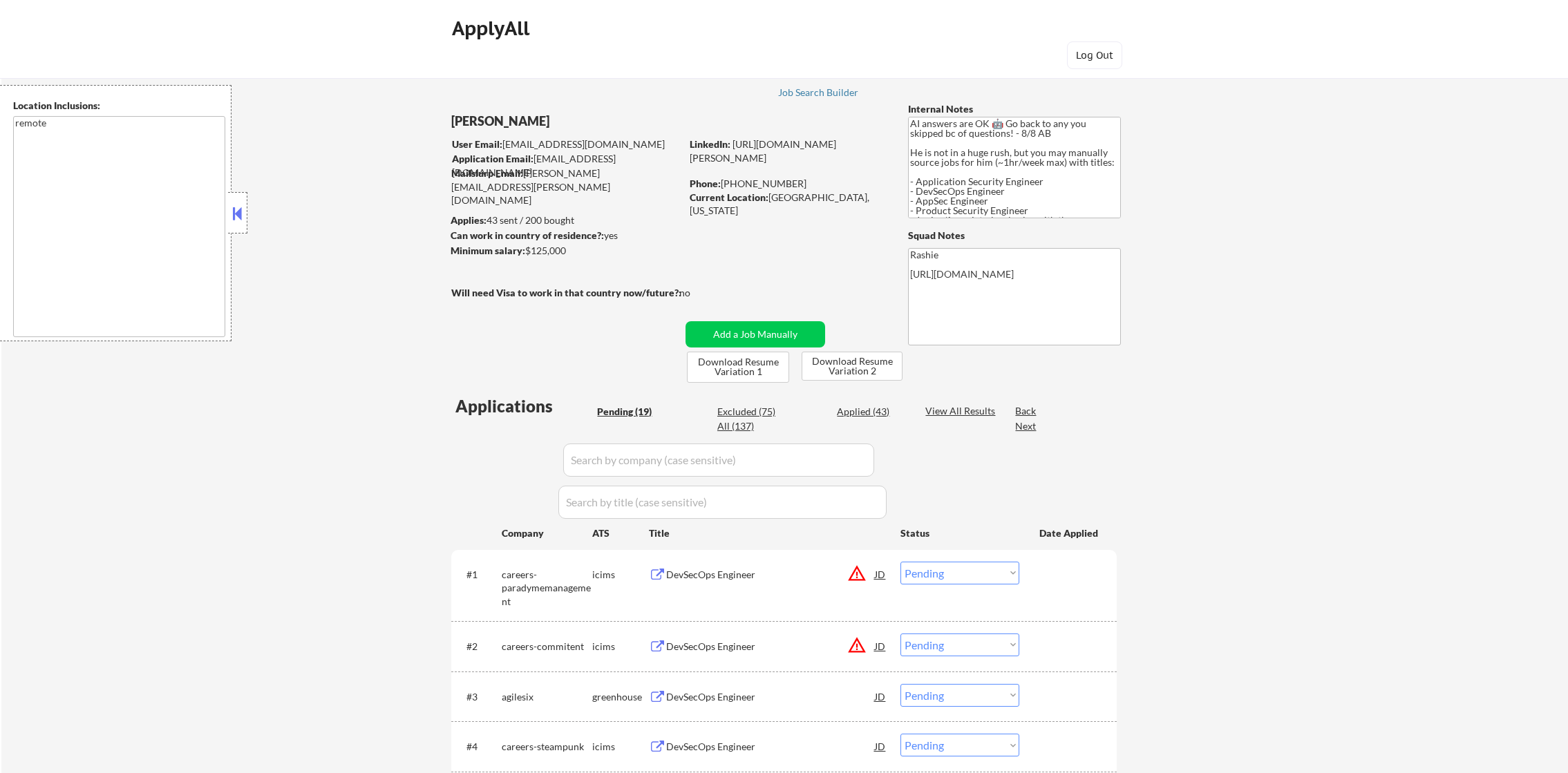
select select ""pending""
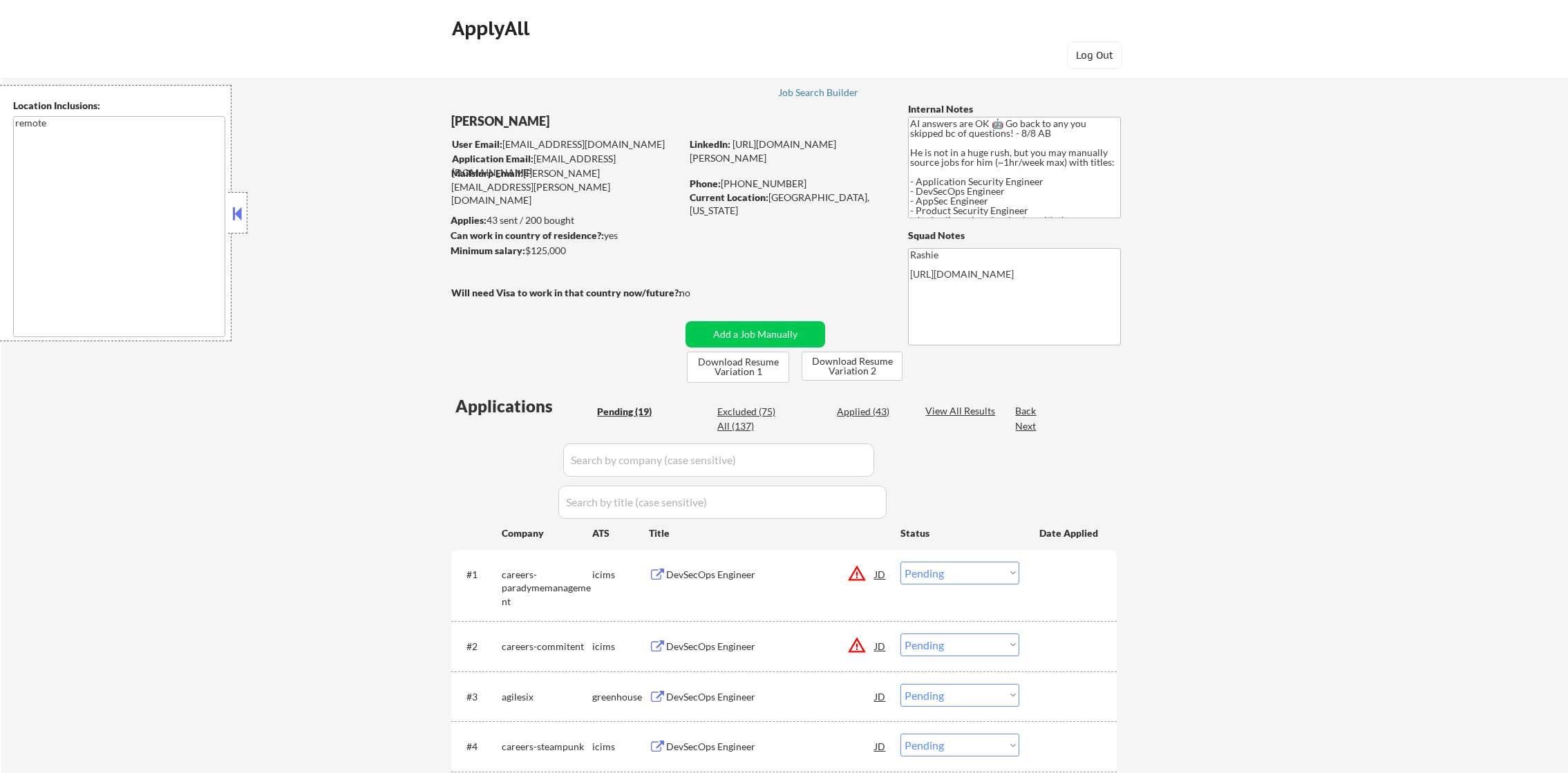
select select ""pending""
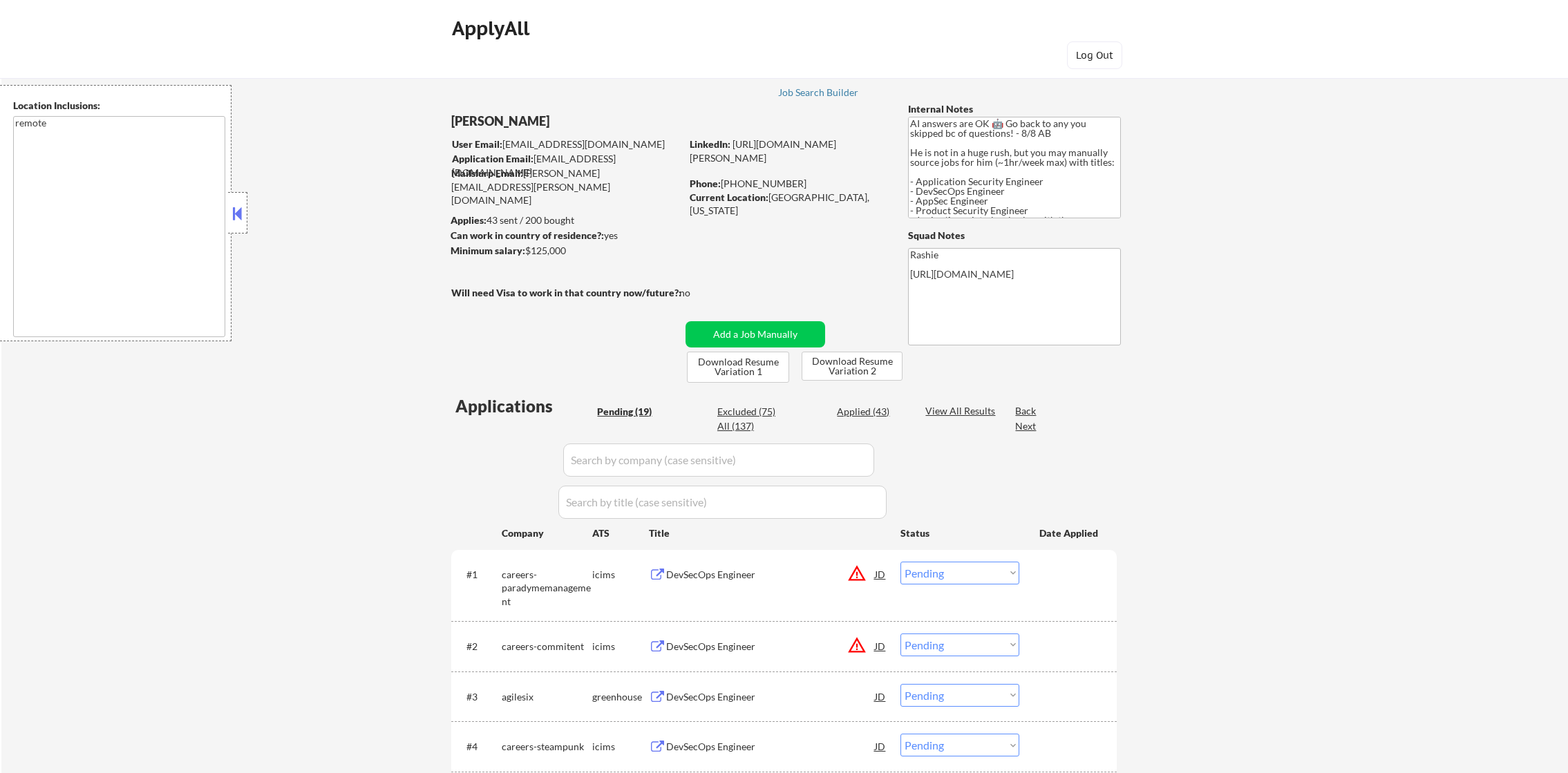
select select ""pending""
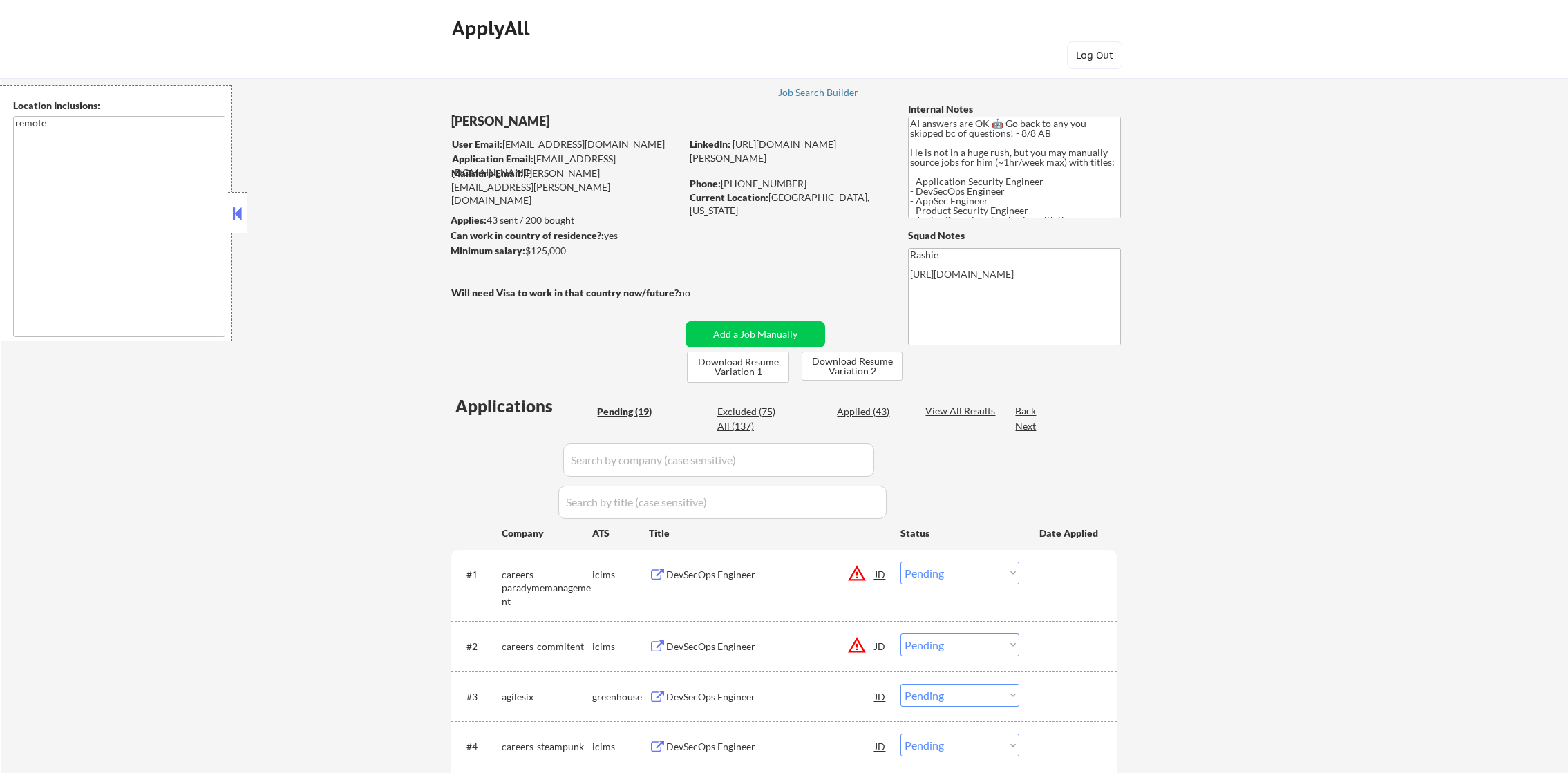
select select ""pending""
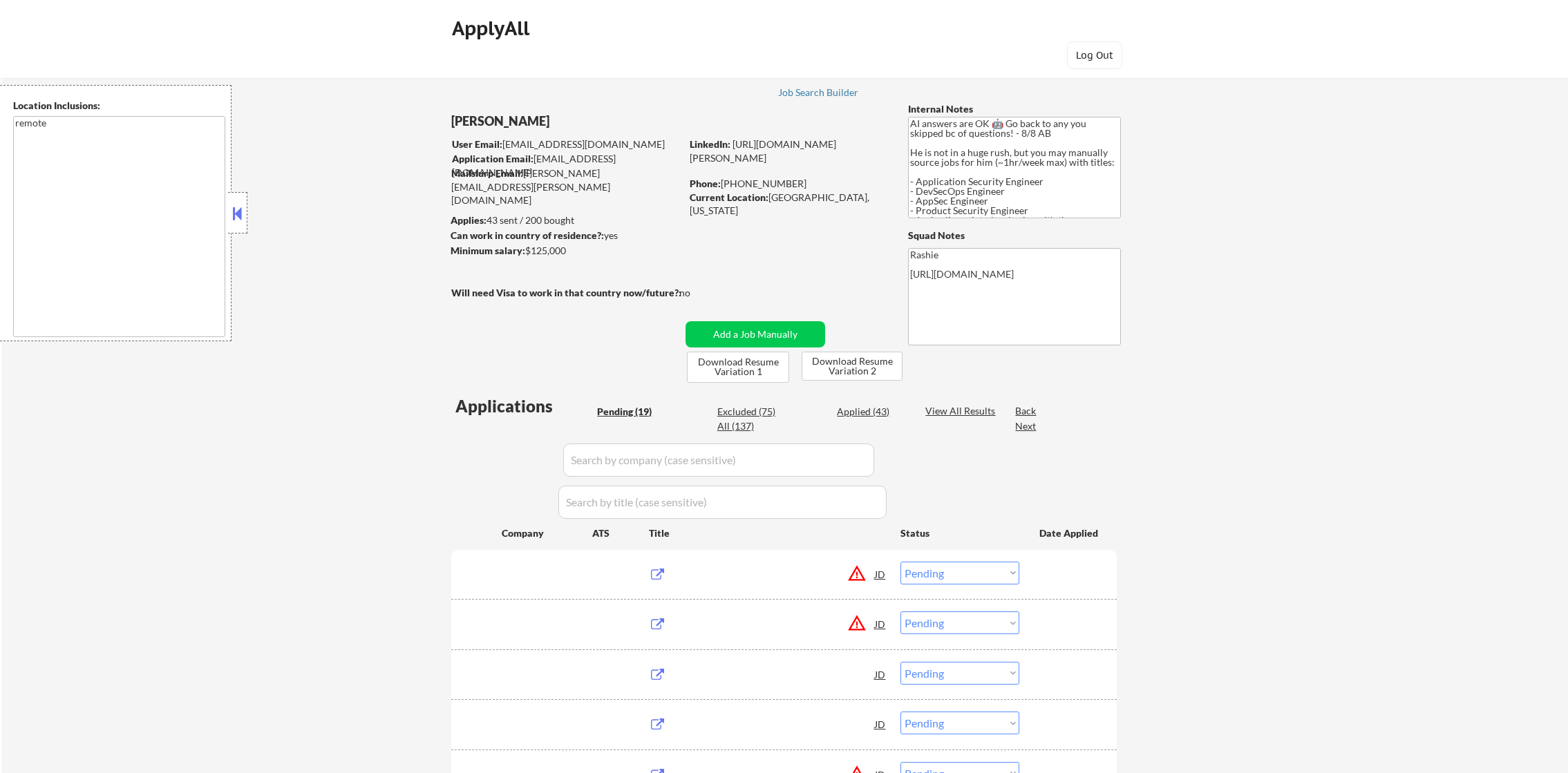
select select ""pending""
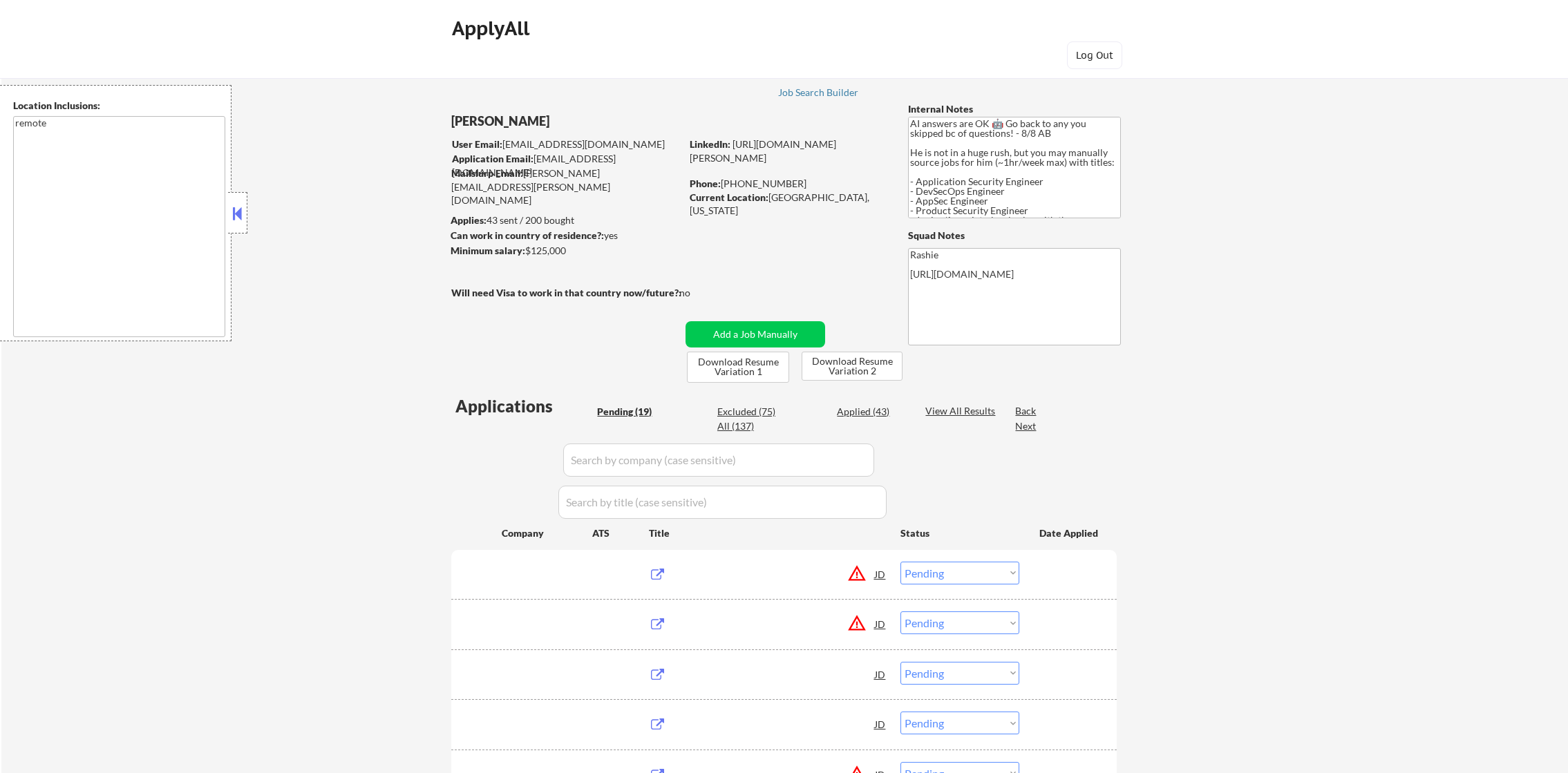
select select ""pending""
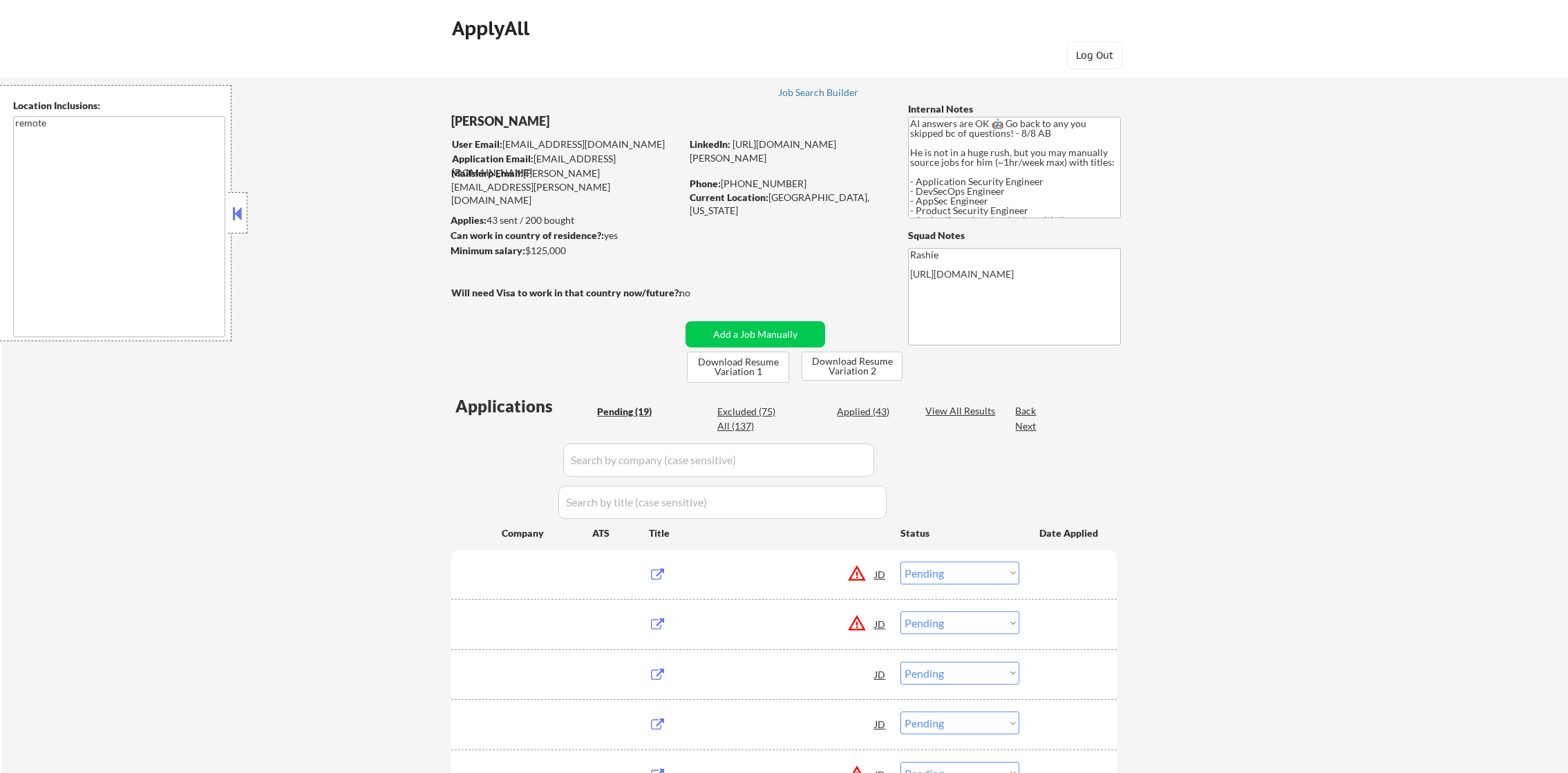
select select ""pending""
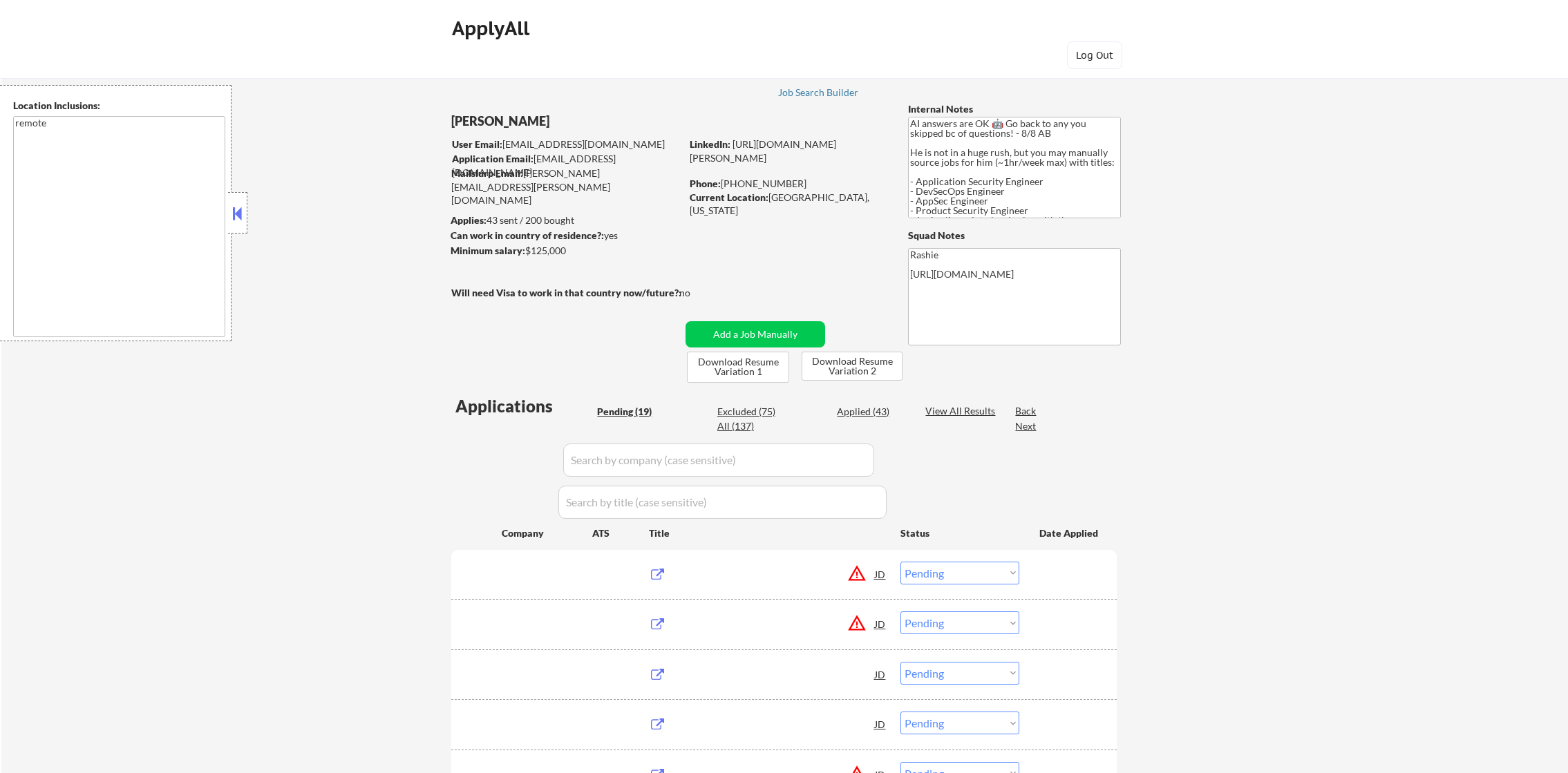
select select ""pending""
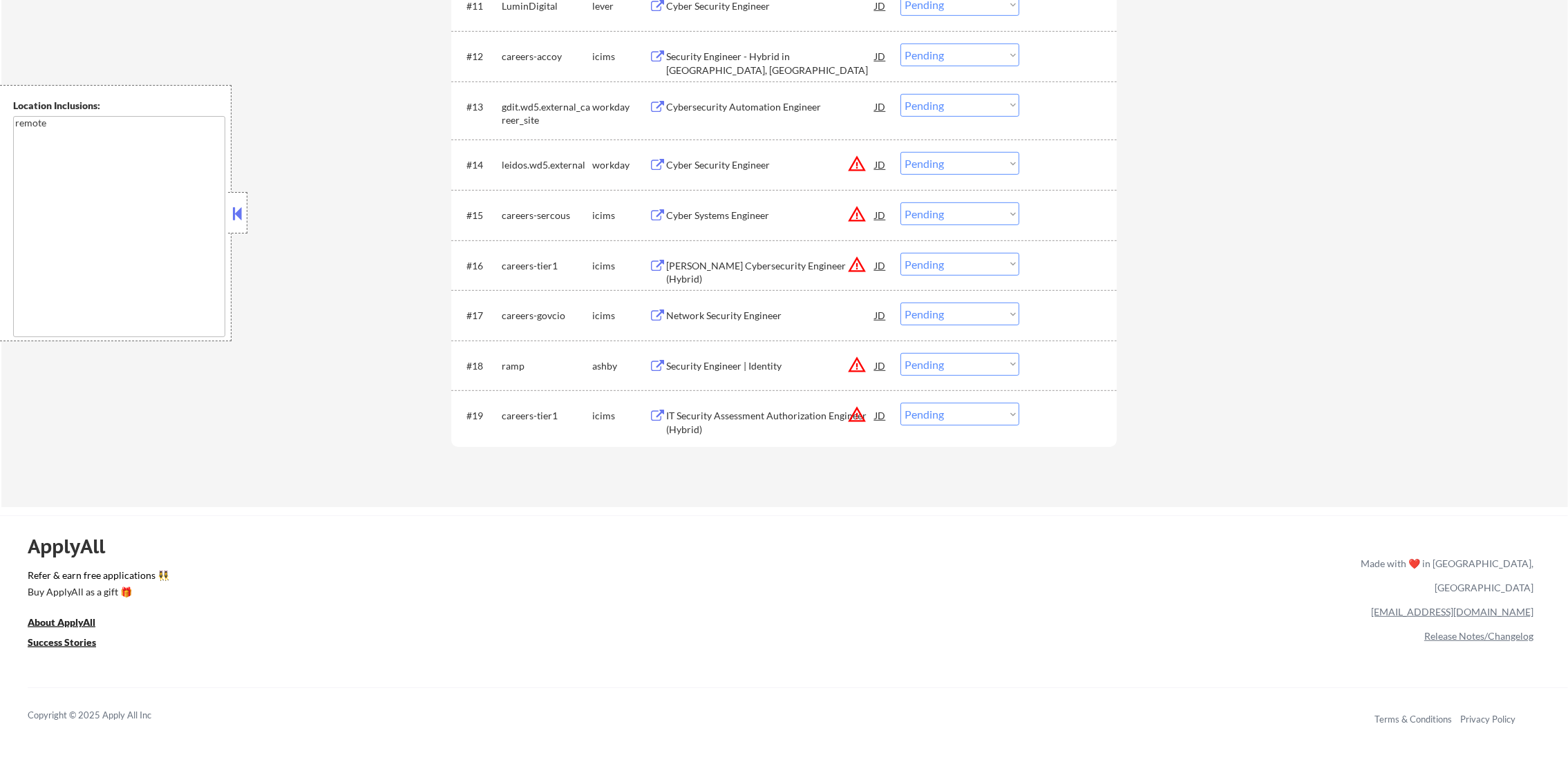
scroll to position [1278, 0]
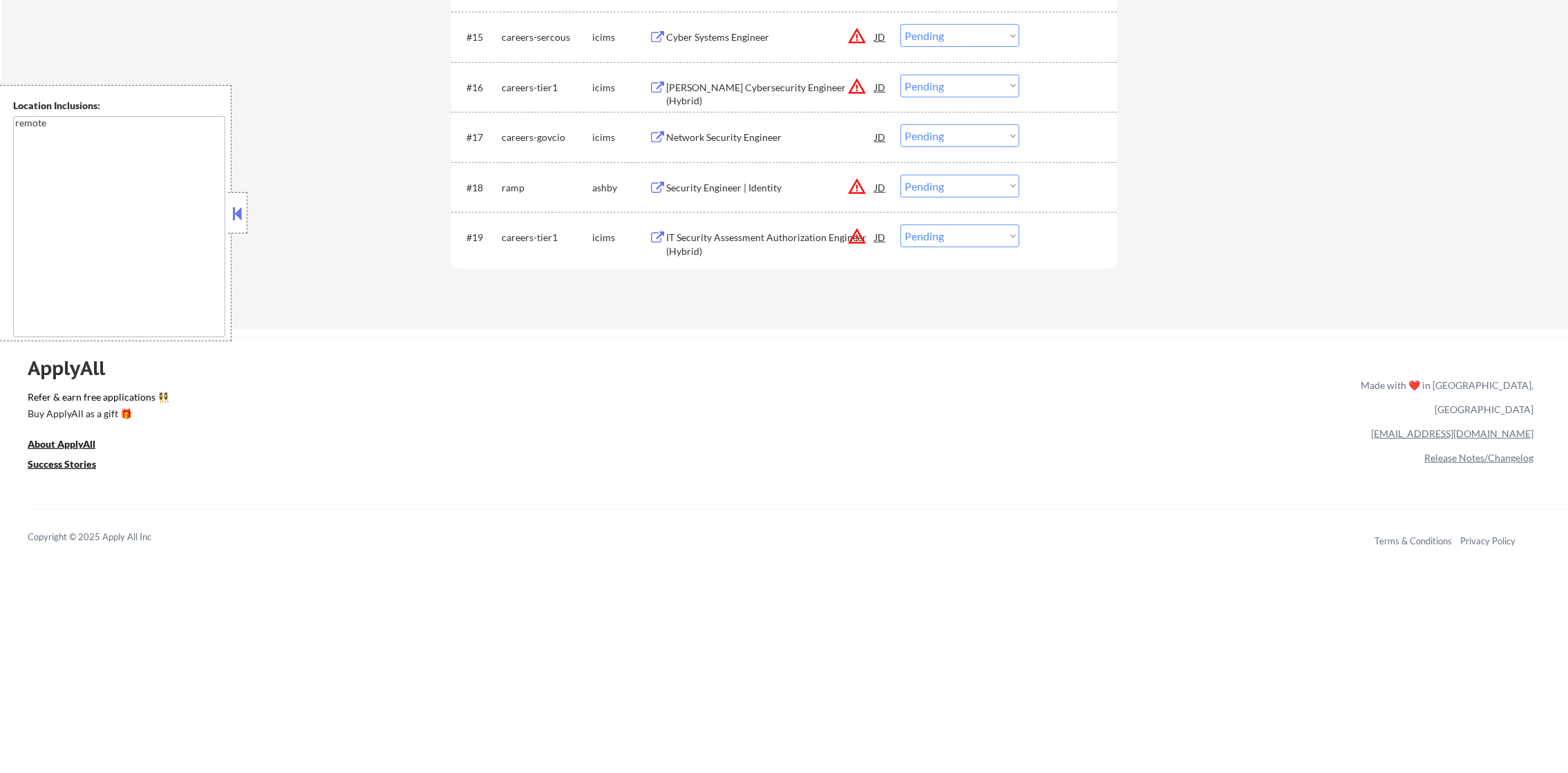
click at [865, 234] on button "warning_amber" at bounding box center [857, 236] width 20 height 20
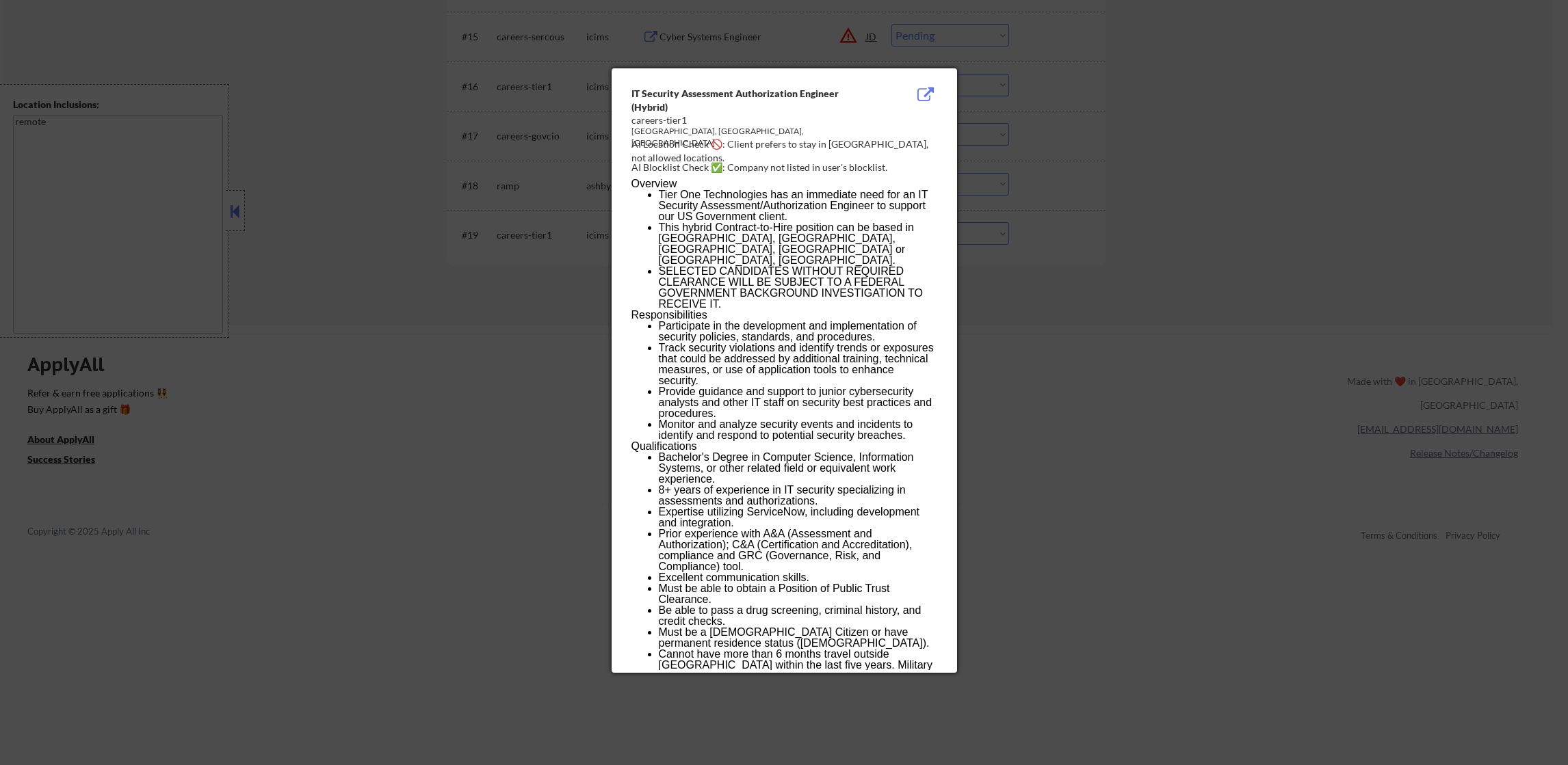
click at [1011, 219] on div at bounding box center [784, 382] width 1568 height 765
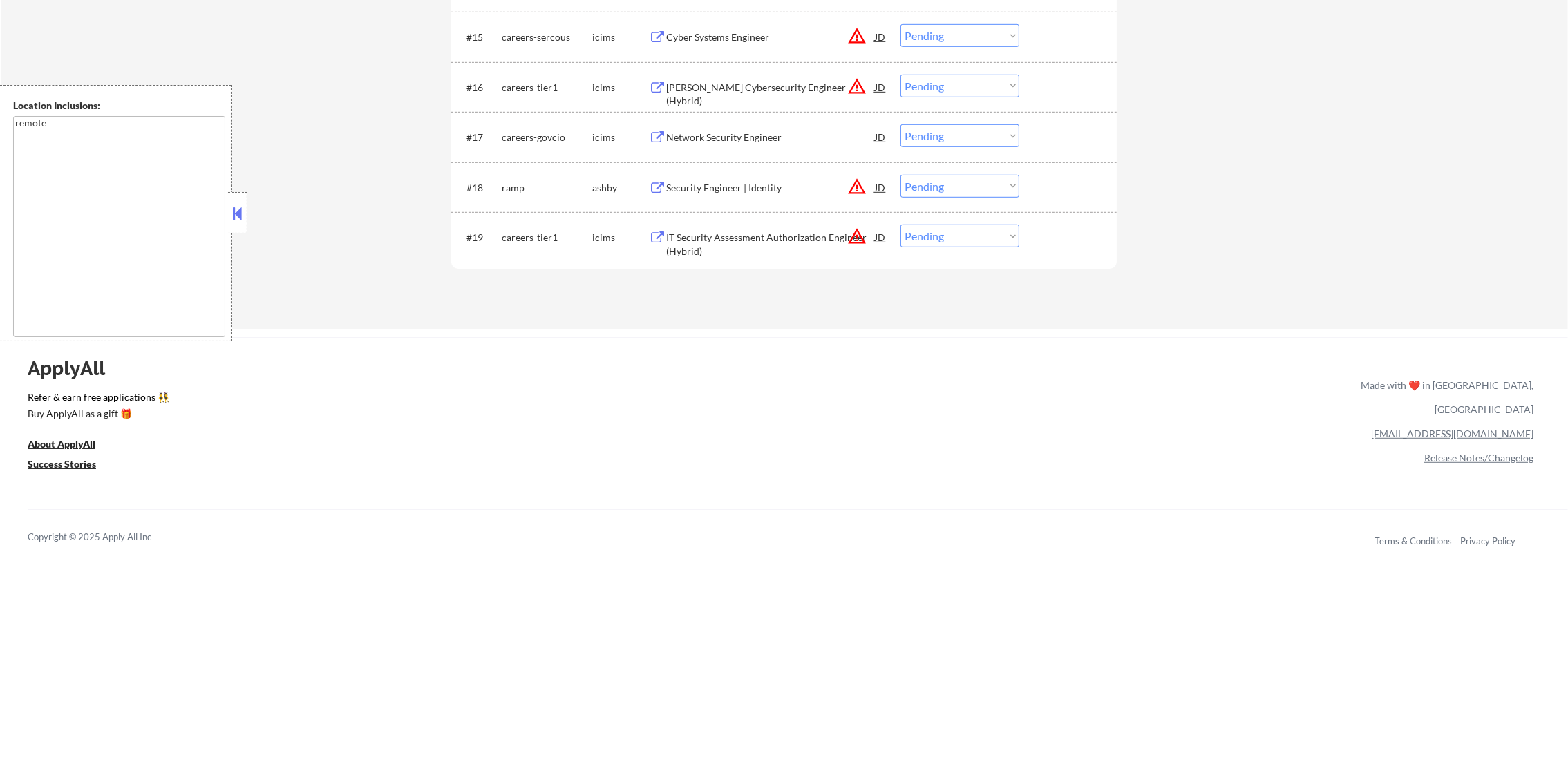
drag, startPoint x: 937, startPoint y: 238, endPoint x: 936, endPoint y: 248, distance: 10.0
click at [937, 238] on select "Choose an option... Pending Applied Excluded (Questions) Excluded (Expired) Exc…" at bounding box center [959, 236] width 118 height 23
select select ""excluded__location_""
click at [900, 225] on select "Choose an option... Pending Applied Excluded (Questions) Excluded (Expired) Exc…" at bounding box center [959, 236] width 118 height 23
drag, startPoint x: 964, startPoint y: 181, endPoint x: 967, endPoint y: 195, distance: 14.3
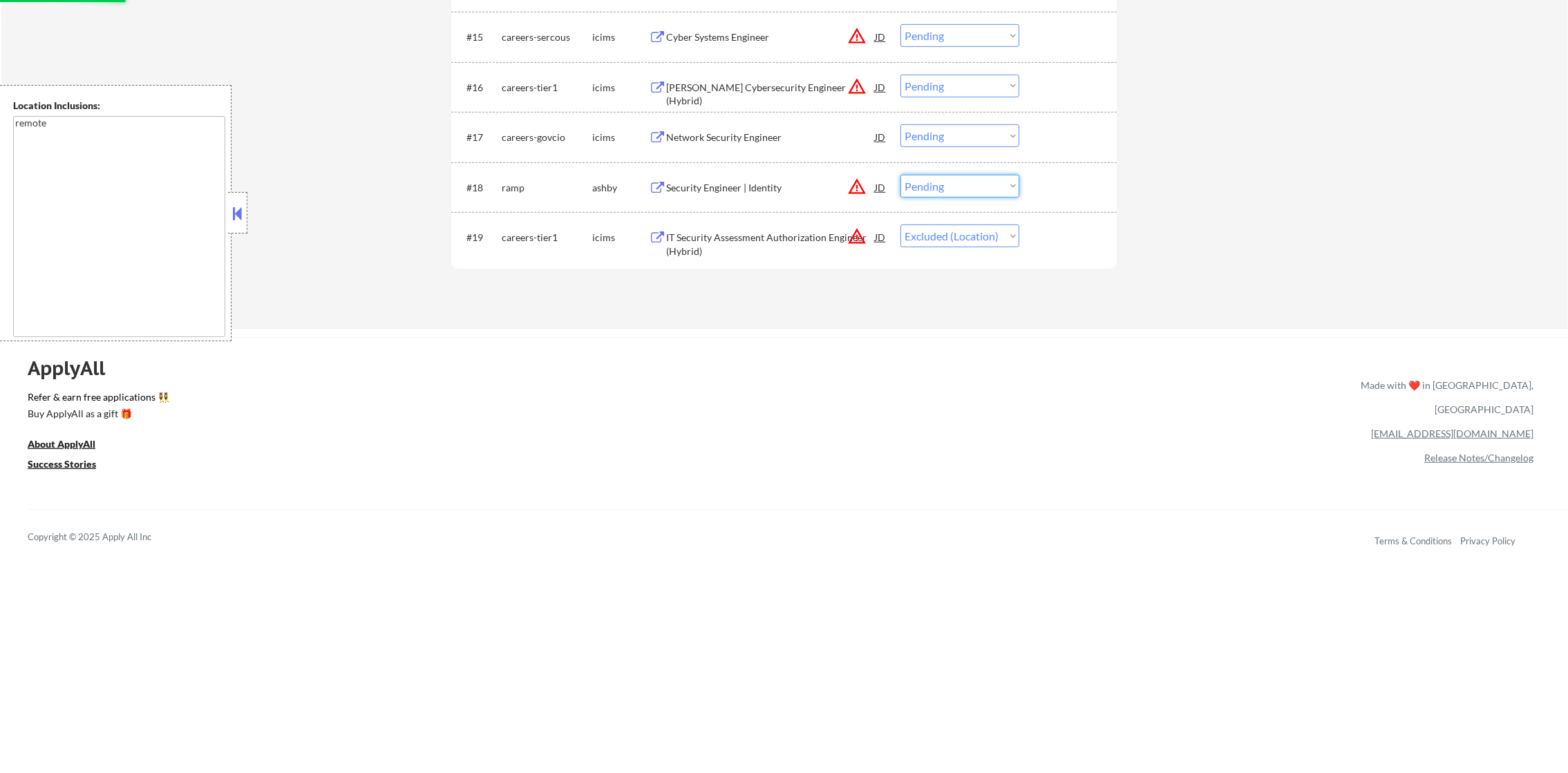
click at [964, 181] on select "Choose an option... Pending Applied Excluded (Questions) Excluded (Expired) Exc…" at bounding box center [959, 186] width 118 height 23
select select ""excluded__location_""
click at [900, 175] on select "Choose an option... Pending Applied Excluded (Questions) Excluded (Expired) Exc…" at bounding box center [959, 186] width 118 height 23
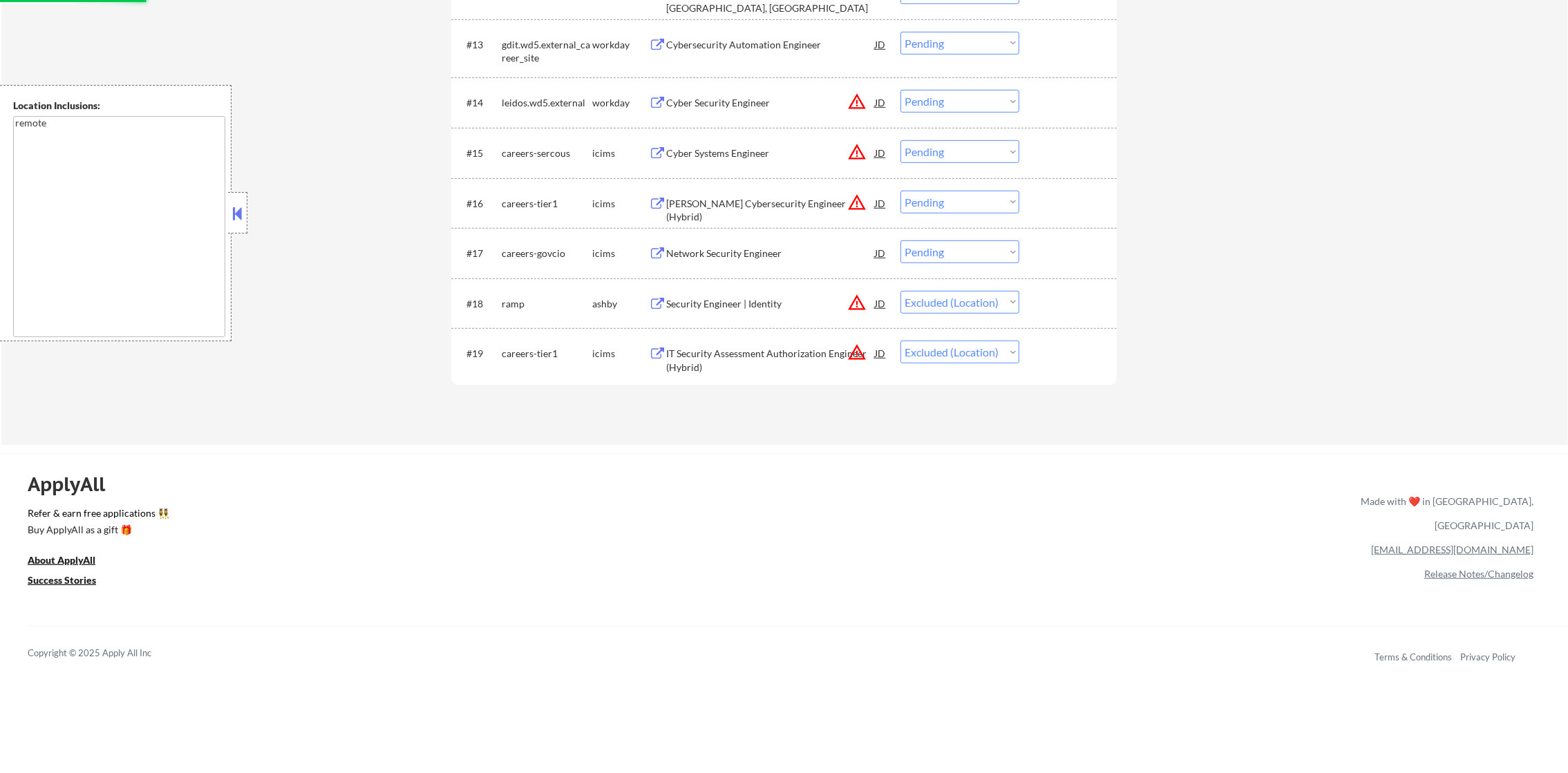
scroll to position [1139, 0]
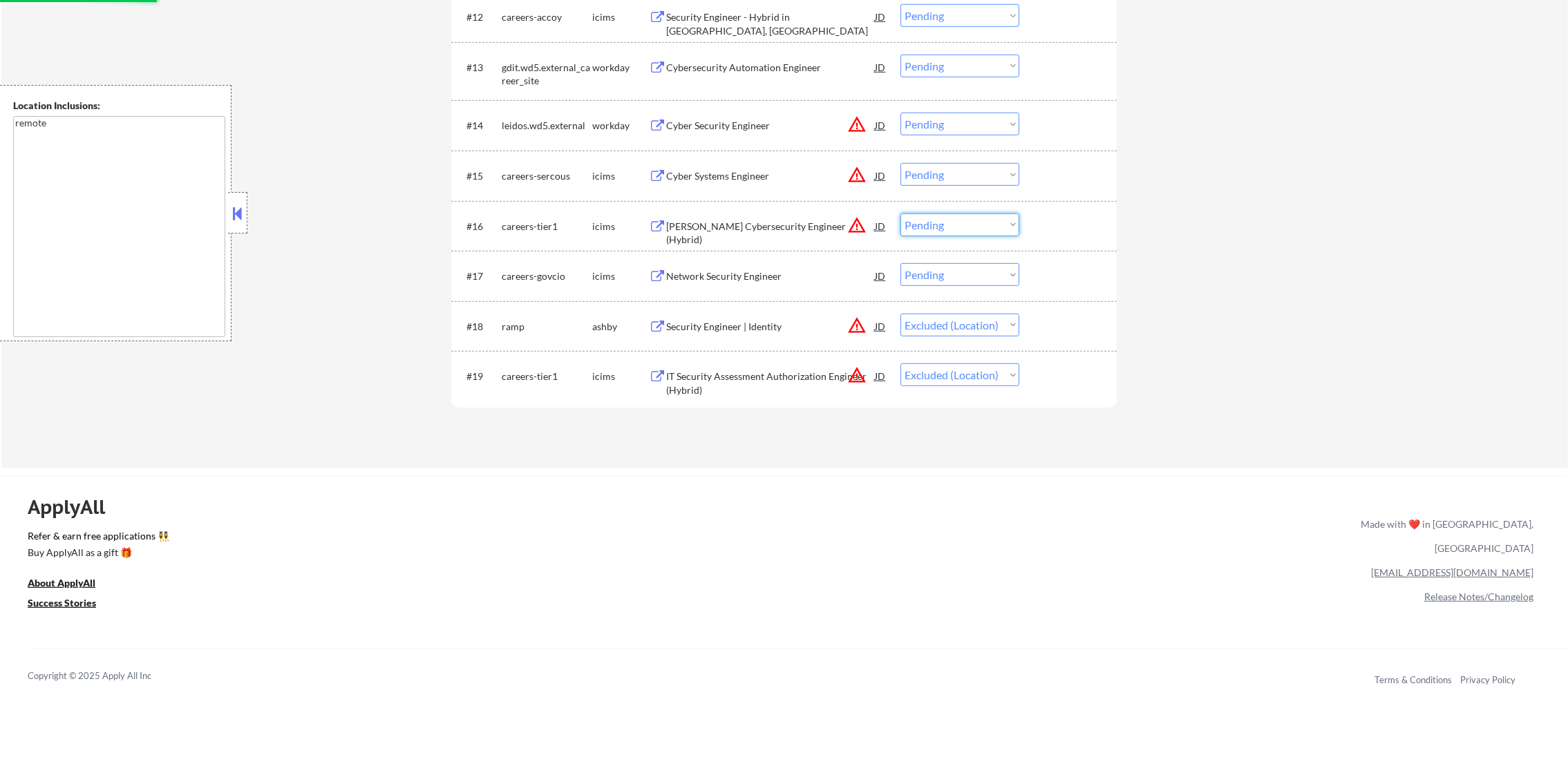
click at [933, 217] on select "Choose an option... Pending Applied Excluded (Questions) Excluded (Expired) Exc…" at bounding box center [959, 225] width 118 height 23
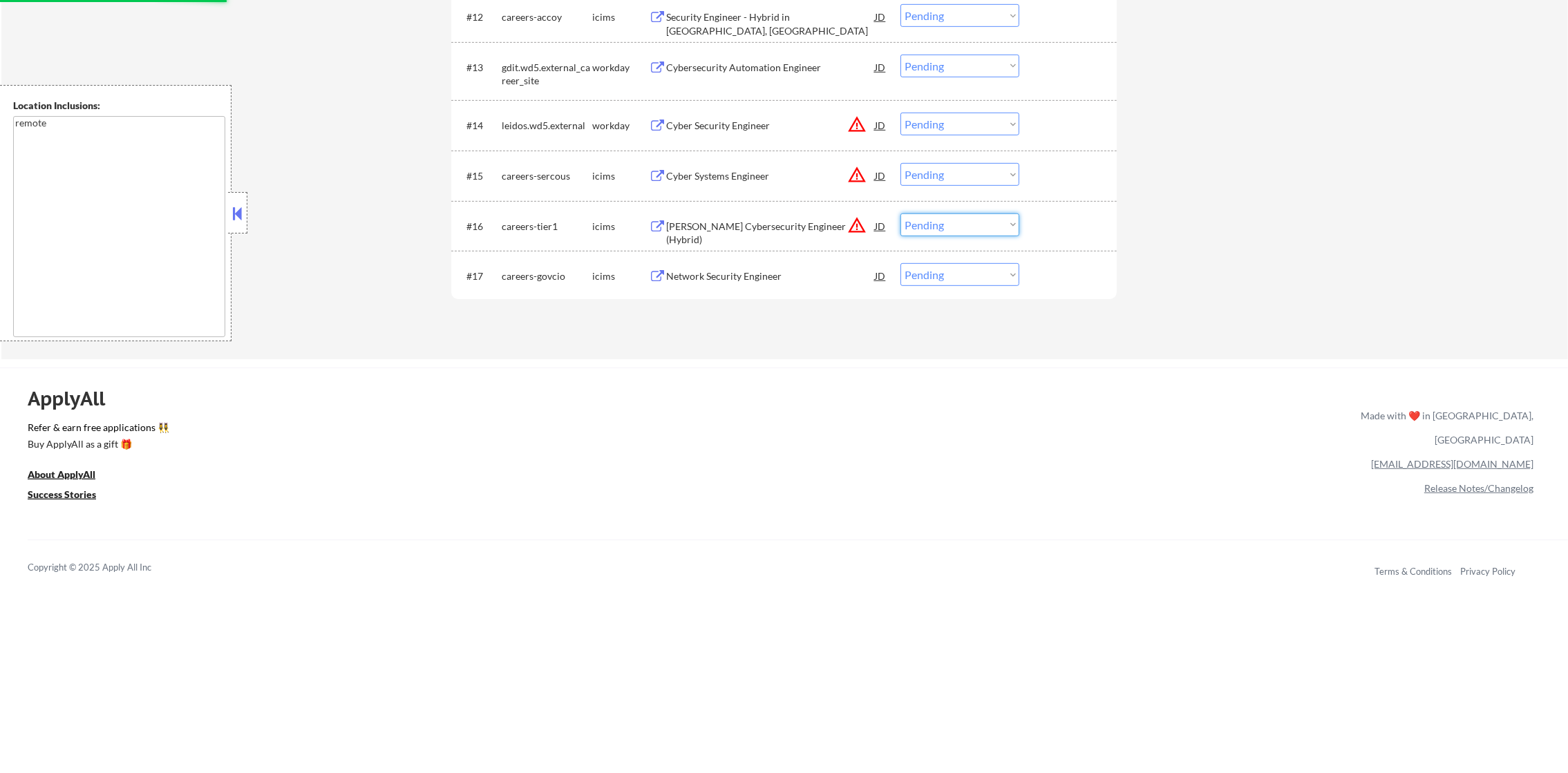
click at [852, 223] on button "warning_amber" at bounding box center [857, 226] width 20 height 20
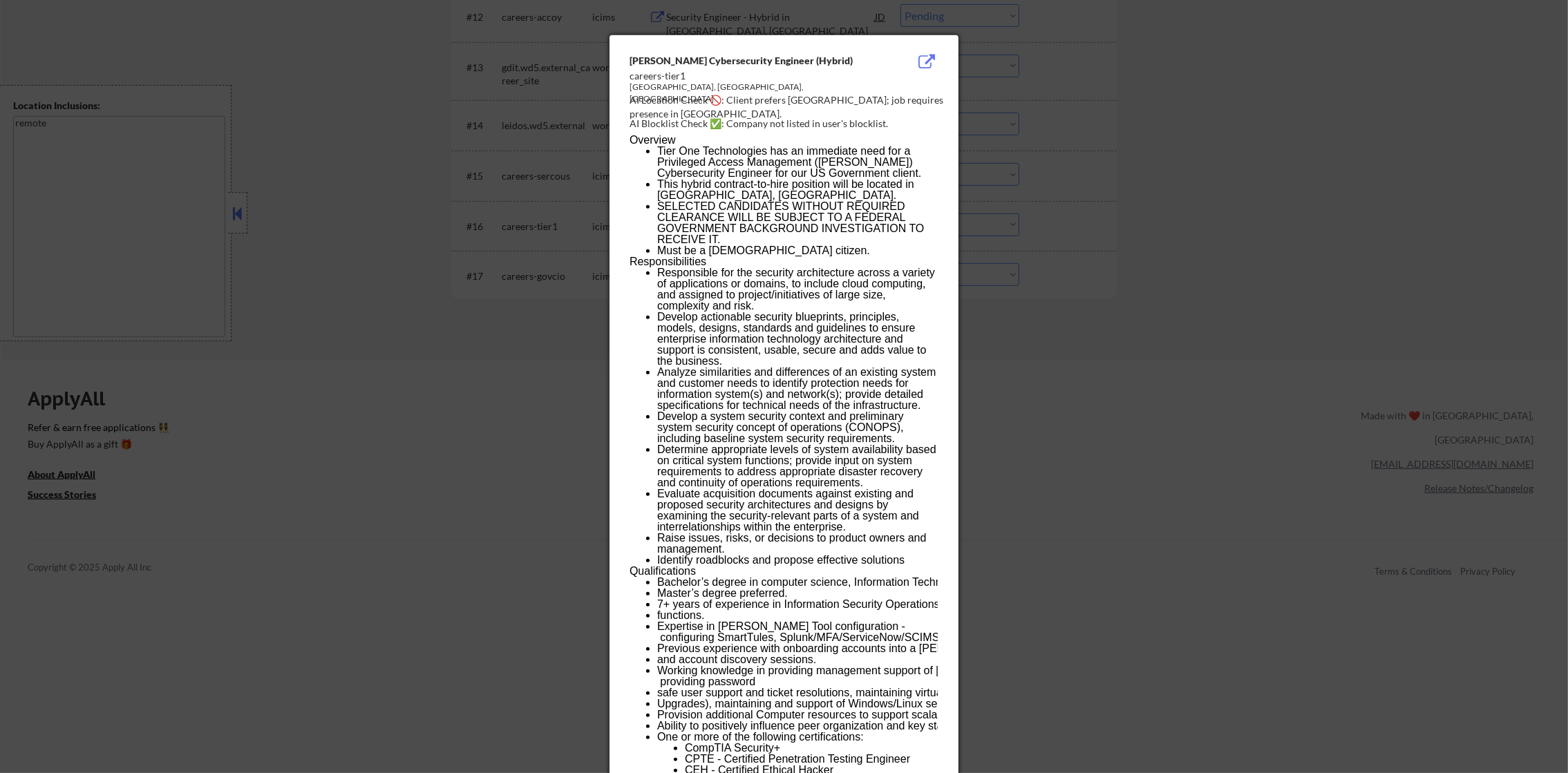
click at [1212, 221] on div at bounding box center [784, 386] width 1568 height 773
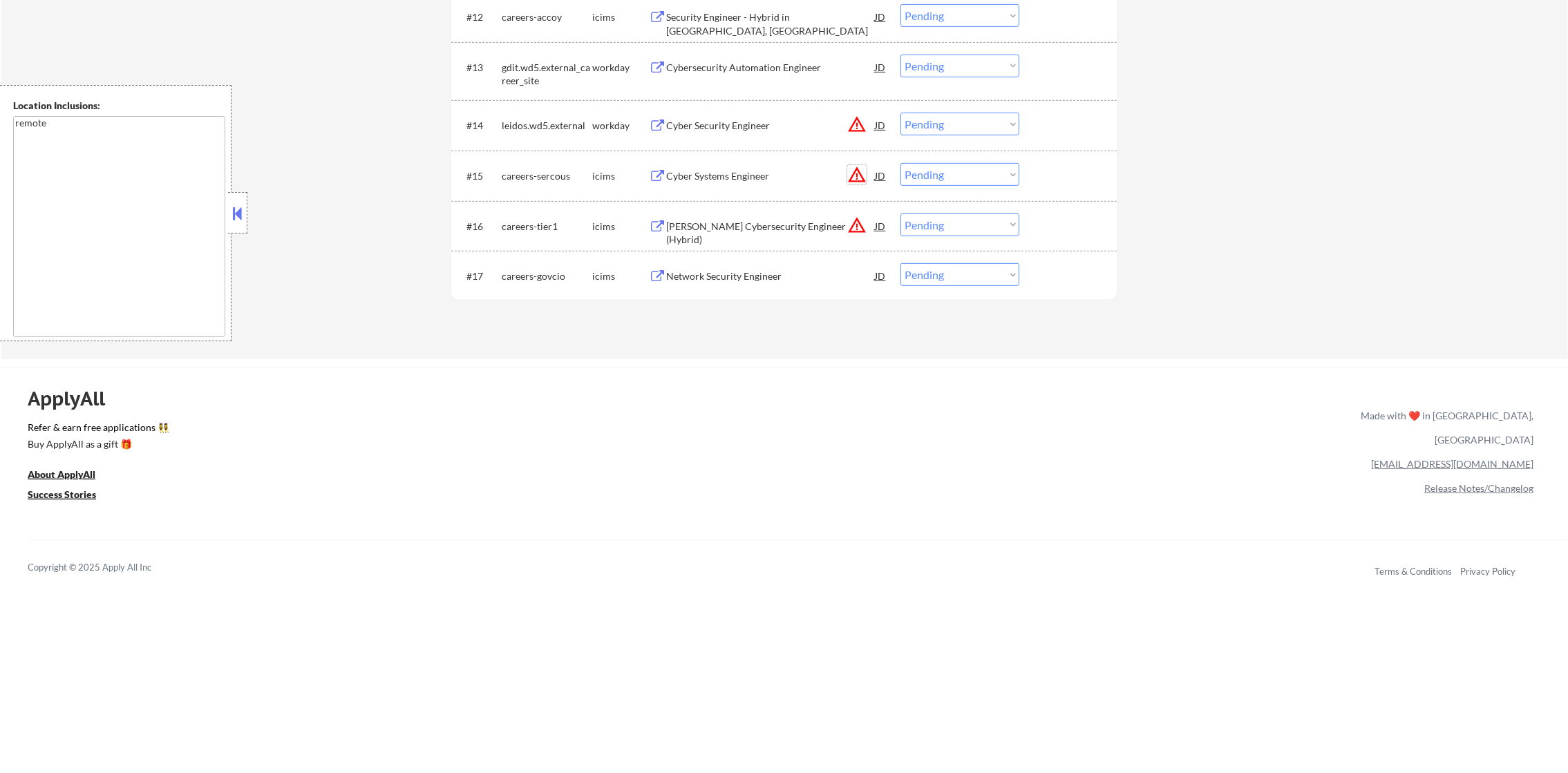
click at [857, 168] on button "warning_amber" at bounding box center [857, 175] width 20 height 20
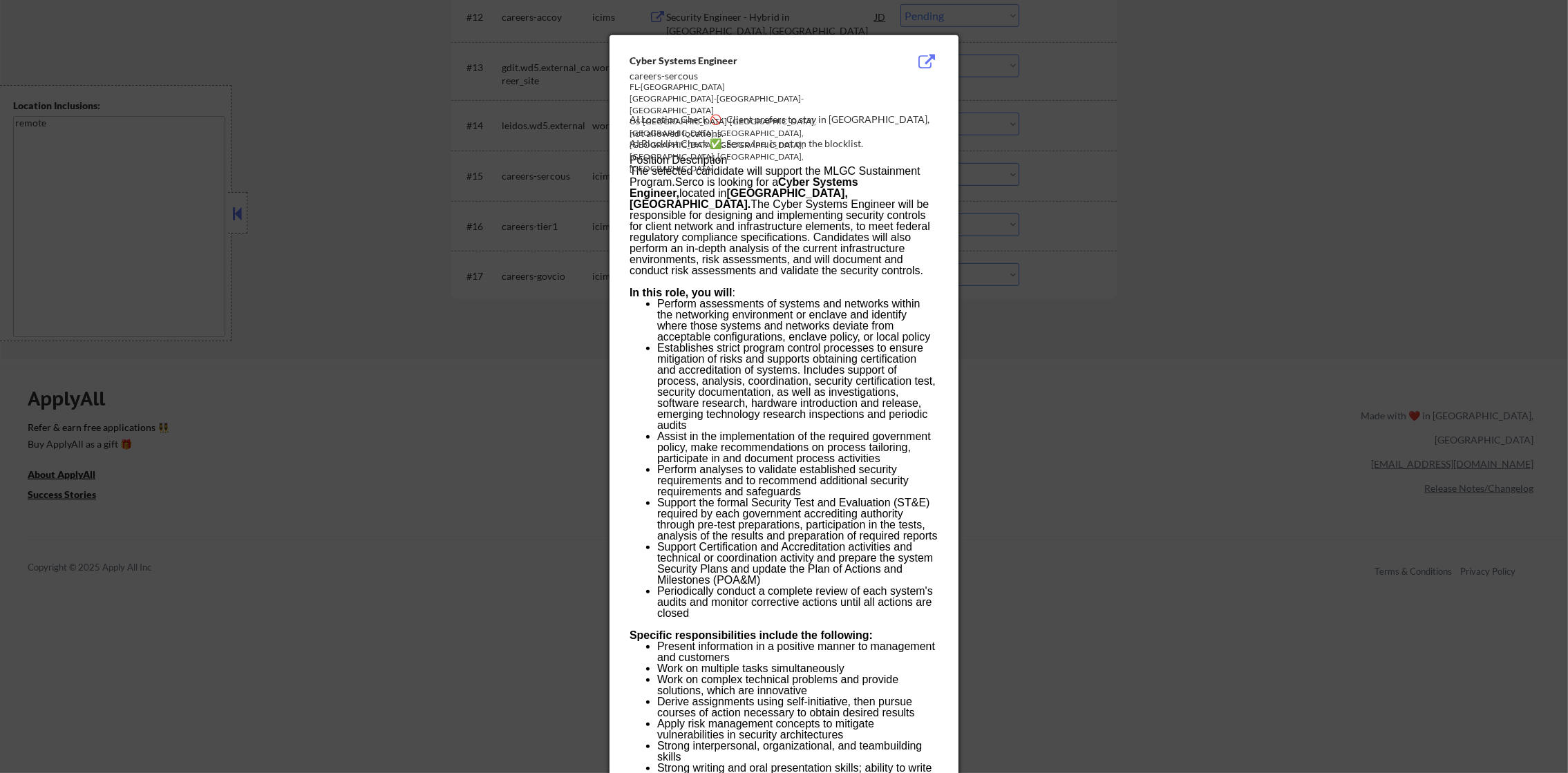
click at [1059, 166] on div at bounding box center [784, 386] width 1568 height 773
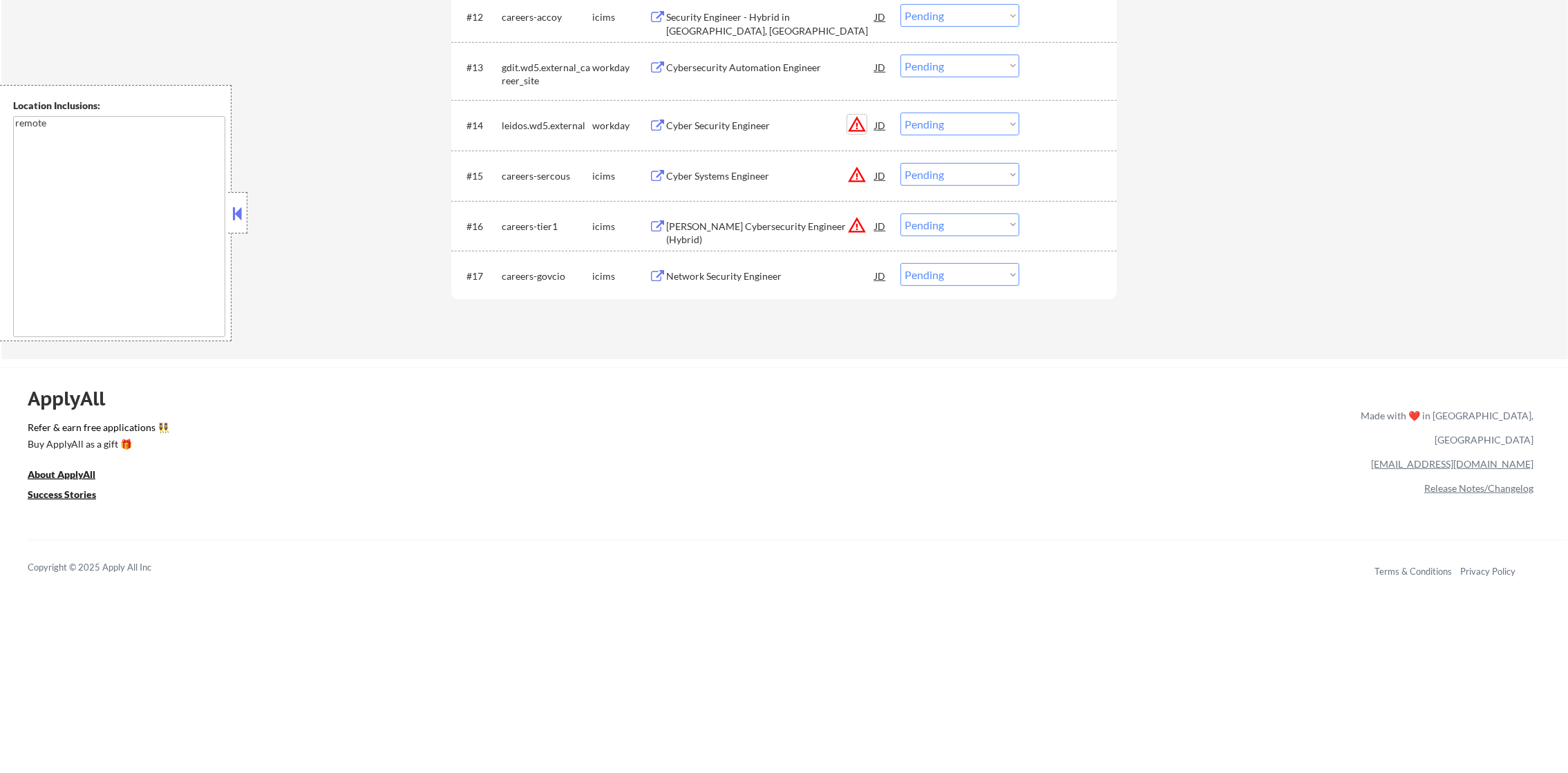
click at [857, 115] on button "warning_amber" at bounding box center [857, 124] width 20 height 20
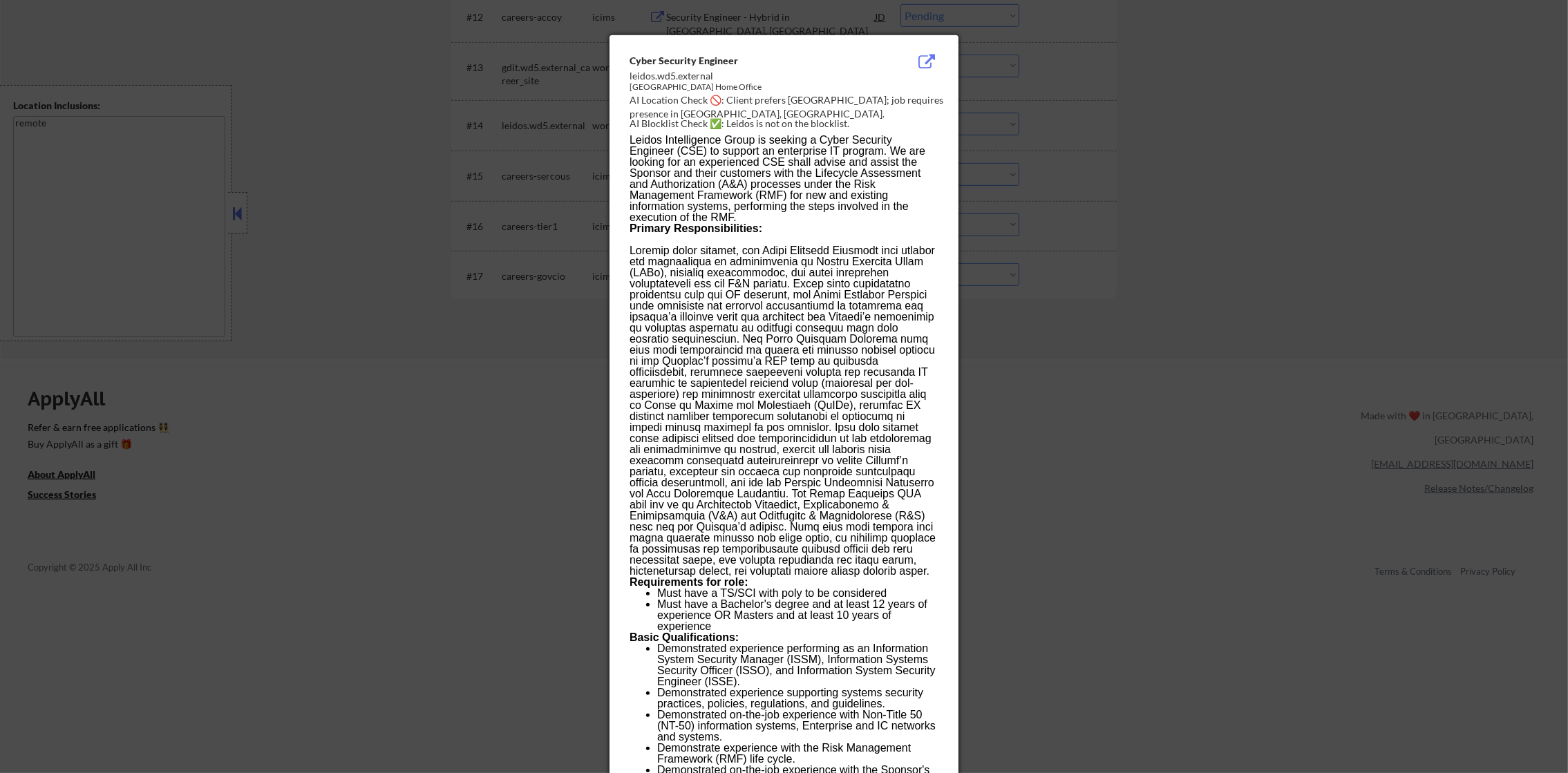
click at [1089, 318] on div at bounding box center [784, 386] width 1568 height 773
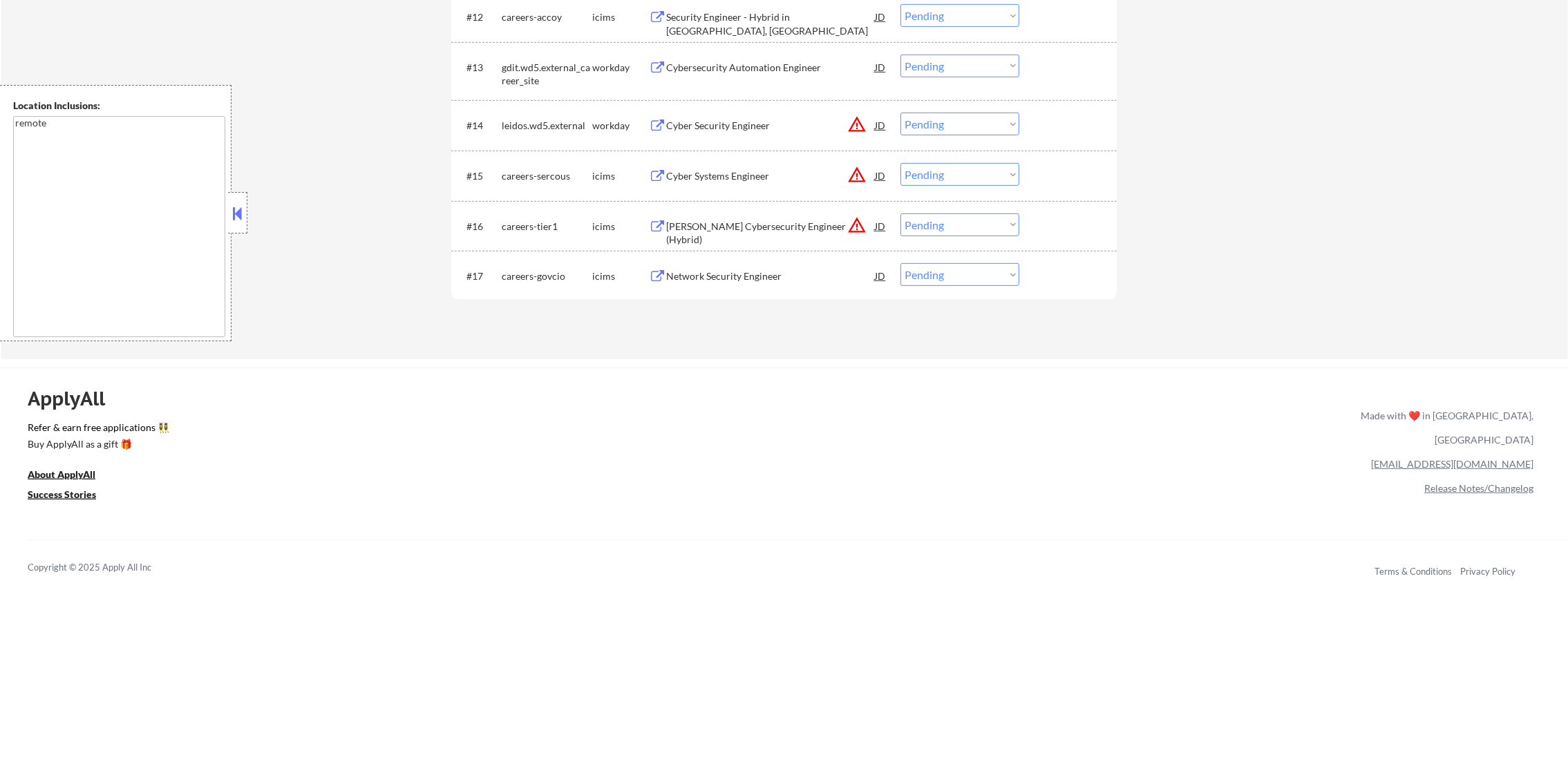
click at [934, 227] on select "Choose an option... Pending Applied Excluded (Questions) Excluded (Expired) Exc…" at bounding box center [959, 225] width 118 height 23
select select ""excluded__location_""
click at [900, 213] on select "Choose an option... Pending Applied Excluded (Questions) Excluded (Expired) Exc…" at bounding box center [959, 225] width 118 height 23
drag, startPoint x: 937, startPoint y: 174, endPoint x: 938, endPoint y: 186, distance: 12.0
click at [937, 174] on select "Choose an option... Pending Applied Excluded (Questions) Excluded (Expired) Exc…" at bounding box center [959, 175] width 118 height 23
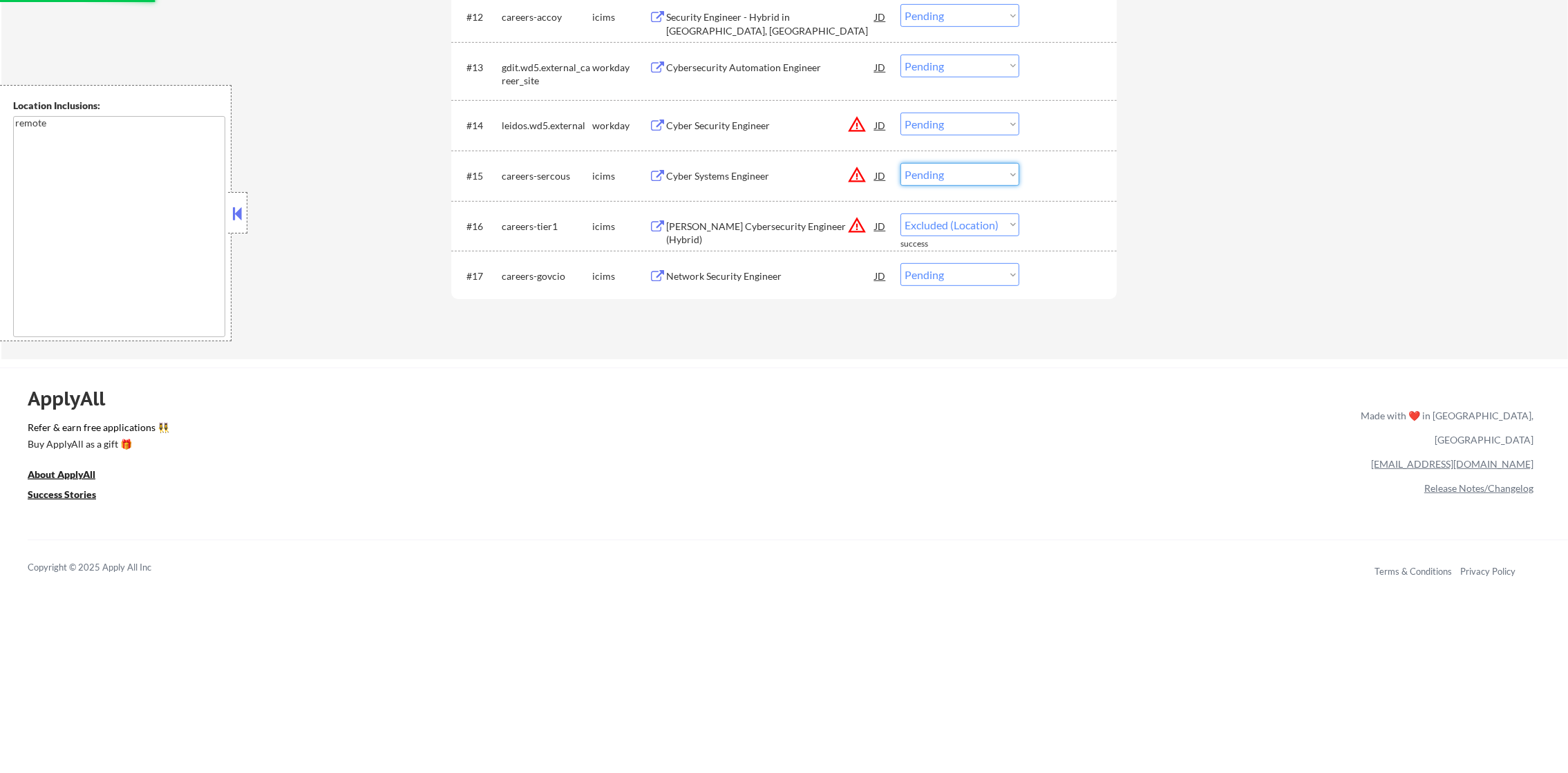
select select ""excluded__location_""
click at [900, 163] on select "Choose an option... Pending Applied Excluded (Questions) Excluded (Expired) Exc…" at bounding box center [959, 175] width 118 height 23
click at [944, 124] on select "Choose an option... Pending Applied Excluded (Questions) Excluded (Expired) Exc…" at bounding box center [959, 124] width 118 height 23
select select ""excluded__location_""
click at [900, 113] on select "Choose an option... Pending Applied Excluded (Questions) Excluded (Expired) Exc…" at bounding box center [959, 124] width 118 height 23
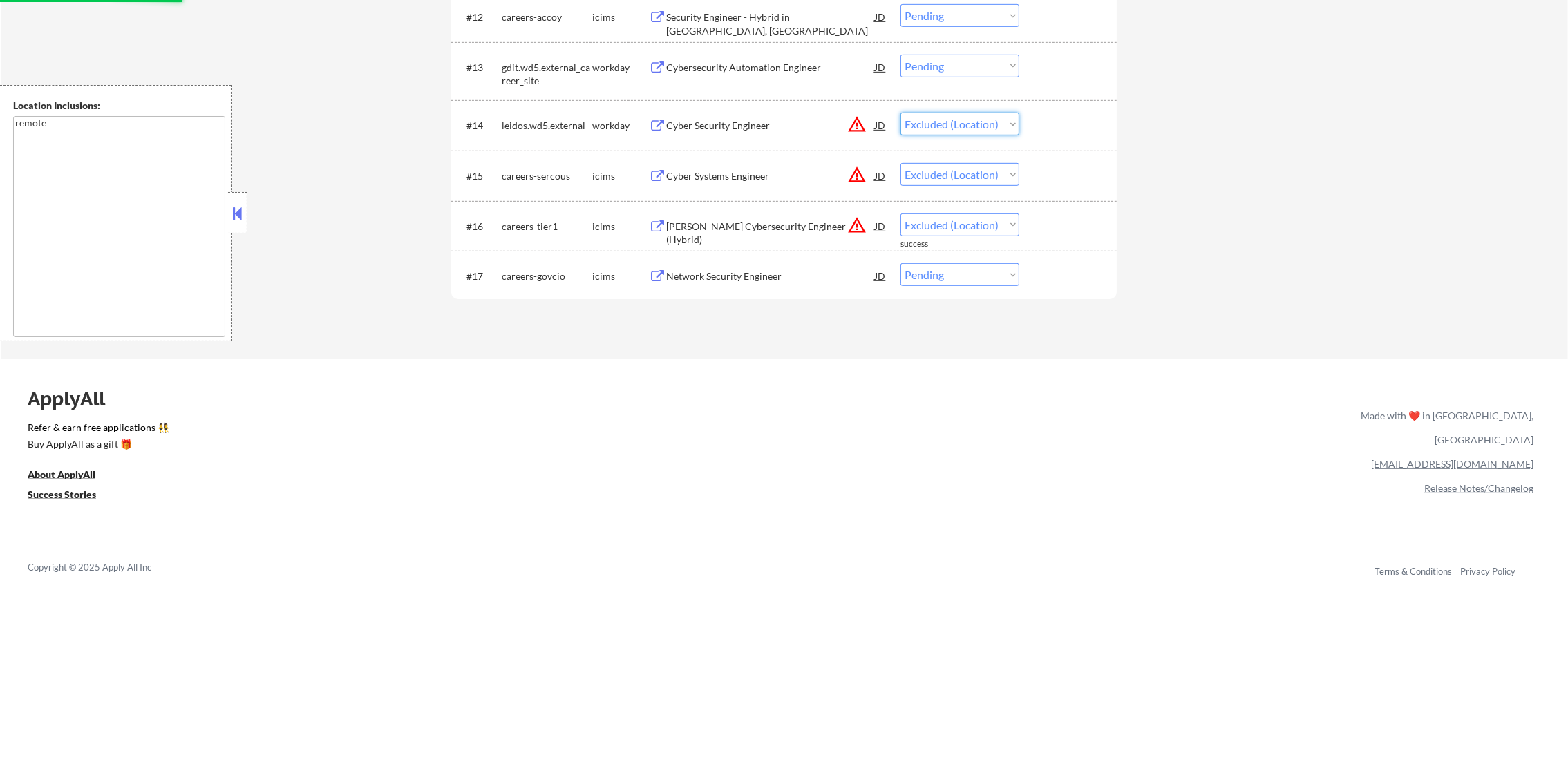
select select ""pending""
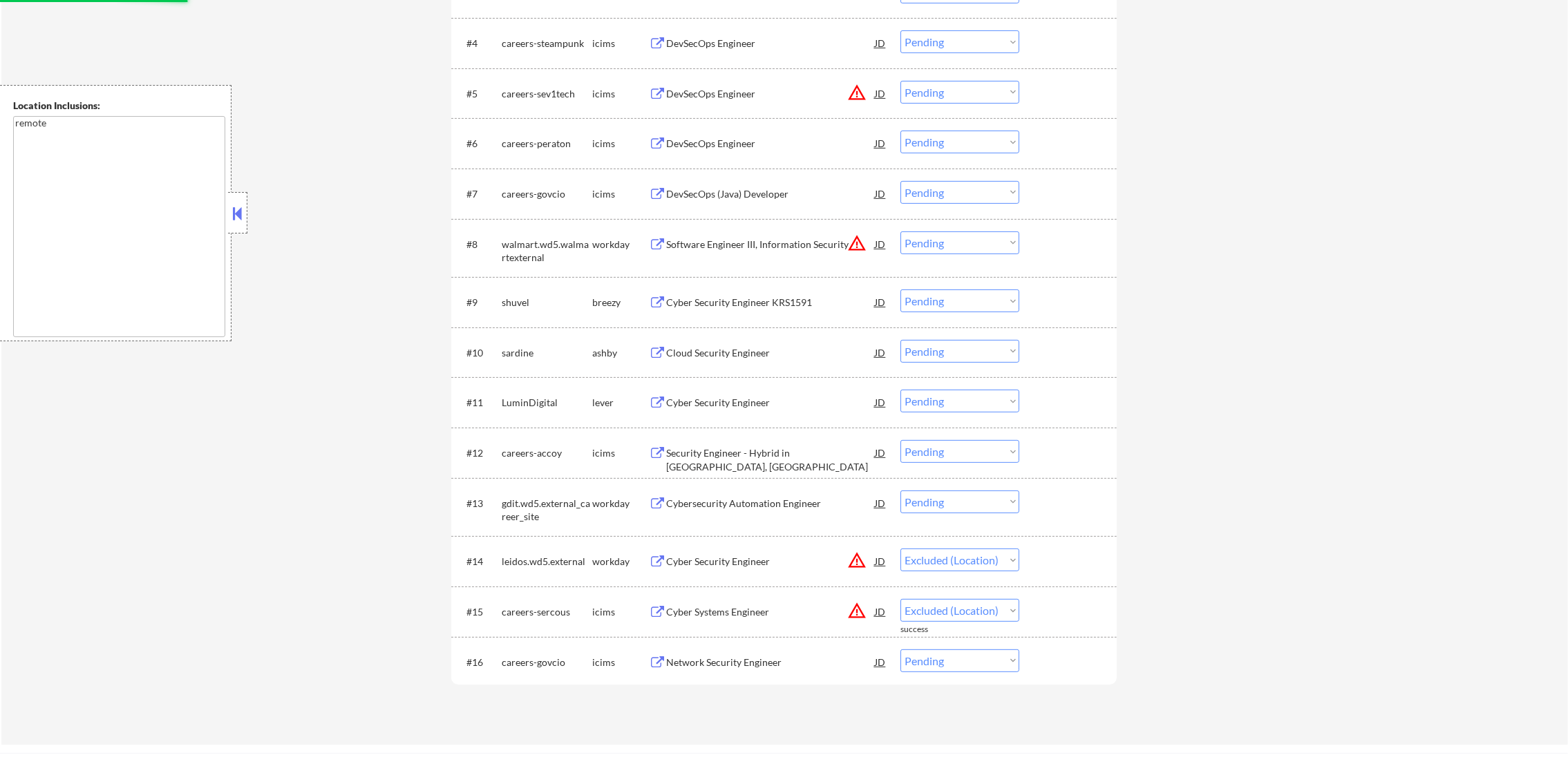
scroll to position [690, 0]
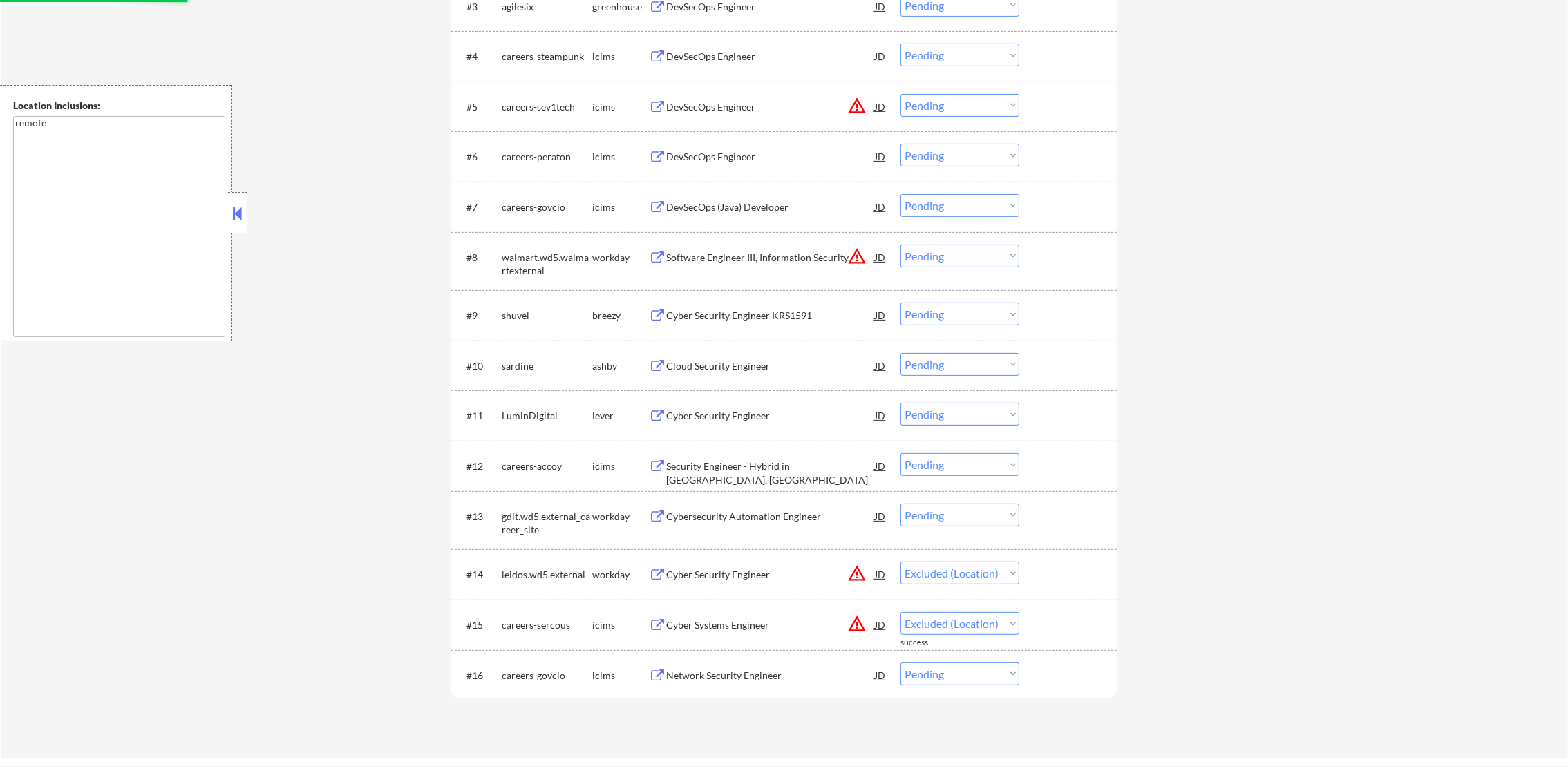
select select ""pending""
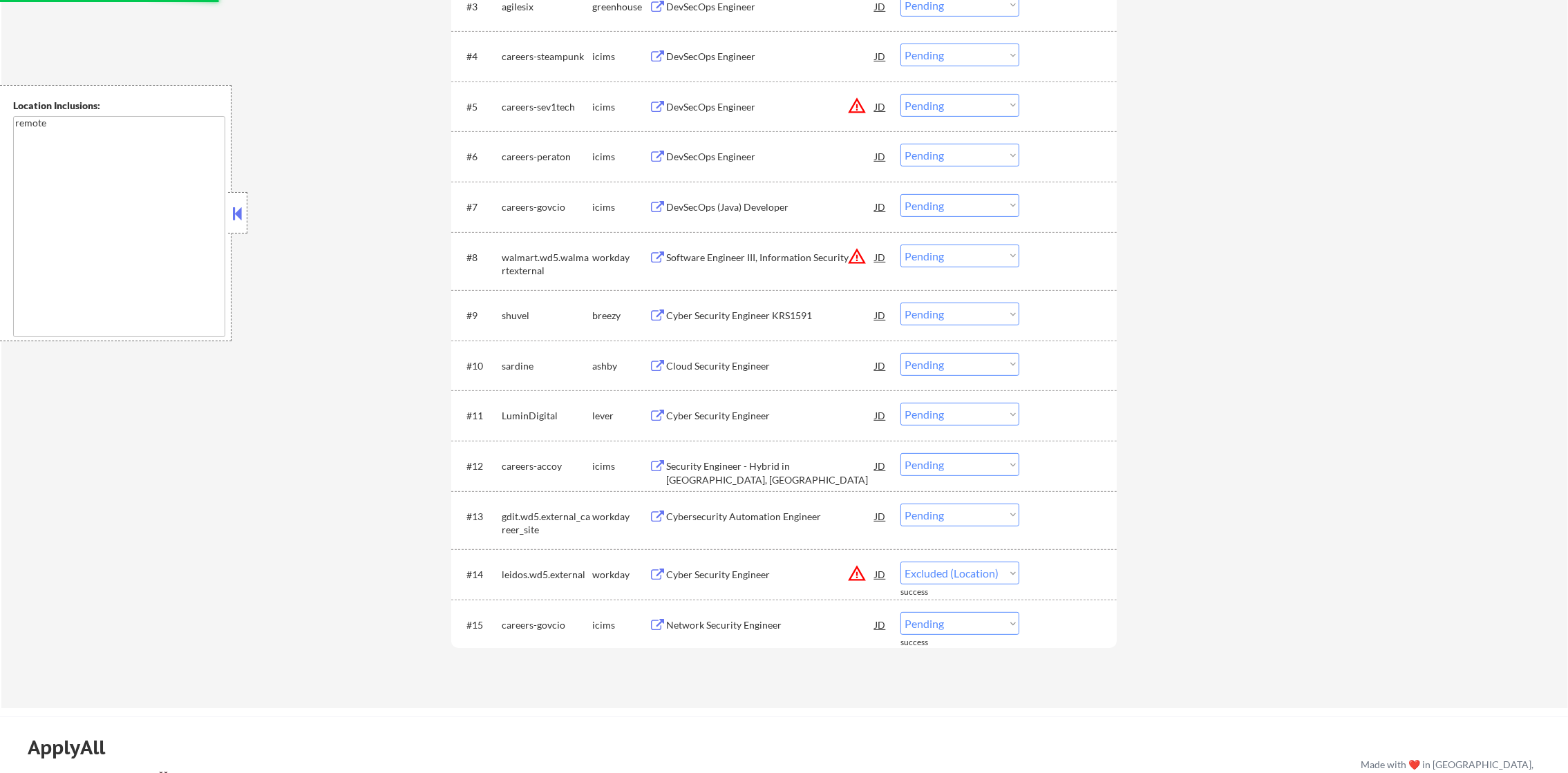
select select ""pending""
click at [863, 248] on button "warning_amber" at bounding box center [857, 257] width 20 height 20
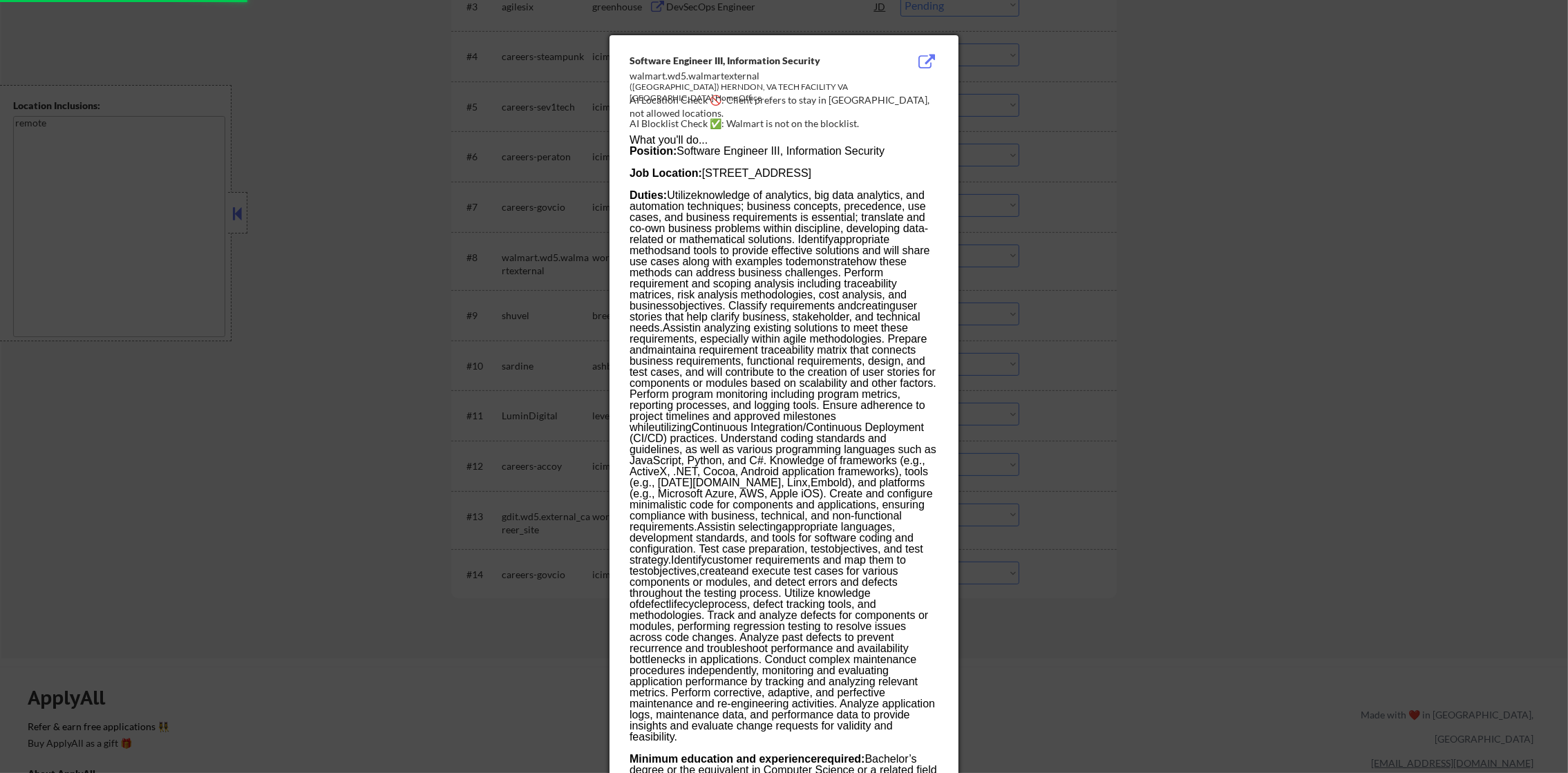
click at [1058, 208] on div at bounding box center [784, 386] width 1568 height 773
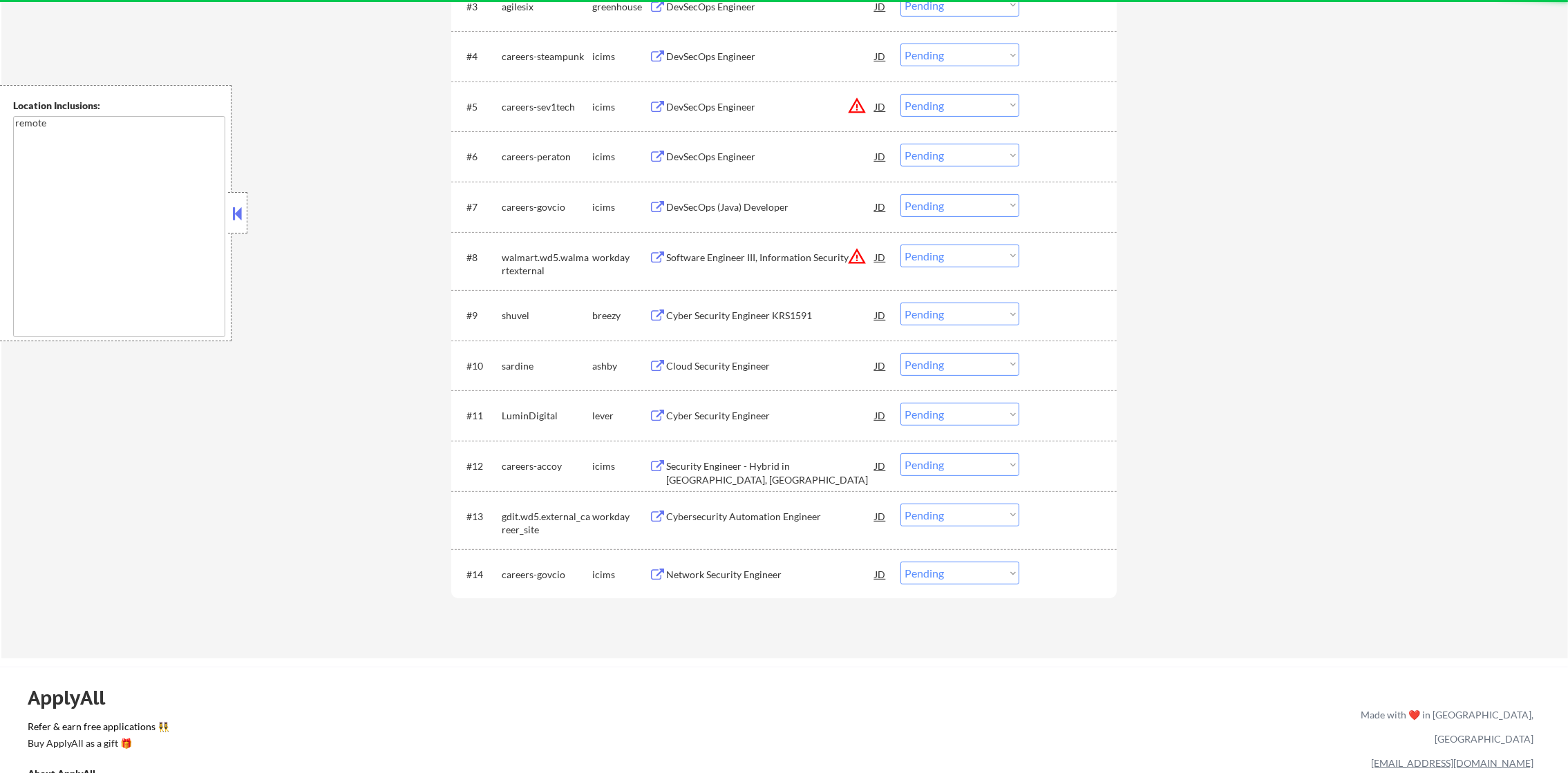
click at [977, 245] on select "Choose an option... Pending Applied Excluded (Questions) Excluded (Expired) Exc…" at bounding box center [959, 256] width 118 height 23
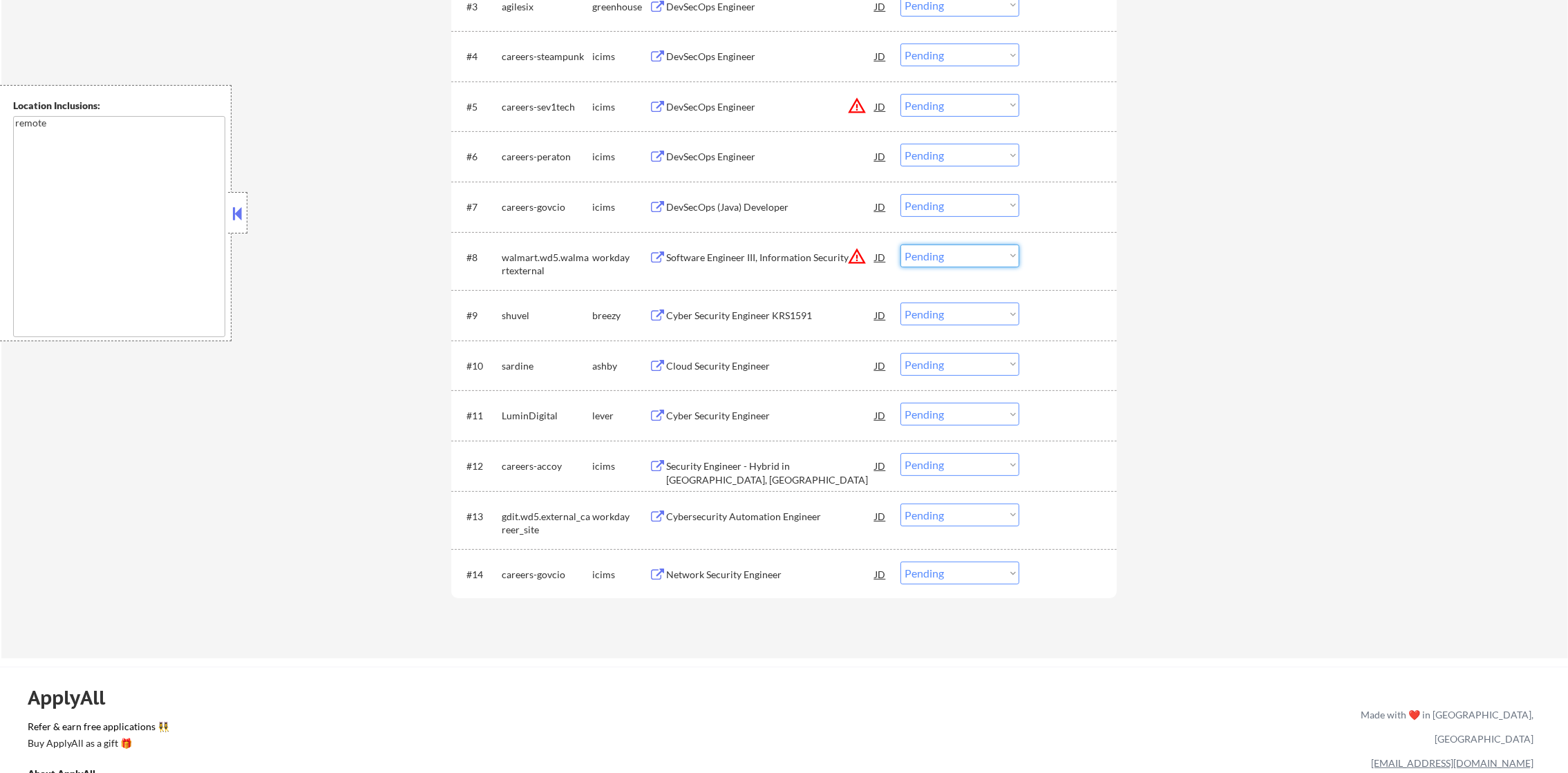
select select ""excluded__location_""
click at [900, 244] on select "Choose an option... Pending Applied Excluded (Questions) Excluded (Expired) Exc…" at bounding box center [959, 256] width 118 height 23
click at [968, 96] on select "Choose an option... Pending Applied Excluded (Questions) Excluded (Expired) Exc…" at bounding box center [959, 105] width 118 height 23
select select ""excluded__location_""
click at [900, 94] on select "Choose an option... Pending Applied Excluded (Questions) Excluded (Expired) Exc…" at bounding box center [959, 105] width 118 height 23
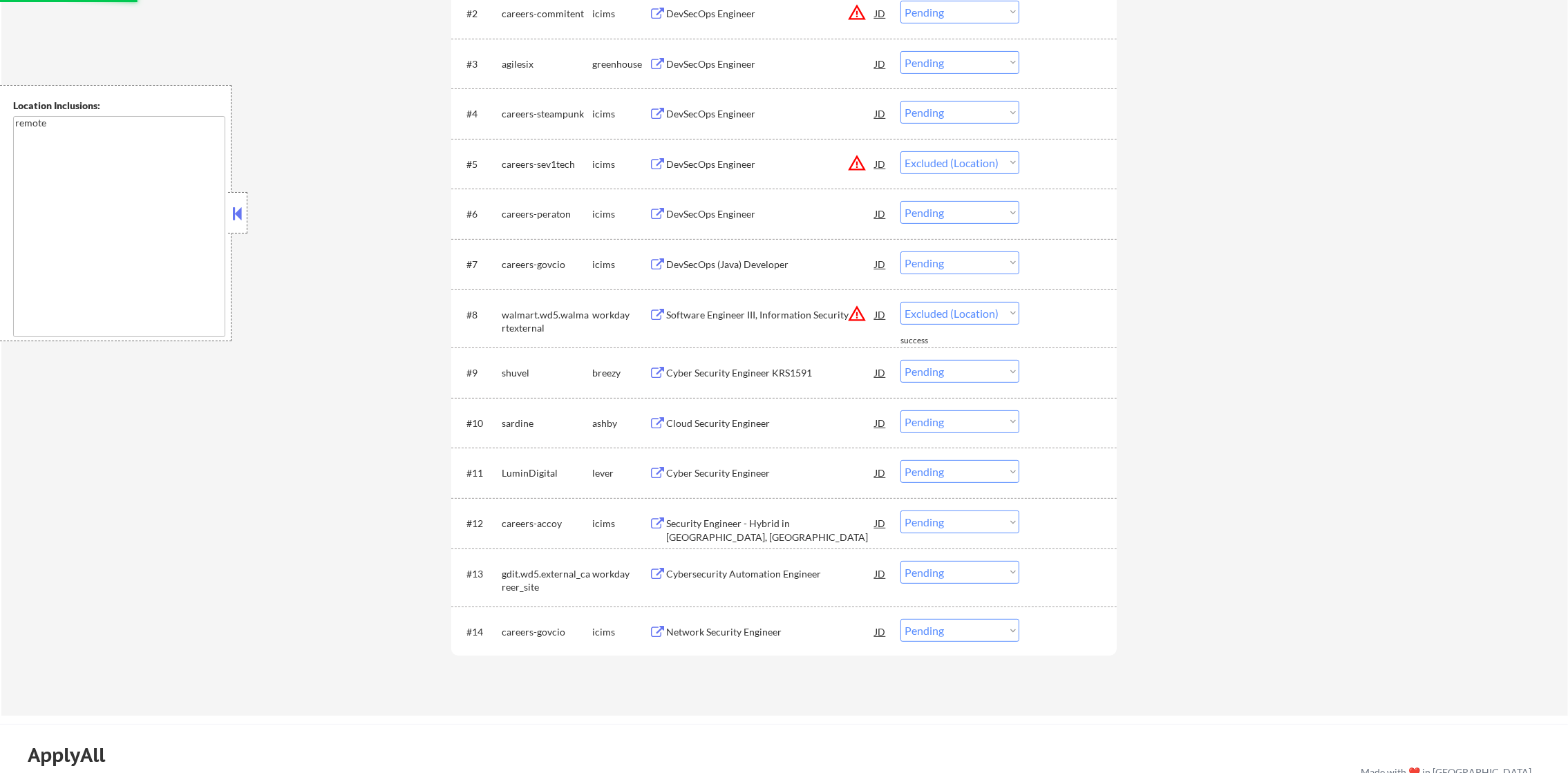
scroll to position [483, 0]
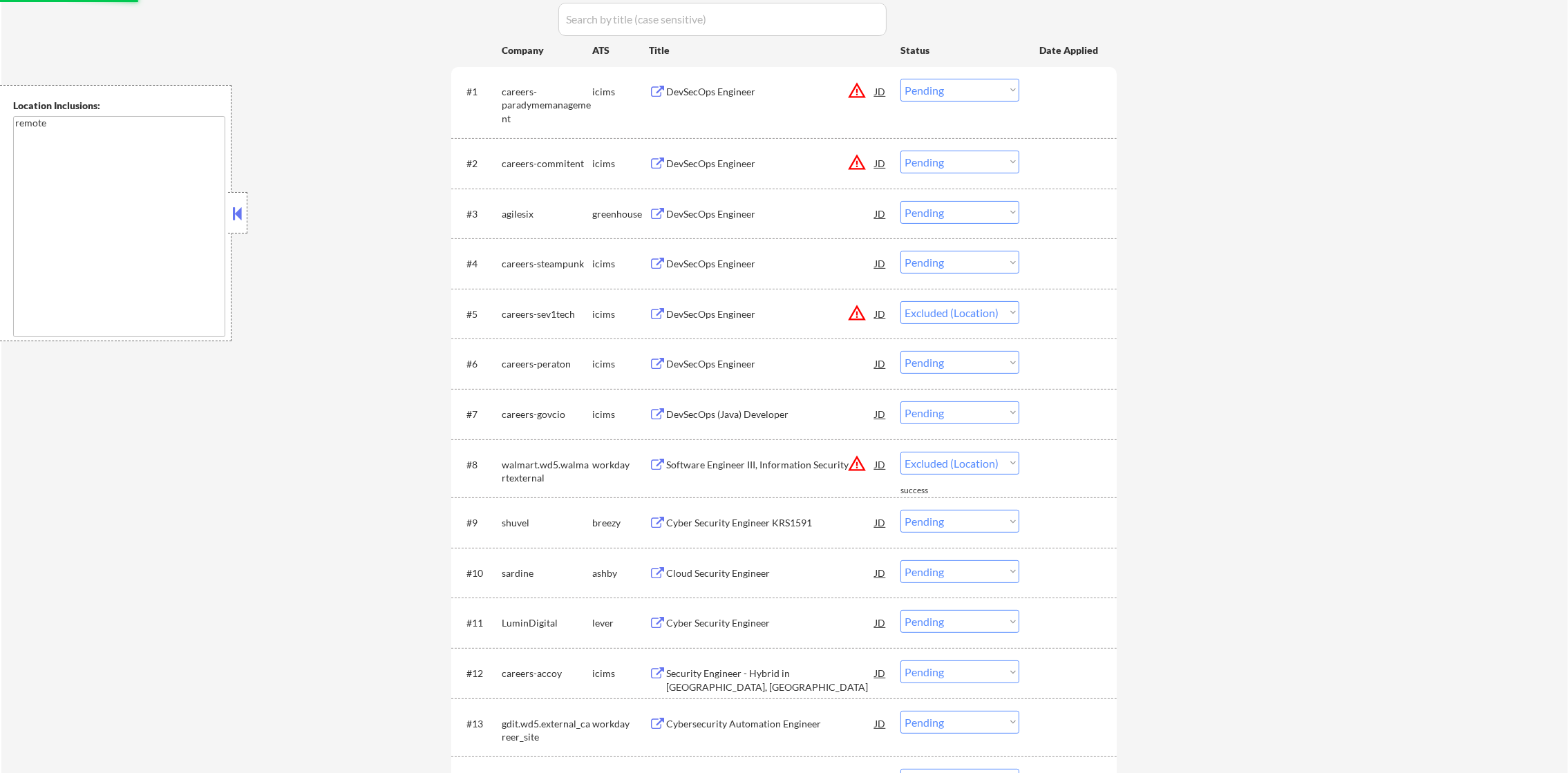
click at [860, 154] on button "warning_amber" at bounding box center [857, 163] width 20 height 20
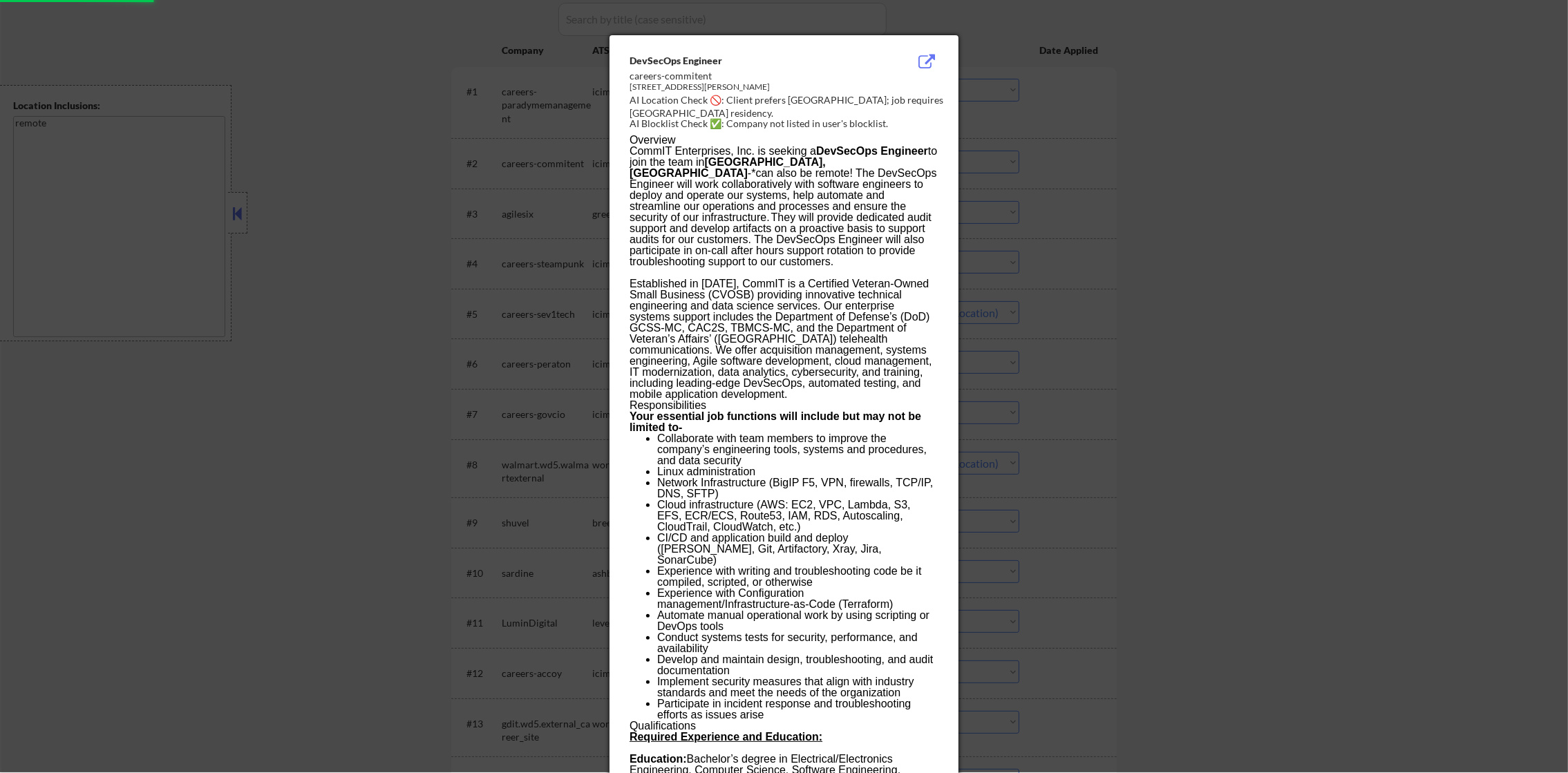
select select ""pending""
click at [994, 171] on div at bounding box center [784, 386] width 1568 height 773
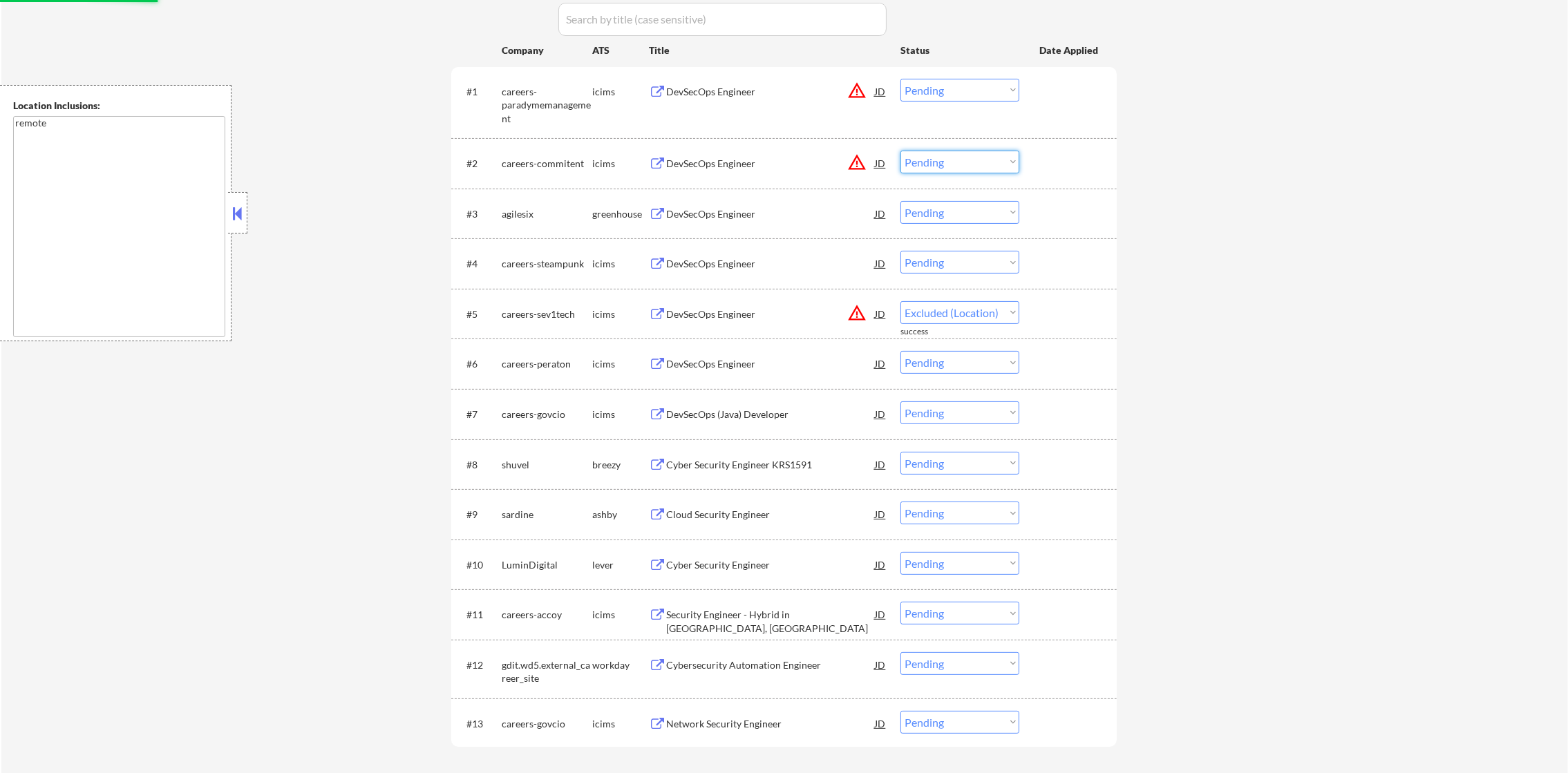
select select ""pending""
click at [979, 162] on select "Choose an option... Pending Applied Excluded (Questions) Excluded (Expired) Exc…" at bounding box center [959, 162] width 118 height 23
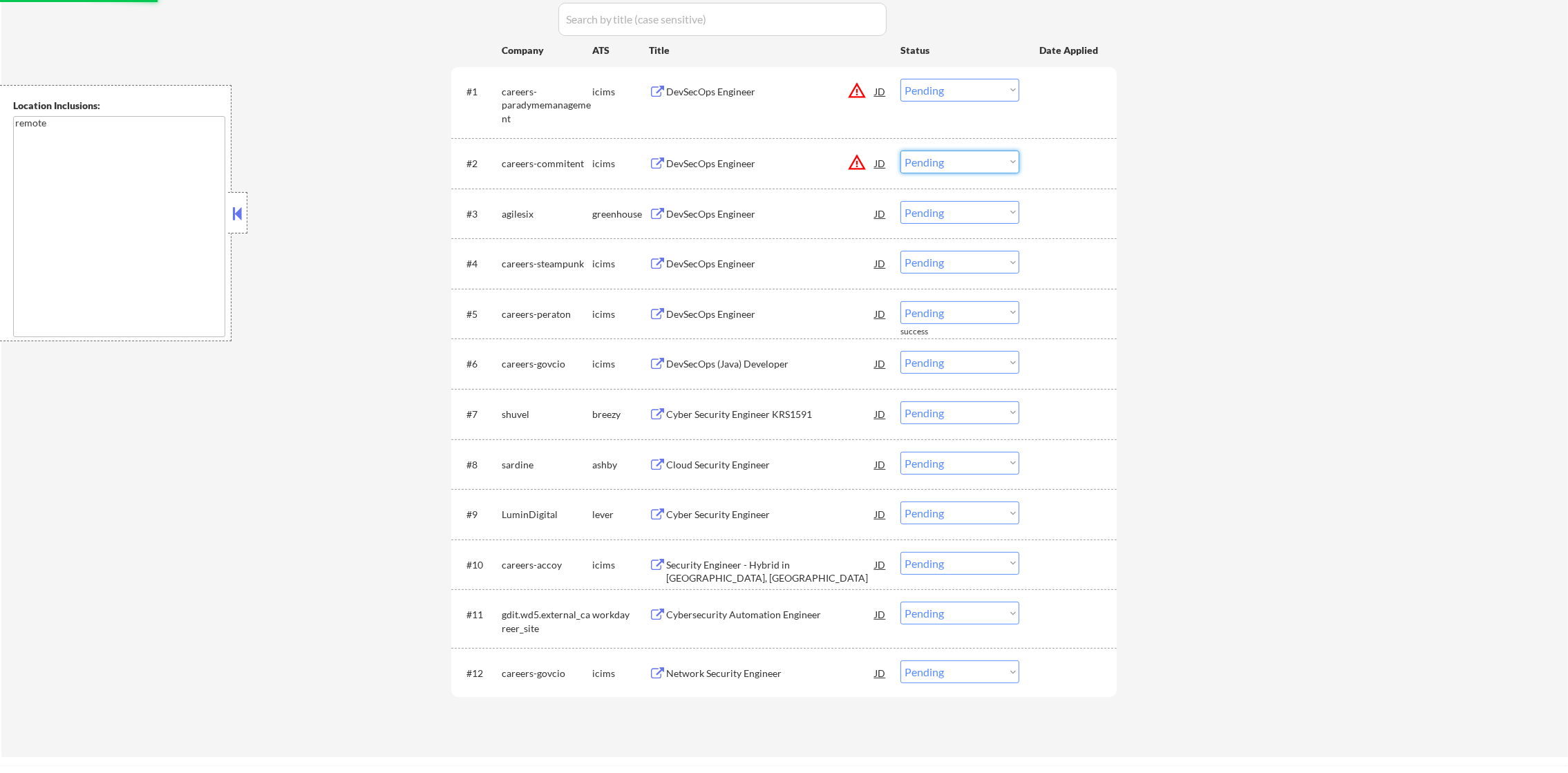
select select ""excluded__location_""
click at [900, 150] on select "Choose an option... Pending Applied Excluded (Questions) Excluded (Expired) Exc…" at bounding box center [959, 162] width 118 height 23
click at [950, 91] on select "Choose an option... Pending Applied Excluded (Questions) Excluded (Expired) Exc…" at bounding box center [959, 90] width 118 height 23
click at [900, 78] on select "Choose an option... Pending Applied Excluded (Questions) Excluded (Expired) Exc…" at bounding box center [959, 90] width 118 height 23
click at [1178, 180] on div "← Return to /applysquad Mailslurp Inbox Job Search Builder Damon Clark User Ema…" at bounding box center [784, 165] width 1566 height 1185
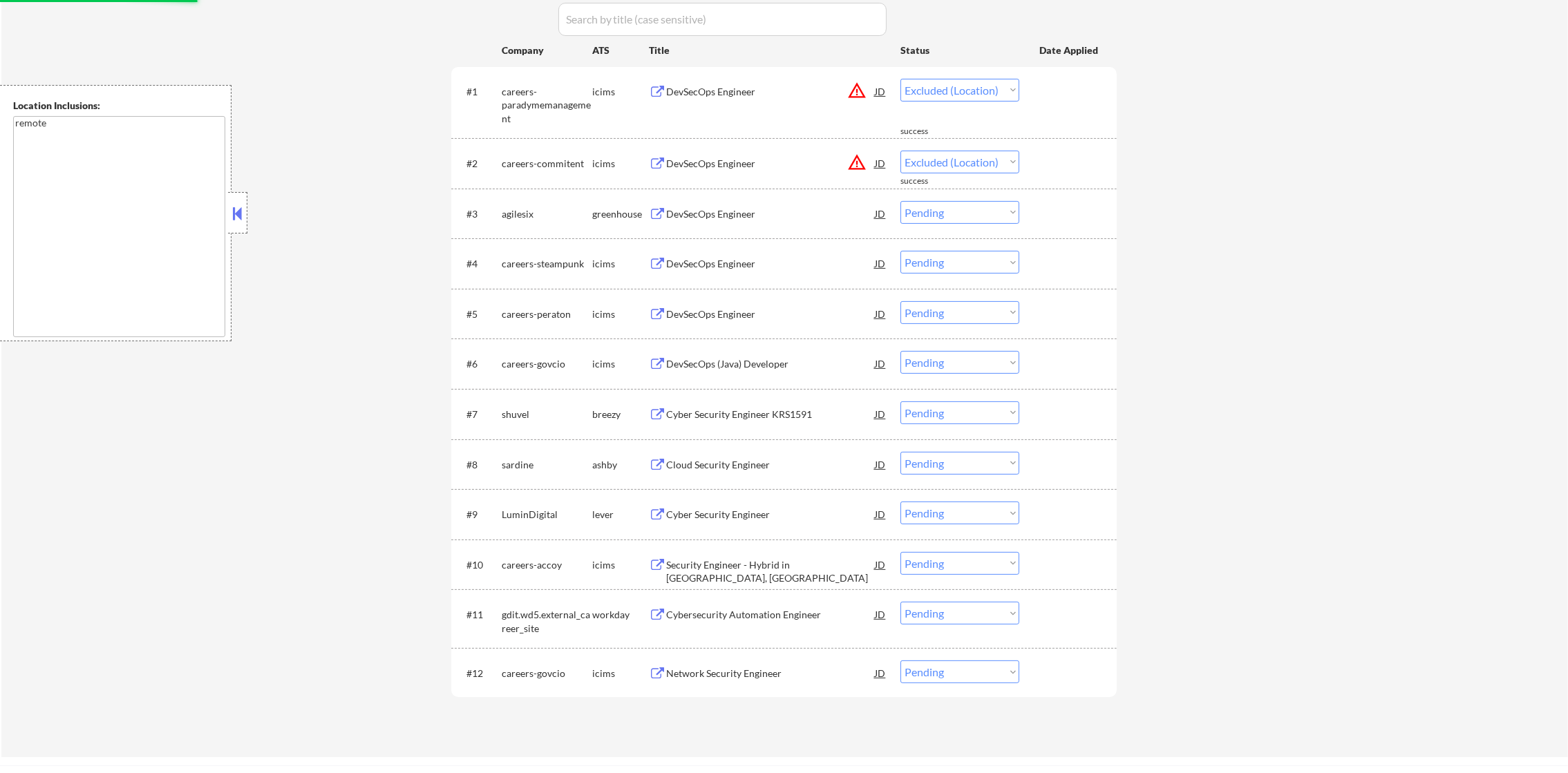
select select ""pending""
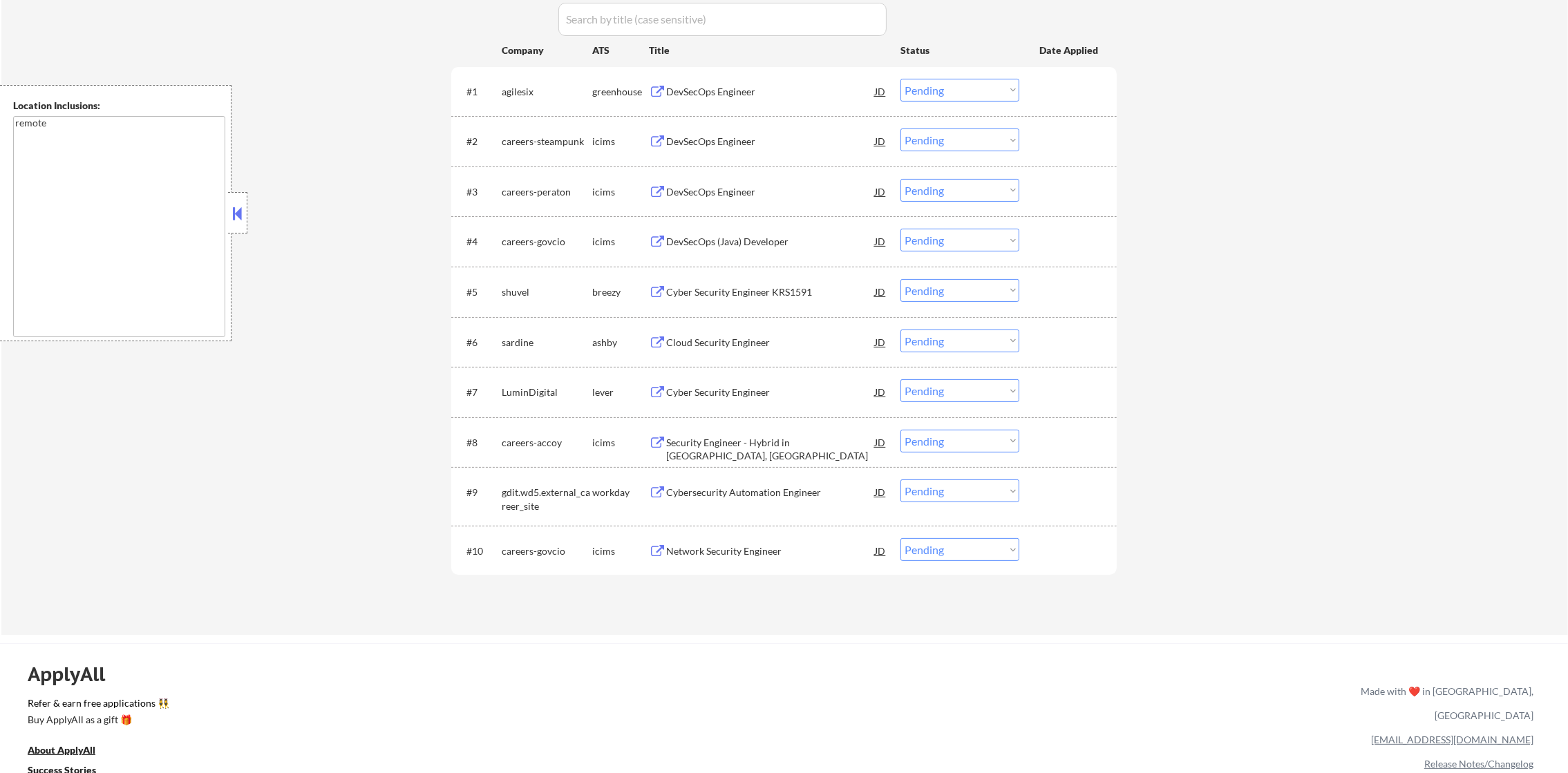
click at [720, 283] on div "Cyber Security Engineer KRS1591" at bounding box center [770, 292] width 208 height 25
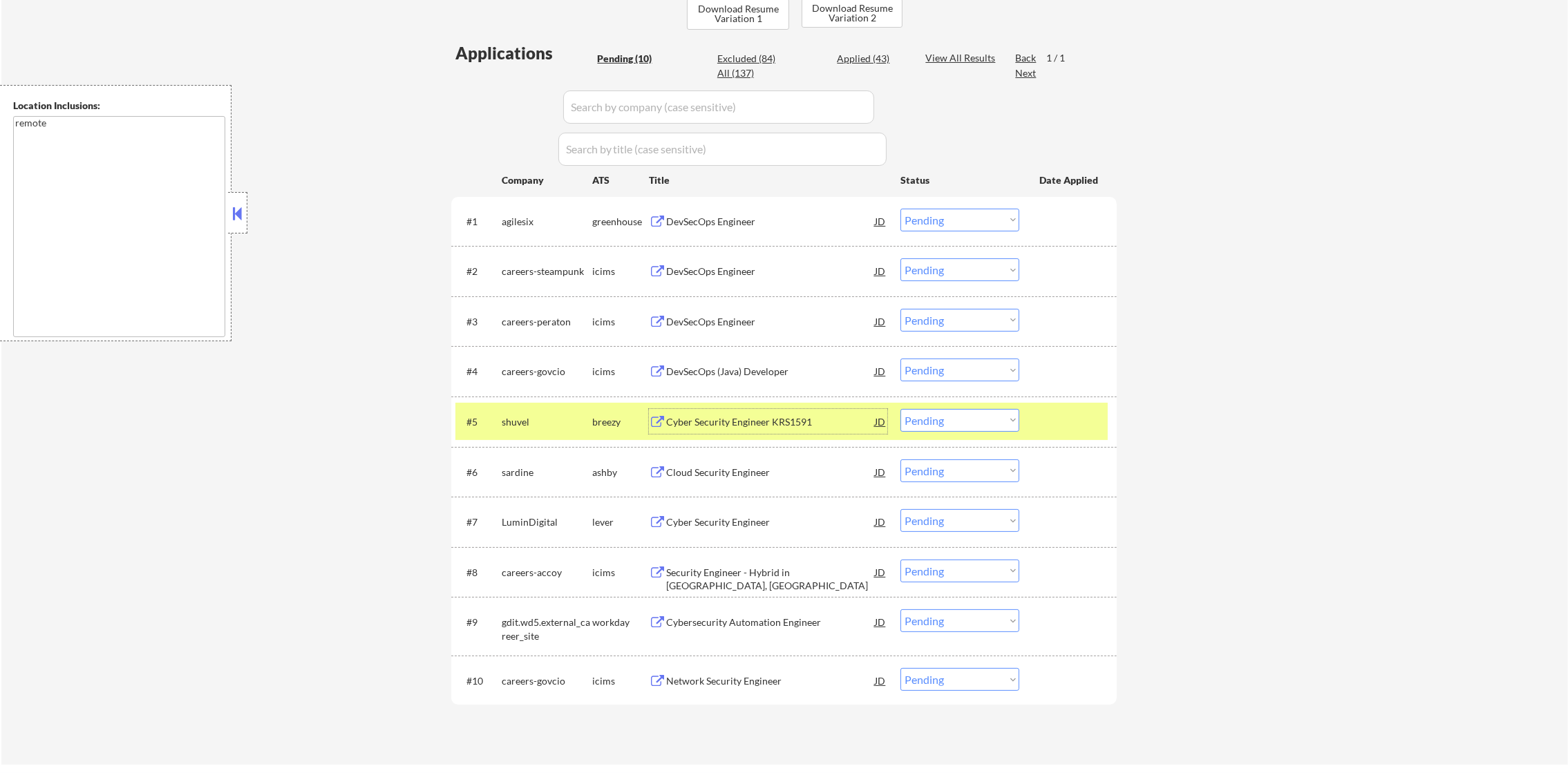
scroll to position [0, 0]
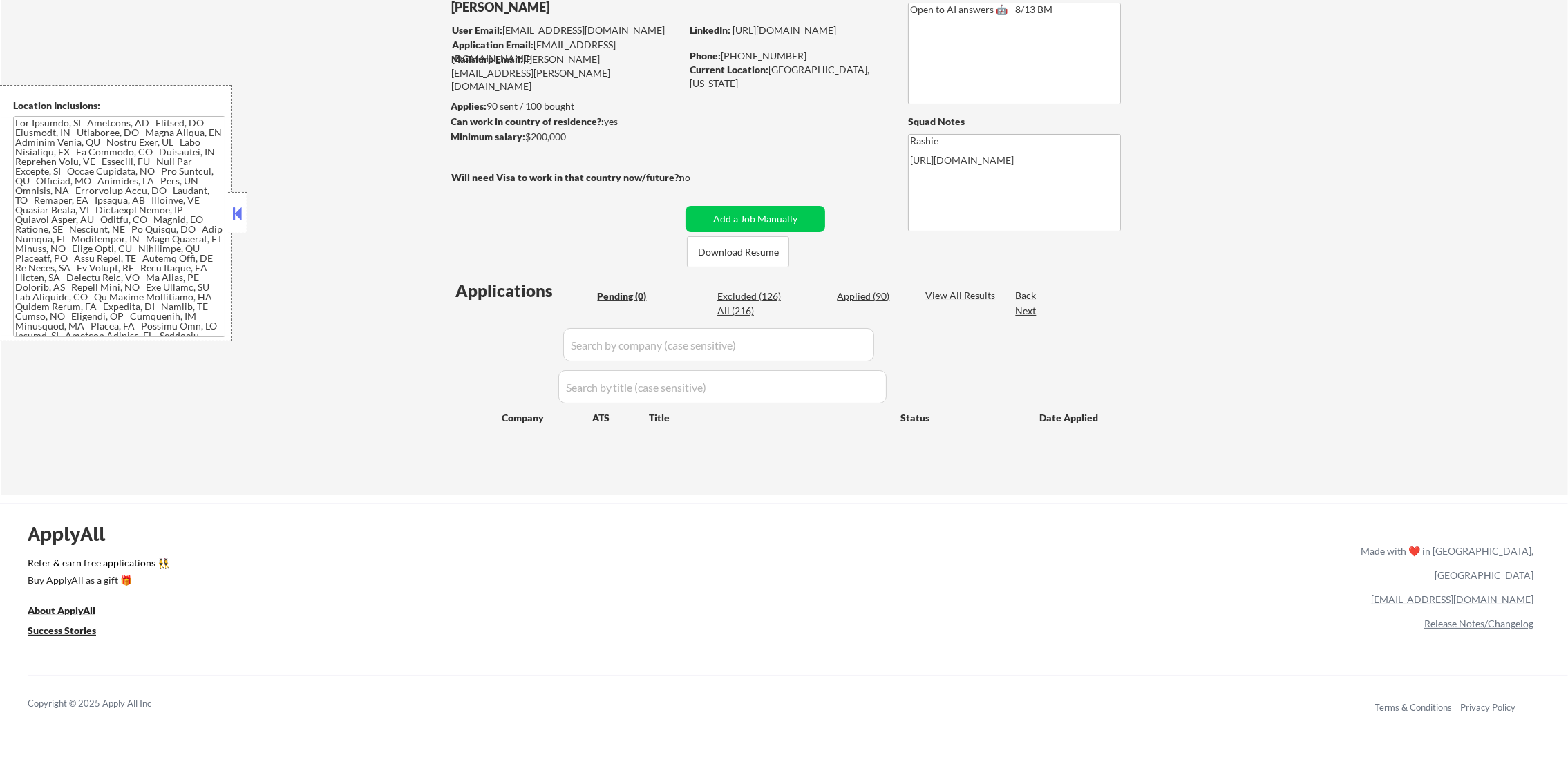
scroll to position [208, 0]
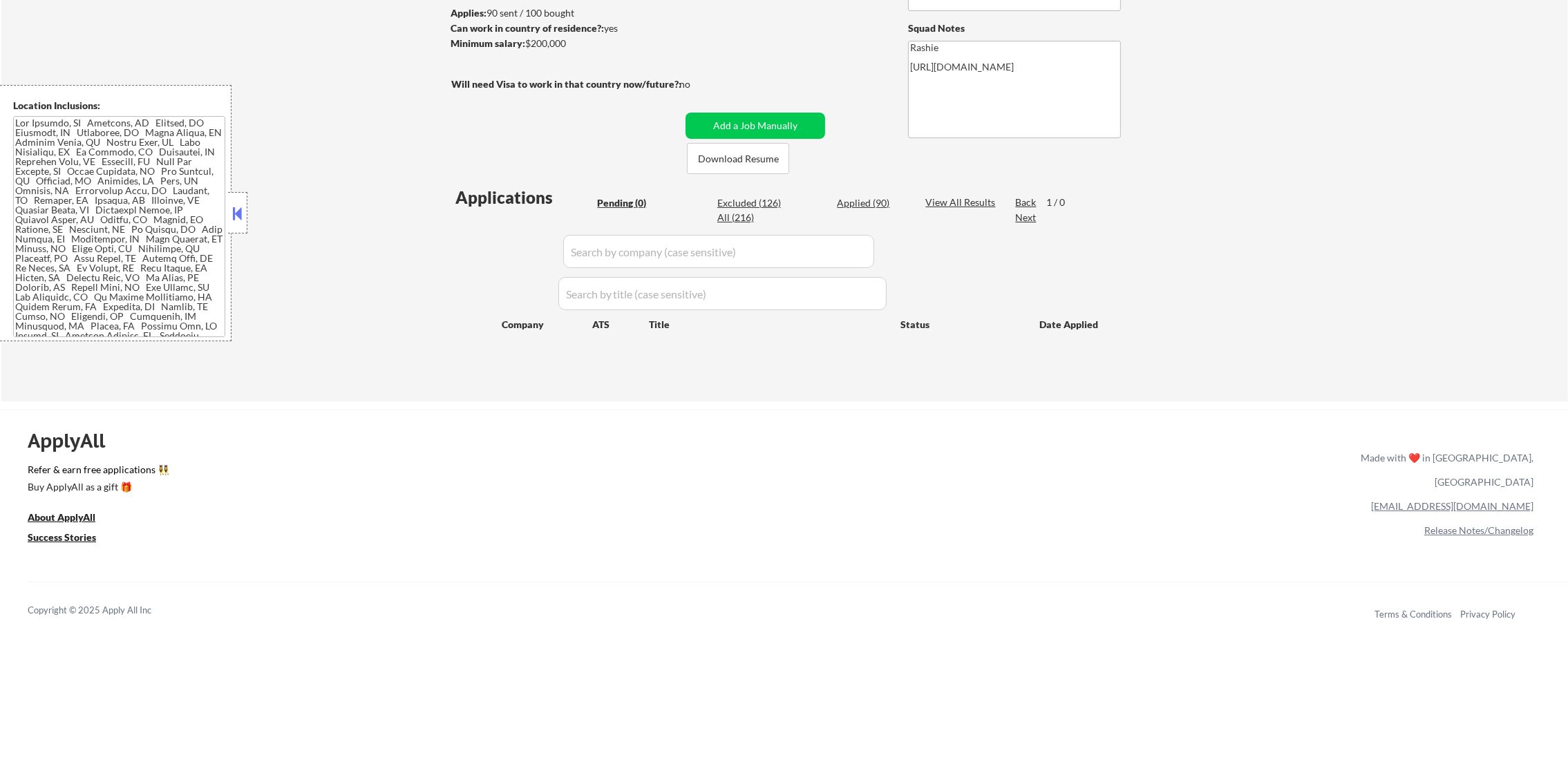
click at [150, 220] on textarea at bounding box center [119, 226] width 212 height 221
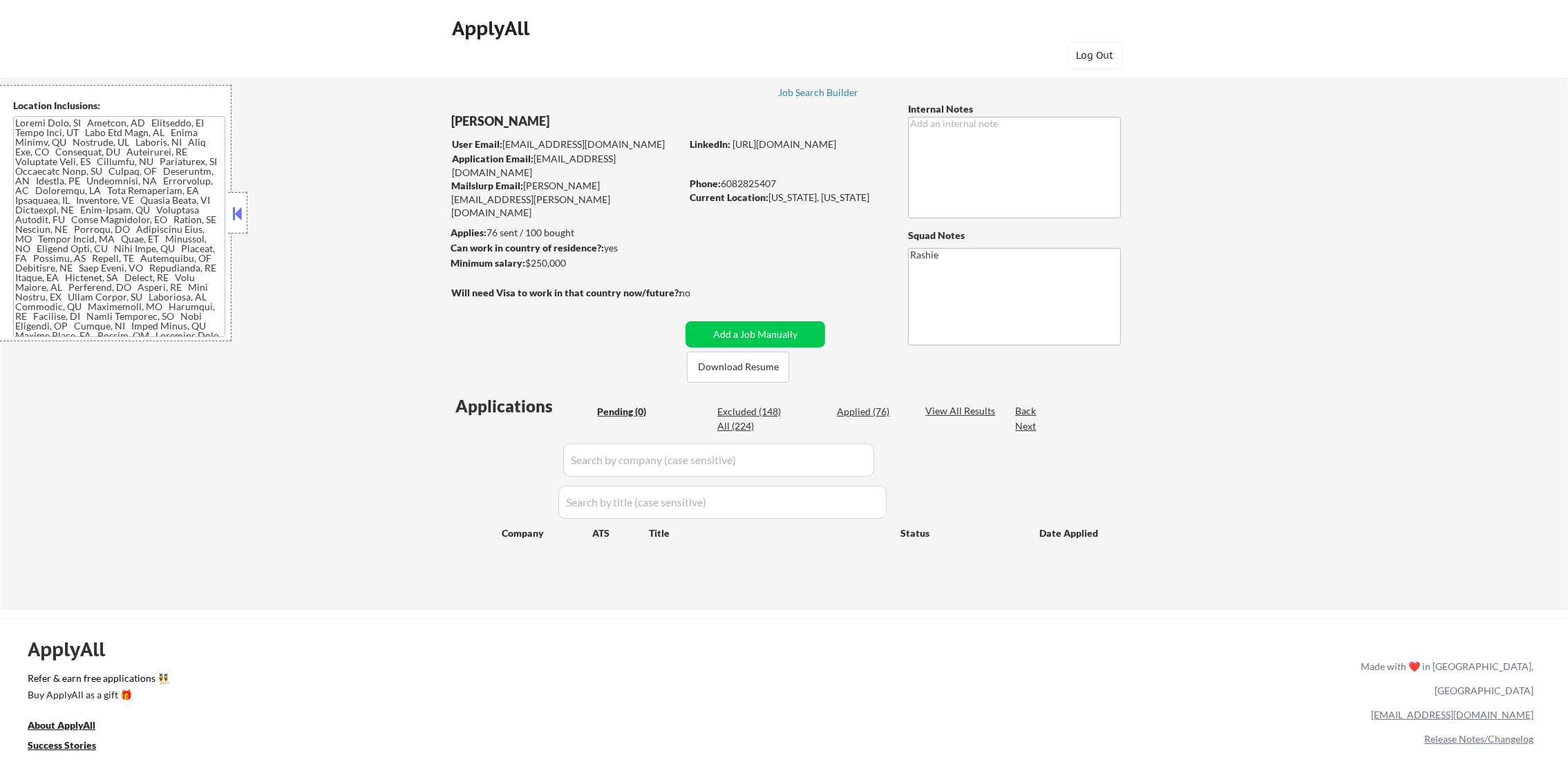
click at [105, 170] on textarea at bounding box center [119, 226] width 212 height 221
click at [136, 234] on textarea at bounding box center [119, 226] width 212 height 221
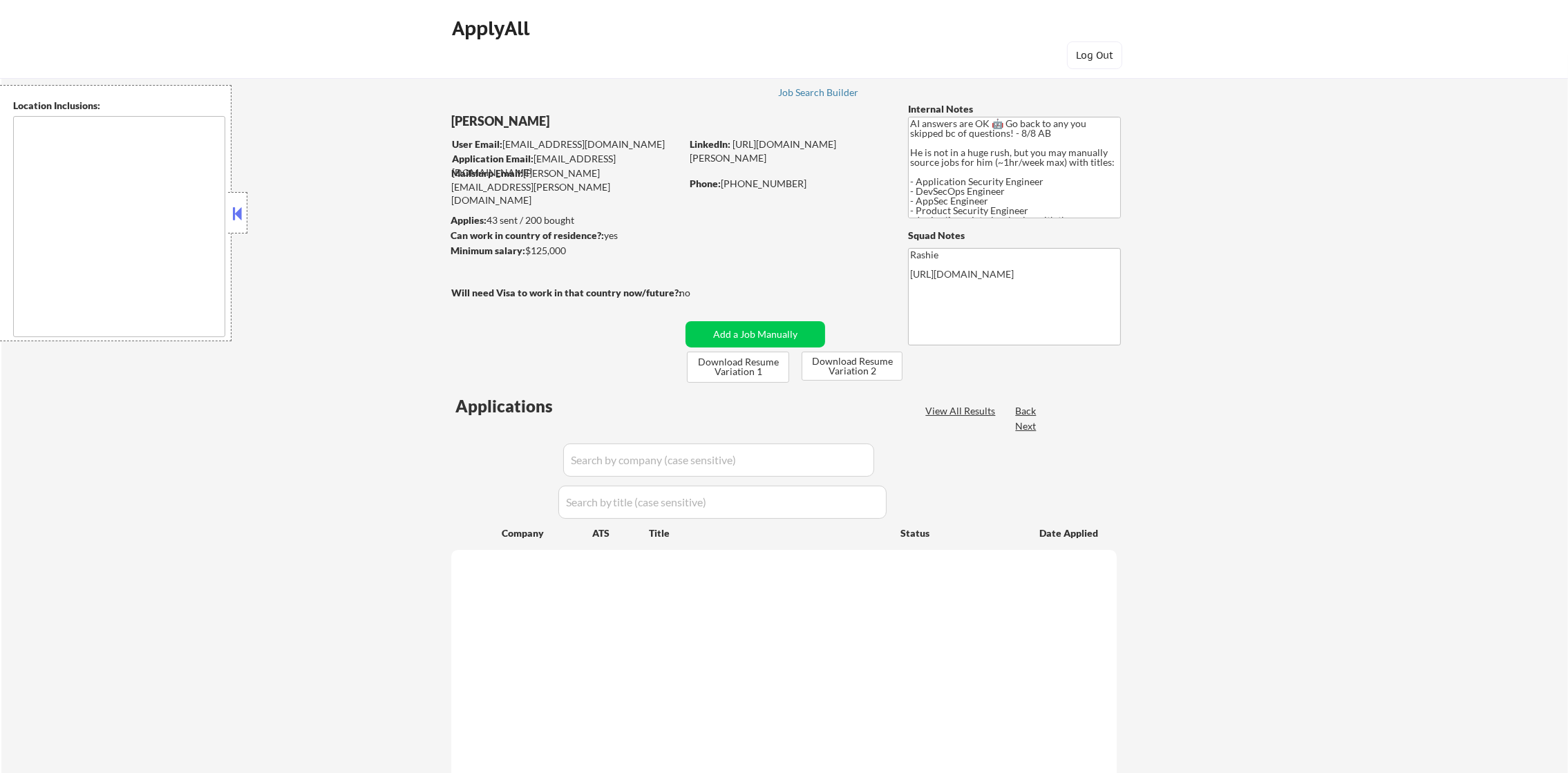
select select ""pending""
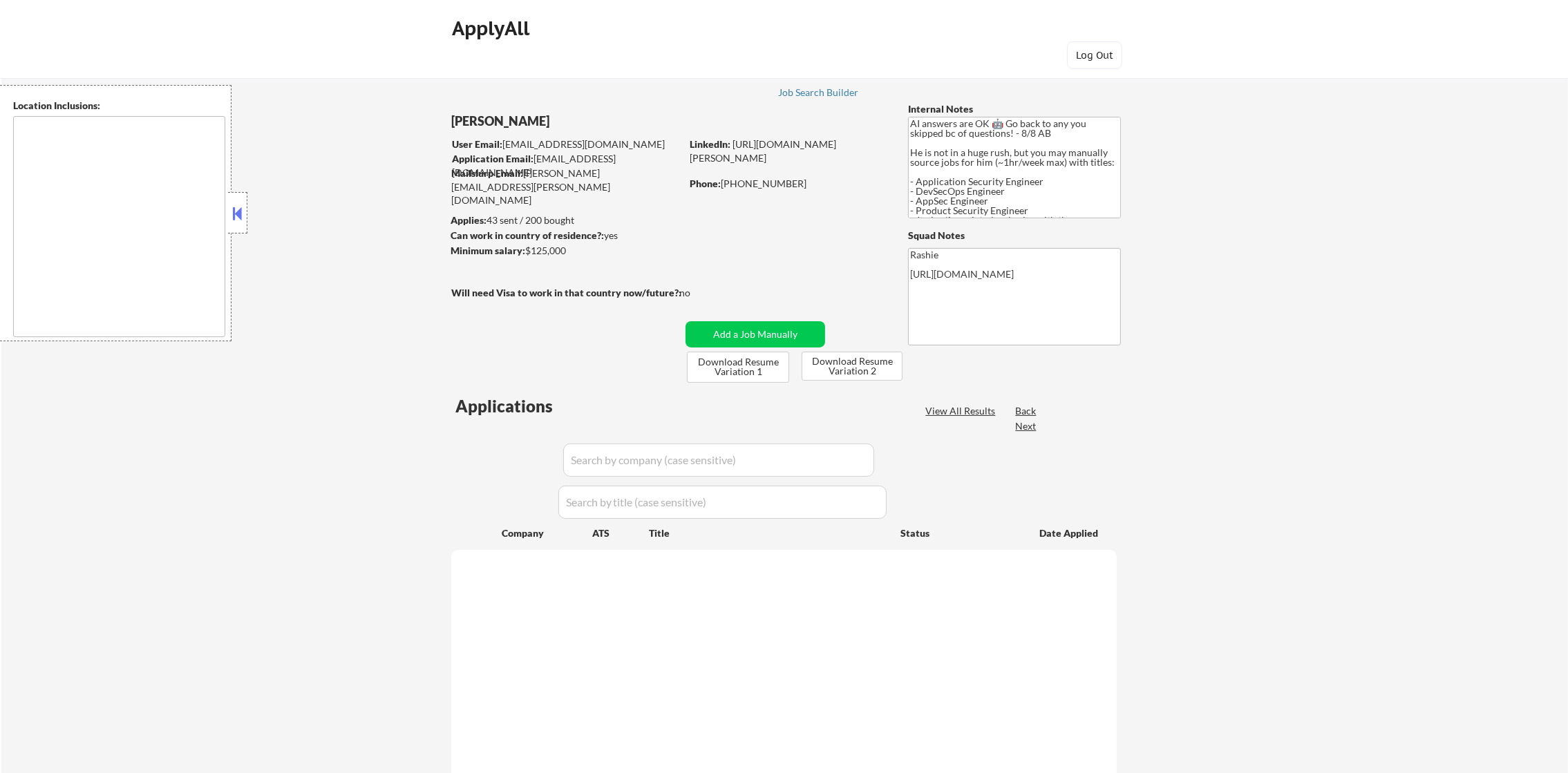
select select ""pending""
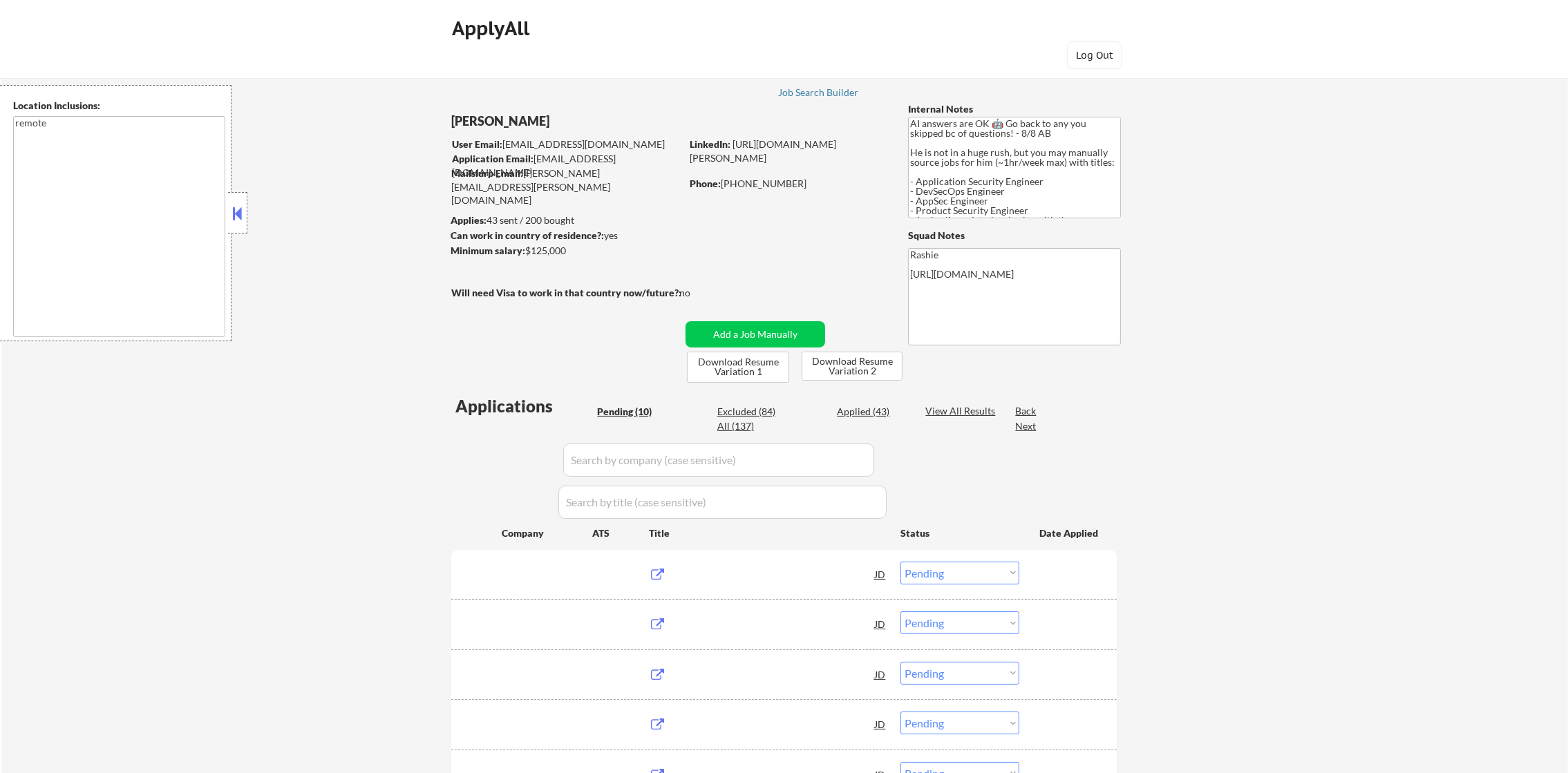
type textarea "remote"
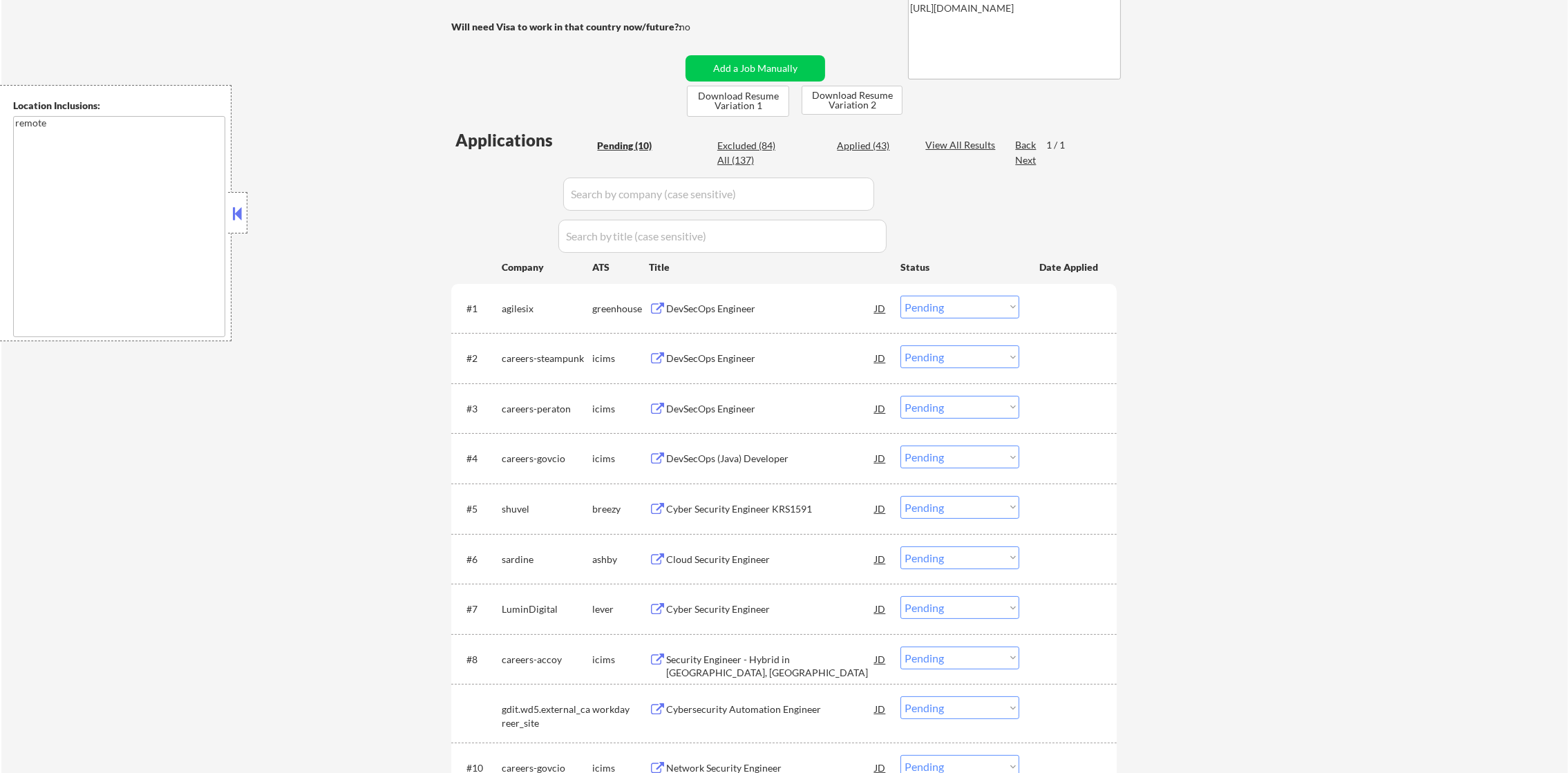
scroll to position [311, 0]
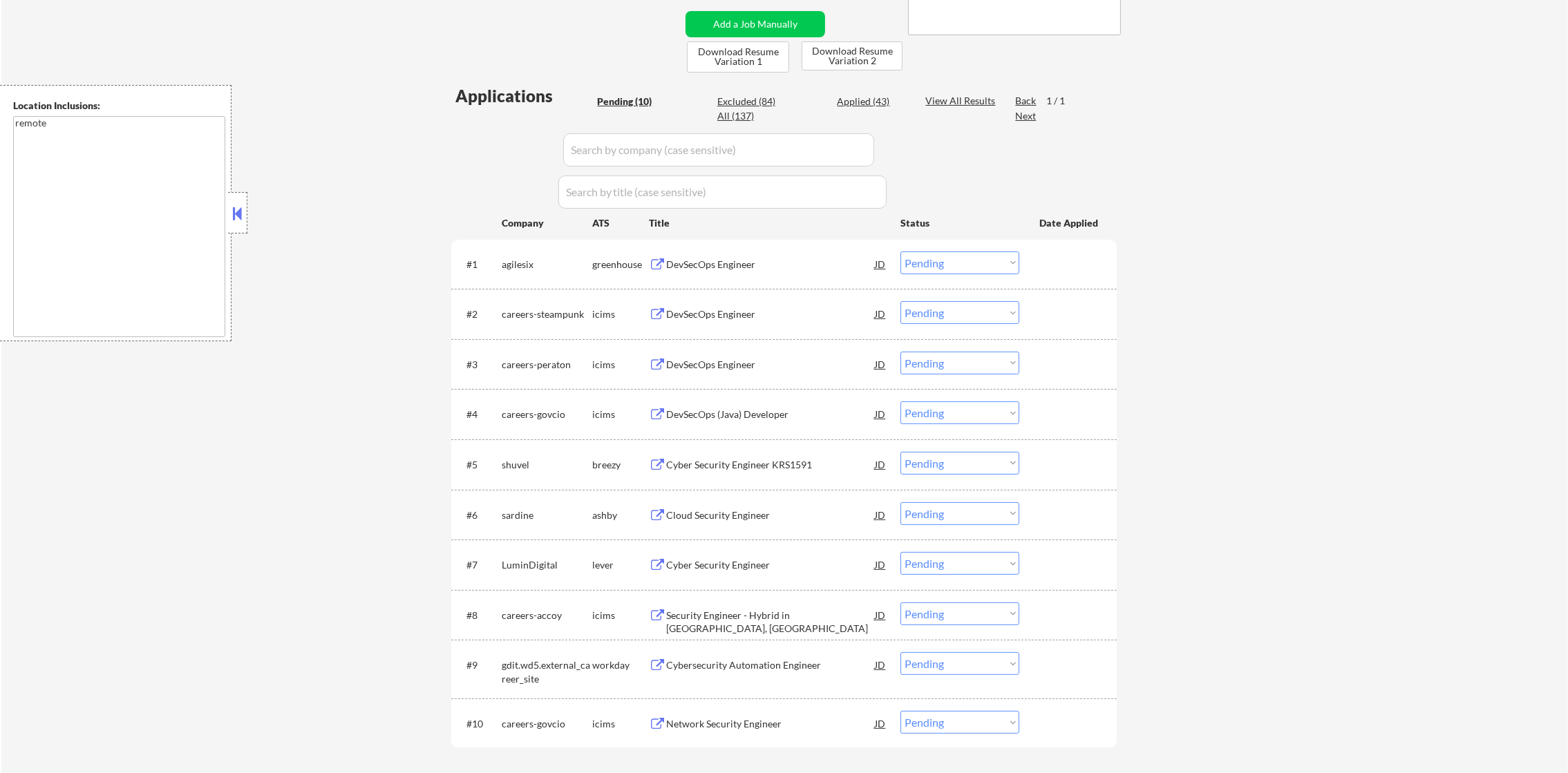
click at [91, 152] on textarea "remote" at bounding box center [119, 226] width 212 height 221
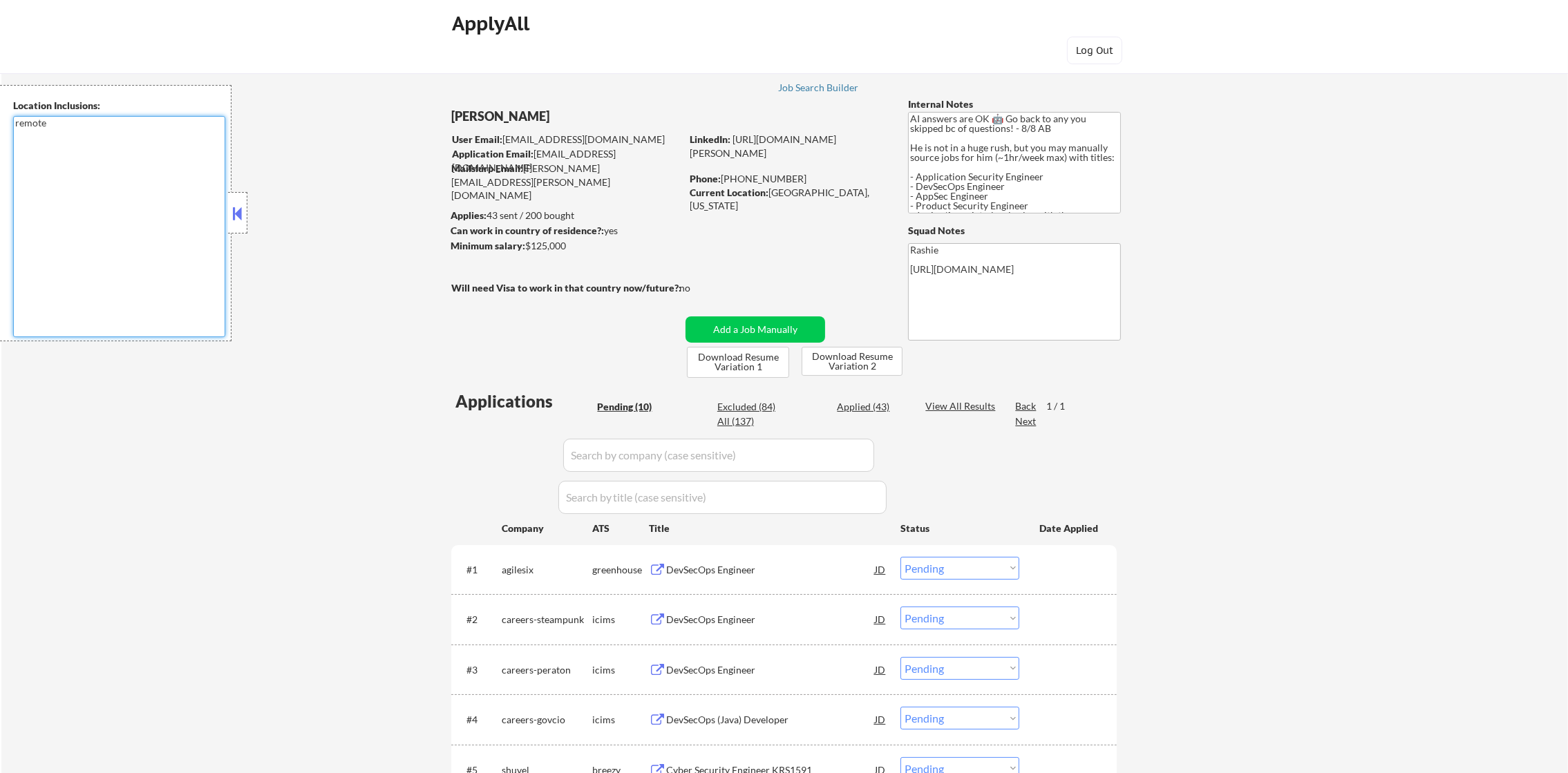
scroll to position [0, 0]
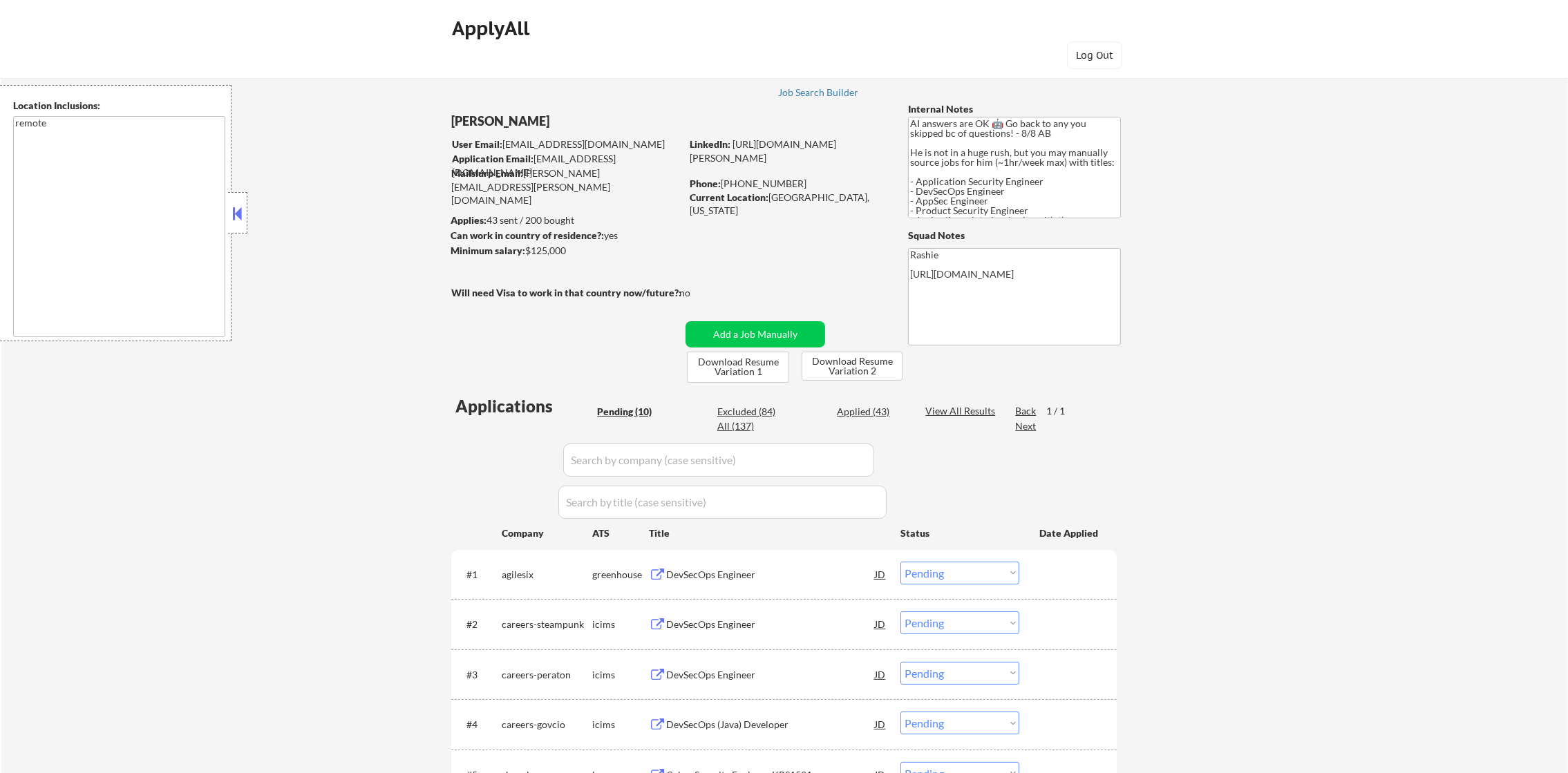
click at [238, 369] on div "← Return to /applysquad Mailslurp Inbox Job Search Builder Damon Clark User Ema…" at bounding box center [784, 587] width 1566 height 1062
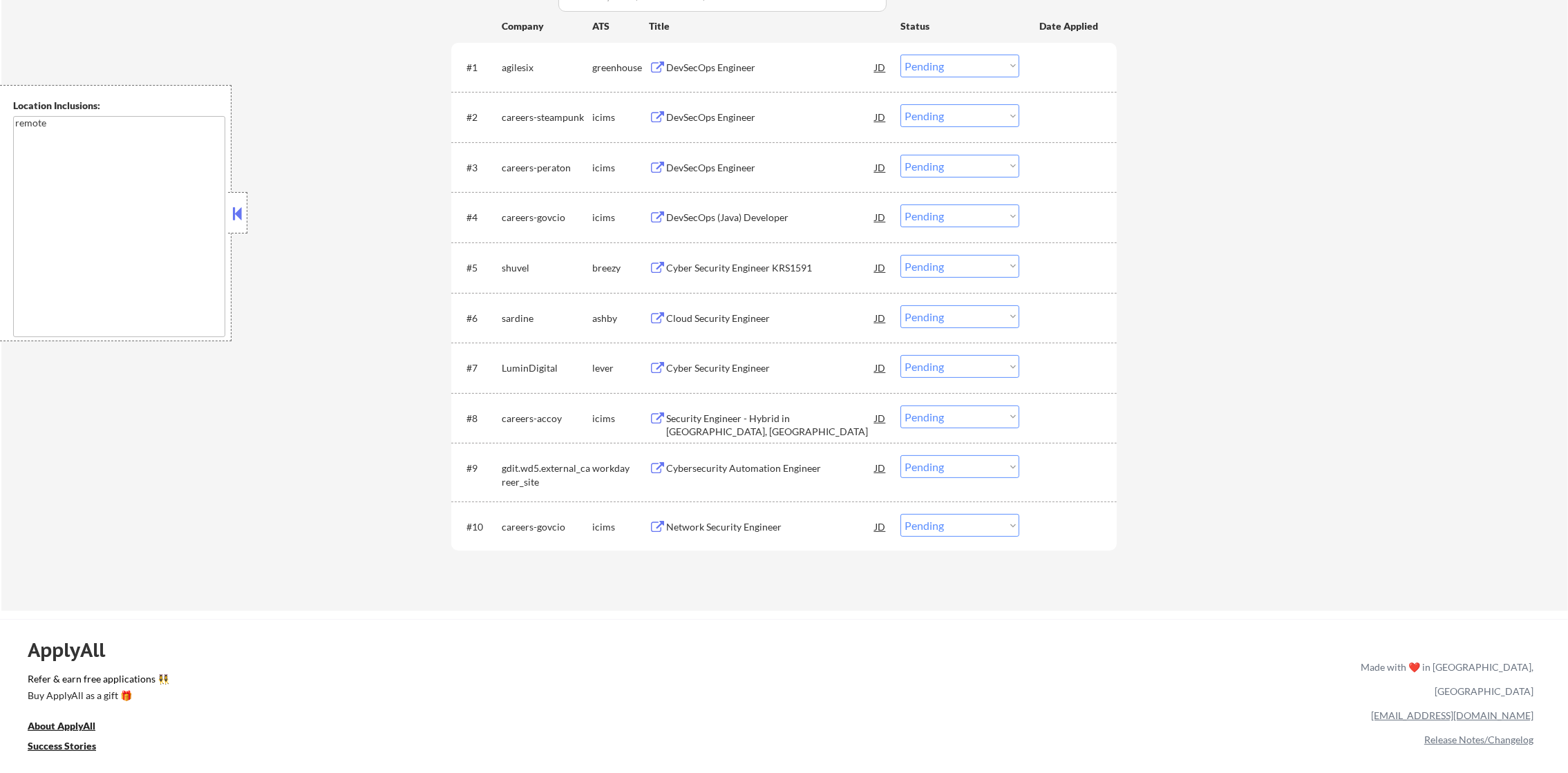
scroll to position [517, 0]
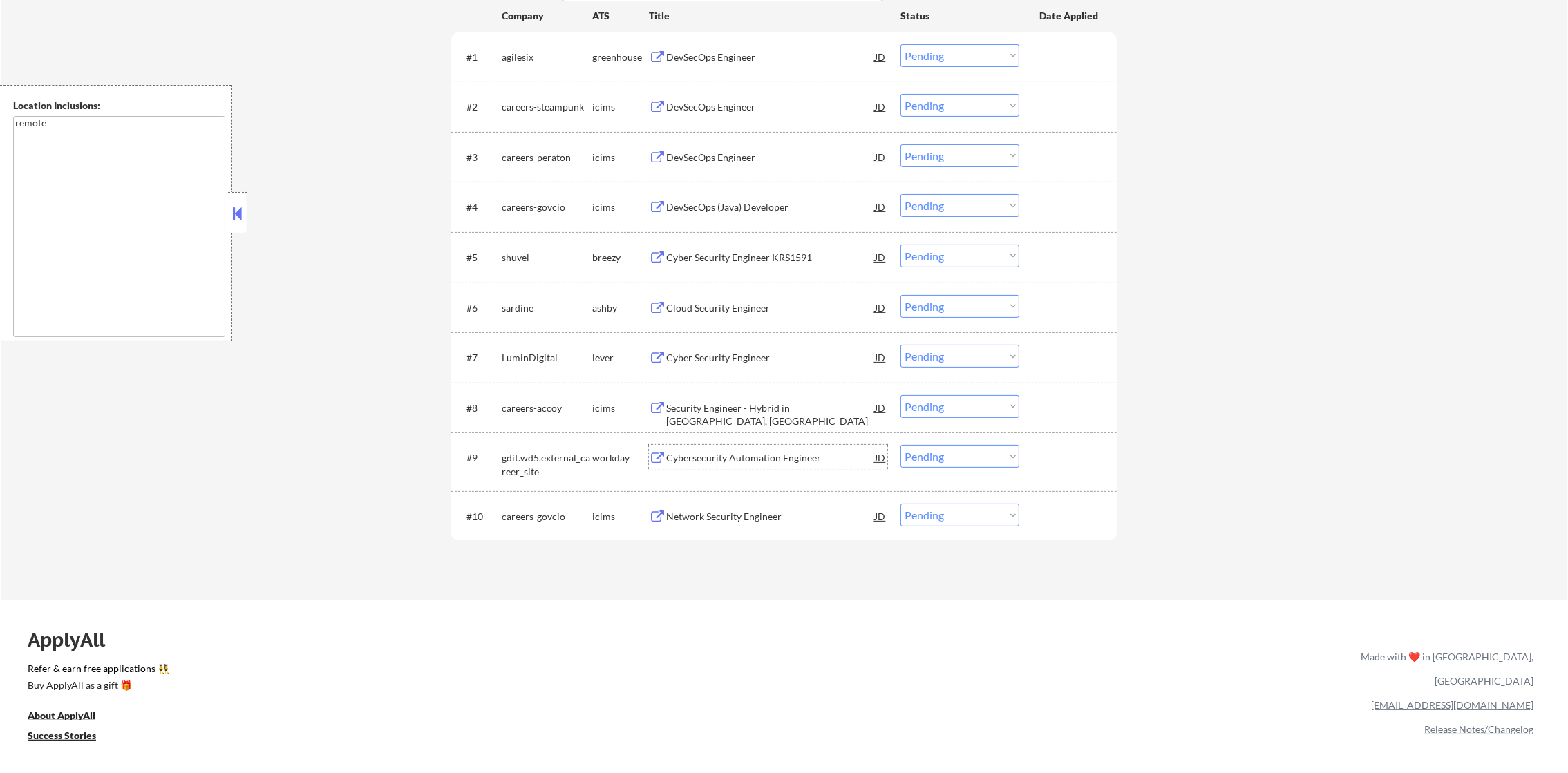
click at [718, 464] on div "Cybersecurity Automation Engineer" at bounding box center [770, 458] width 208 height 25
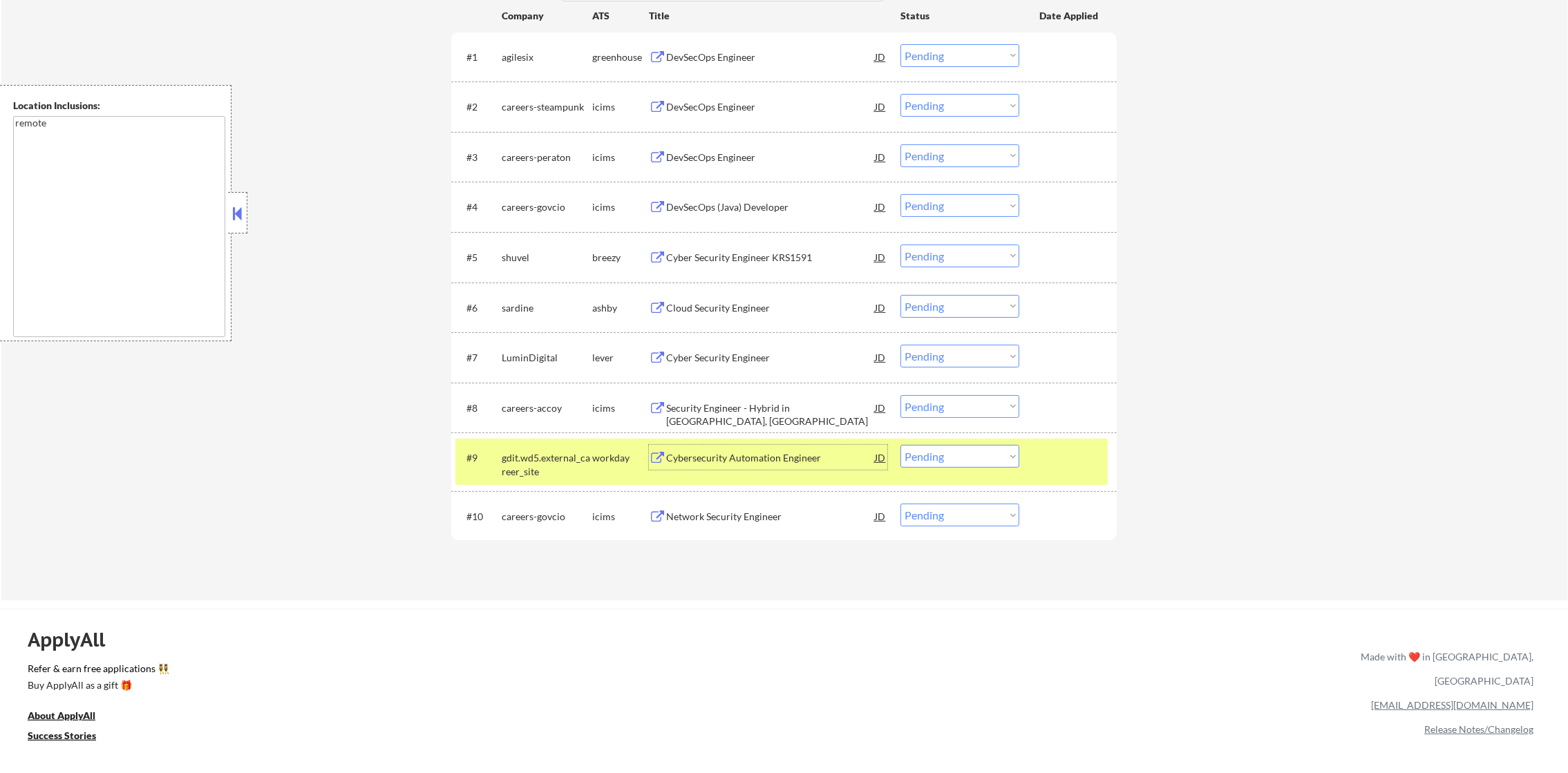
click at [525, 451] on div "gdit.wd5.external_career_site" at bounding box center [547, 464] width 91 height 27
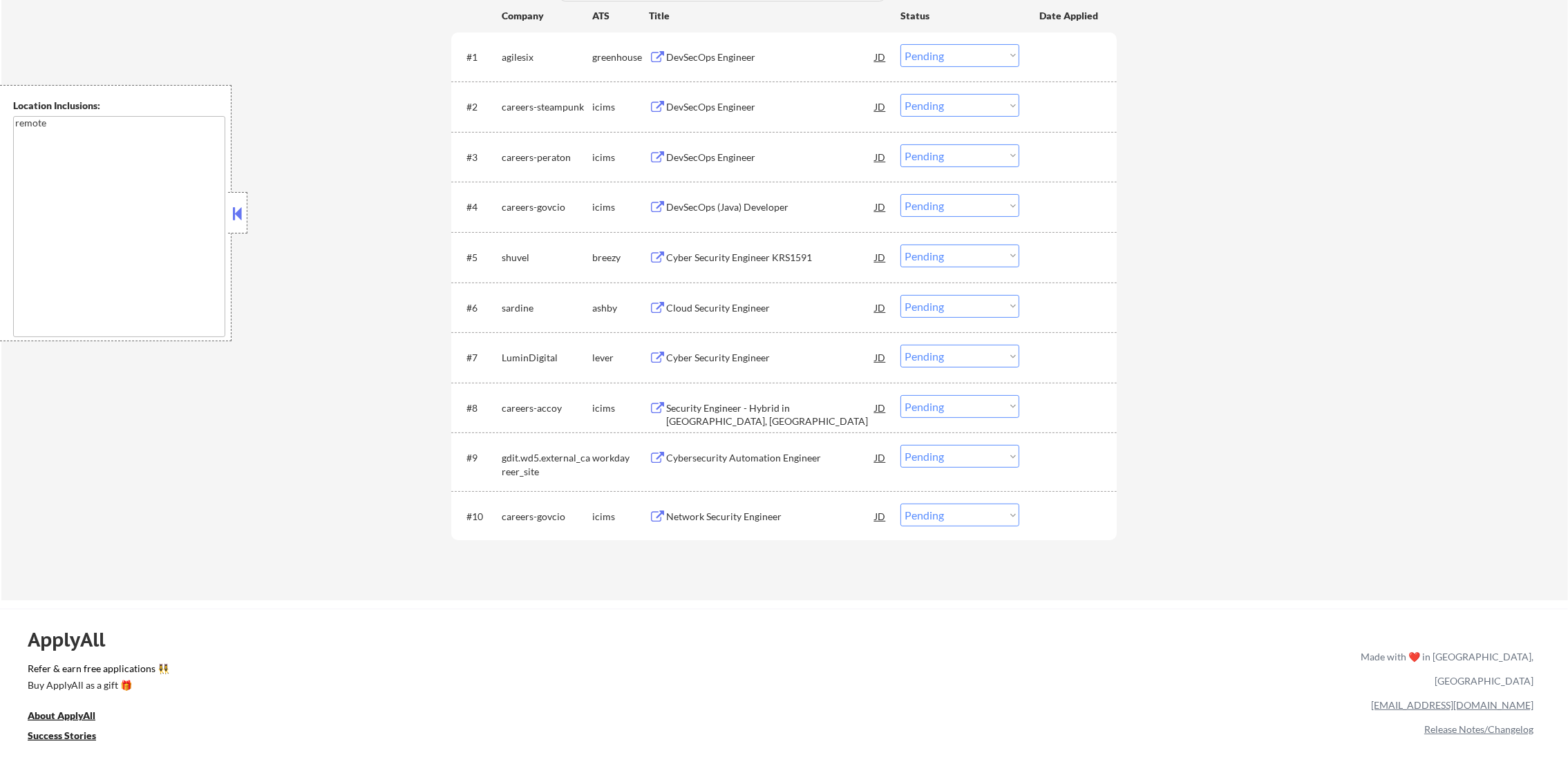
drag, startPoint x: 813, startPoint y: 252, endPoint x: 806, endPoint y: 254, distance: 7.3
click at [811, 252] on div "Cyber Security Engineer KRS1591" at bounding box center [770, 257] width 208 height 14
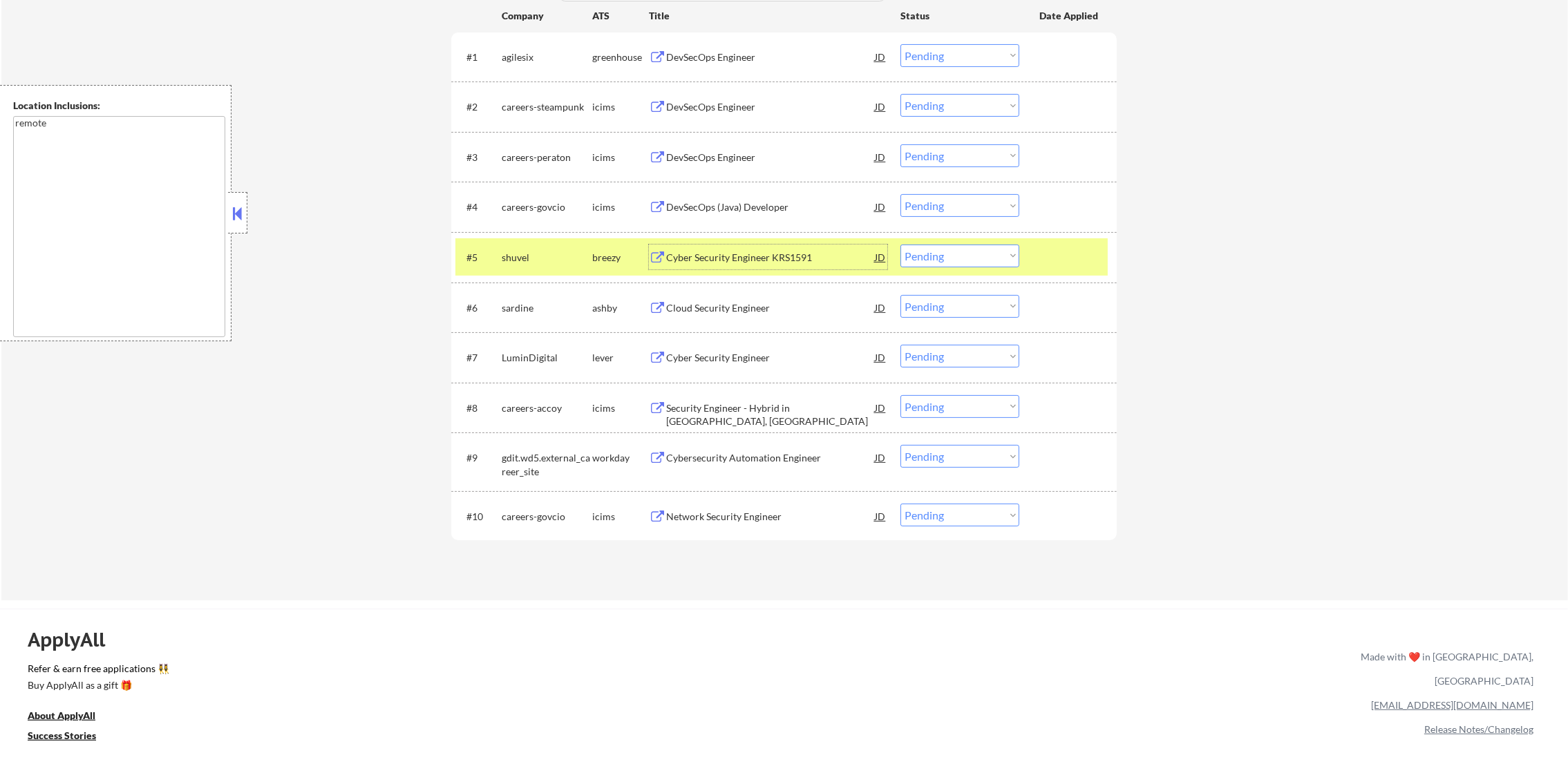
click at [994, 266] on select "Choose an option... Pending Applied Excluded (Questions) Excluded (Expired) Exc…" at bounding box center [959, 256] width 118 height 23
click at [900, 244] on select "Choose an option... Pending Applied Excluded (Questions) Excluded (Expired) Exc…" at bounding box center [959, 256] width 118 height 23
click at [499, 257] on div "#5 shuvel breezy Cyber Security Engineer KRS1591 JD Choose an option... Pending…" at bounding box center [781, 257] width 652 height 38
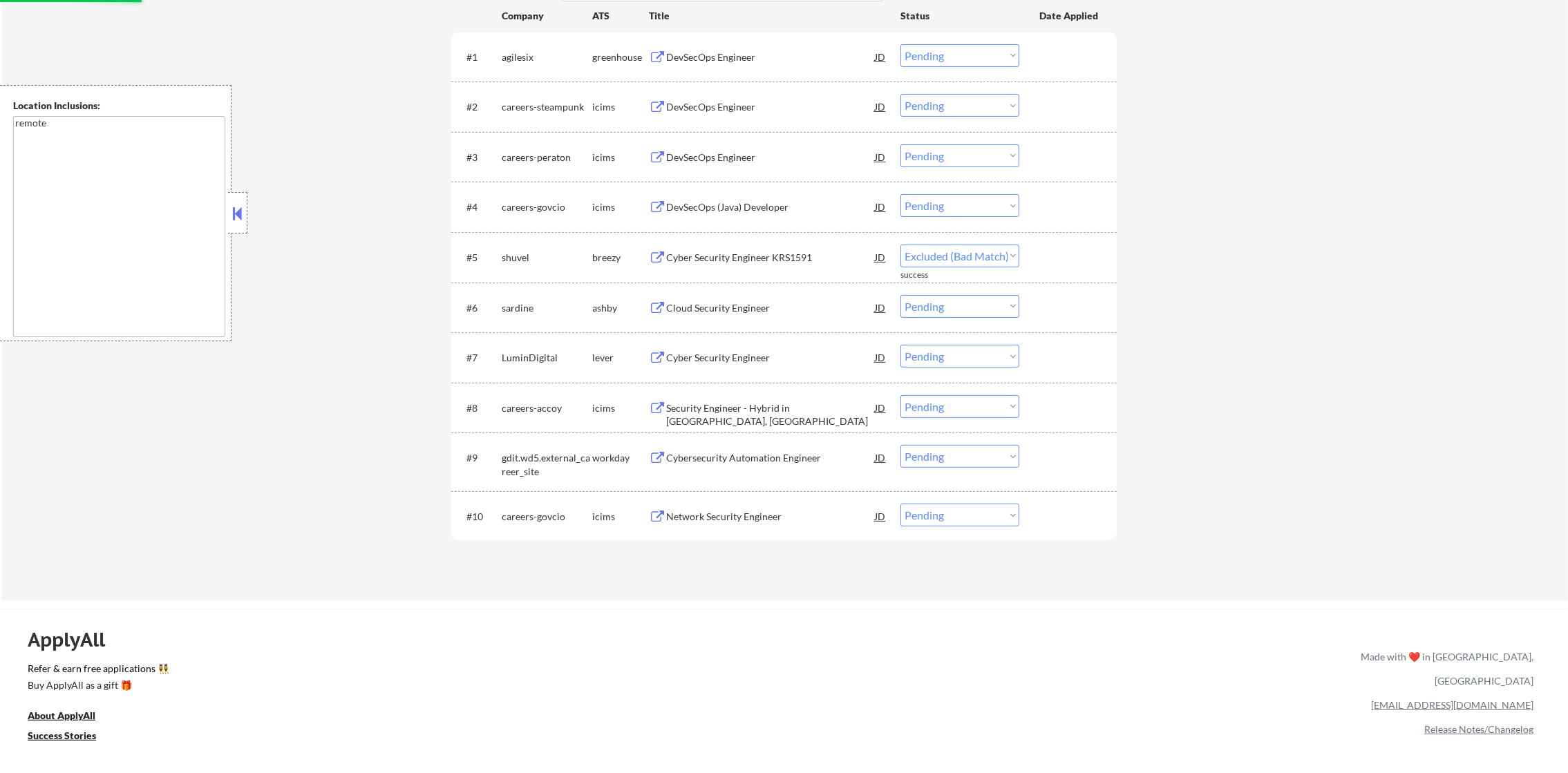
select select ""pending""
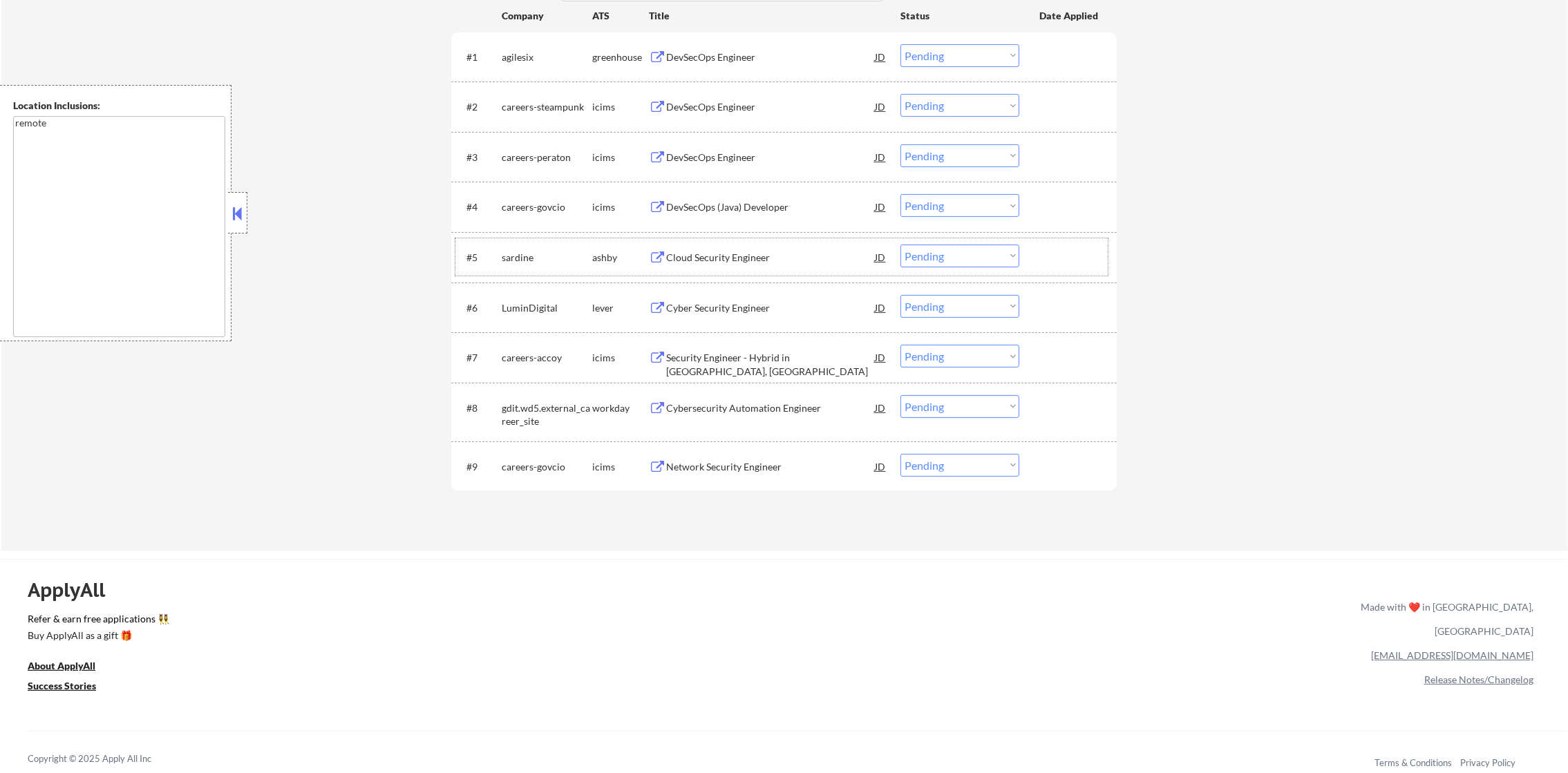
click at [774, 257] on div "Cloud Security Engineer" at bounding box center [770, 257] width 208 height 14
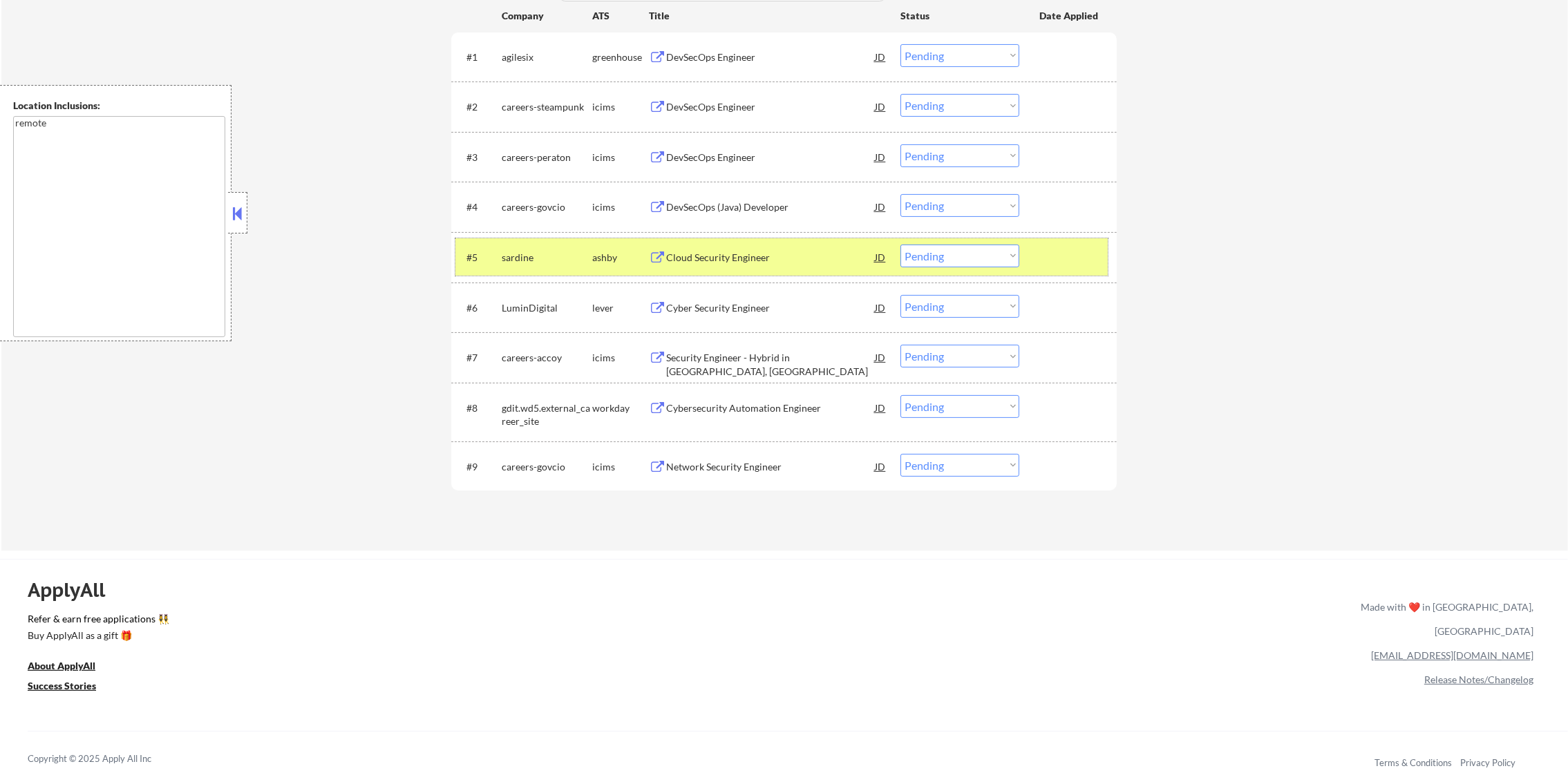
click at [513, 257] on div "sardine" at bounding box center [547, 257] width 91 height 14
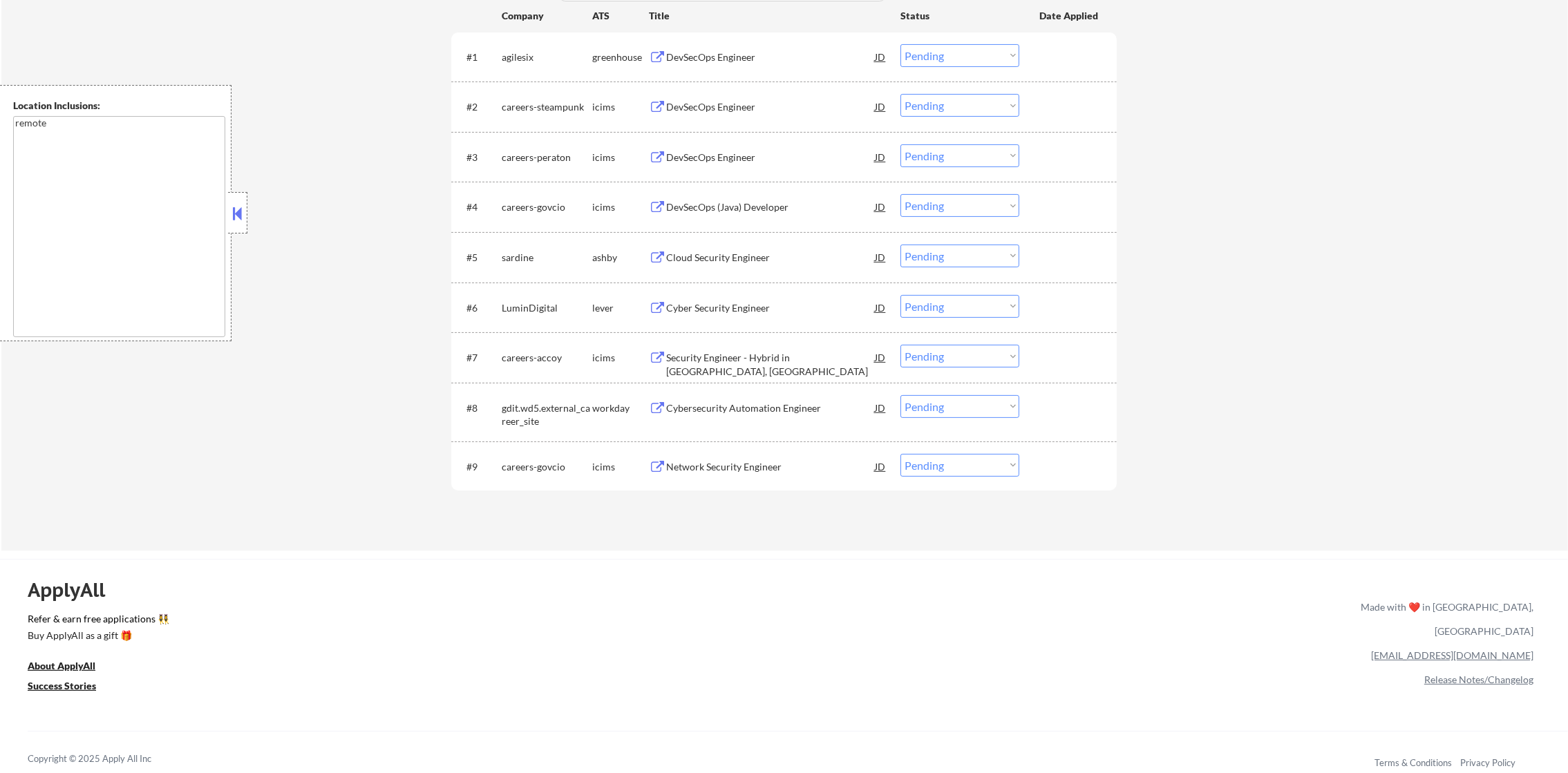
click at [719, 45] on div "DevSecOps Engineer" at bounding box center [770, 56] width 208 height 25
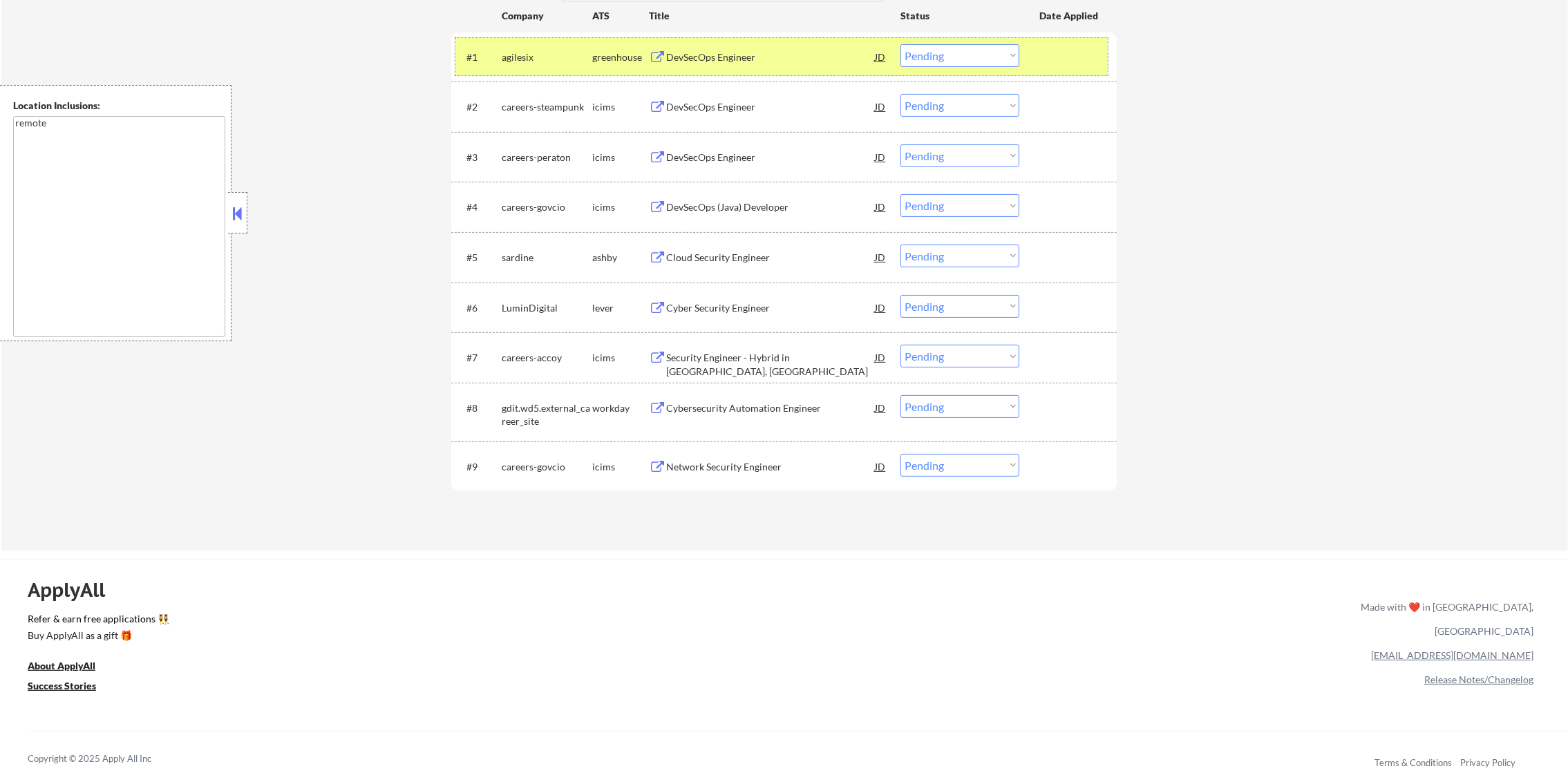
click at [529, 65] on div "agilesix" at bounding box center [547, 56] width 91 height 25
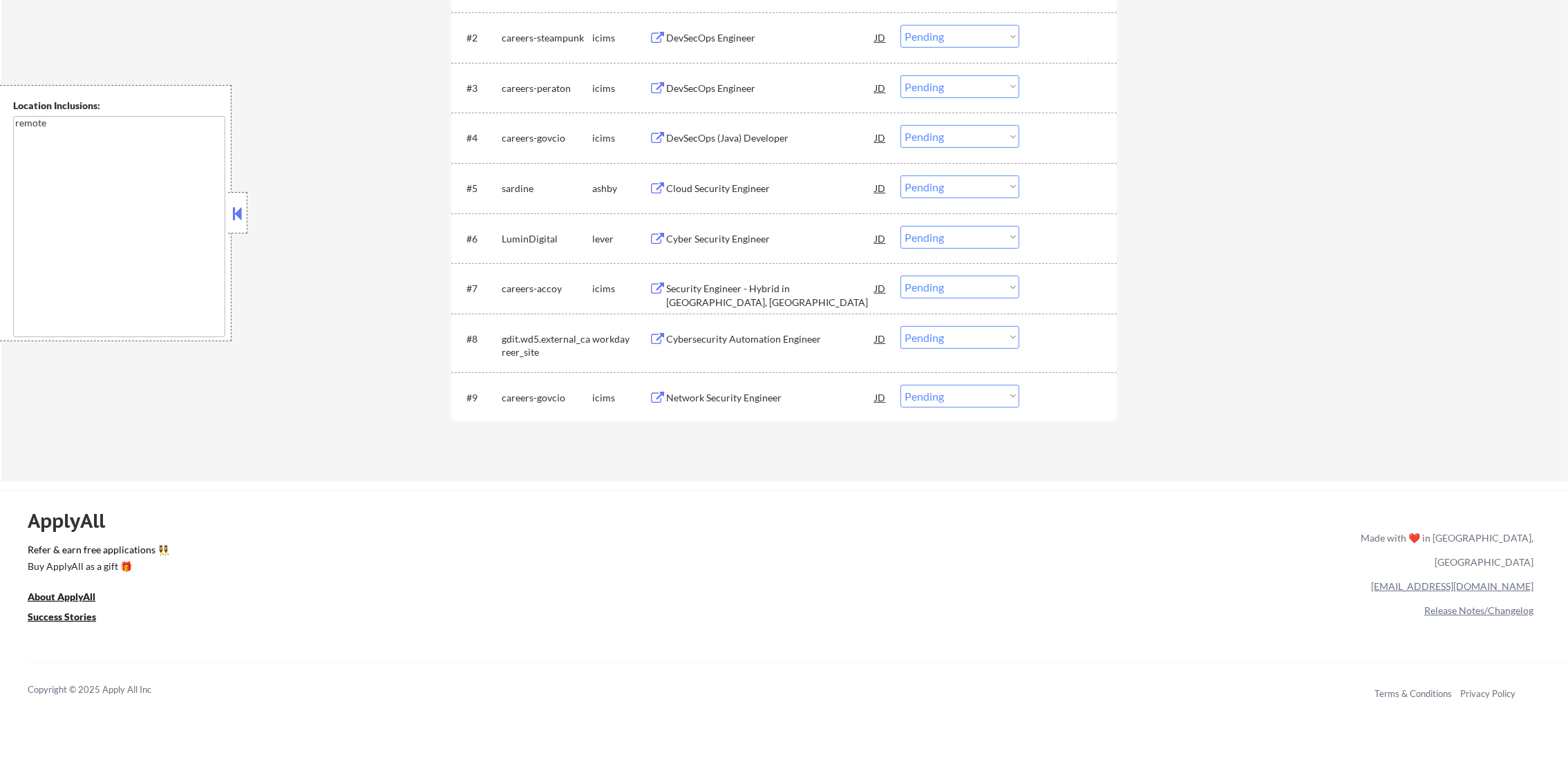
scroll to position [552, 0]
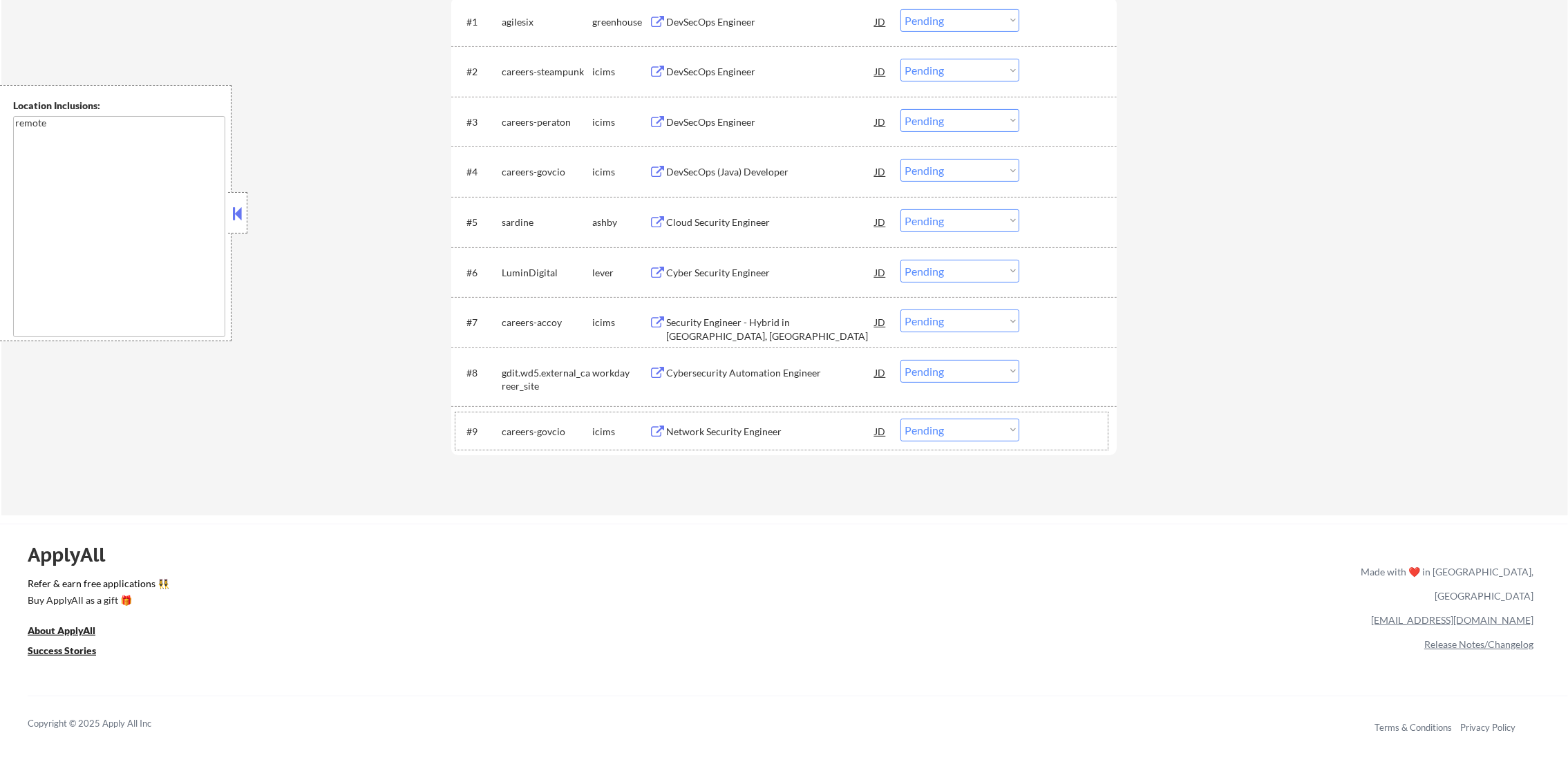
click at [736, 415] on div "#9 careers-govcio icims Network Security Engineer JD Choose an option... Pendin…" at bounding box center [781, 431] width 652 height 38
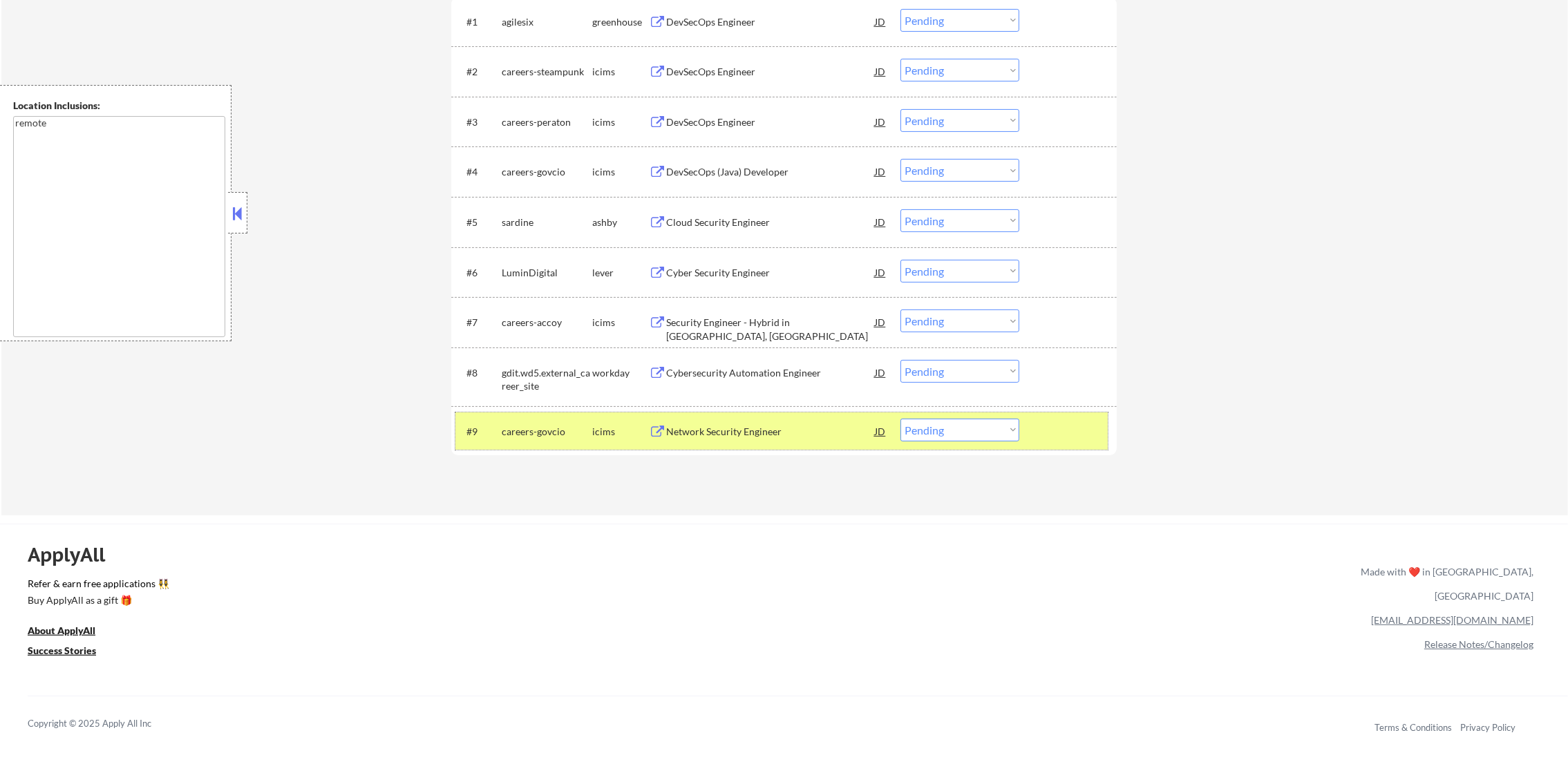
click at [535, 428] on div "careers-govcio" at bounding box center [547, 431] width 91 height 14
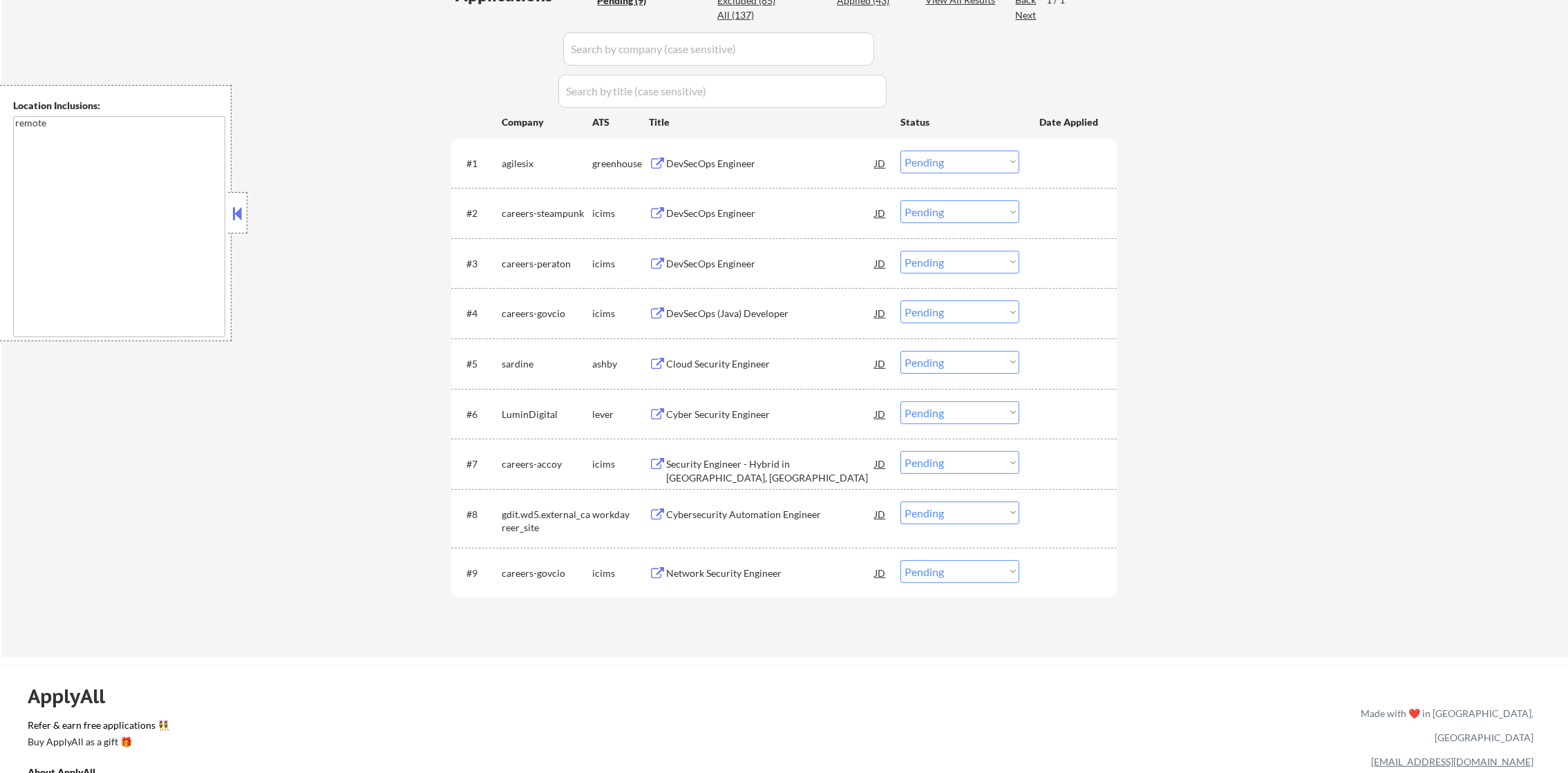
scroll to position [379, 0]
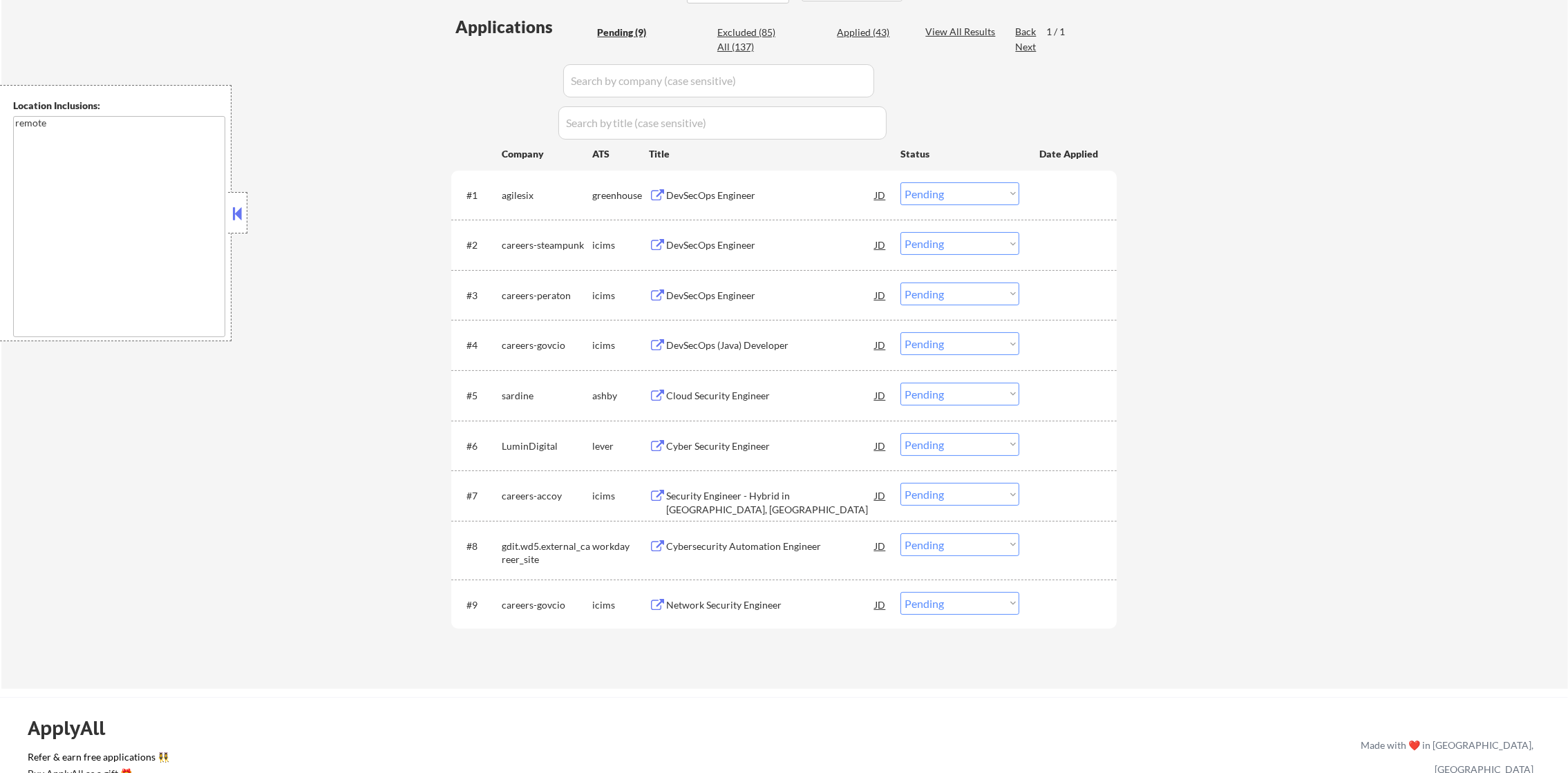
click at [745, 242] on div "DevSecOps Engineer" at bounding box center [770, 245] width 208 height 14
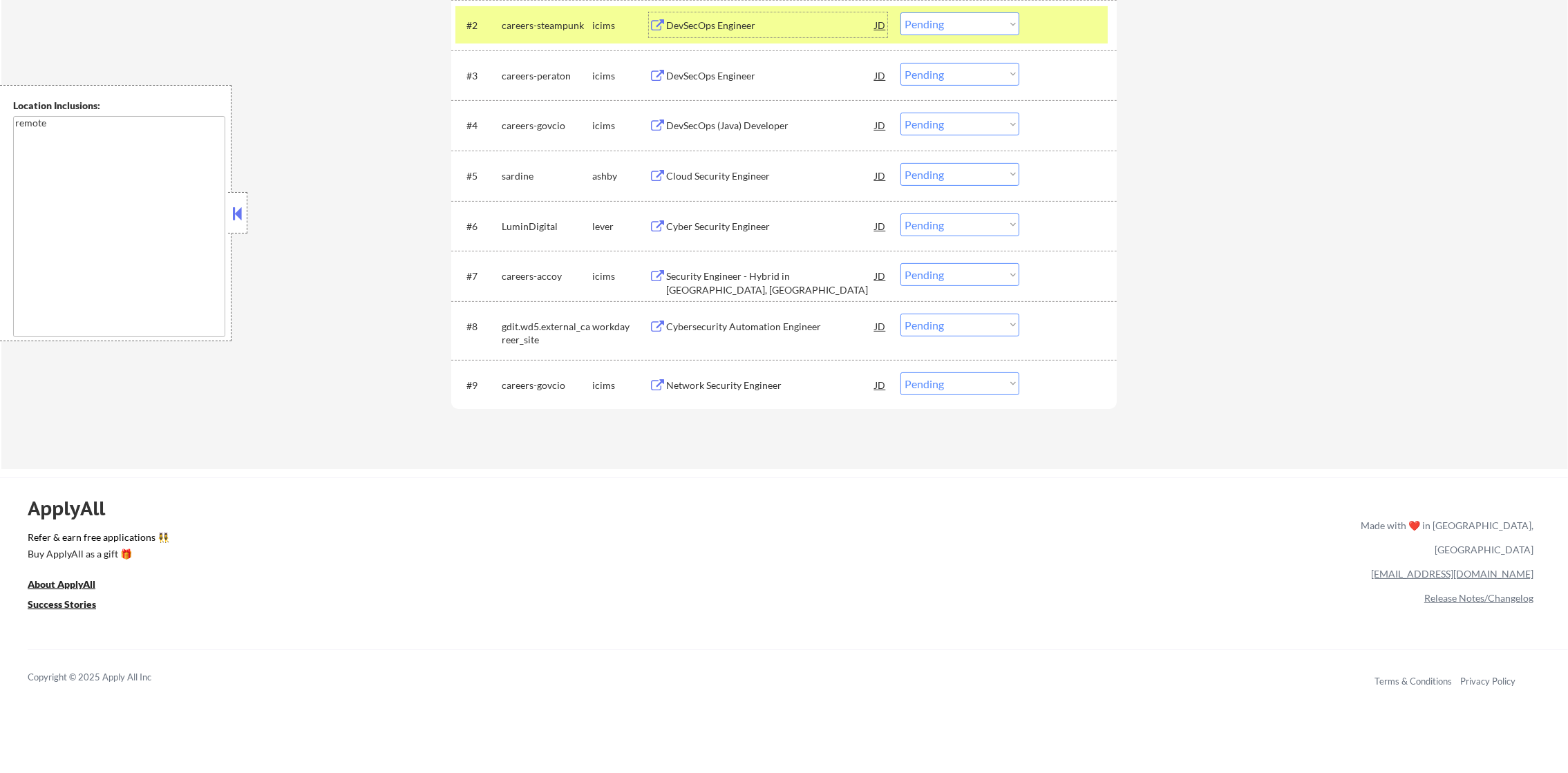
scroll to position [587, 0]
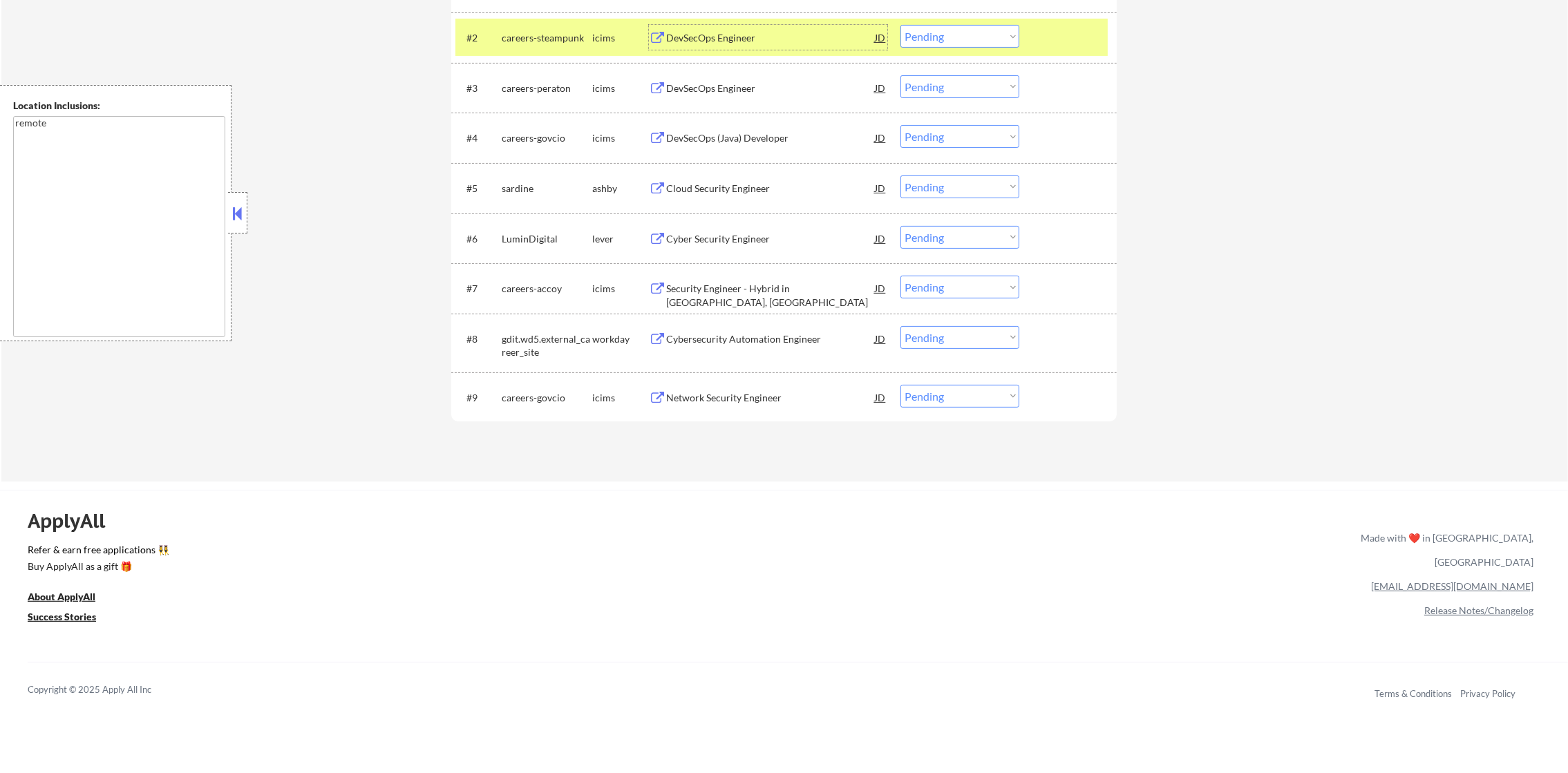
click at [959, 36] on select "Choose an option... Pending Applied Excluded (Questions) Excluded (Expired) Exc…" at bounding box center [959, 36] width 118 height 23
click at [900, 25] on select "Choose an option... Pending Applied Excluded (Questions) Excluded (Expired) Exc…" at bounding box center [959, 36] width 118 height 23
click at [541, 38] on div "careers-steampunk" at bounding box center [547, 38] width 91 height 14
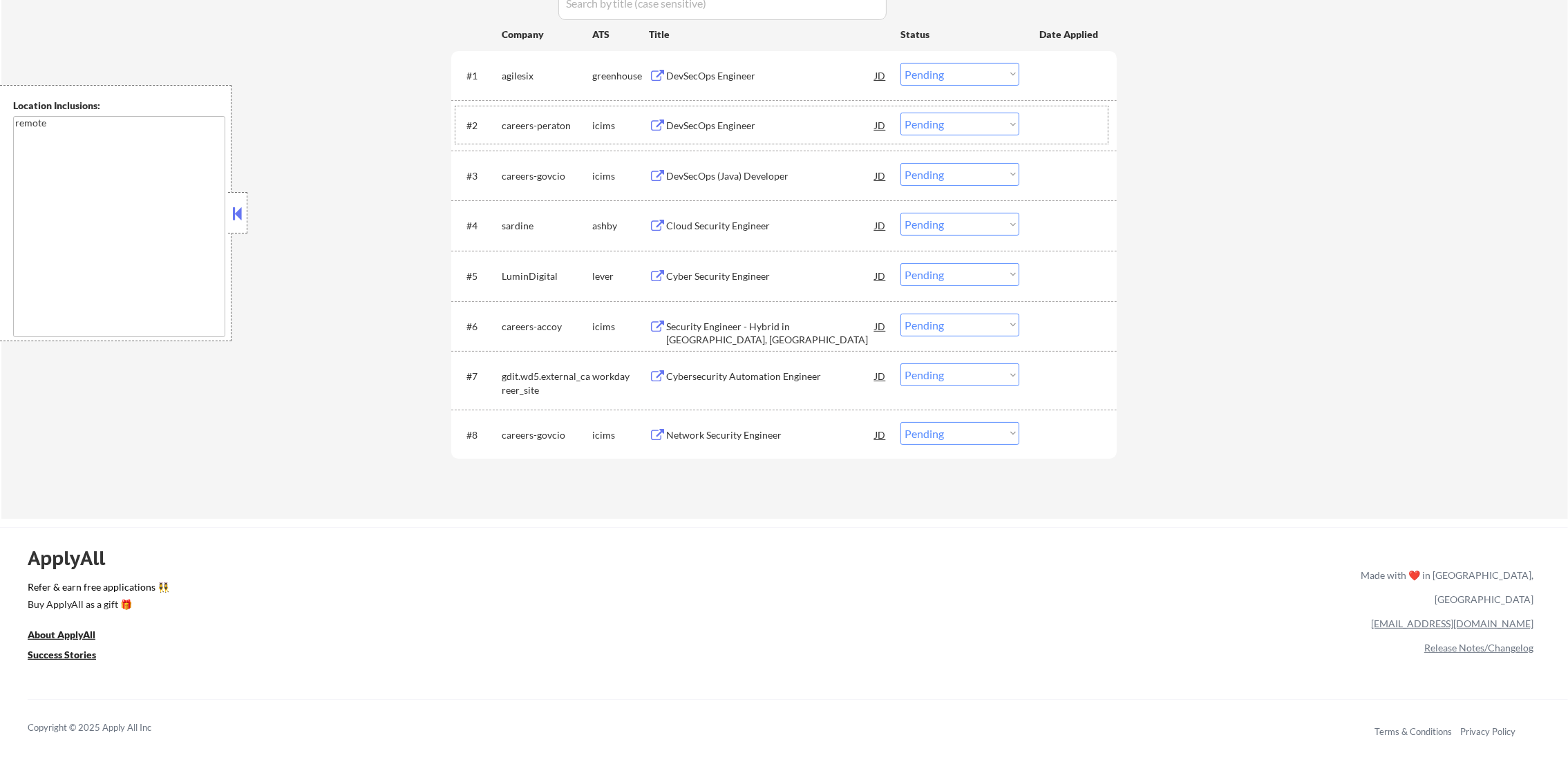
scroll to position [483, 0]
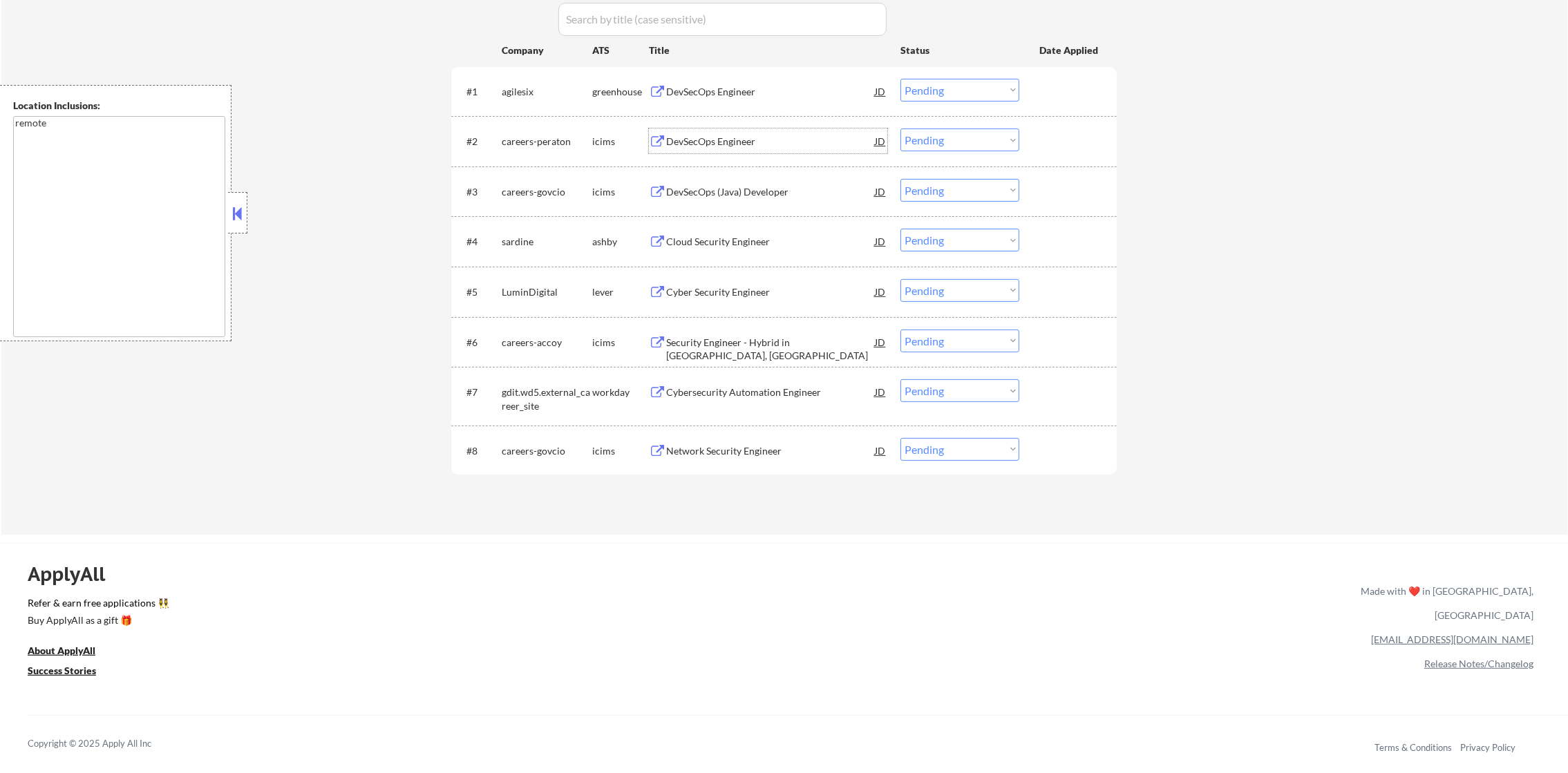
click at [749, 145] on div "DevSecOps Engineer" at bounding box center [770, 141] width 208 height 14
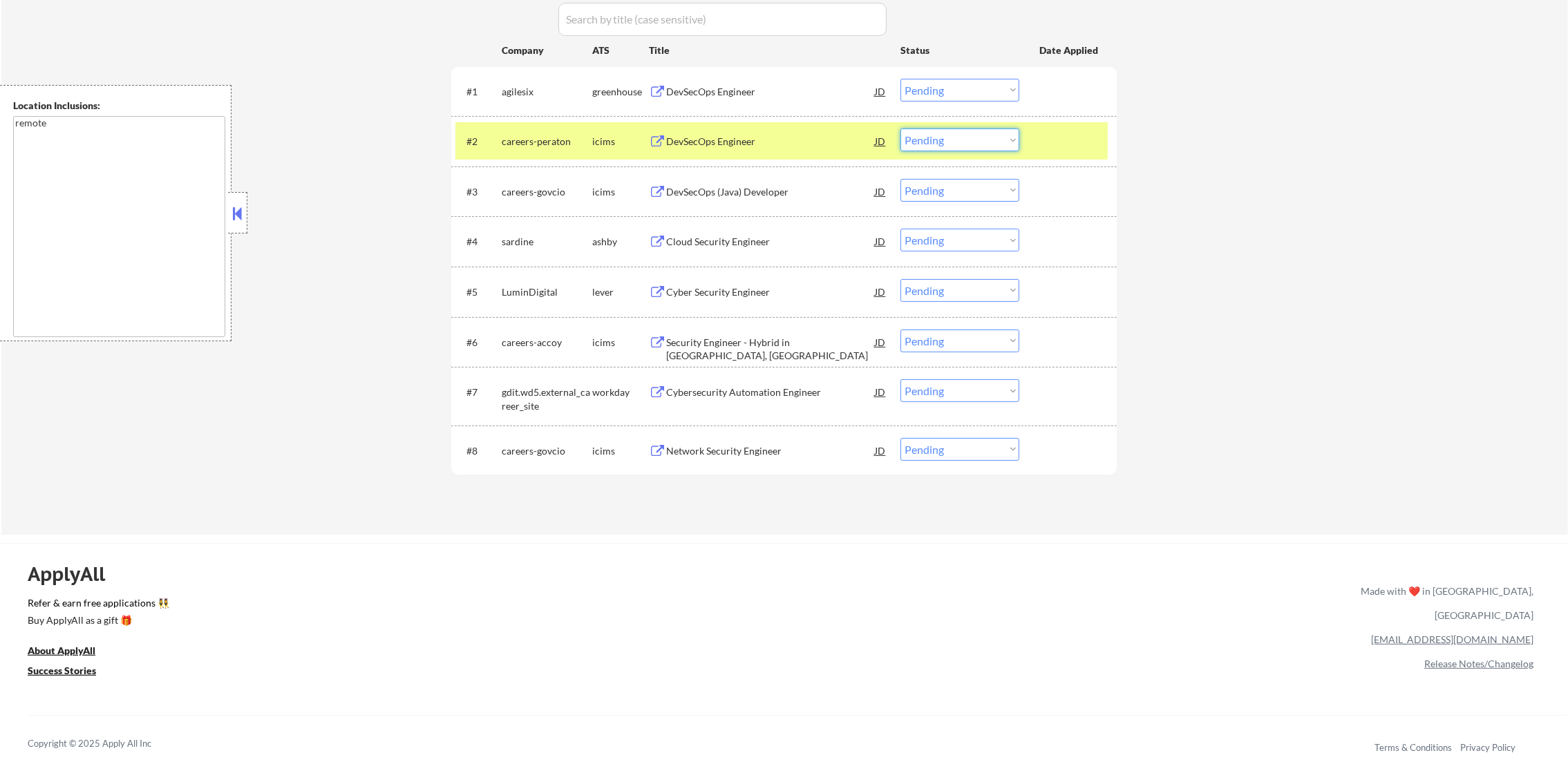
click at [935, 140] on select "Choose an option... Pending Applied Excluded (Questions) Excluded (Expired) Exc…" at bounding box center [959, 140] width 118 height 23
click at [900, 128] on select "Choose an option... Pending Applied Excluded (Questions) Excluded (Expired) Exc…" at bounding box center [959, 140] width 118 height 23
select select ""pending""
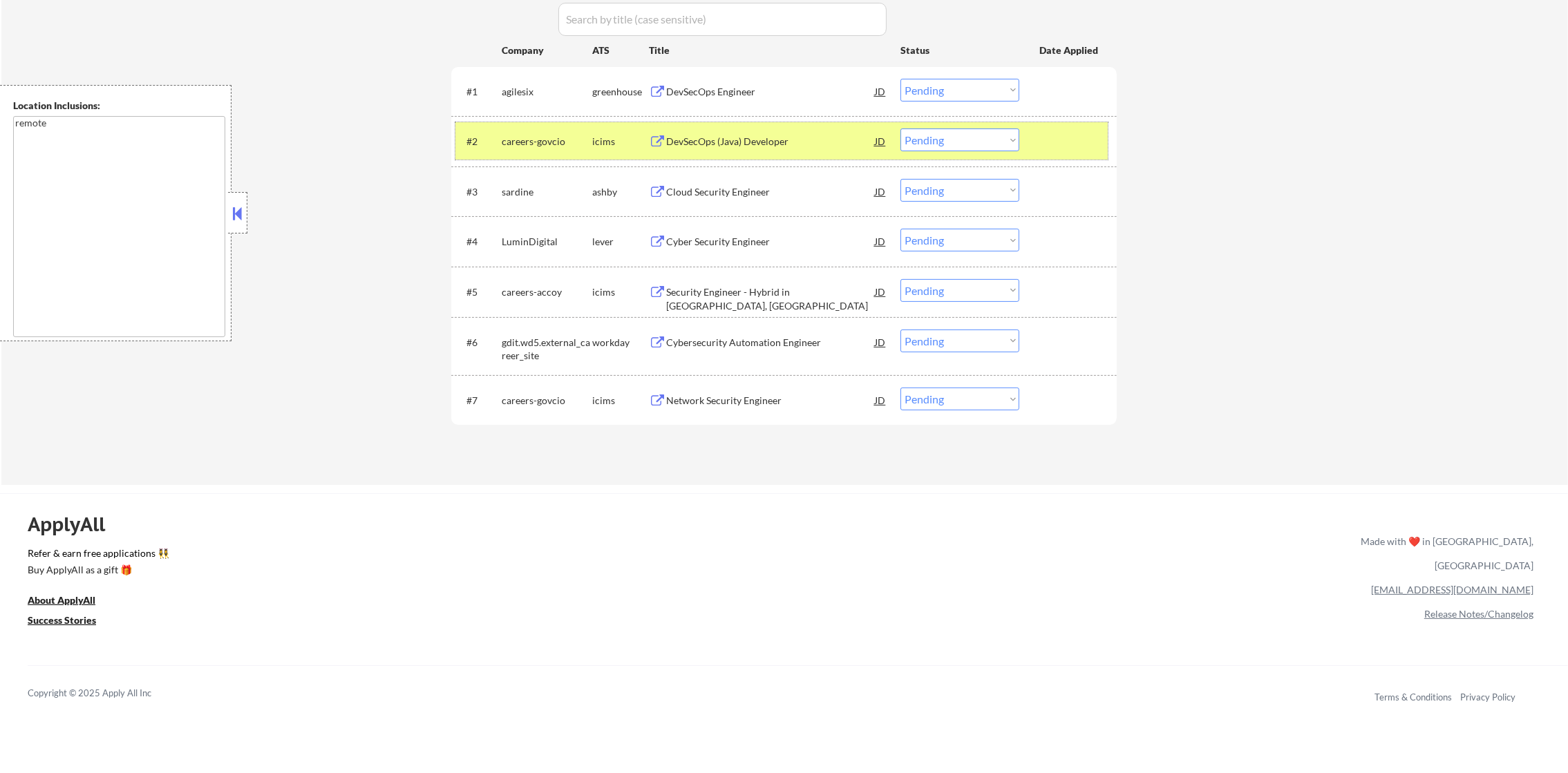
click at [529, 153] on div "careers-govcio" at bounding box center [547, 141] width 91 height 25
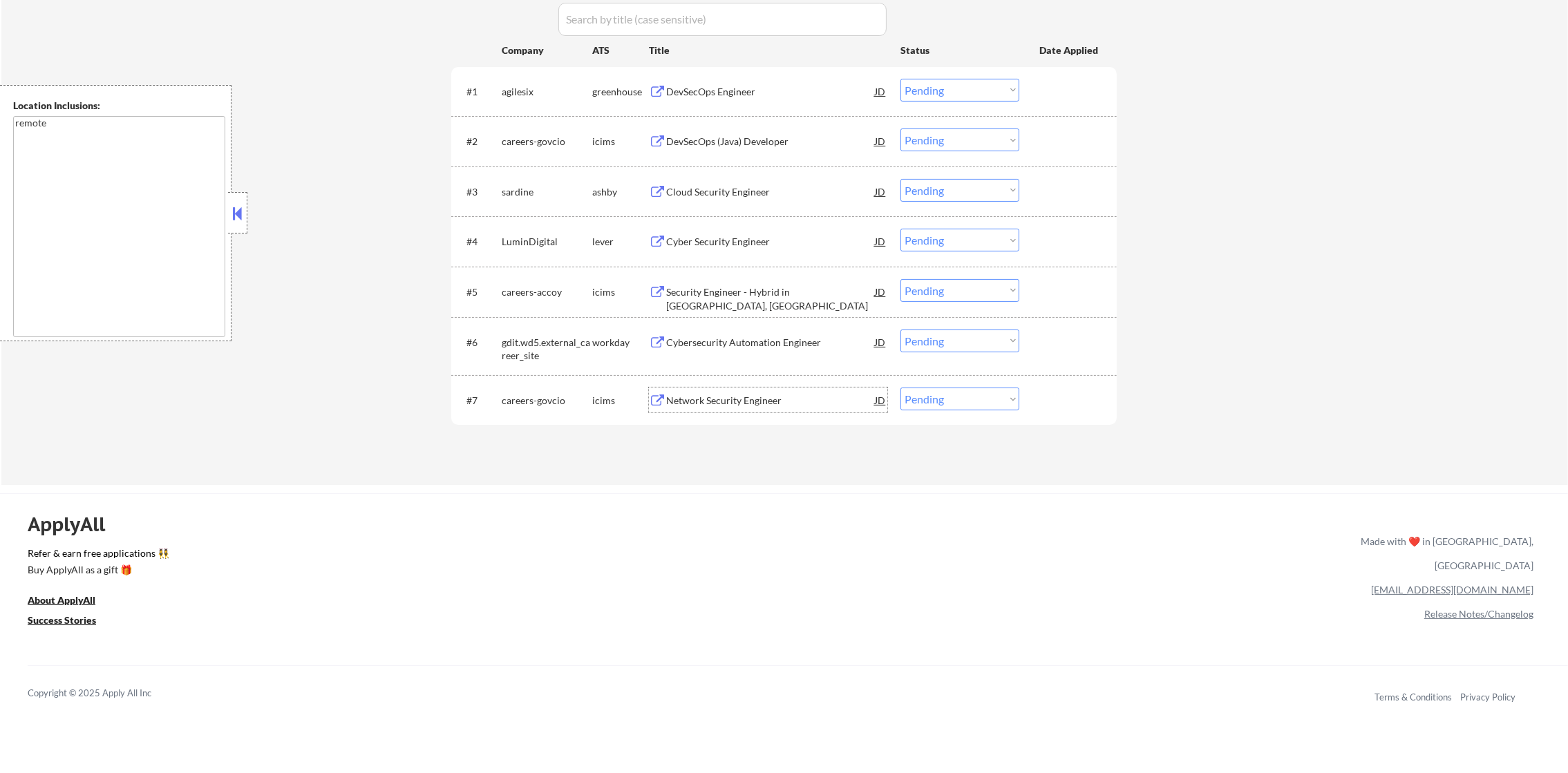
click at [780, 396] on div "Network Security Engineer" at bounding box center [770, 400] width 208 height 14
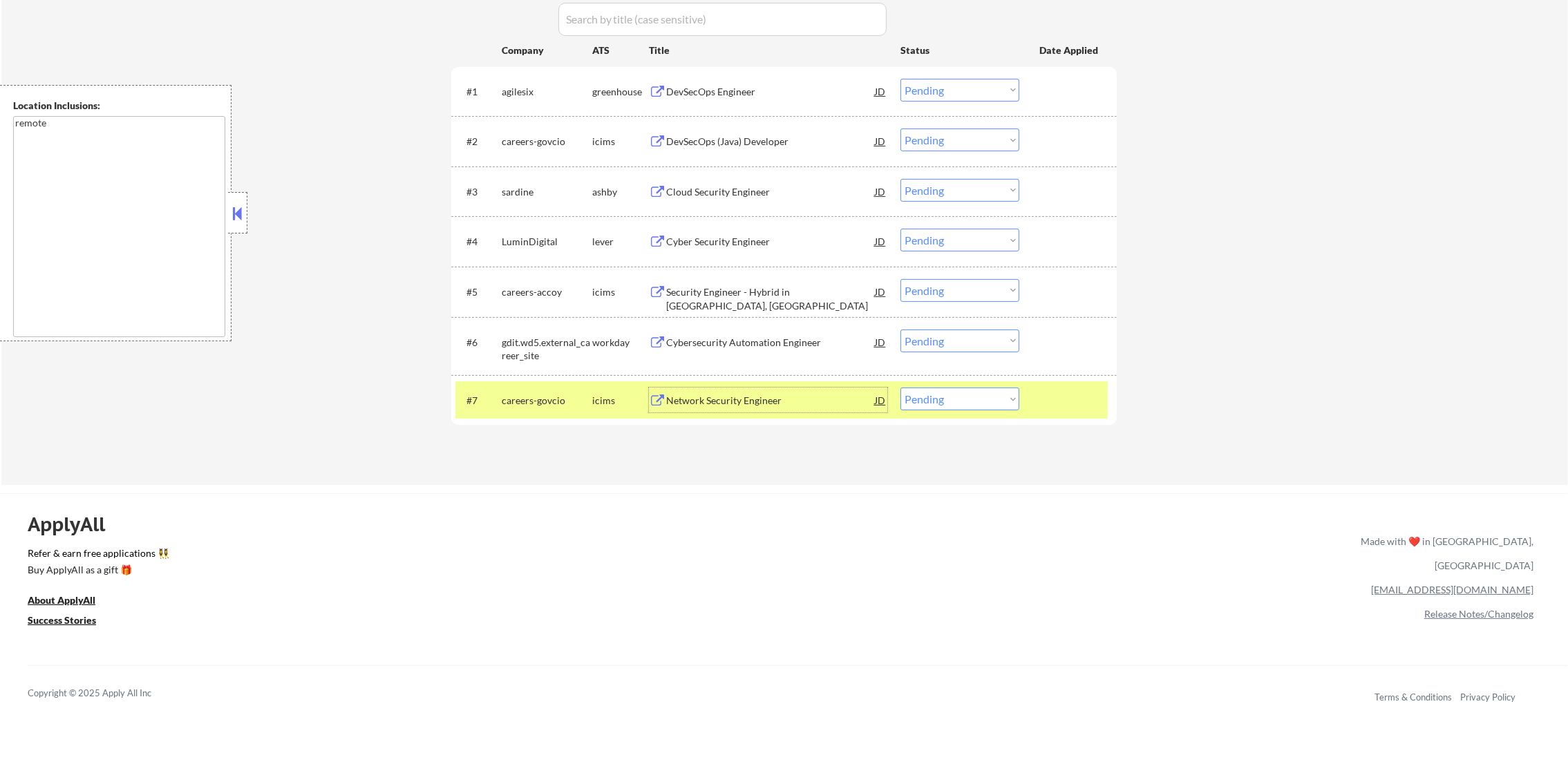
click at [976, 391] on select "Choose an option... Pending Applied Excluded (Questions) Excluded (Expired) Exc…" at bounding box center [959, 399] width 118 height 23
select select ""excluded__bad_match_""
click at [900, 387] on select "Choose an option... Pending Applied Excluded (Questions) Excluded (Expired) Exc…" at bounding box center [959, 399] width 118 height 23
click at [561, 378] on div "#7 careers-govcio icims Network Security Engineer JD Choose an option... Pendin…" at bounding box center [784, 400] width 665 height 51
click at [549, 395] on div "careers-govcio" at bounding box center [547, 400] width 91 height 14
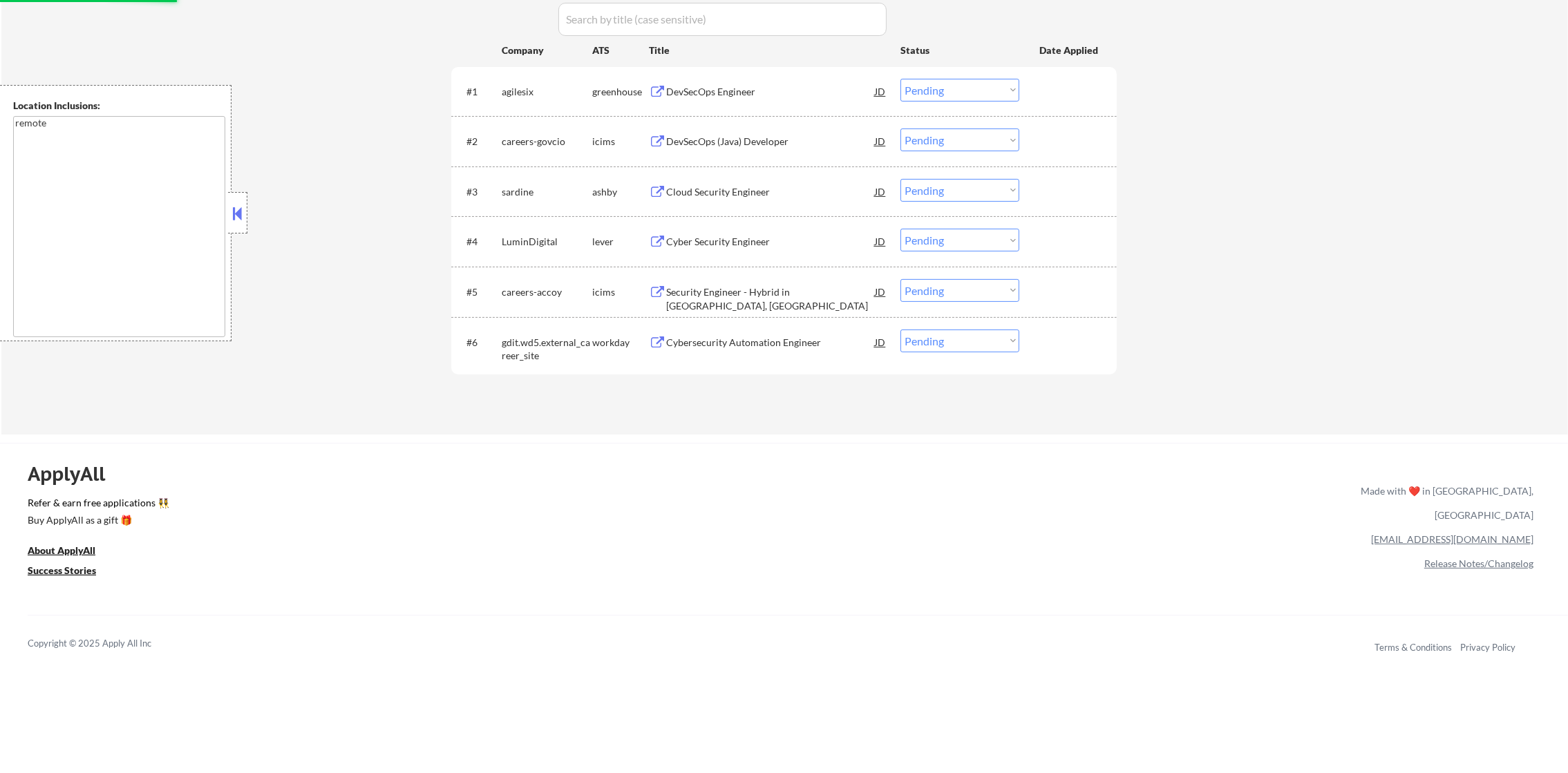
click at [743, 317] on div "#6 gdit.wd5.external_career_site workday Cybersecurity Automation Engineer JD C…" at bounding box center [784, 346] width 665 height 59
click at [739, 337] on div "Cybersecurity Automation Engineer" at bounding box center [770, 342] width 208 height 14
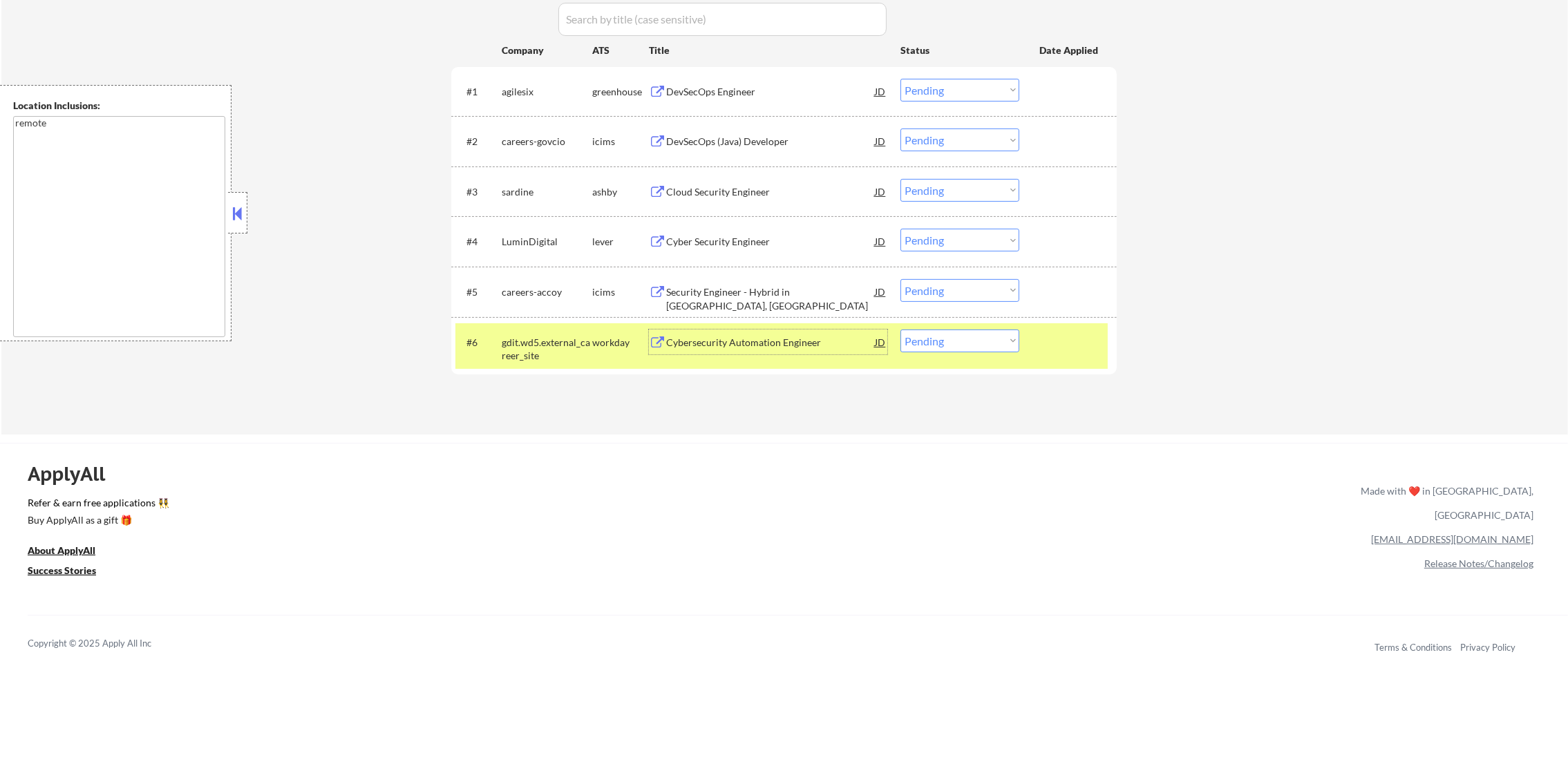
click at [942, 340] on select "Choose an option... Pending Applied Excluded (Questions) Excluded (Expired) Exc…" at bounding box center [959, 341] width 118 height 23
select select ""excluded""
click at [900, 329] on select "Choose an option... Pending Applied Excluded (Questions) Excluded (Expired) Exc…" at bounding box center [959, 341] width 118 height 23
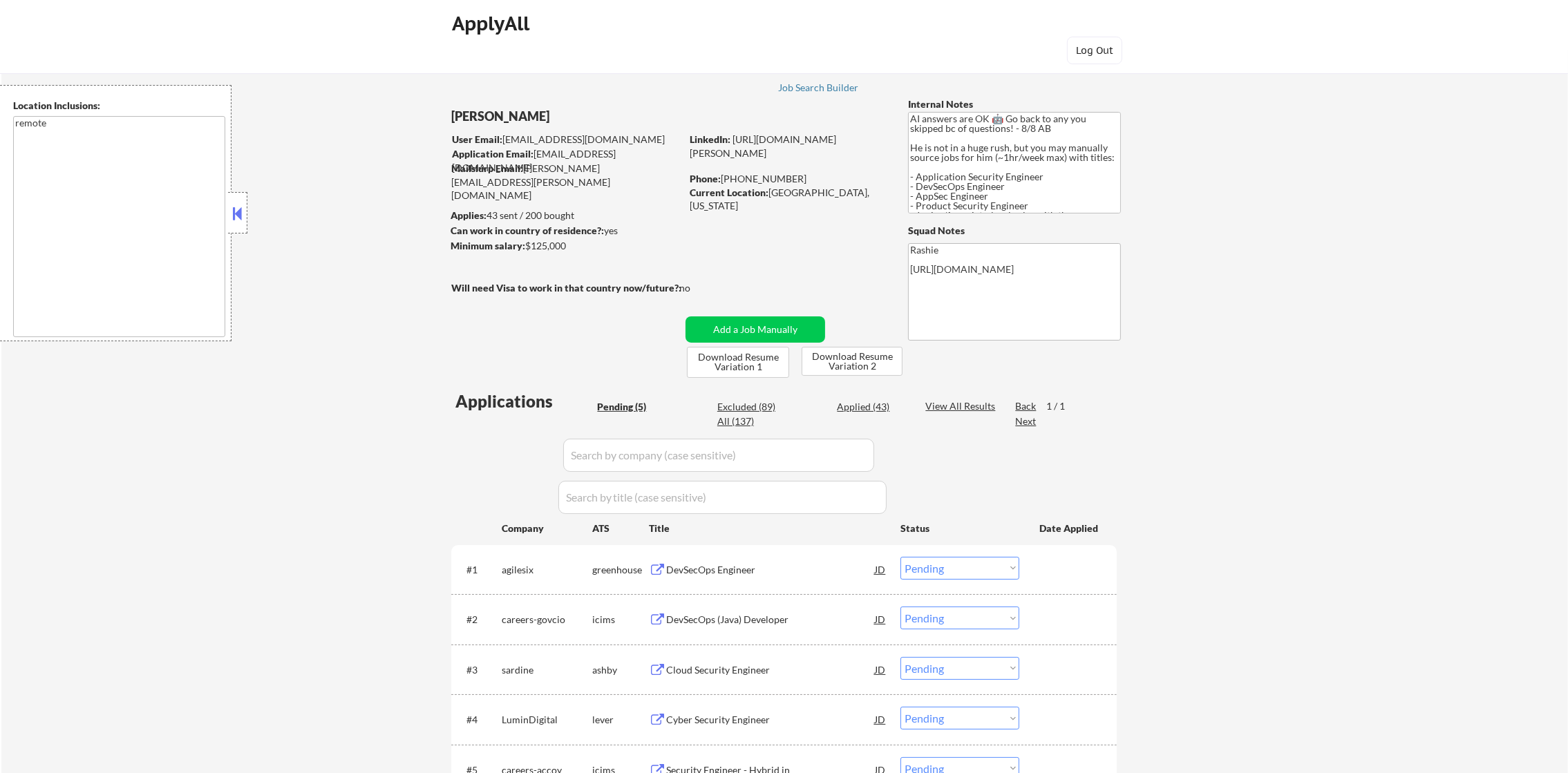
scroll to position [0, 0]
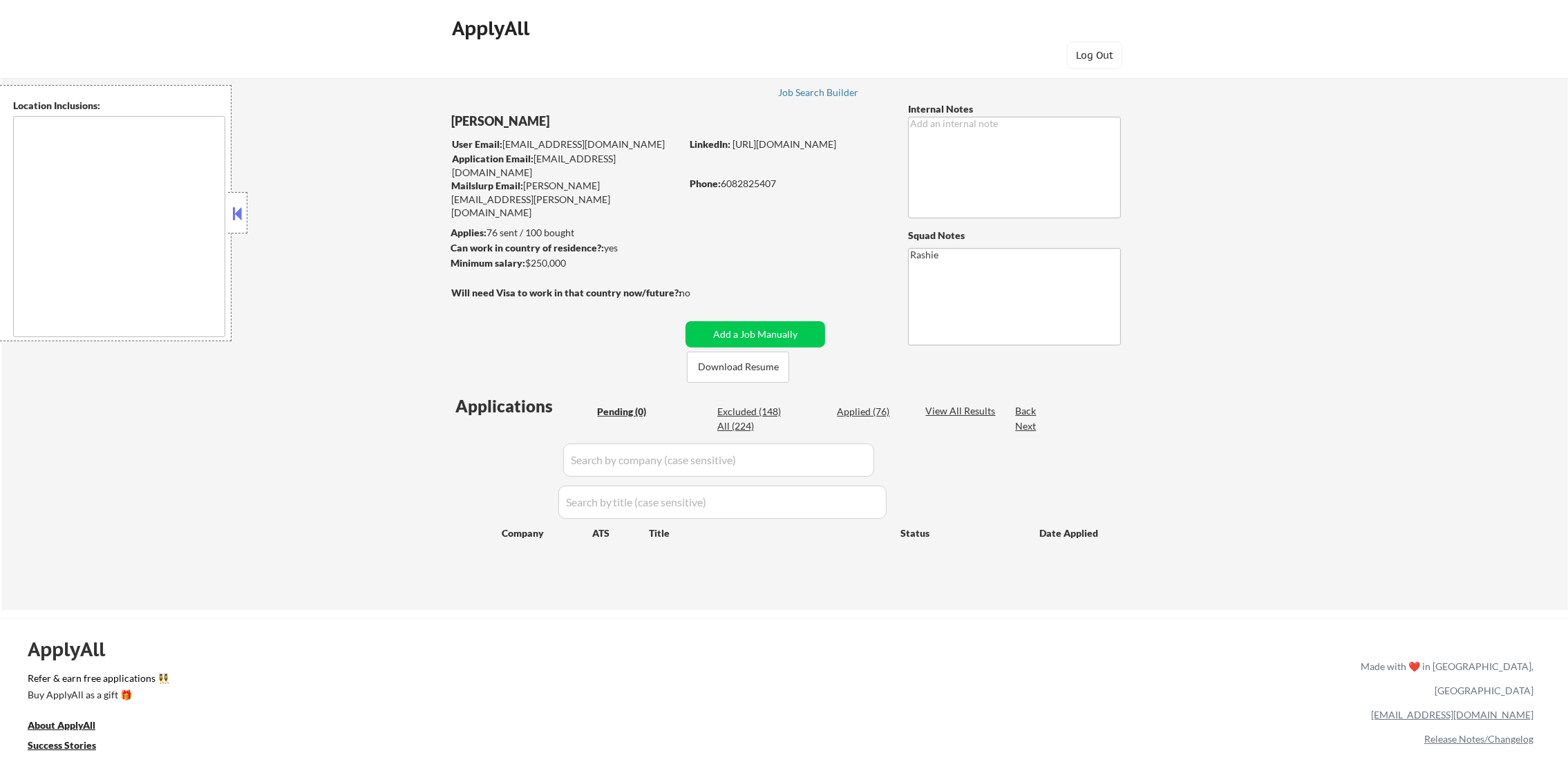
type textarea "[GEOGRAPHIC_DATA], [GEOGRAPHIC_DATA] [GEOGRAPHIC_DATA], [GEOGRAPHIC_DATA] [GEOG…"
